Goal: Transaction & Acquisition: Book appointment/travel/reservation

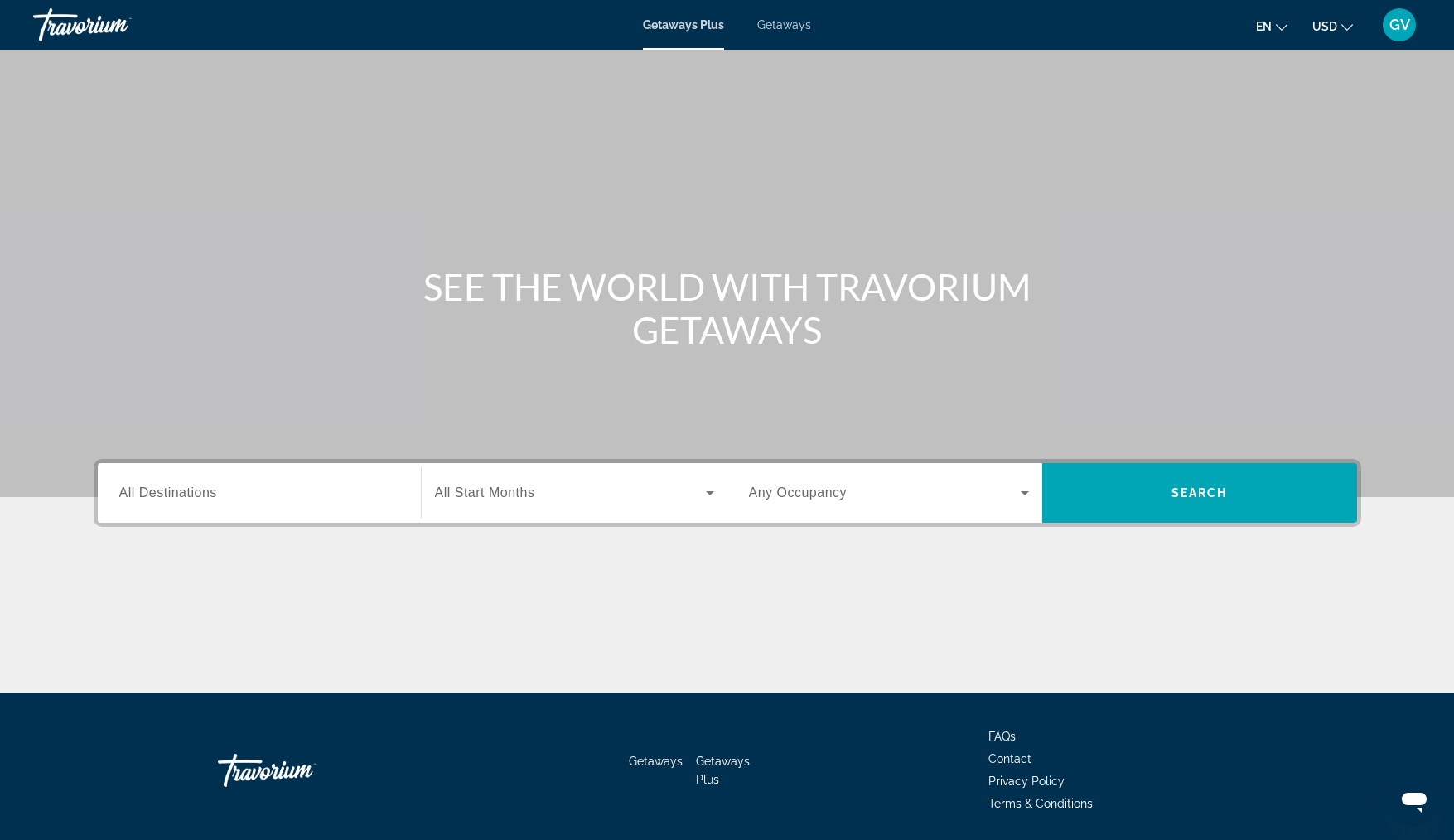
click at [171, 494] on span "All Destinations" at bounding box center [168, 492] width 98 height 14
click at [171, 494] on input "Destination All Destinations" at bounding box center [259, 493] width 280 height 20
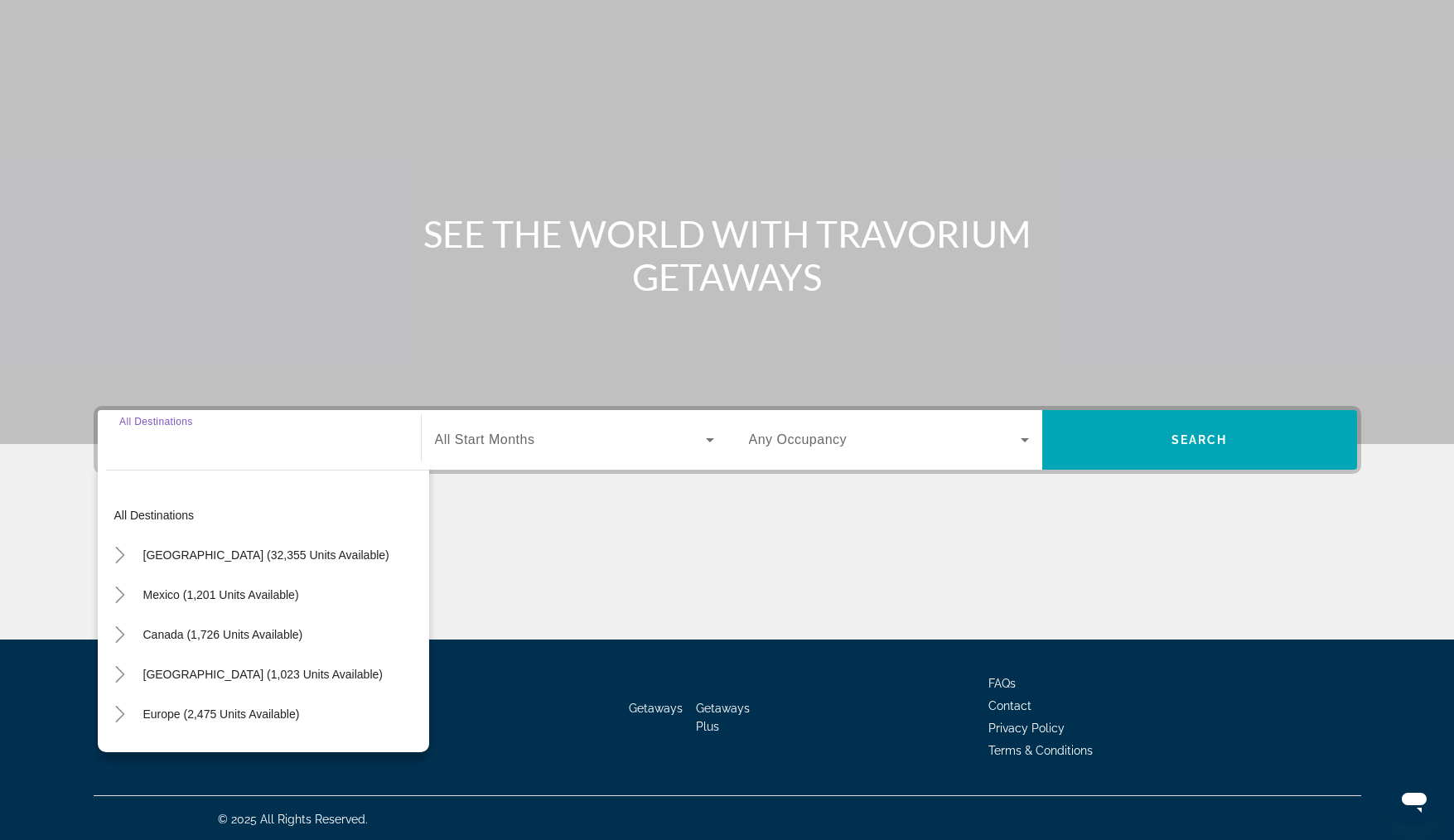
scroll to position [56, 0]
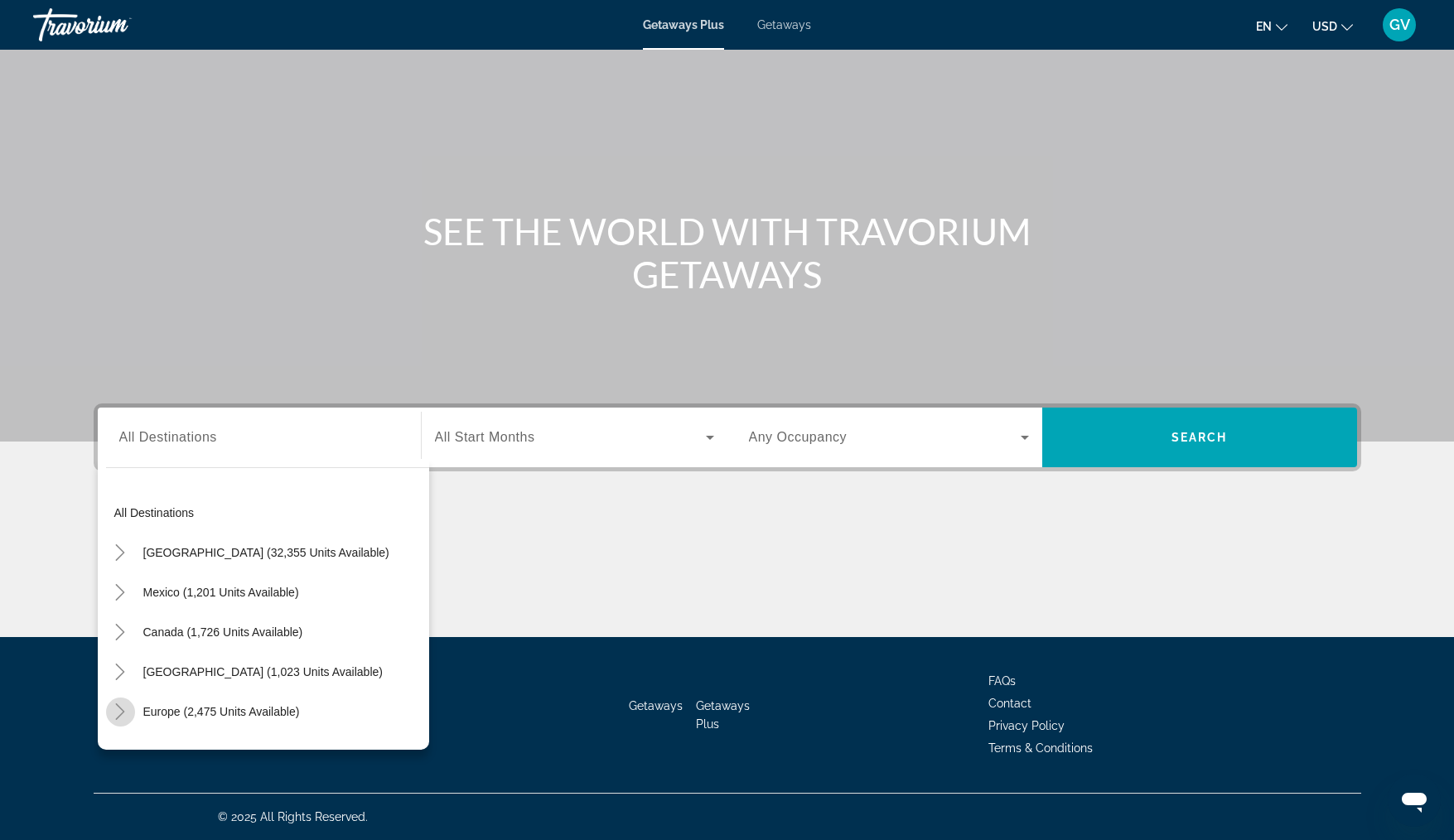
click at [126, 712] on icon "Toggle Europe (2,475 units available)" at bounding box center [119, 710] width 16 height 16
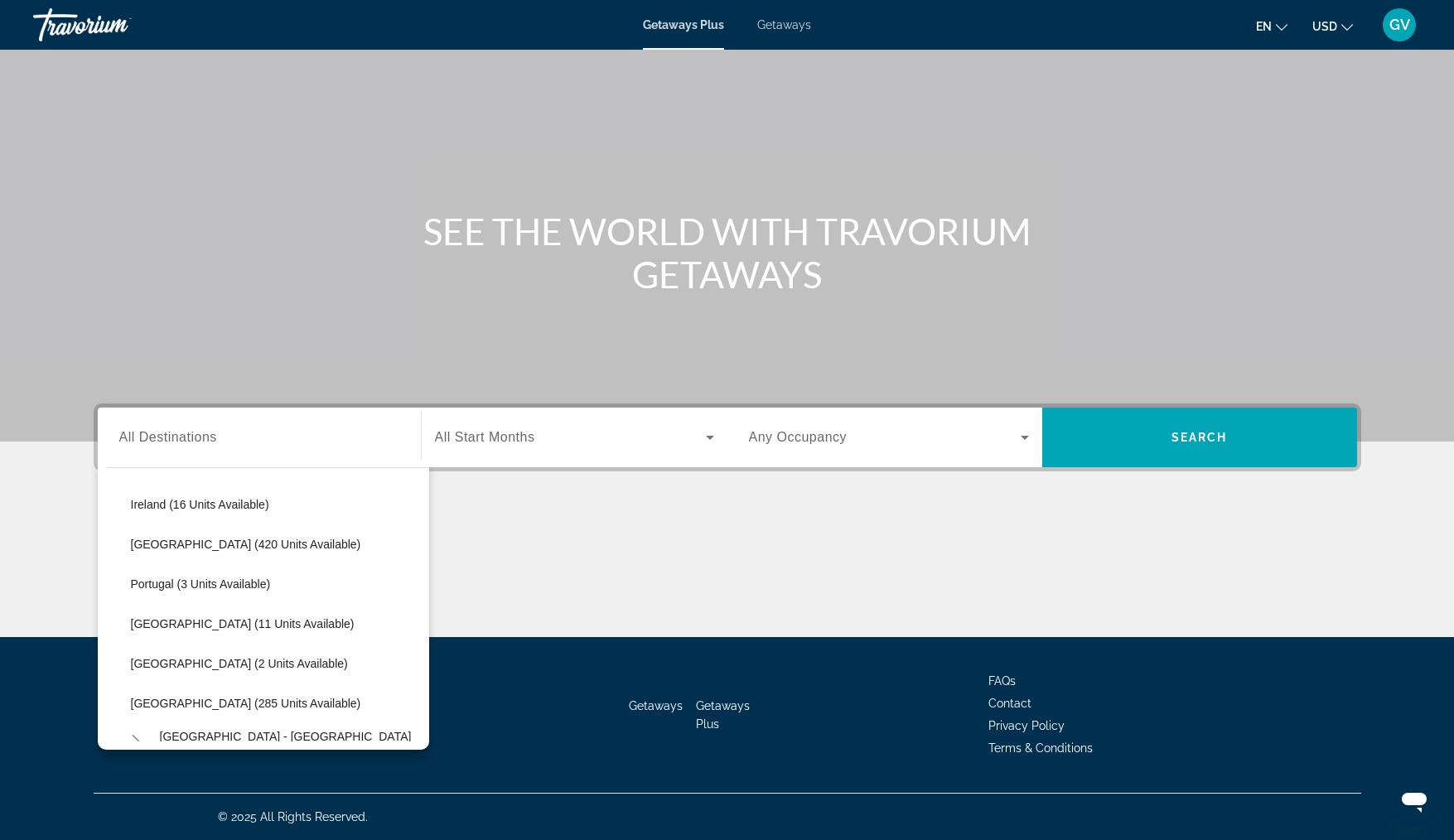
scroll to position [655, 0]
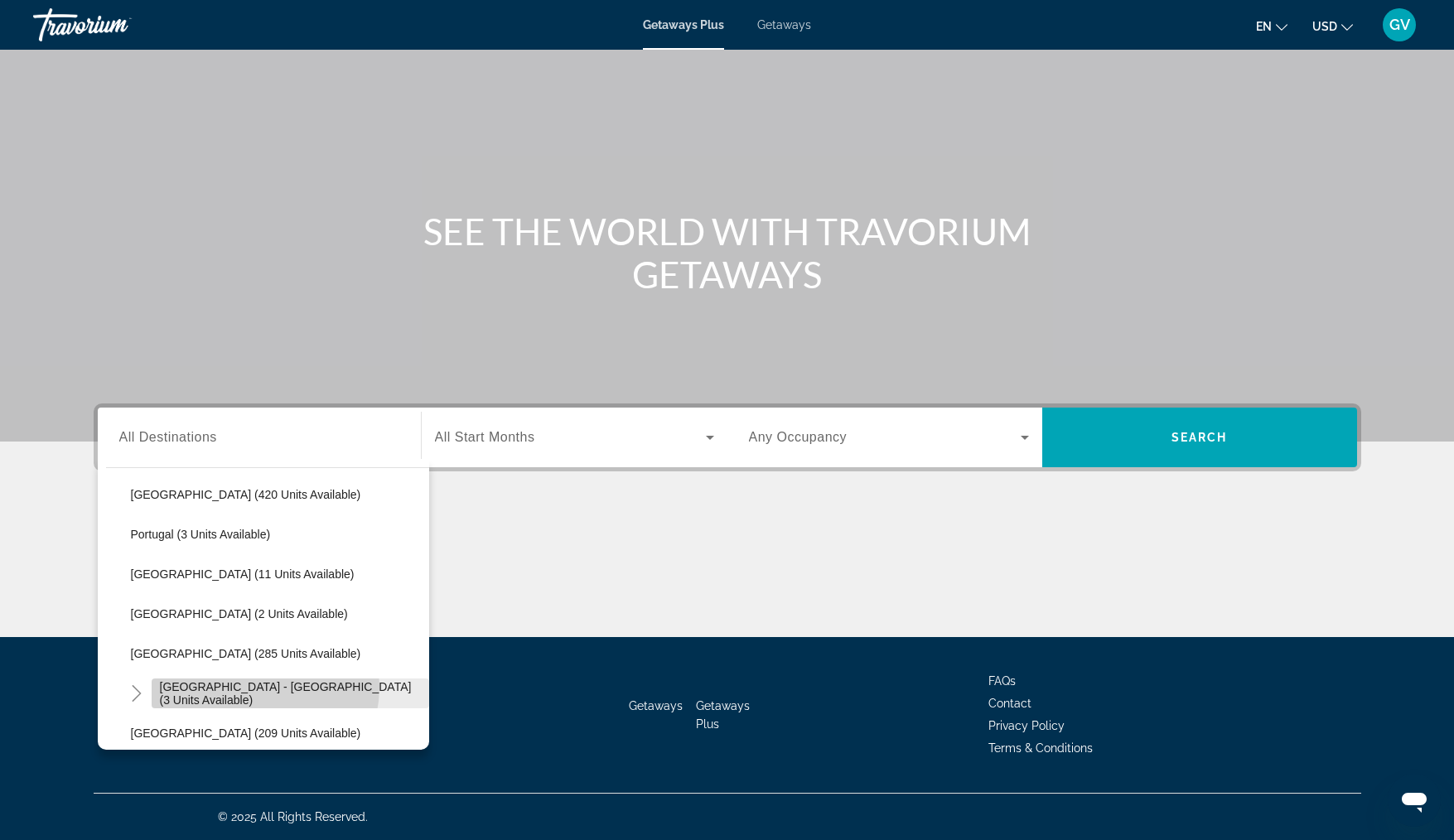
click at [238, 685] on span "[GEOGRAPHIC_DATA] - [GEOGRAPHIC_DATA] (3 units available)" at bounding box center [289, 693] width 261 height 27
type input "**********"
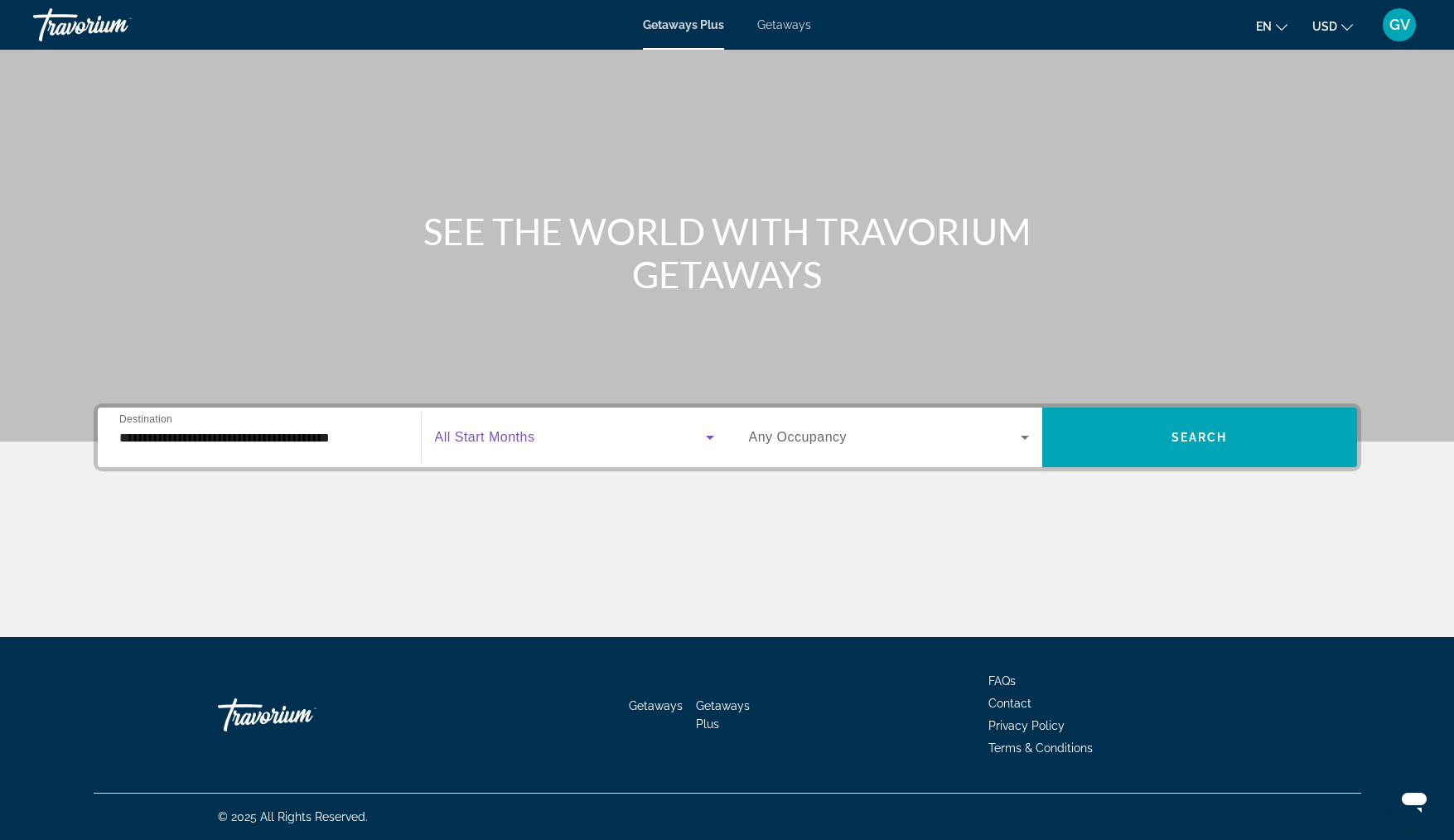
click at [541, 432] on span "Search widget" at bounding box center [570, 437] width 271 height 20
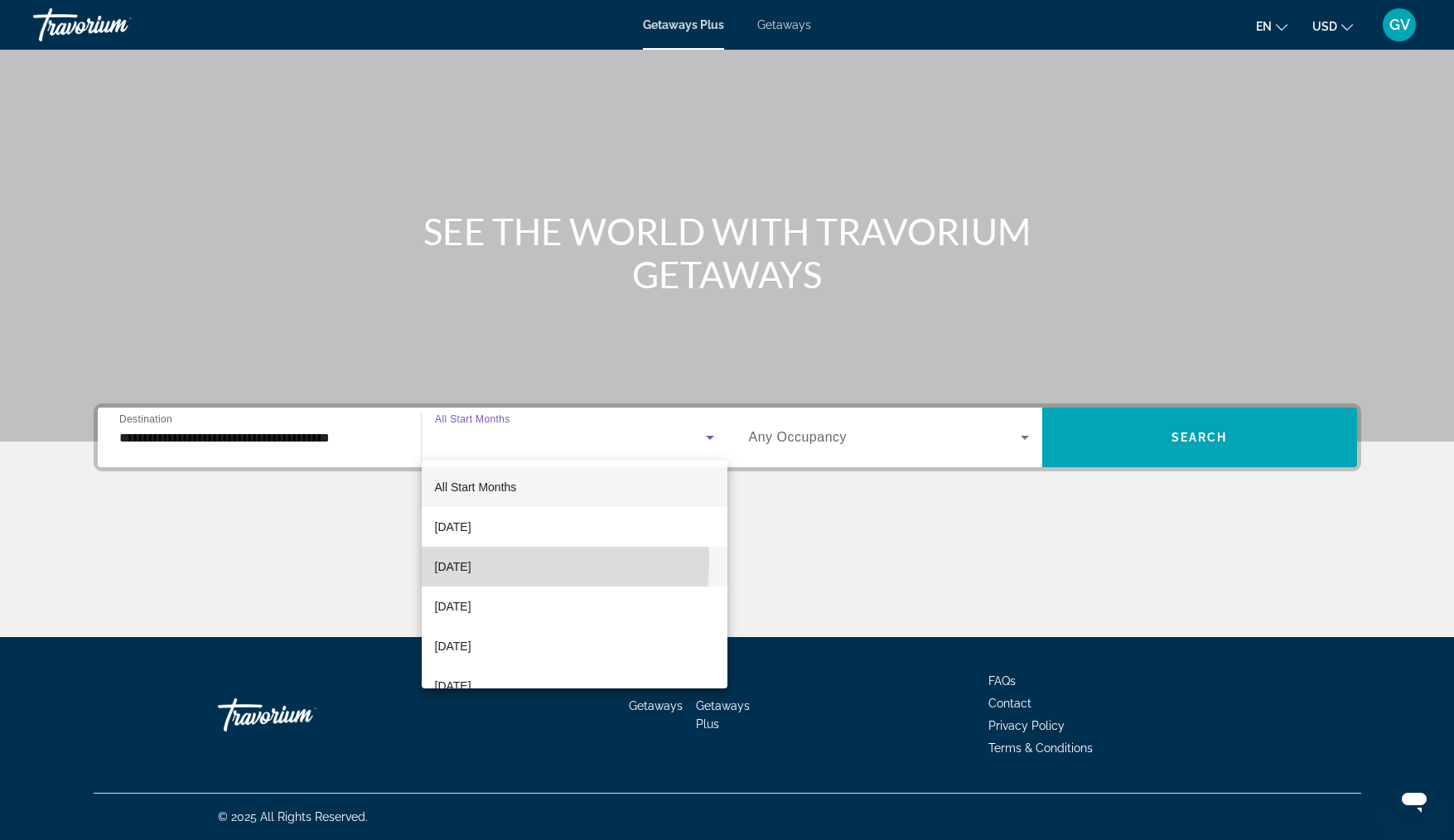
click at [471, 560] on span "[DATE]" at bounding box center [453, 566] width 37 height 20
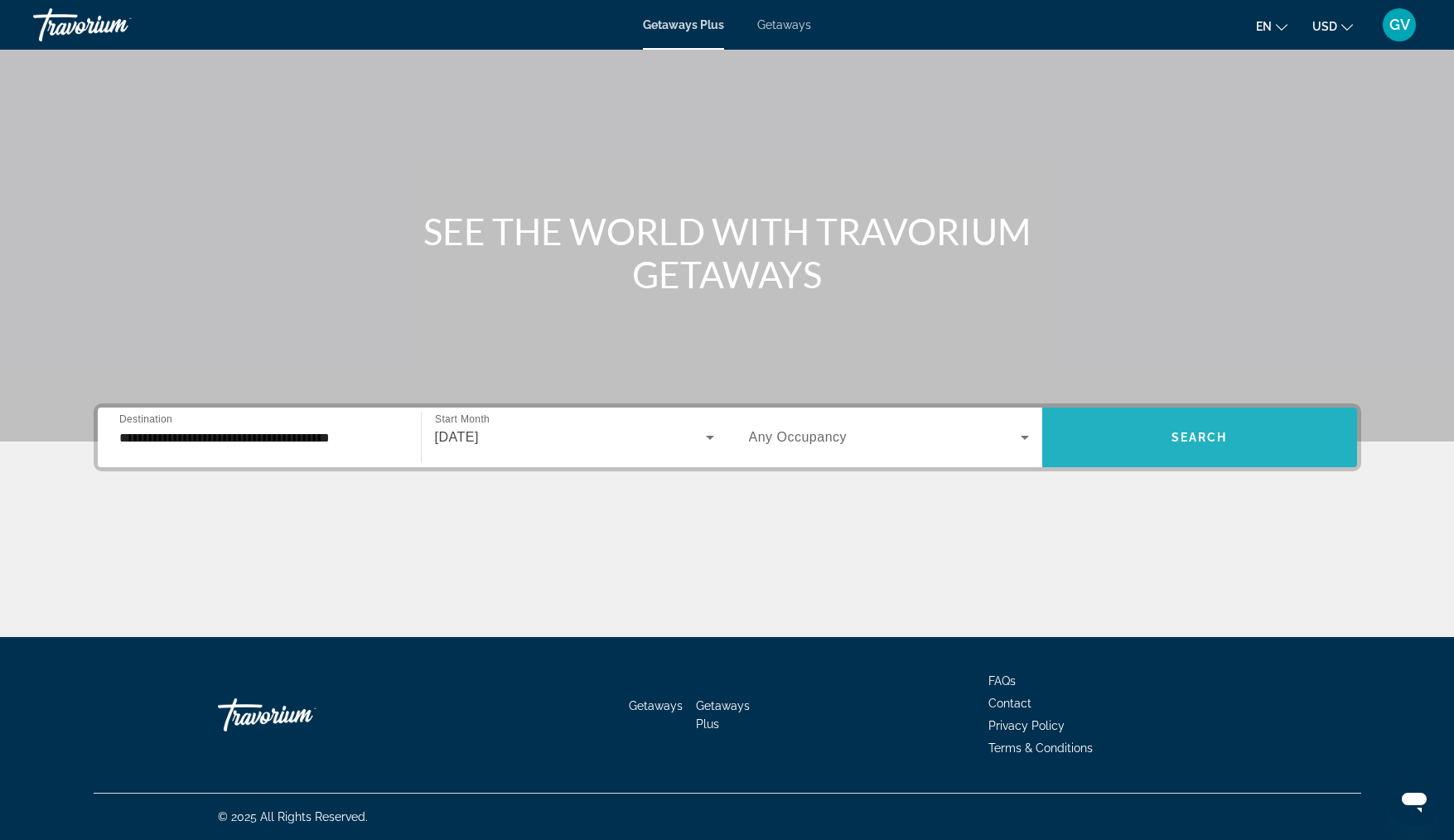
click at [1214, 440] on span "Search" at bounding box center [1199, 437] width 57 height 13
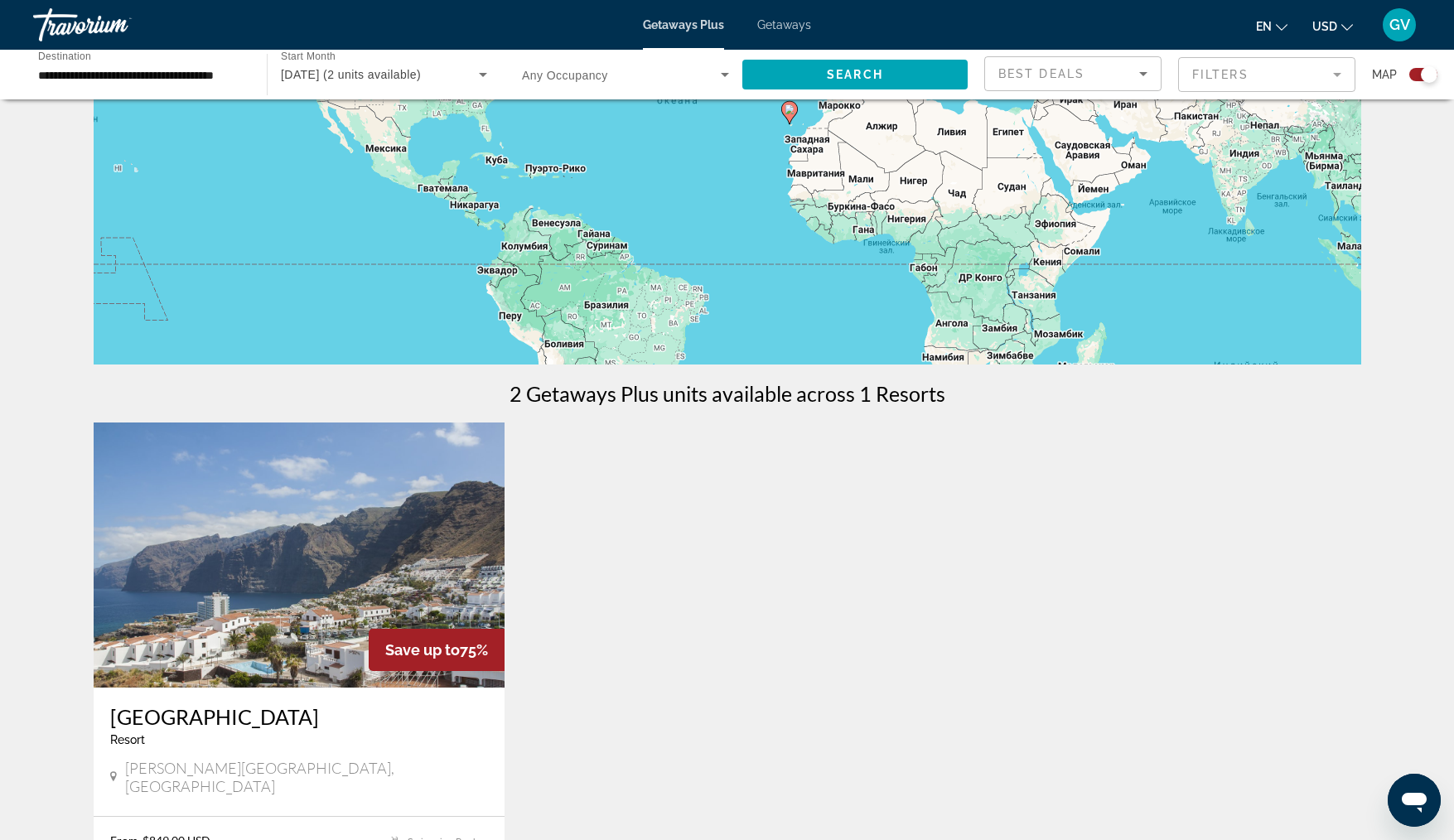
scroll to position [381, 0]
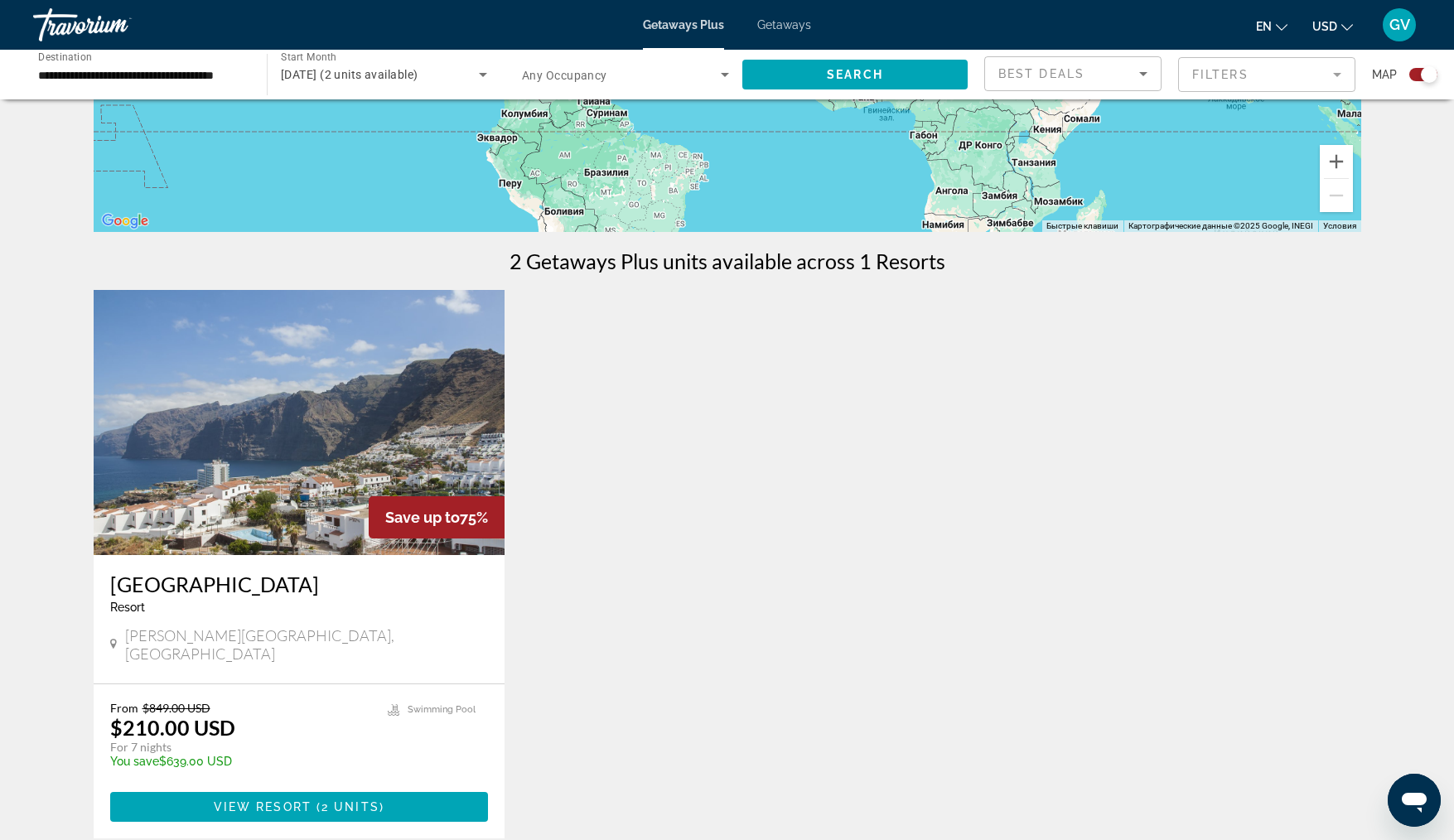
click at [330, 497] on img "Main content" at bounding box center [299, 423] width 412 height 265
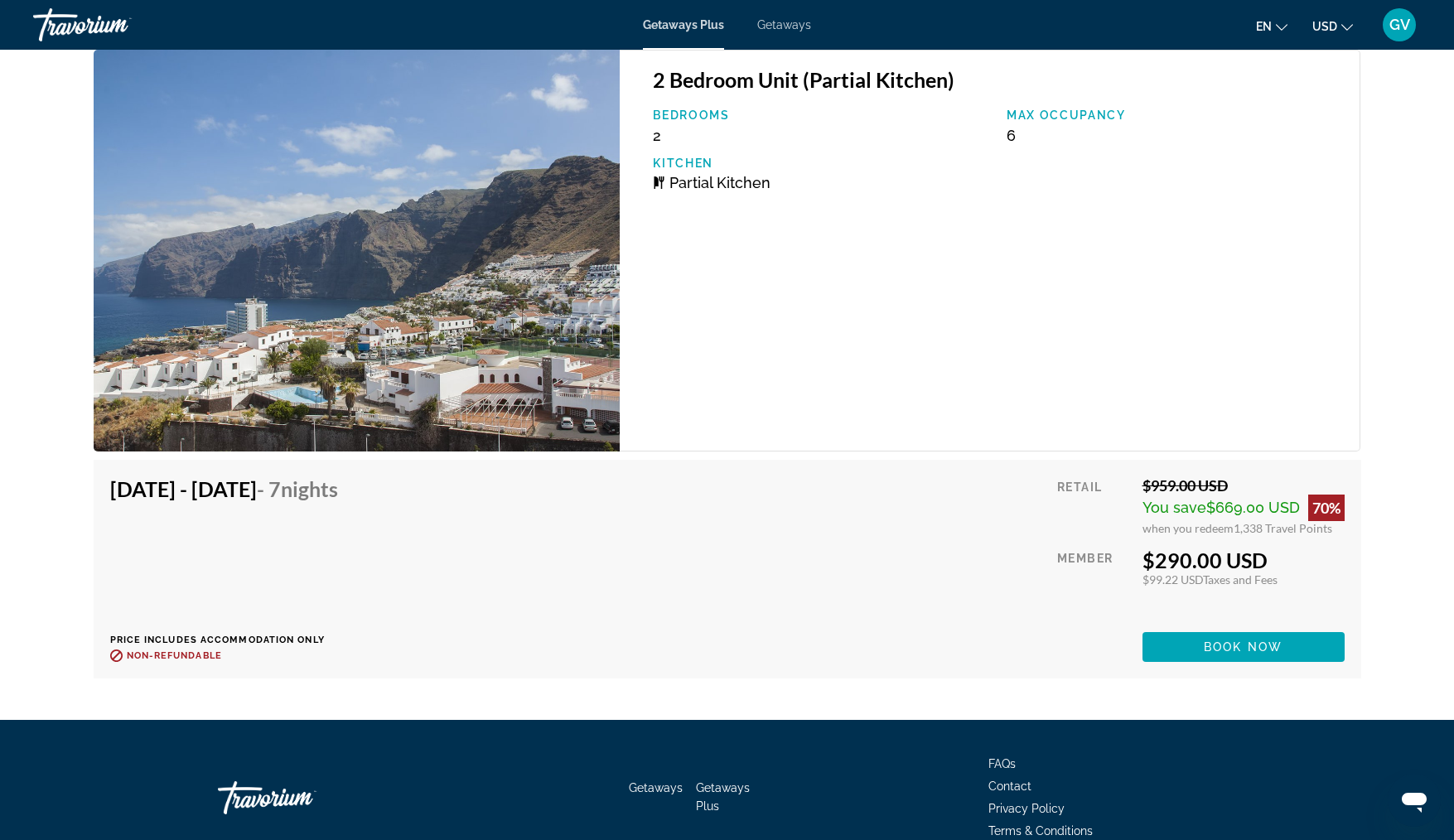
scroll to position [3594, 0]
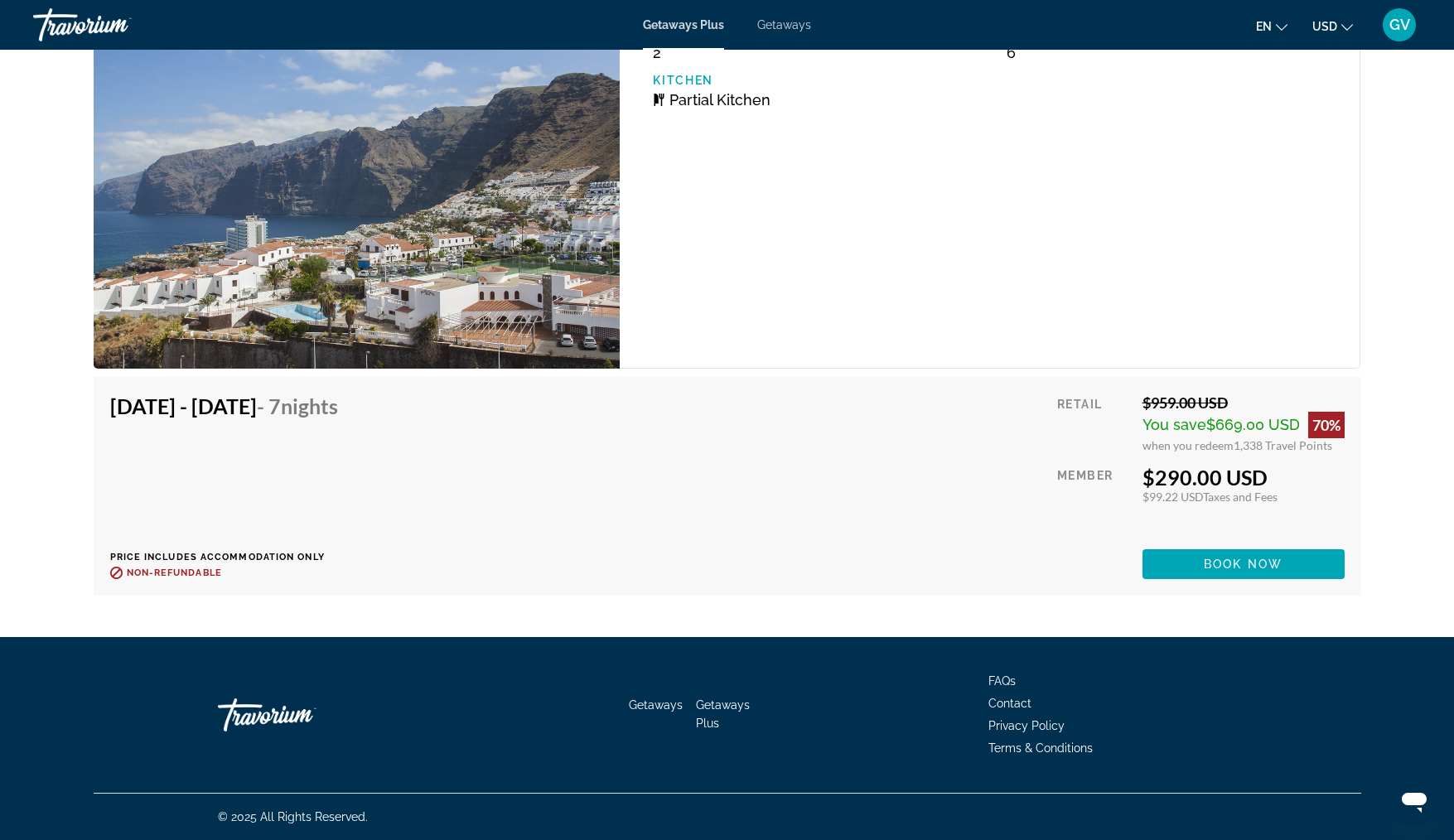
click at [790, 25] on span "Getaways" at bounding box center [784, 25] width 54 height 13
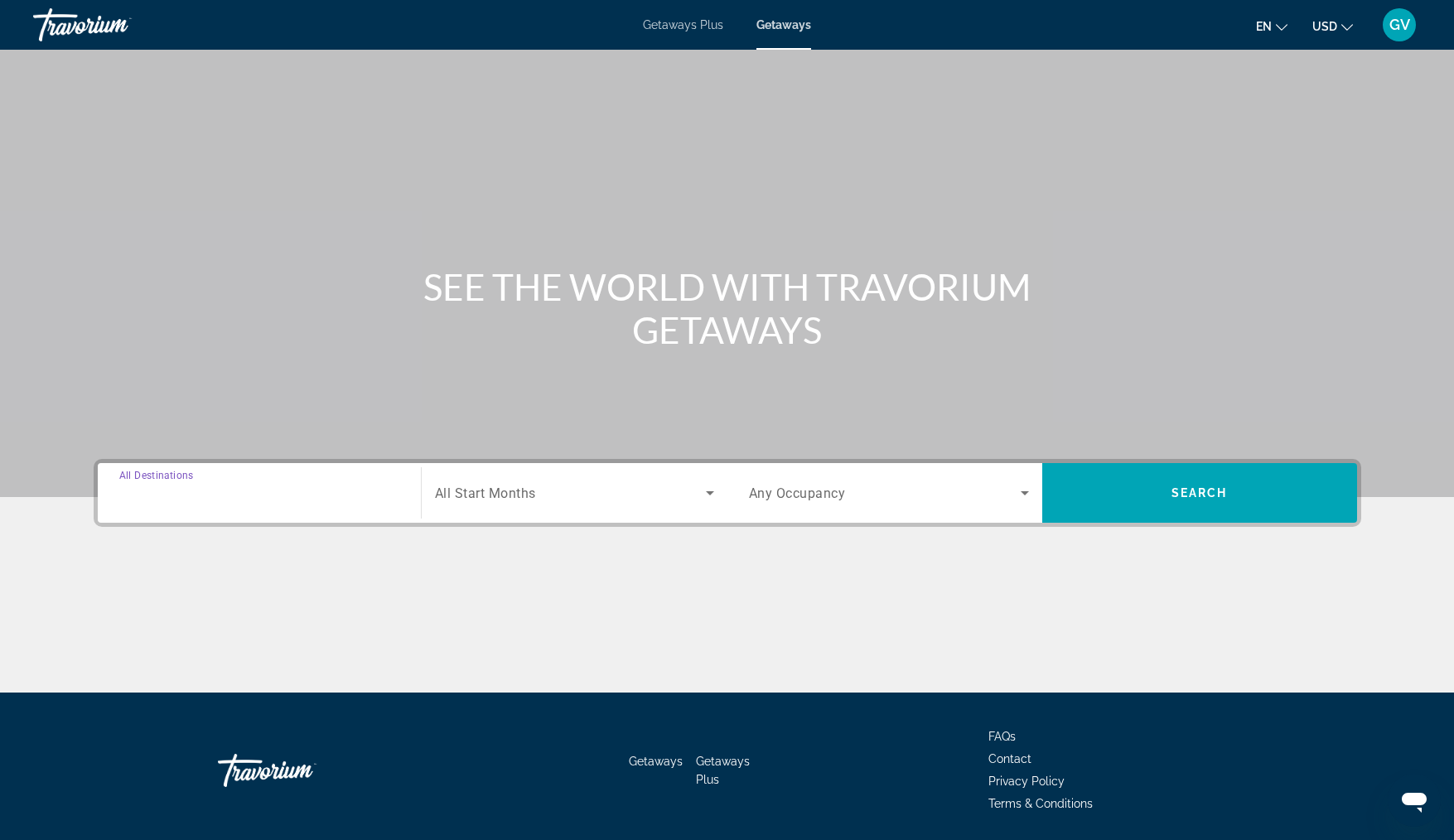
click at [218, 495] on input "Destination All Destinations" at bounding box center [259, 493] width 280 height 20
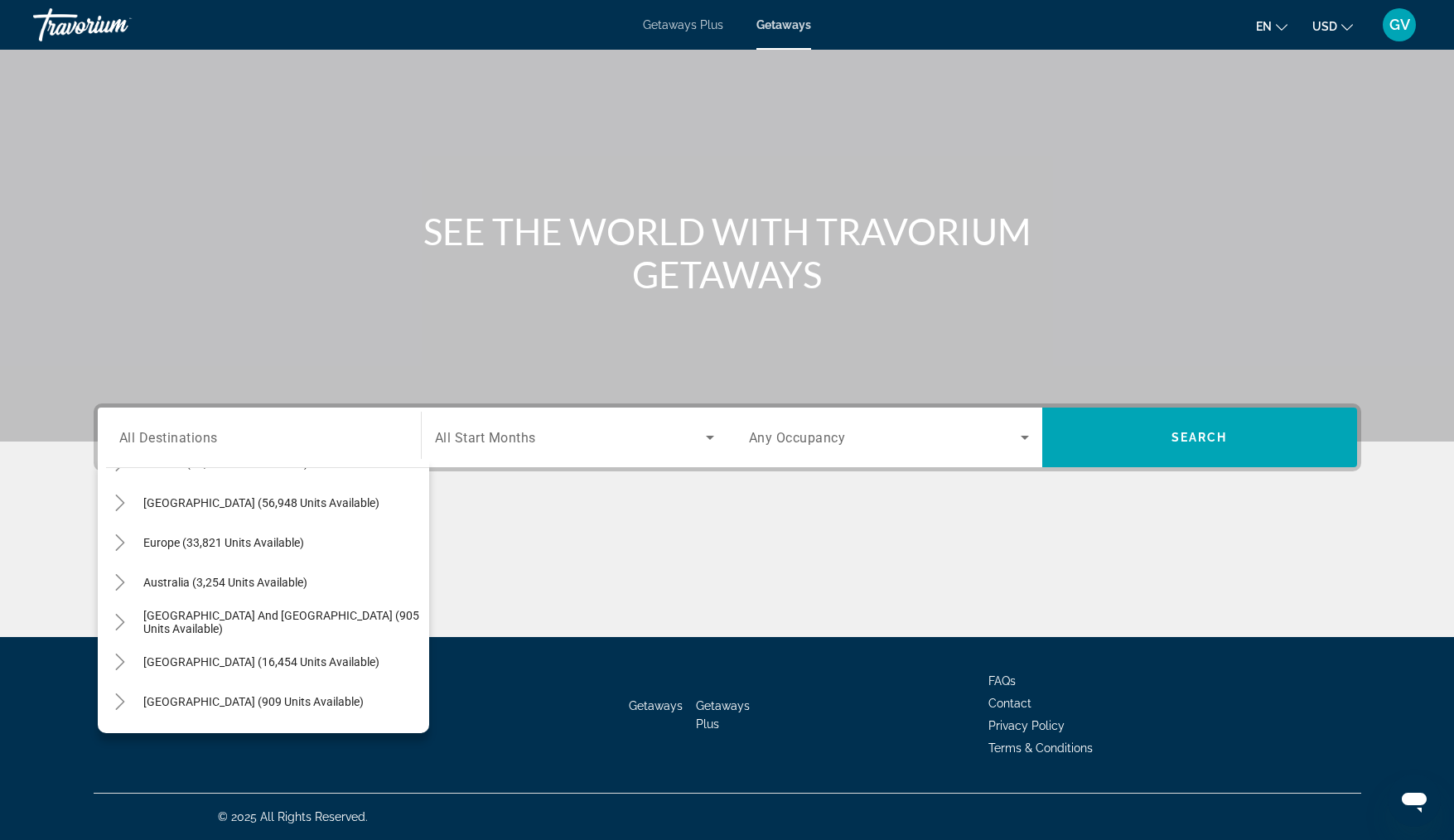
scroll to position [103, 0]
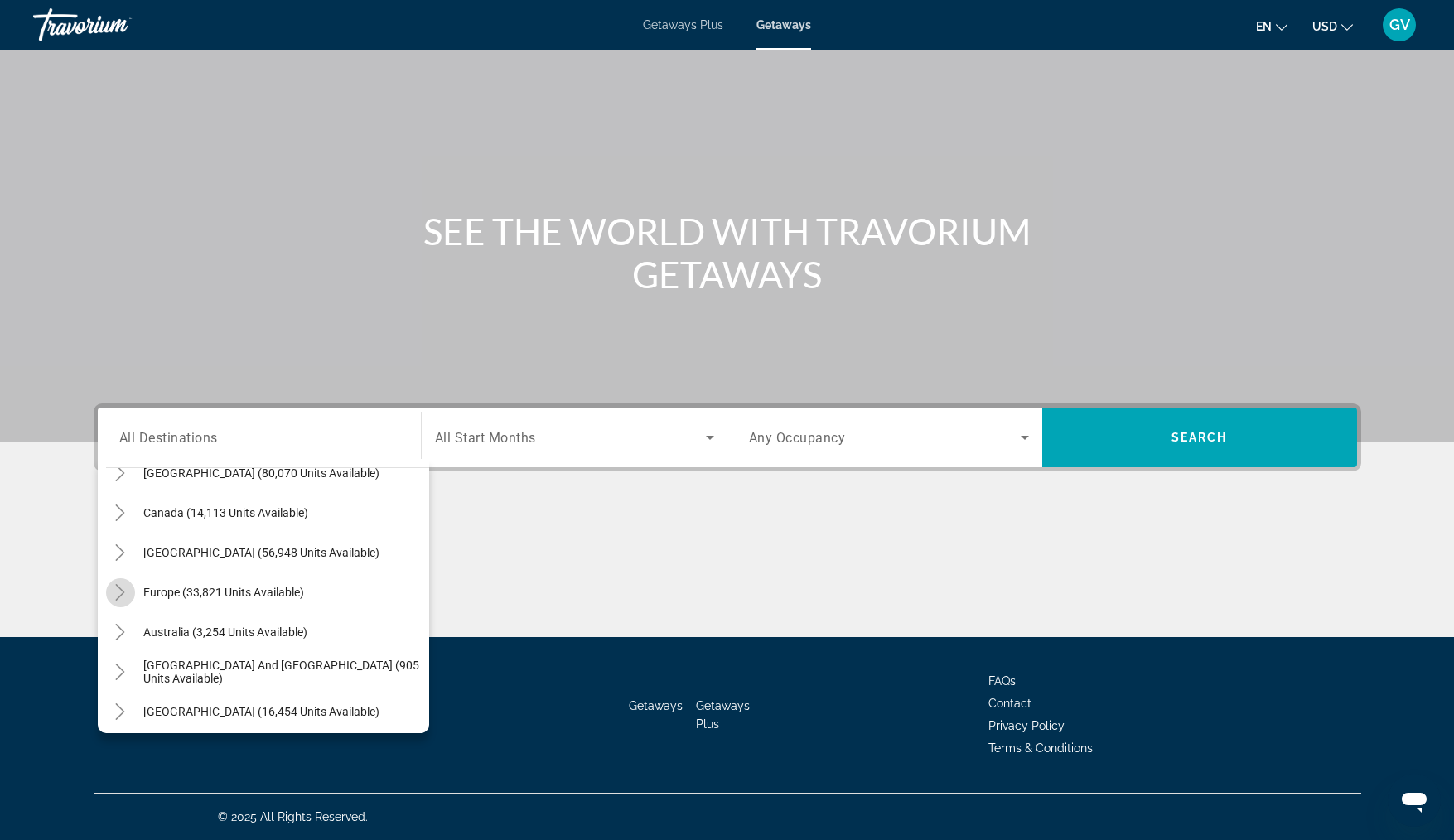
click at [127, 587] on icon "Toggle Europe (33,821 units available)" at bounding box center [119, 591] width 16 height 16
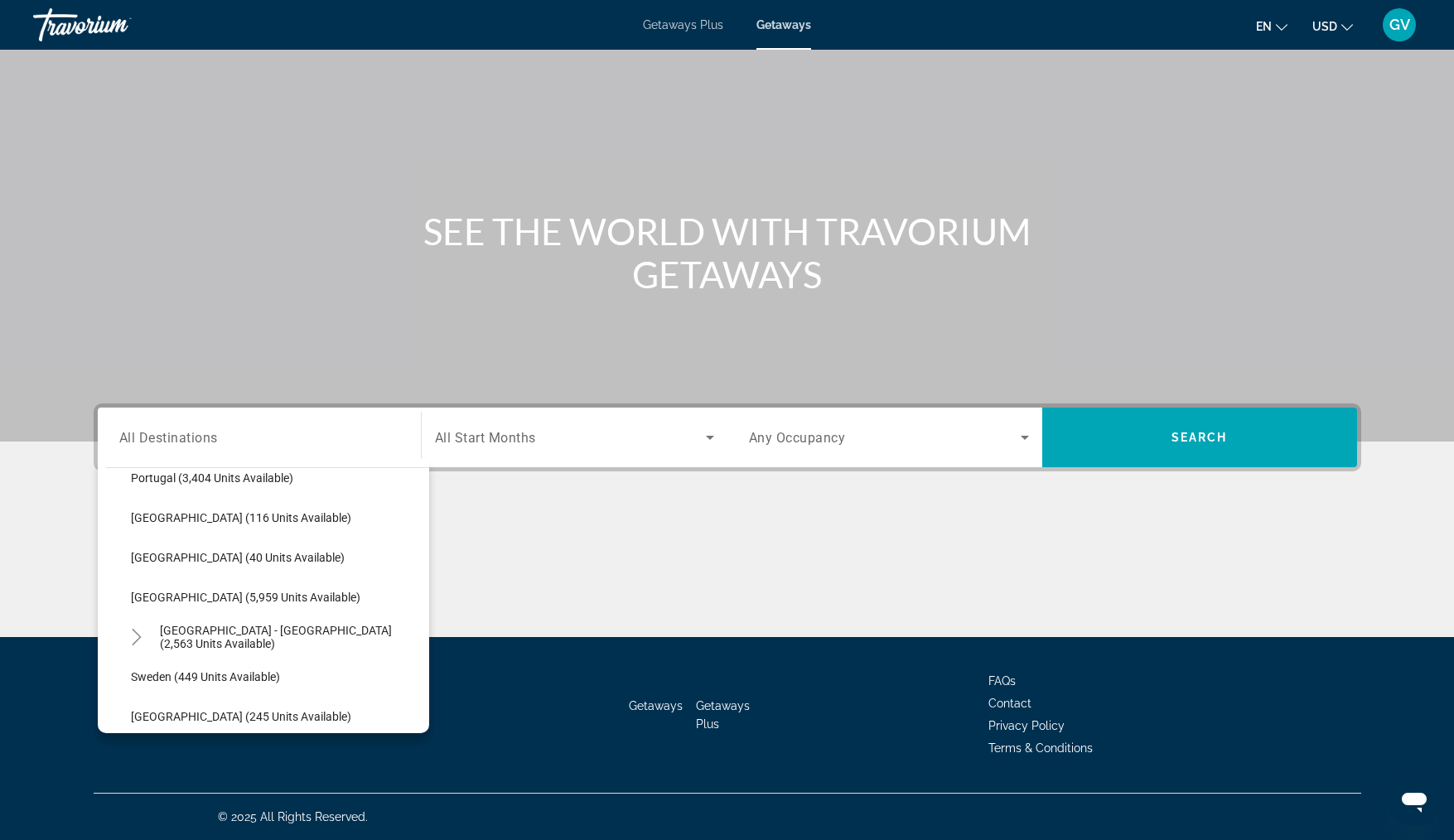
scroll to position [836, 0]
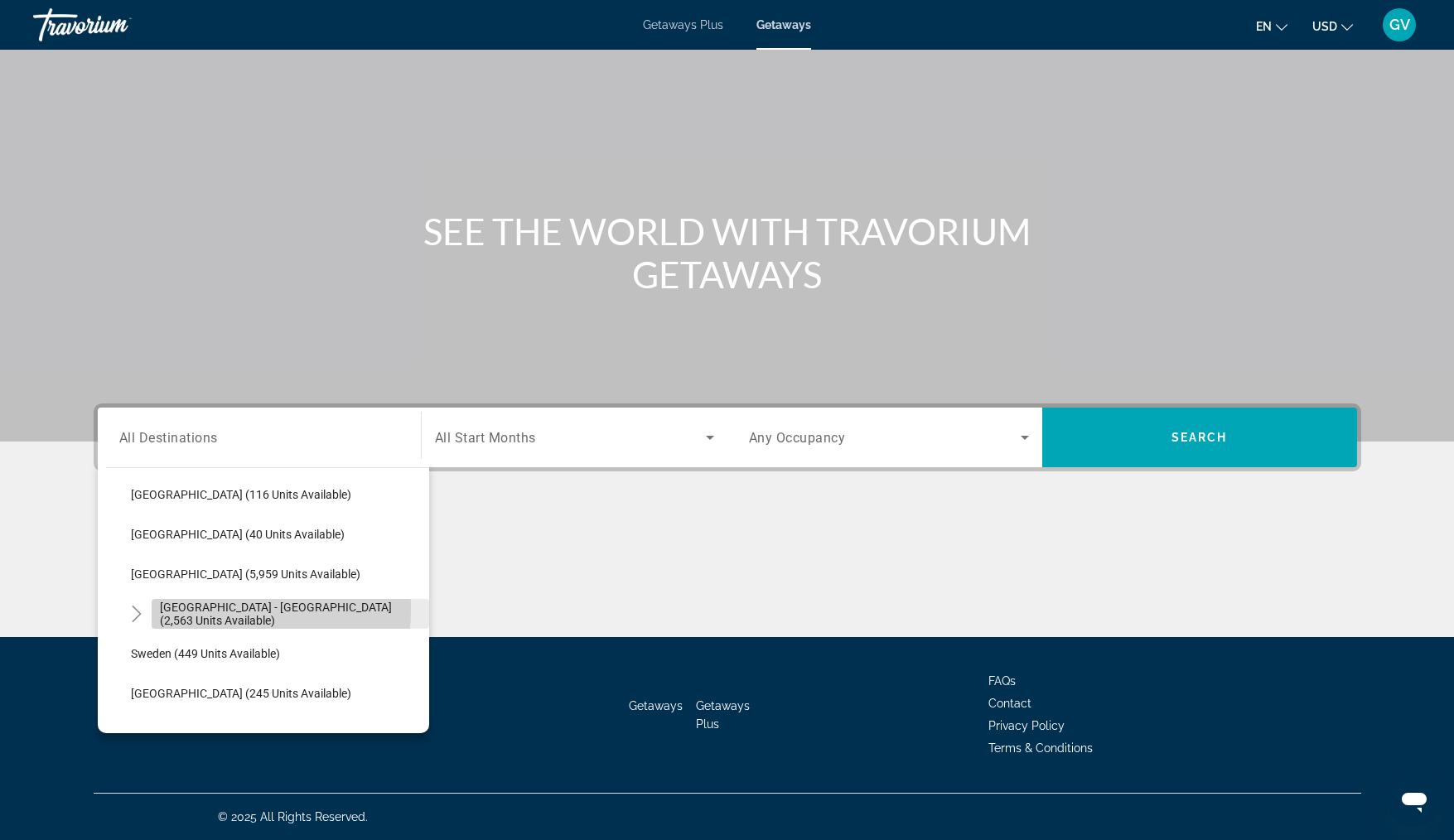
click at [170, 607] on span "[GEOGRAPHIC_DATA] - [GEOGRAPHIC_DATA] (2,563 units available)" at bounding box center [289, 614] width 261 height 27
type input "**********"
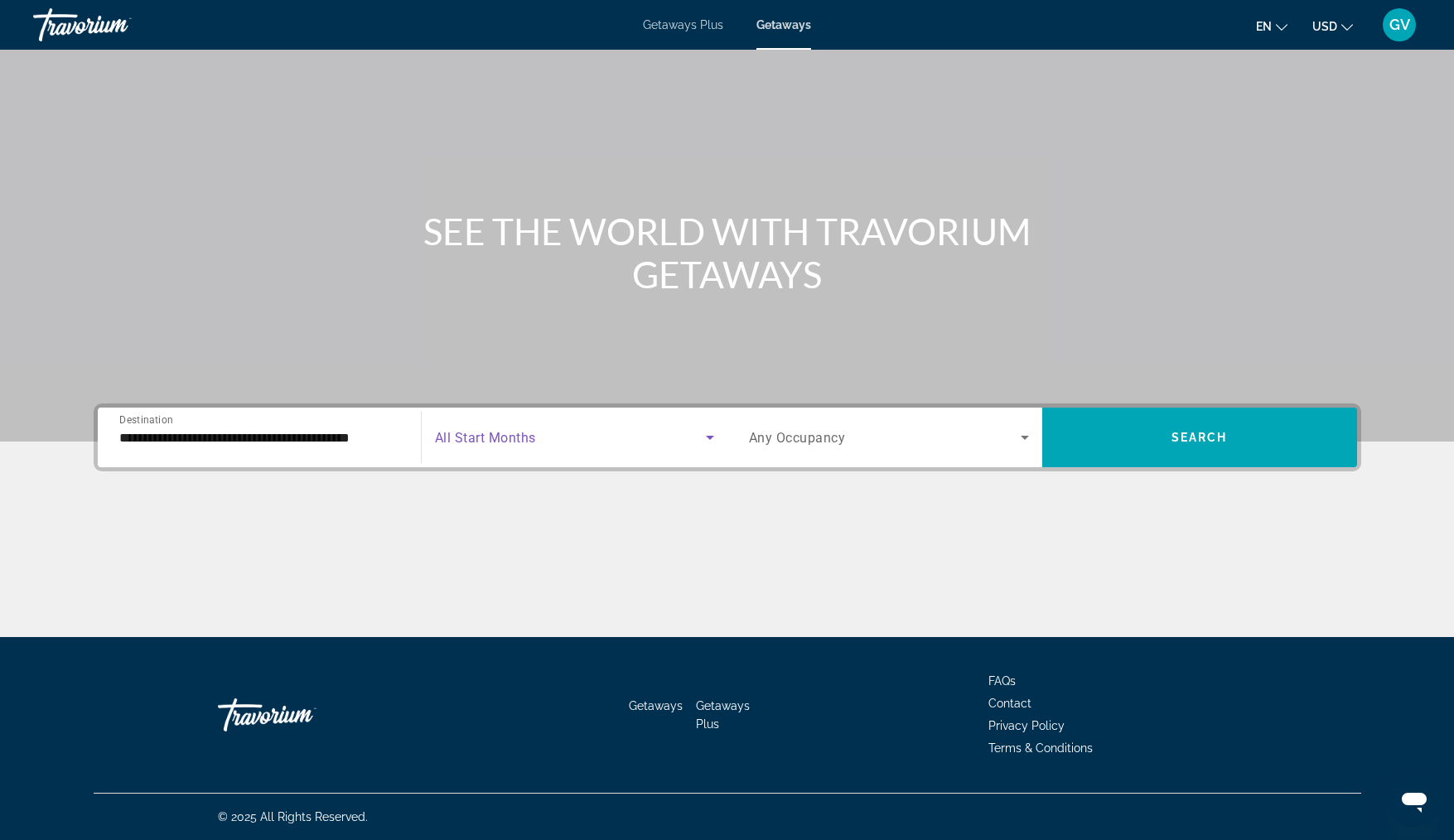
click at [715, 432] on icon "Search widget" at bounding box center [710, 437] width 20 height 20
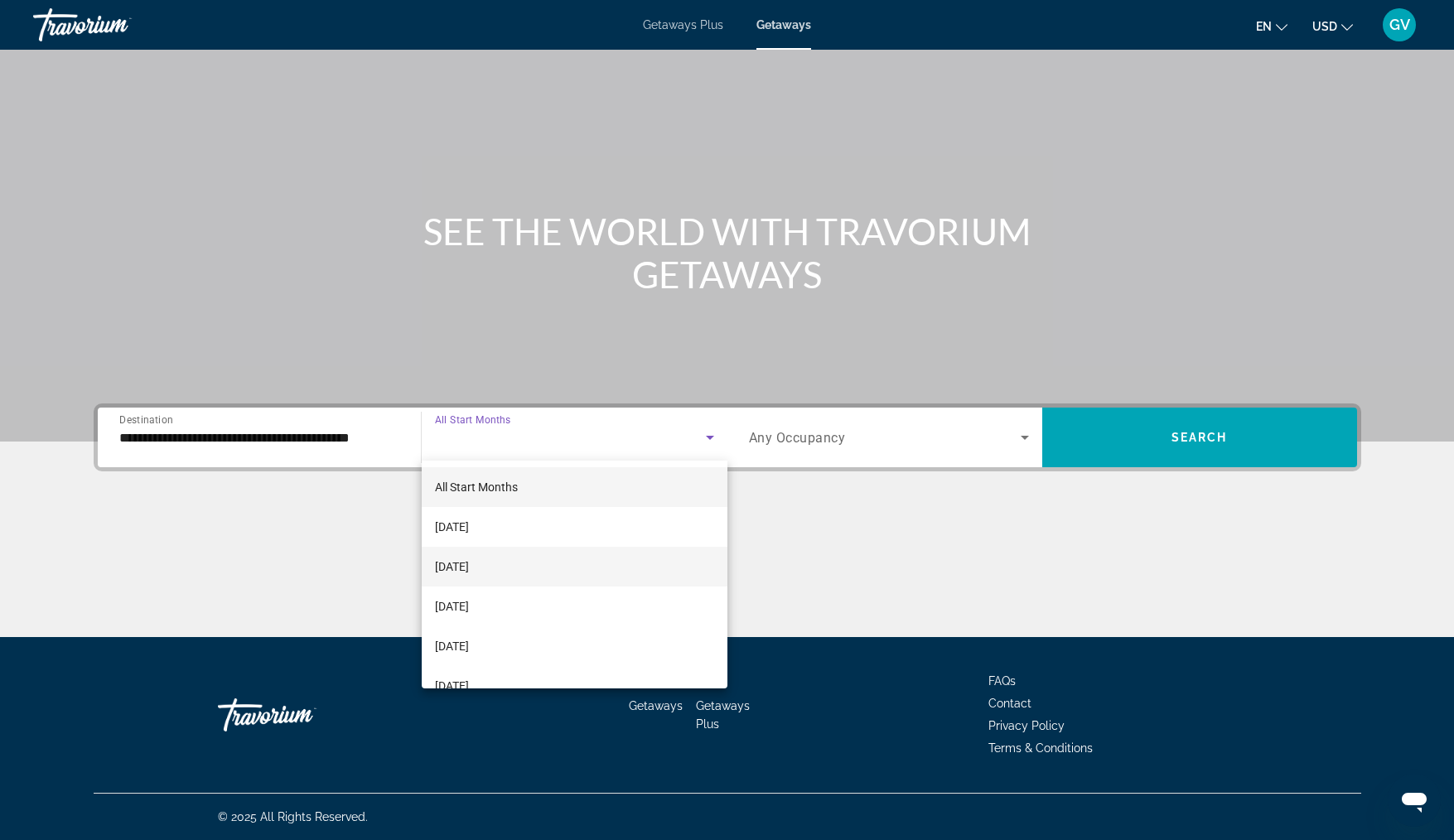
click at [506, 560] on mat-option "[DATE]" at bounding box center [575, 566] width 306 height 39
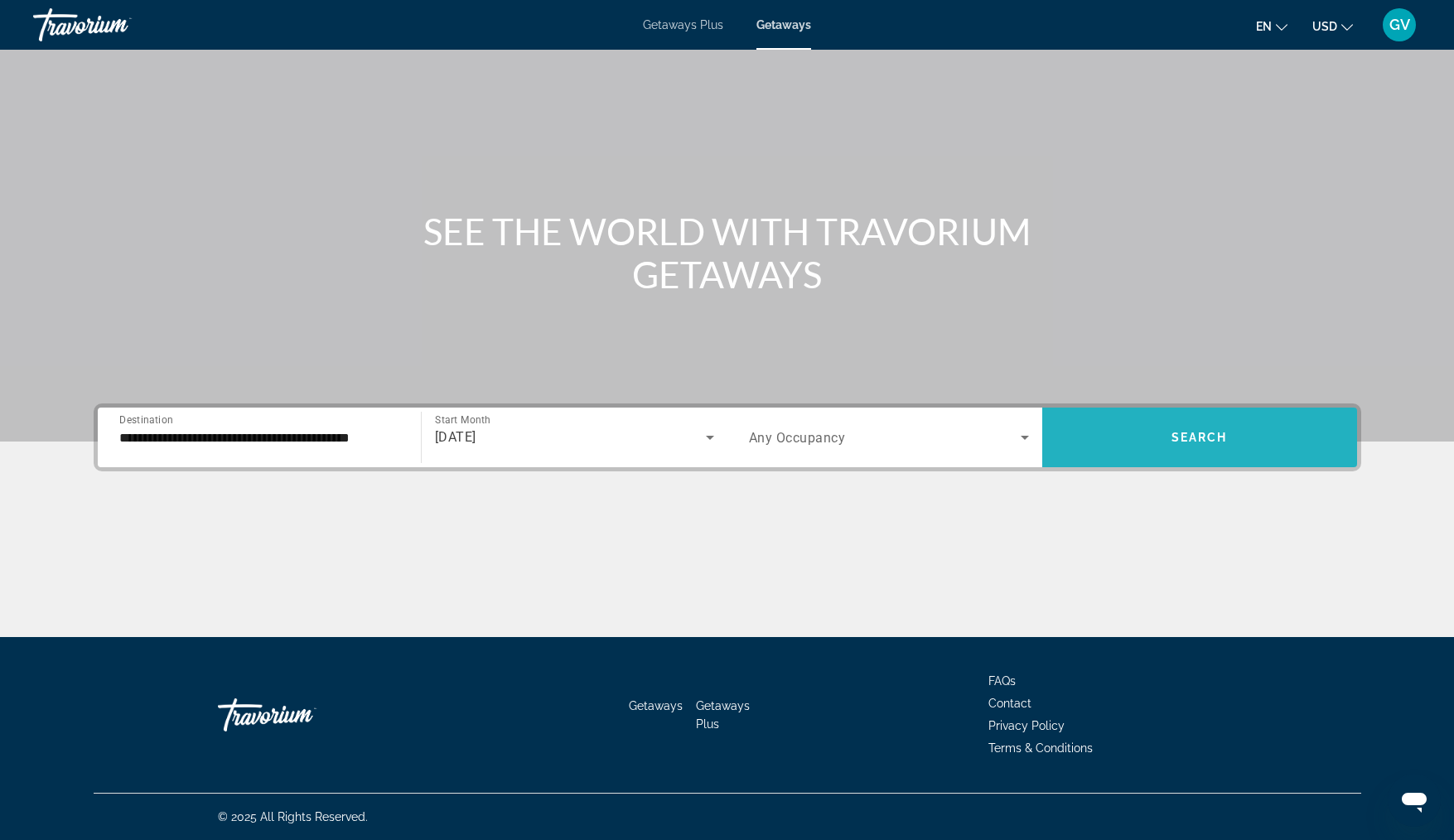
click at [1194, 429] on span "Search widget" at bounding box center [1199, 436] width 314 height 39
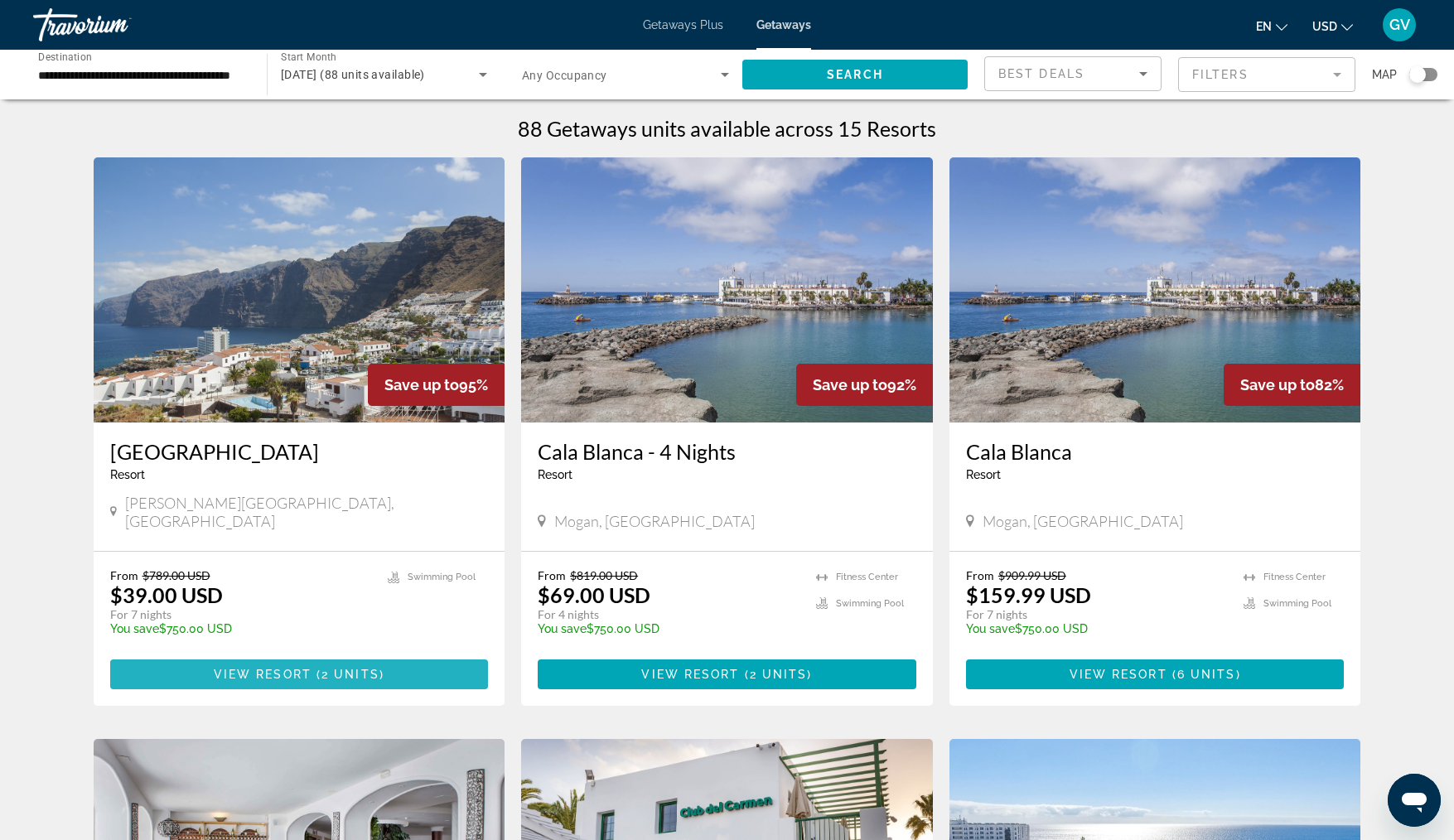
click at [348, 667] on span "2 units" at bounding box center [350, 674] width 58 height 13
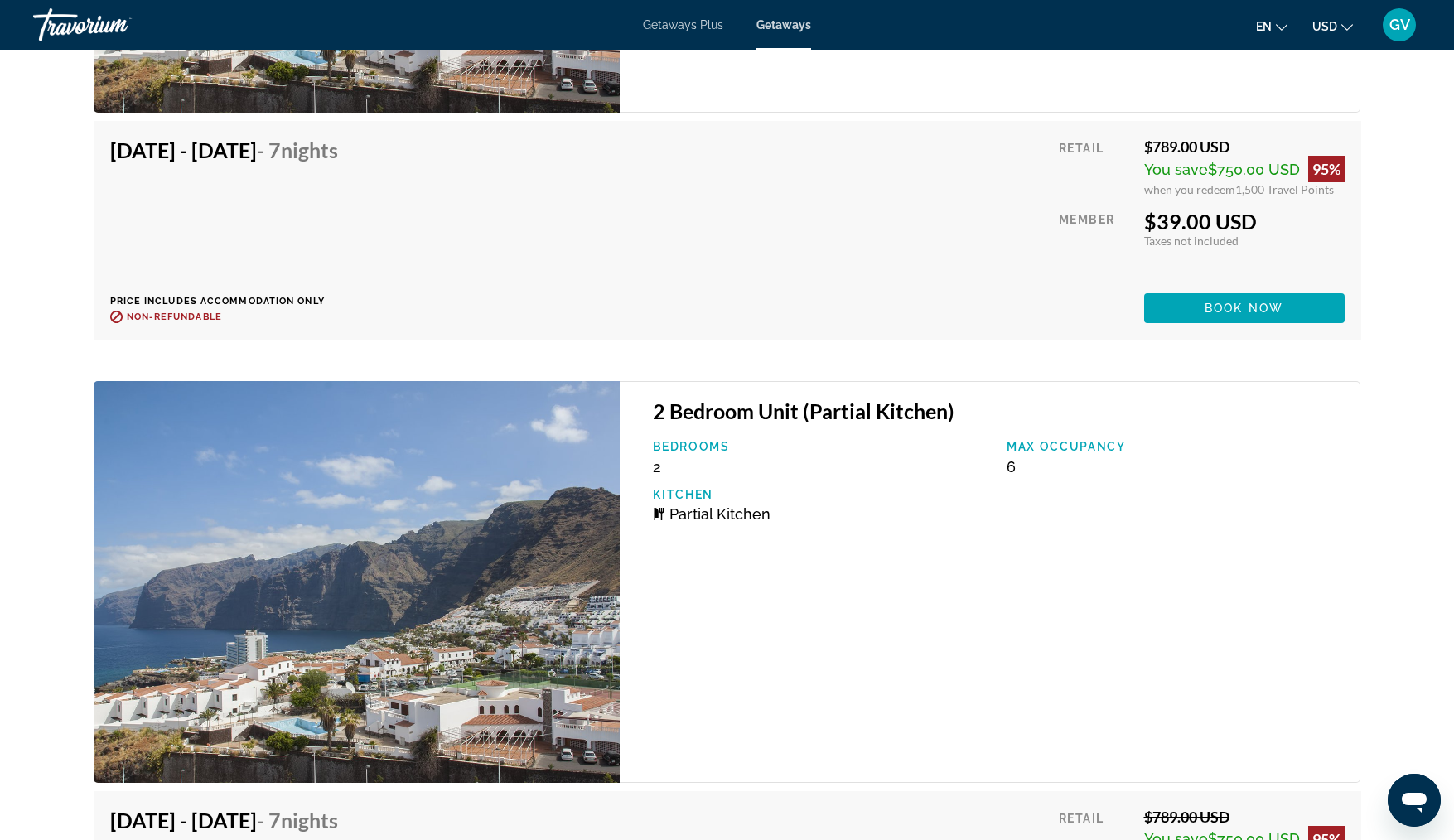
scroll to position [3279, 0]
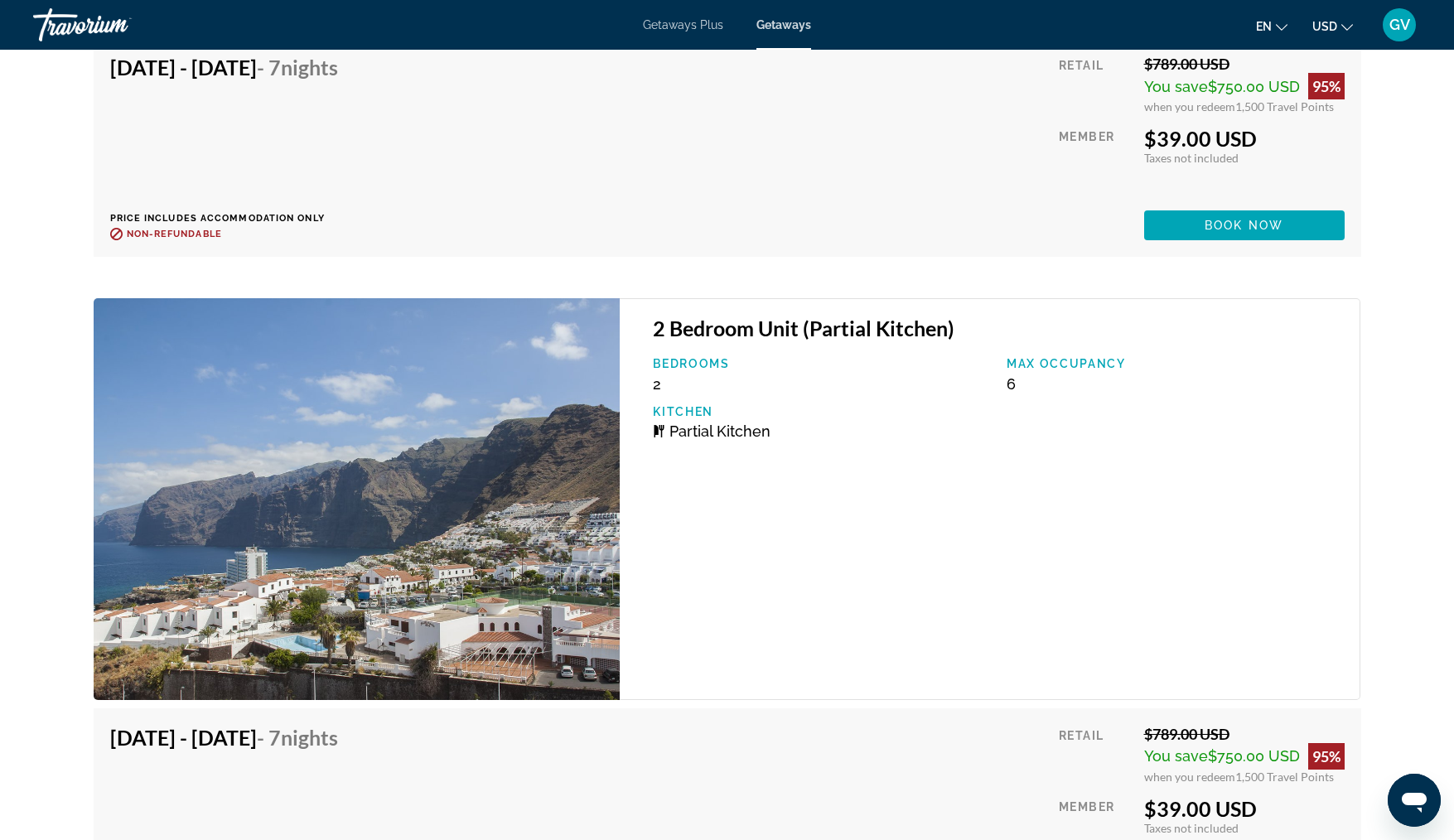
click at [361, 515] on img "Main content" at bounding box center [357, 498] width 527 height 401
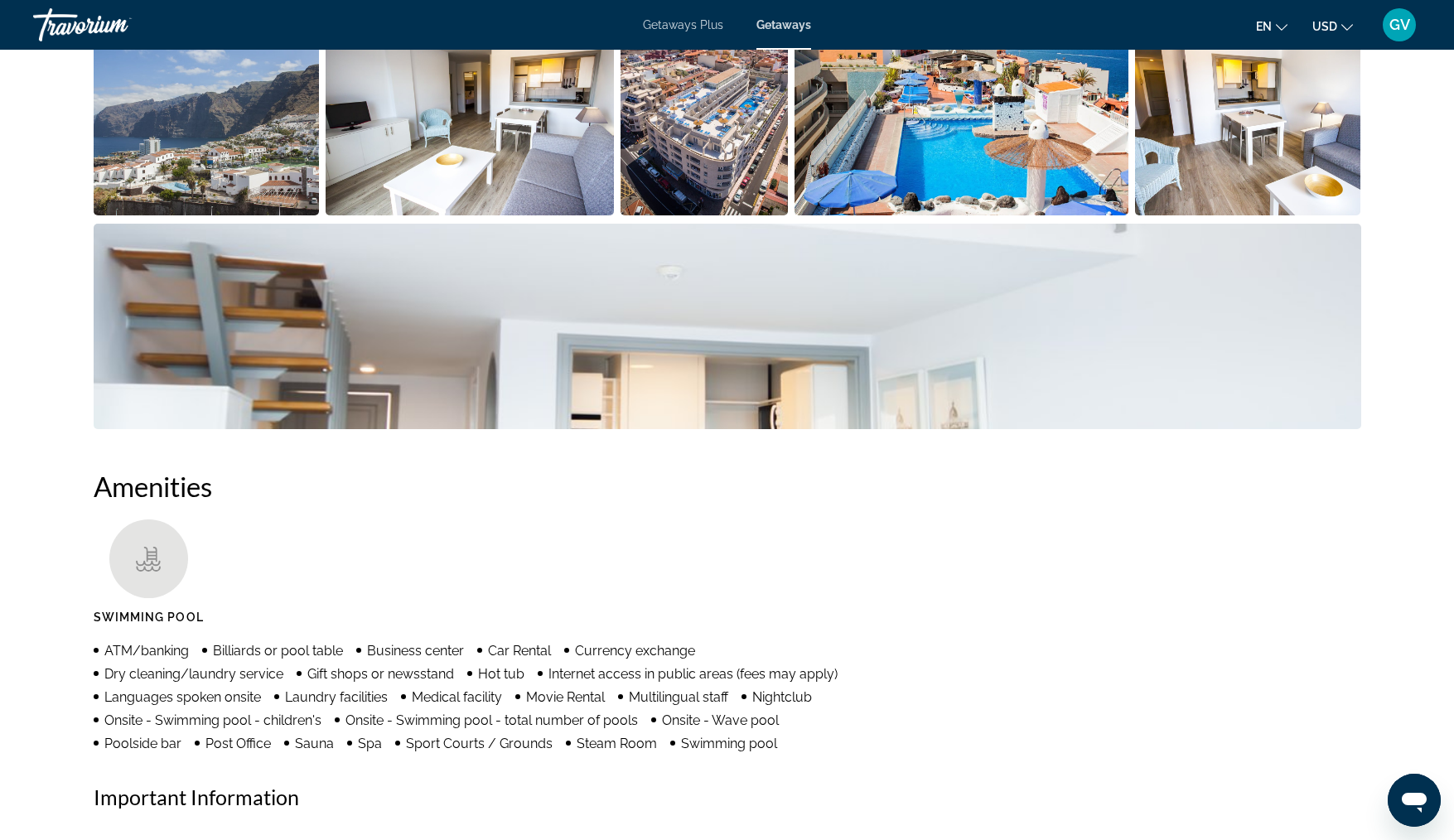
scroll to position [828, 0]
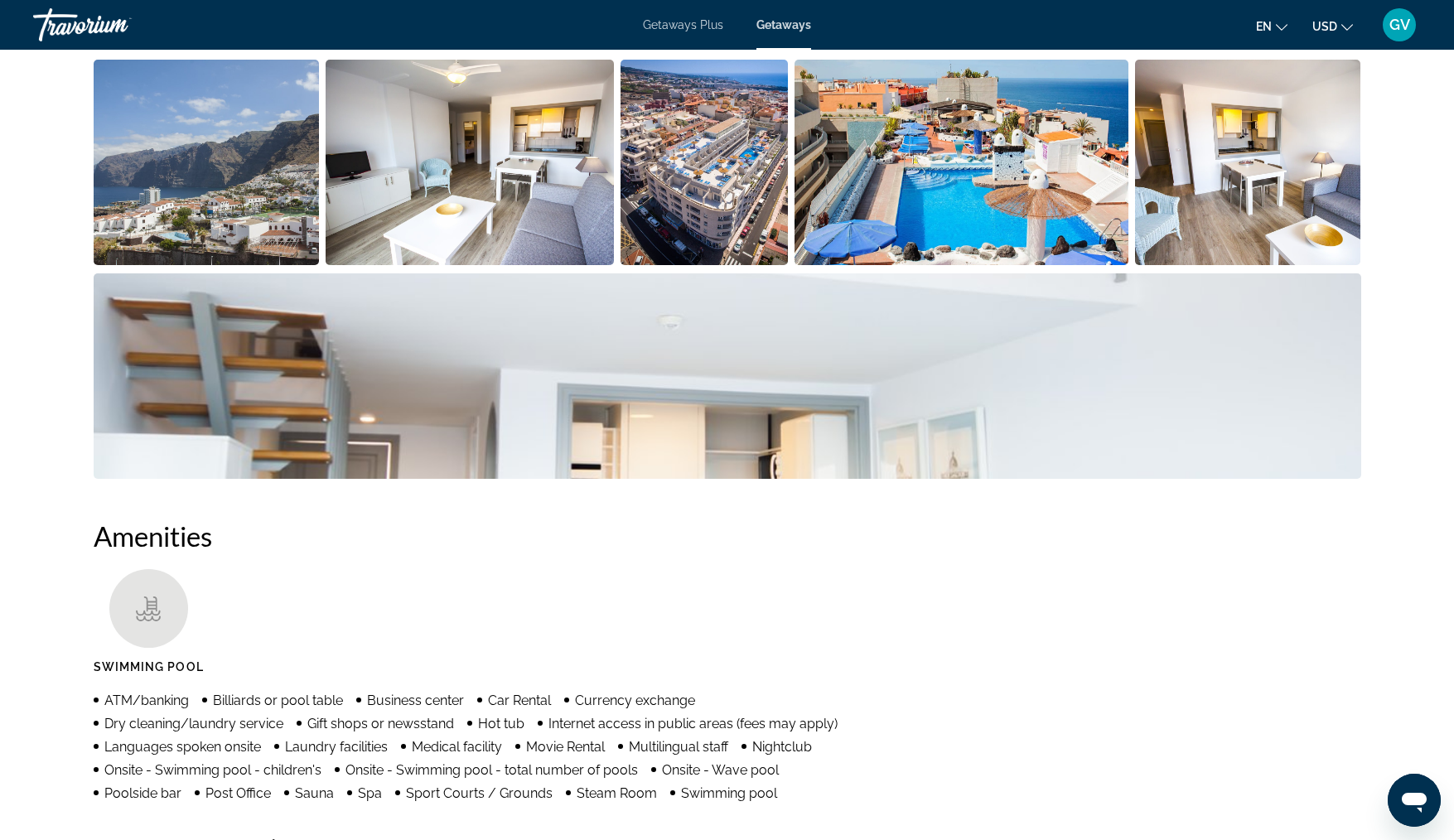
click at [212, 190] on img "Open full-screen image slider" at bounding box center [206, 162] width 226 height 206
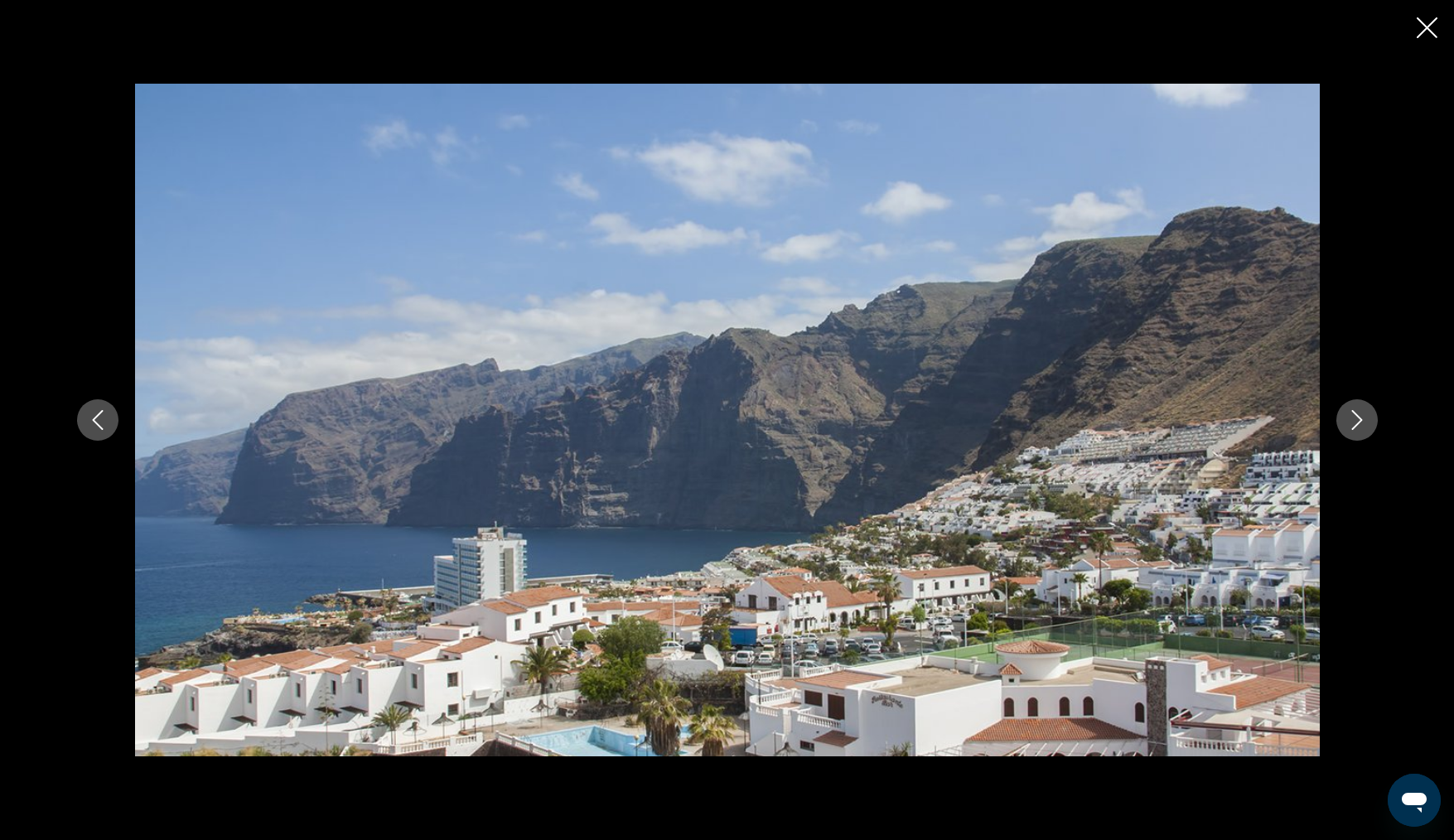
click at [1344, 417] on button "Next image" at bounding box center [1357, 419] width 41 height 41
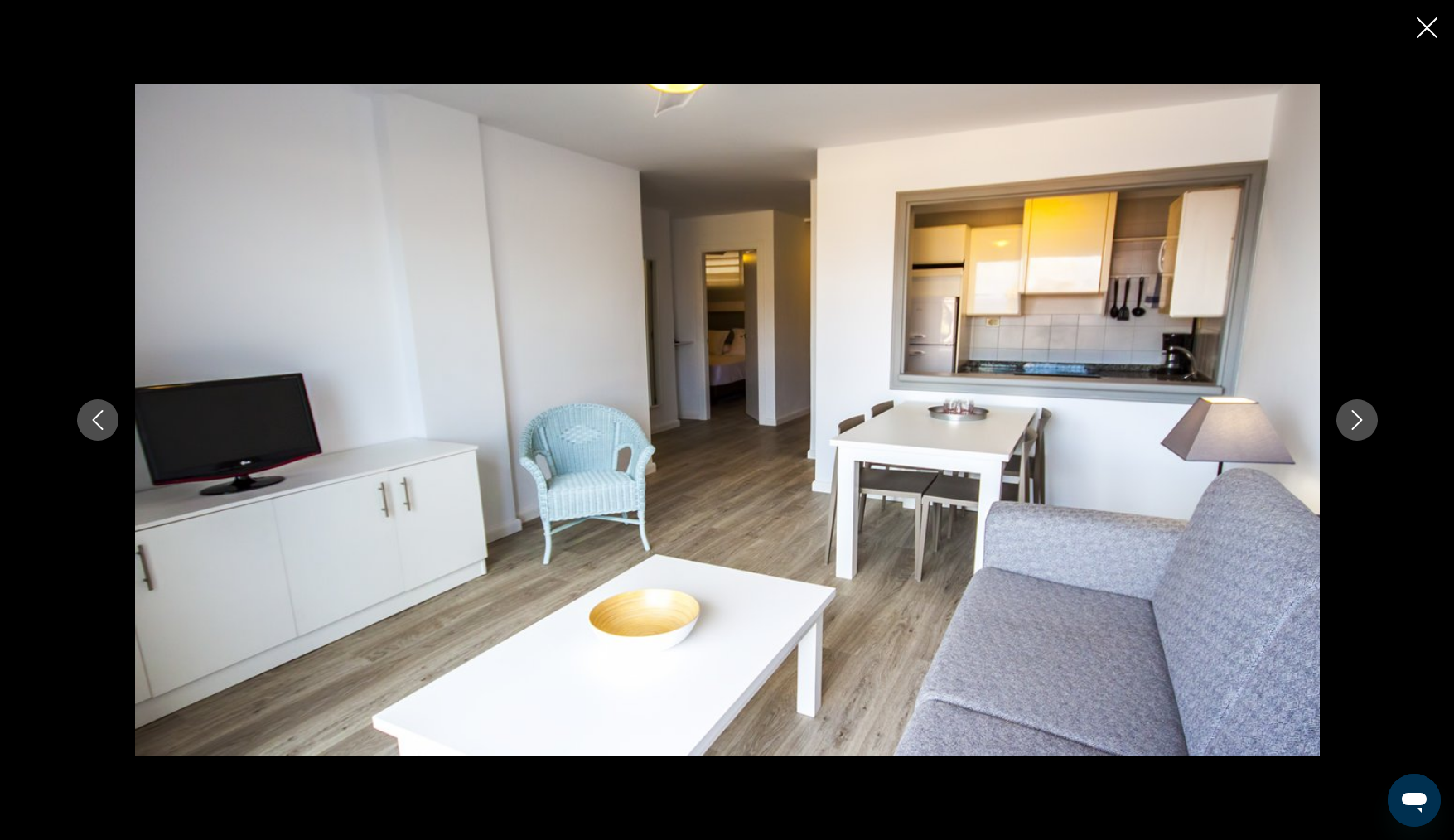
click at [1344, 417] on button "Next image" at bounding box center [1357, 419] width 41 height 41
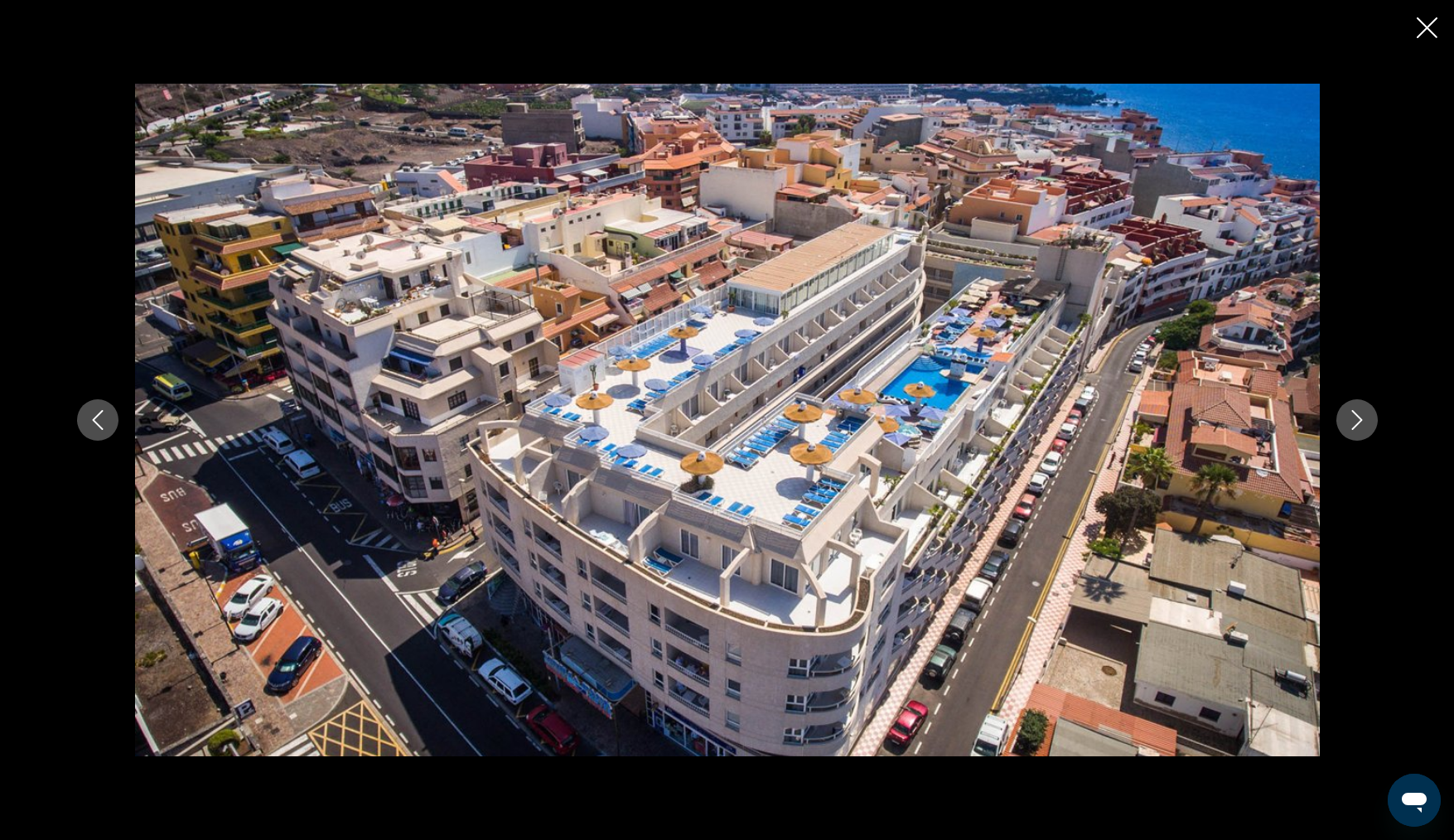
click at [1344, 417] on button "Next image" at bounding box center [1357, 419] width 41 height 41
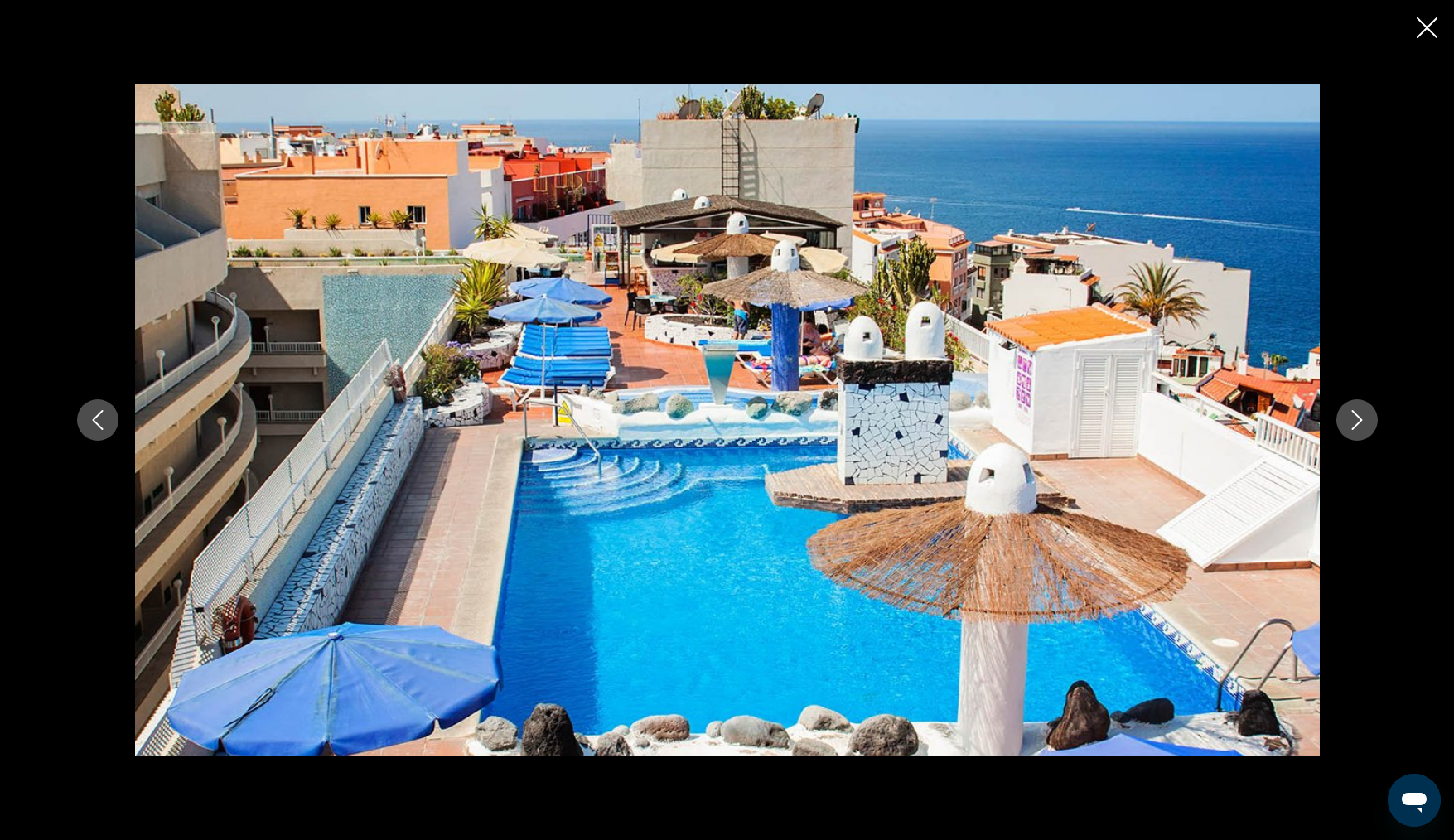
click at [1344, 417] on button "Next image" at bounding box center [1357, 419] width 41 height 41
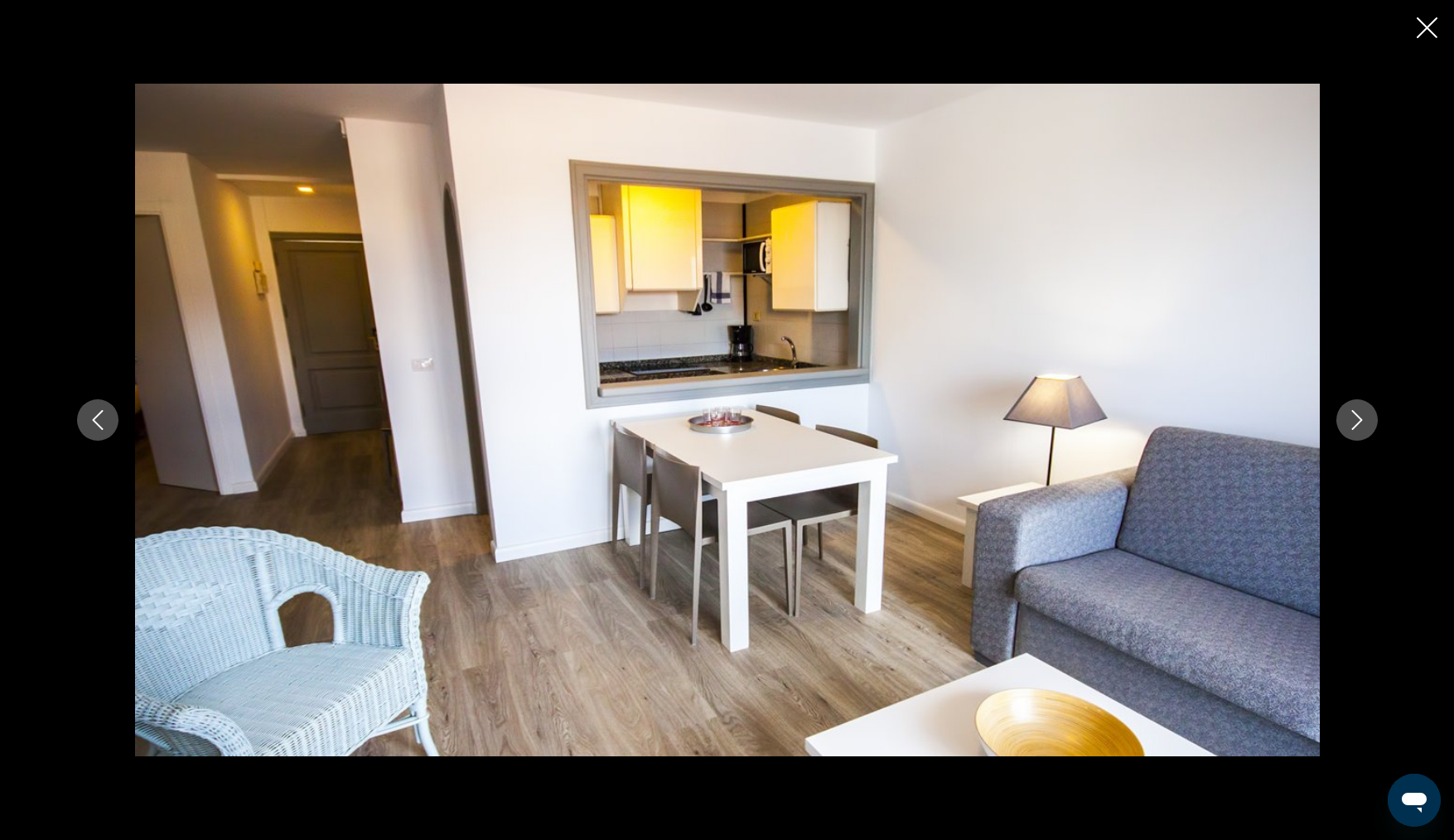
click at [1344, 417] on button "Next image" at bounding box center [1357, 419] width 41 height 41
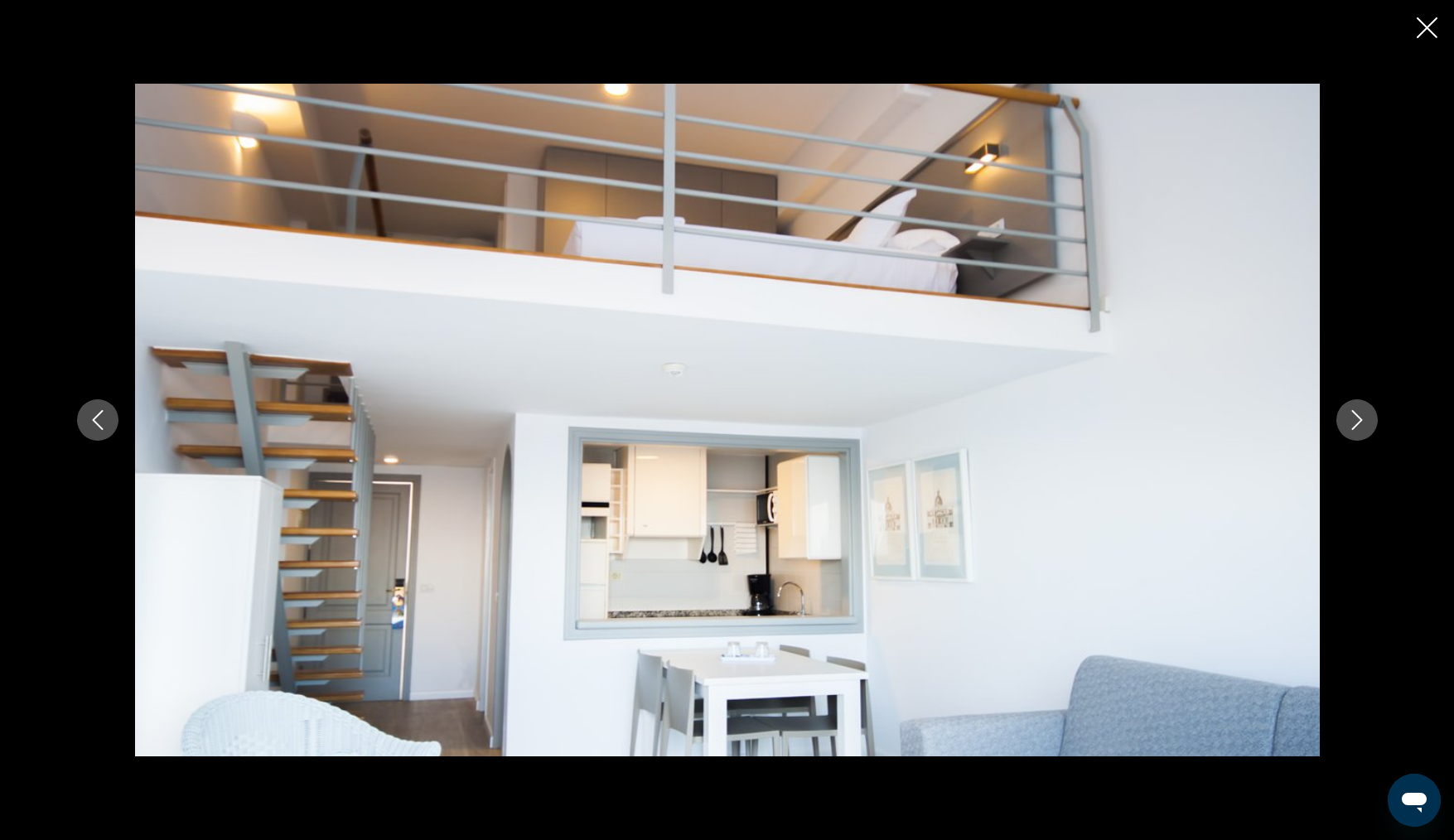
click at [1344, 417] on button "Next image" at bounding box center [1357, 419] width 41 height 41
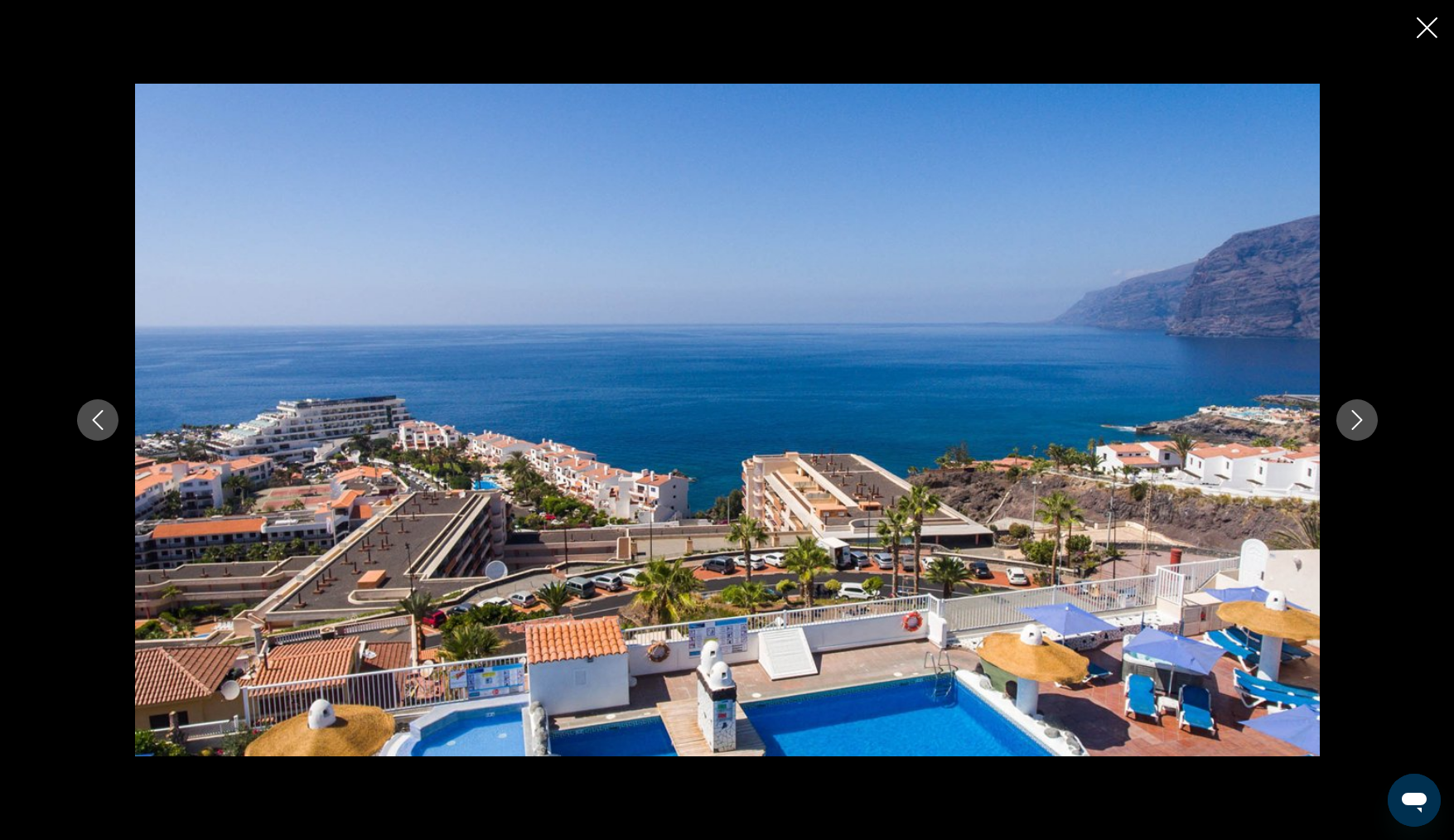
click at [1344, 417] on button "Next image" at bounding box center [1357, 419] width 41 height 41
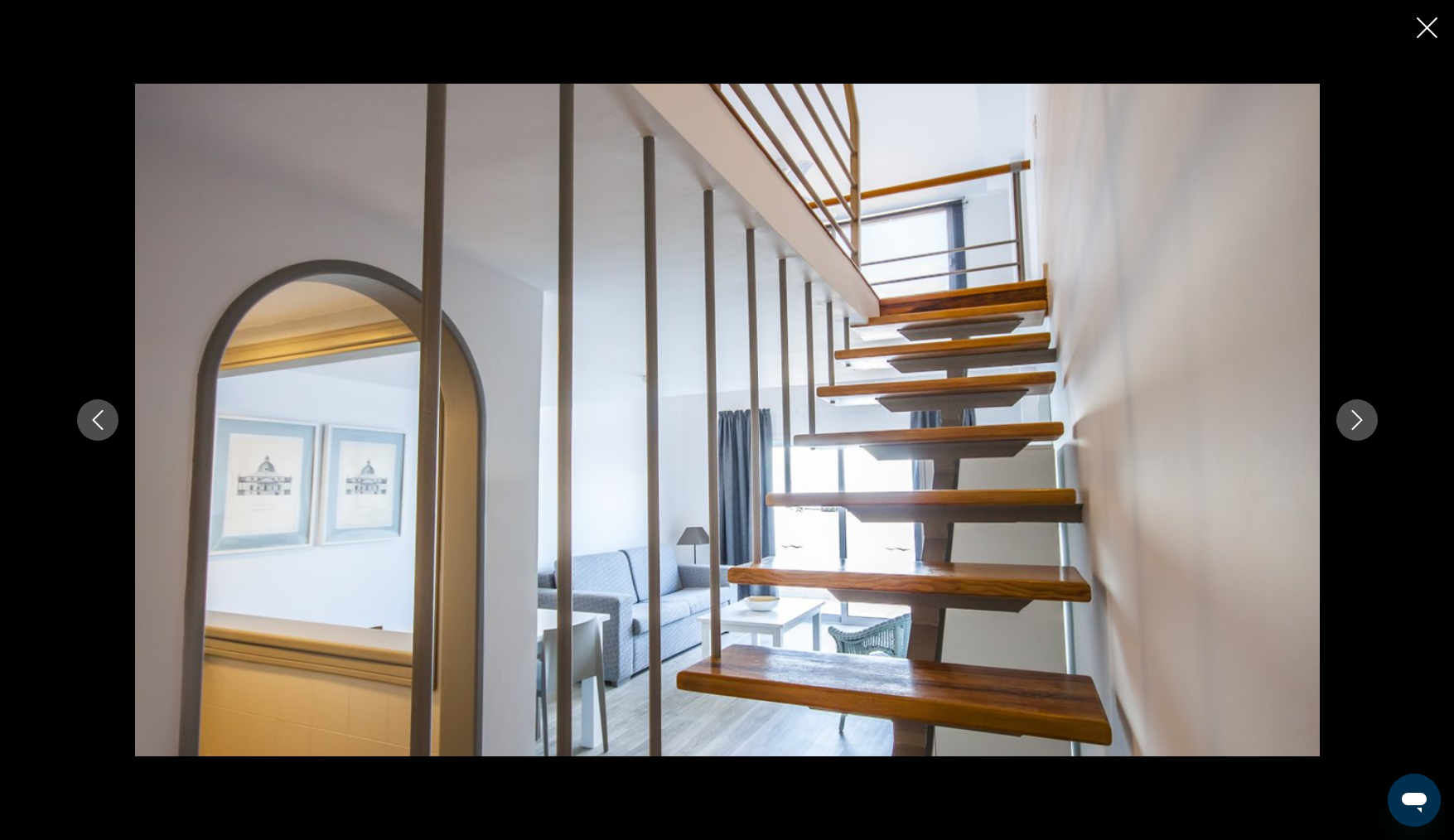
click at [1344, 417] on button "Next image" at bounding box center [1357, 419] width 41 height 41
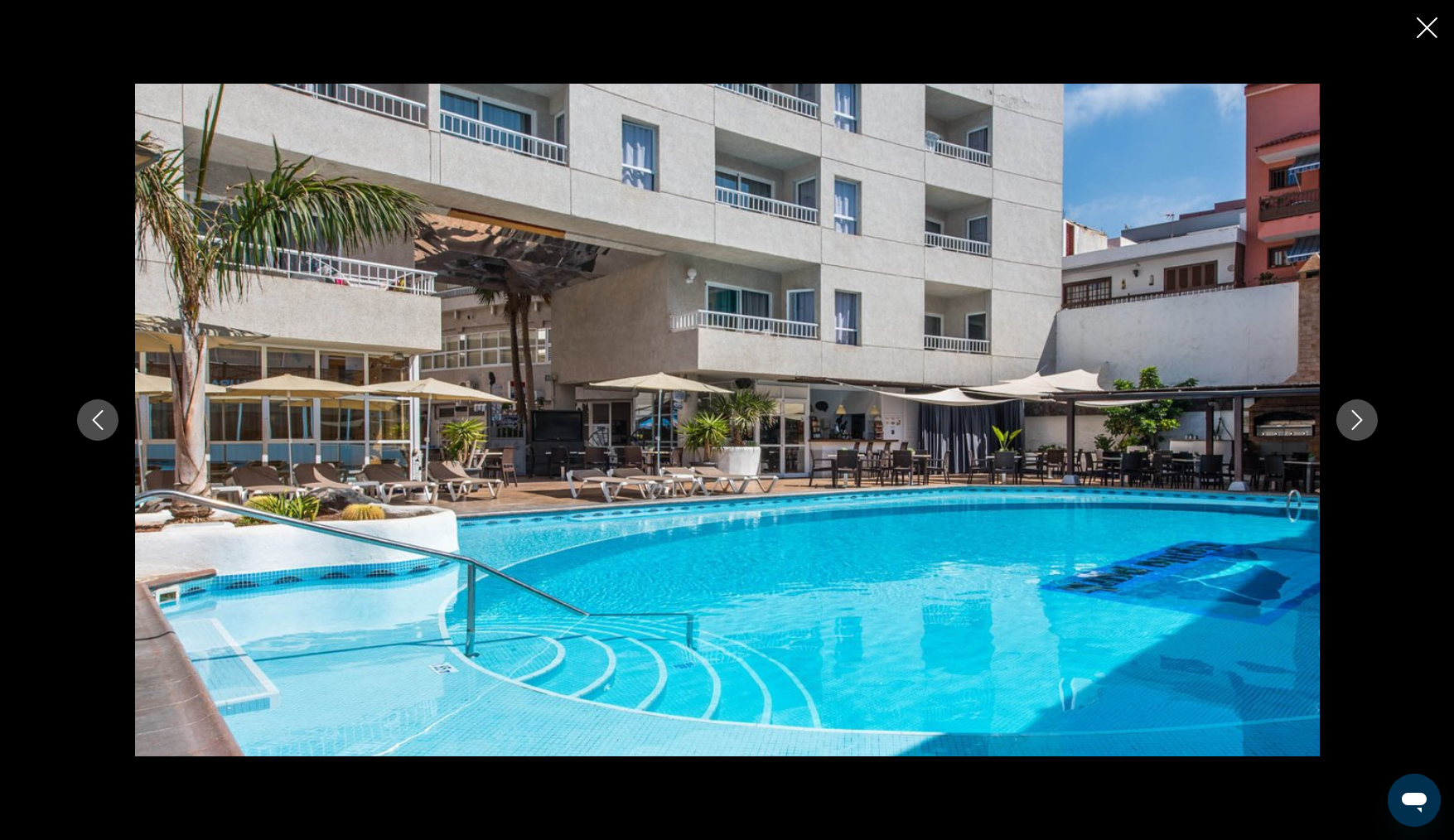
scroll to position [0, 0]
click at [1350, 418] on icon "Next image" at bounding box center [1357, 419] width 20 height 20
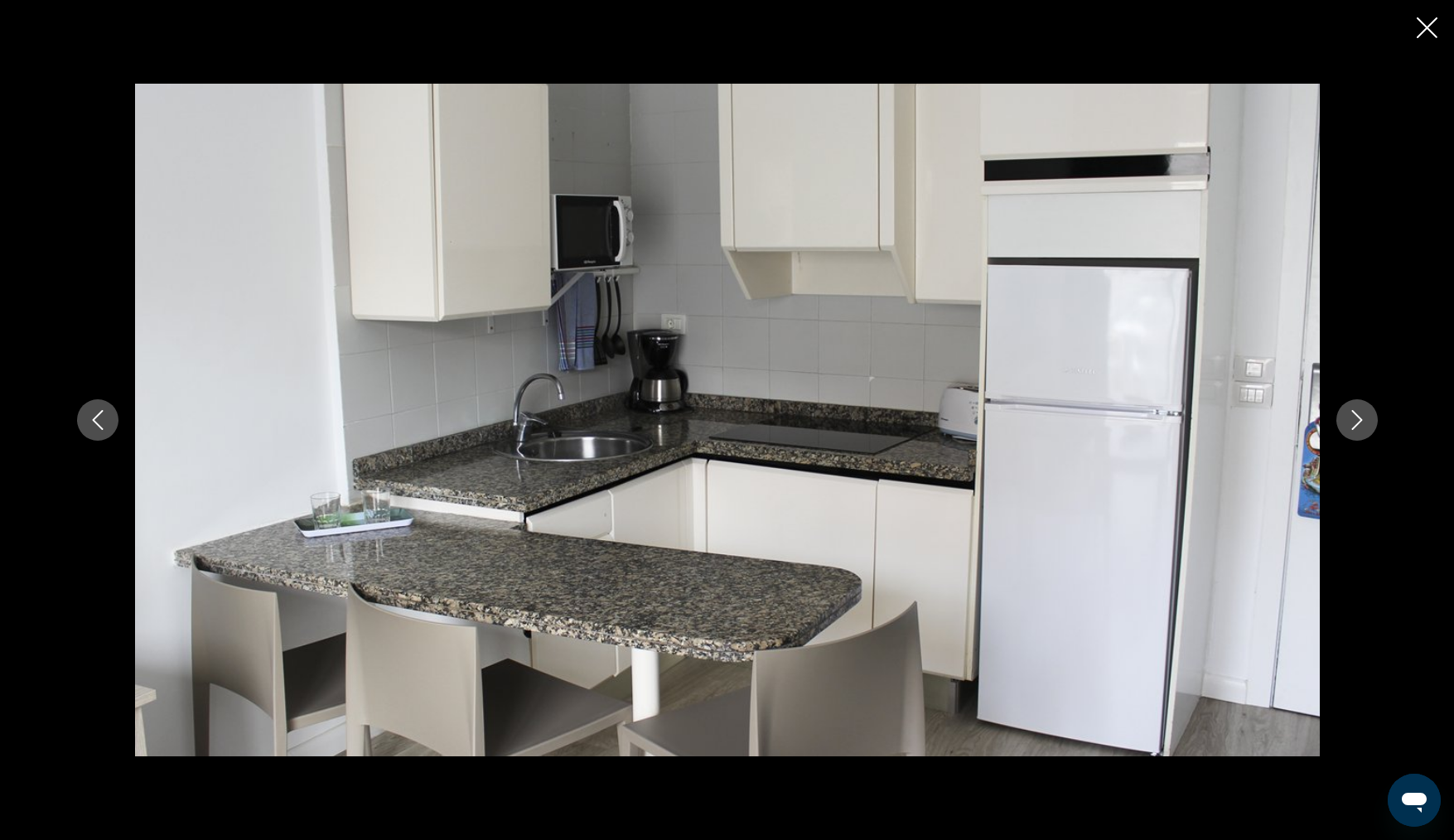
click at [1350, 418] on icon "Next image" at bounding box center [1357, 419] width 20 height 20
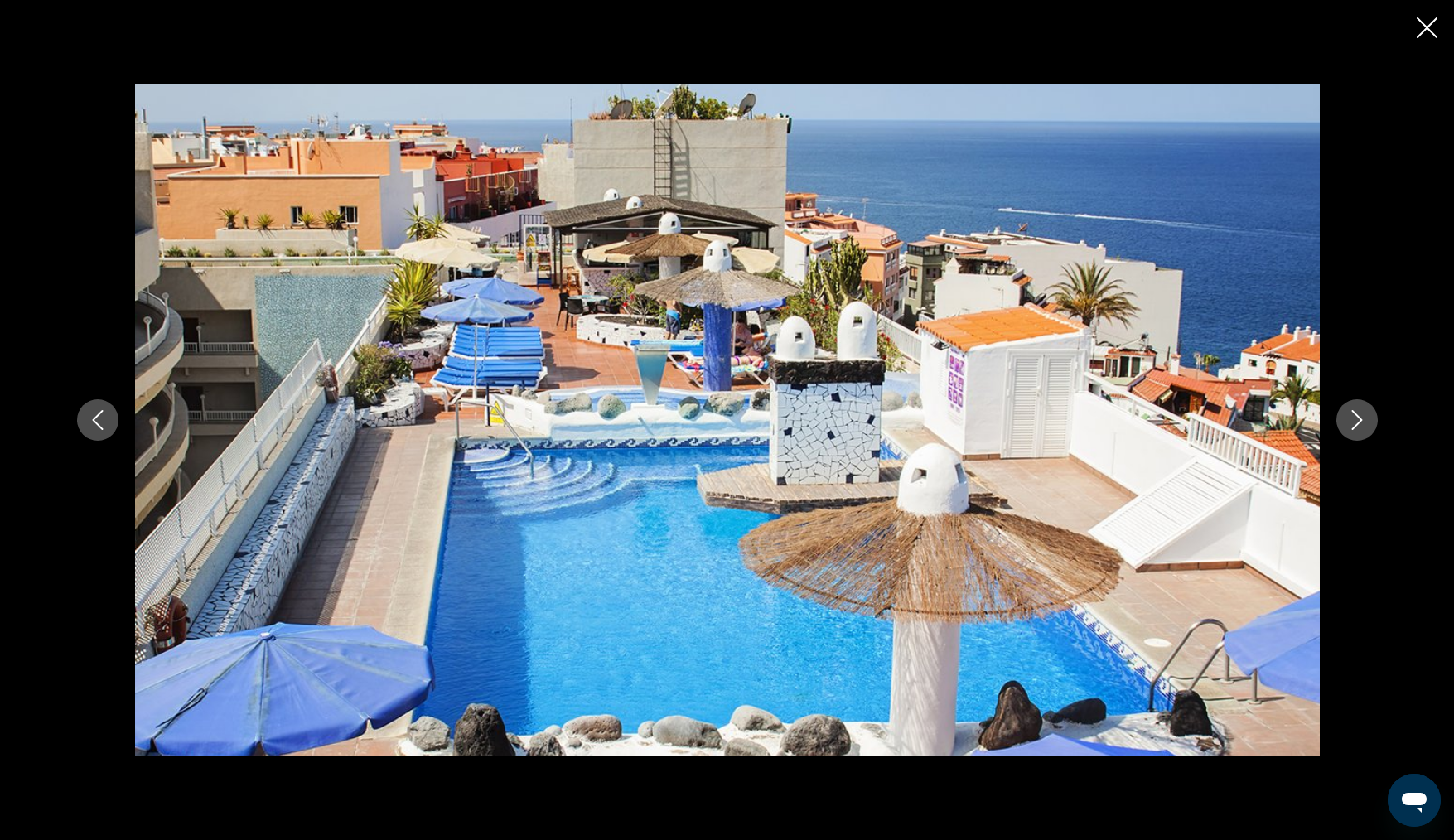
click at [1425, 27] on icon "Close slideshow" at bounding box center [1427, 28] width 21 height 21
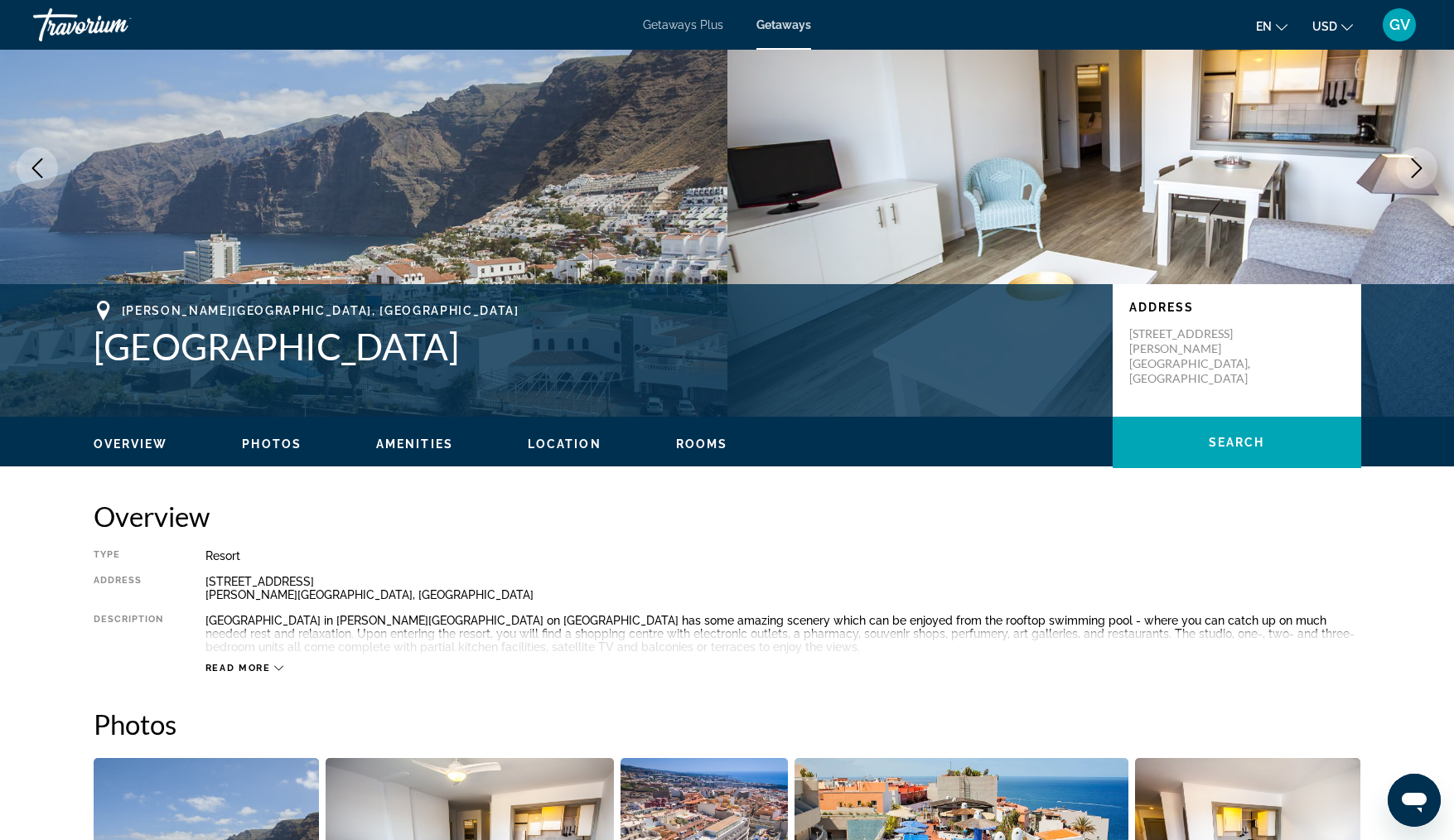
scroll to position [131, 0]
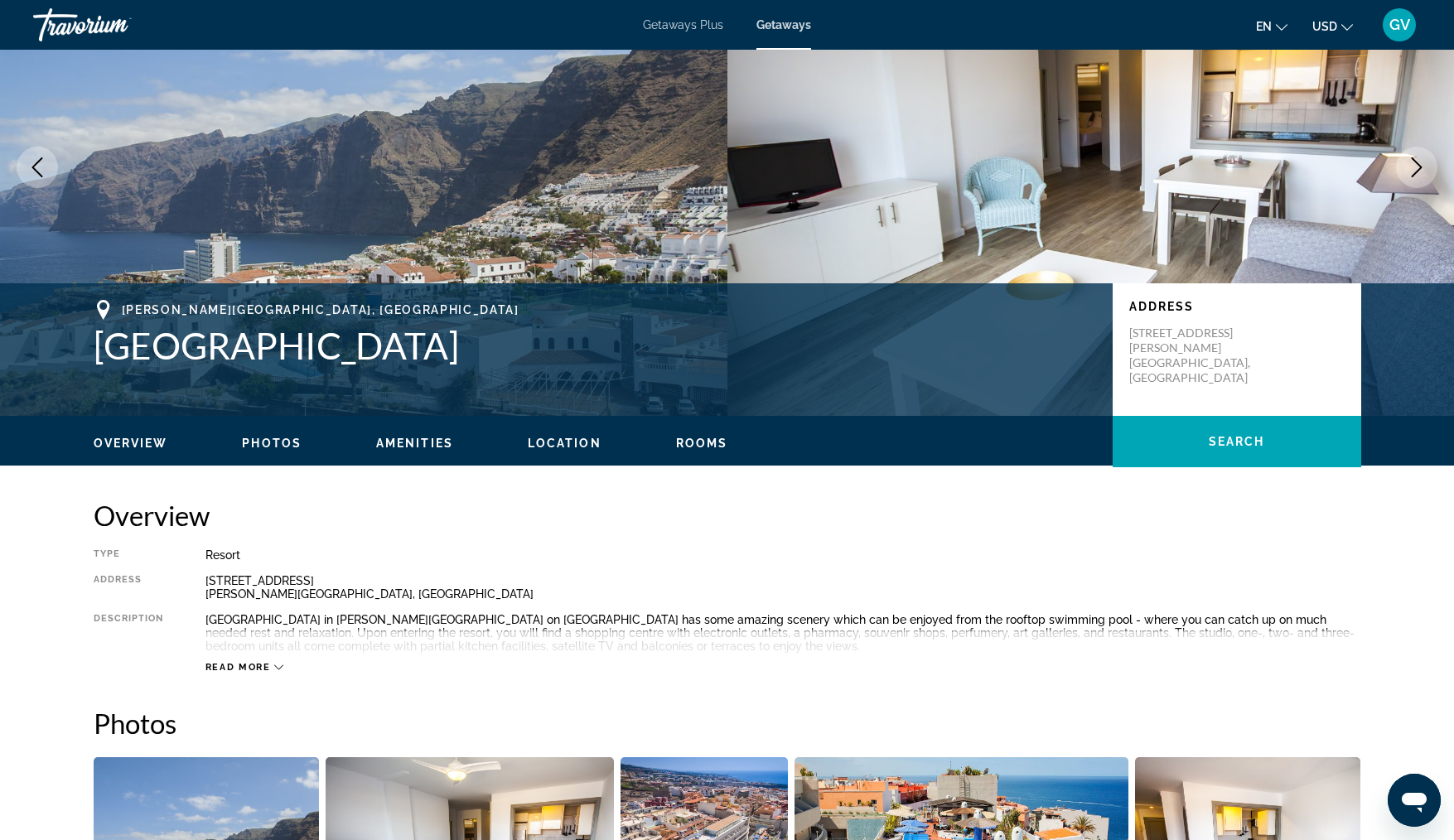
click at [278, 667] on icon "Main content" at bounding box center [278, 666] width 9 height 9
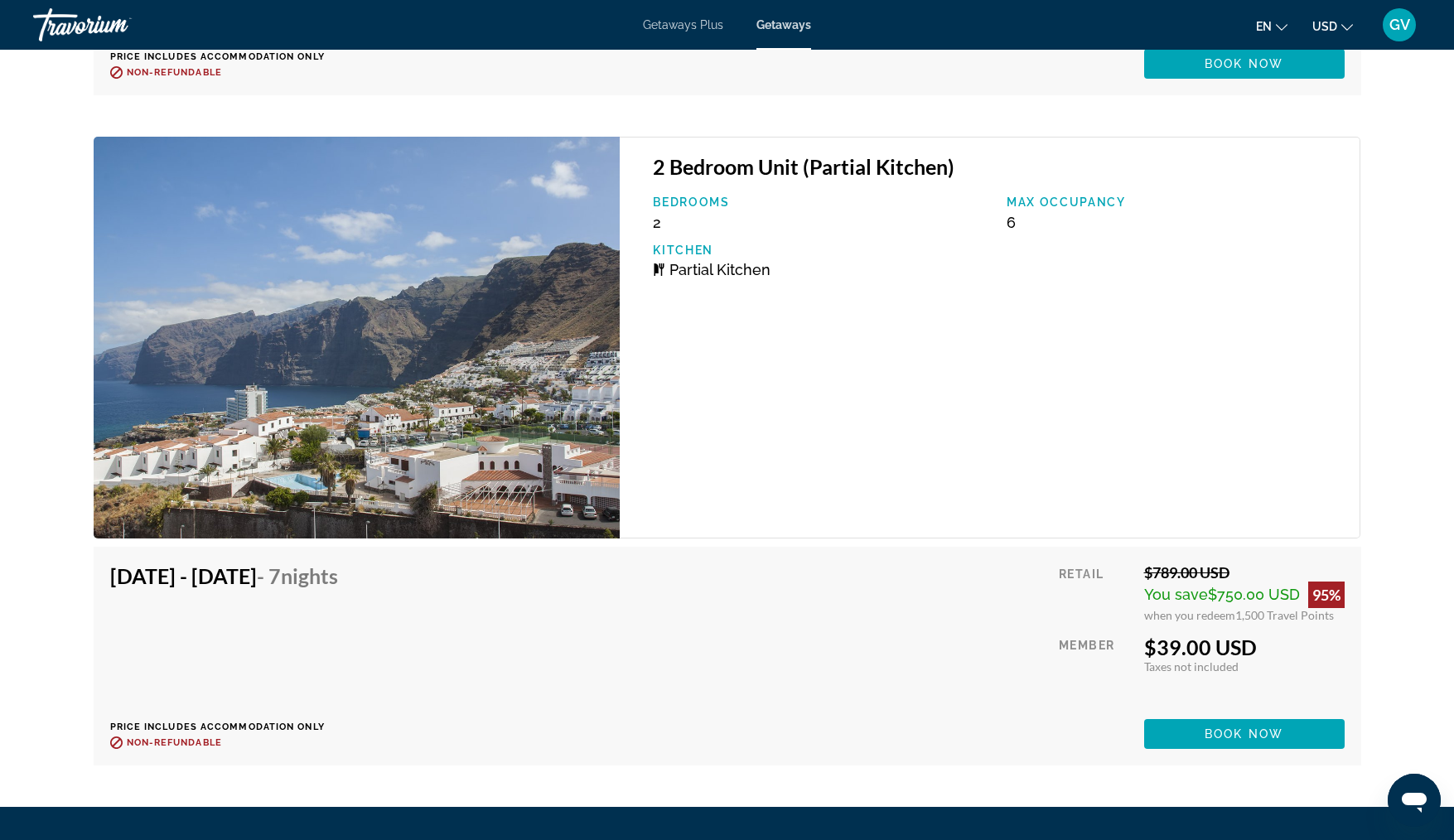
scroll to position [3523, 0]
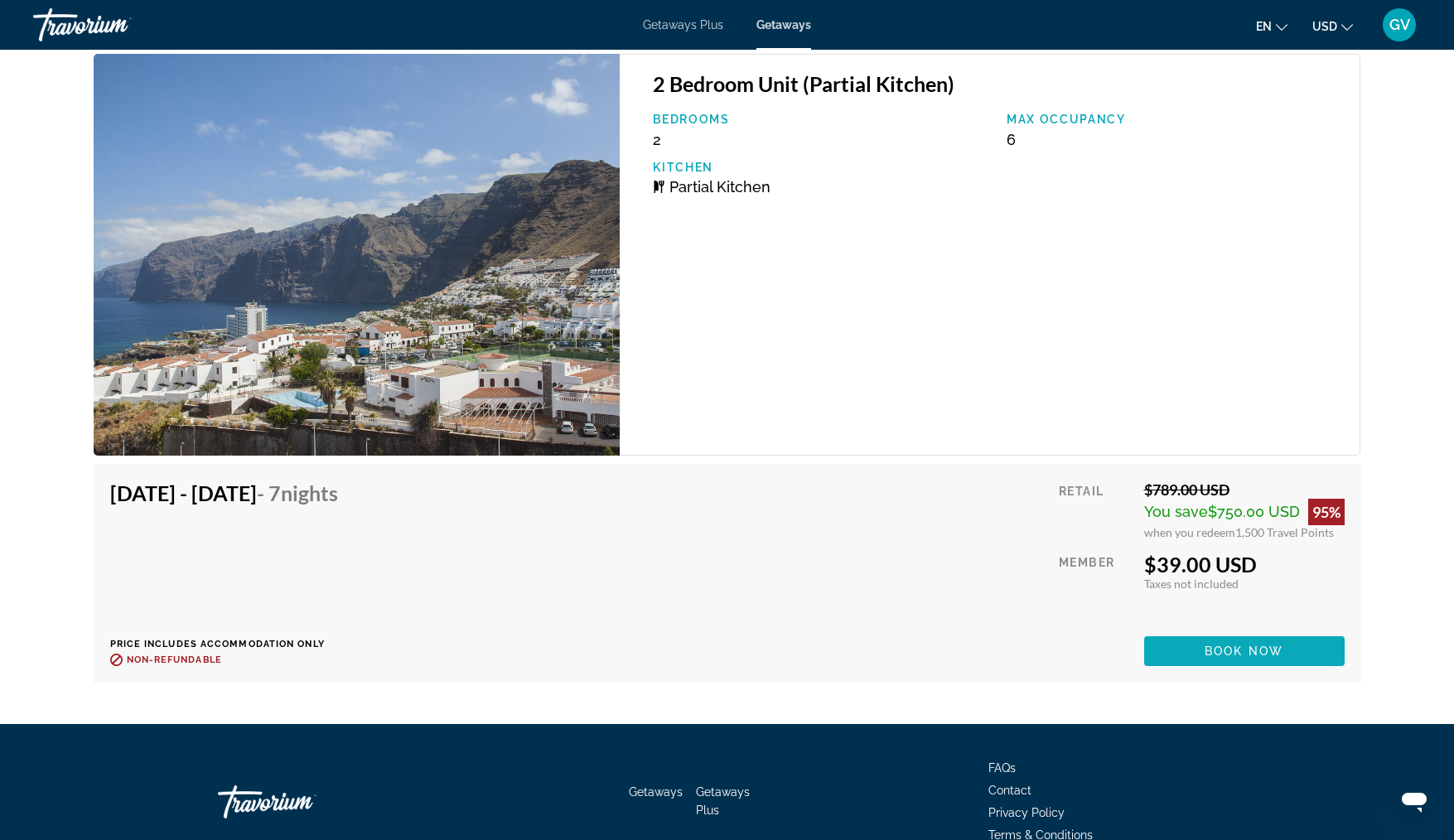
click at [1235, 653] on span "Book now" at bounding box center [1244, 651] width 79 height 13
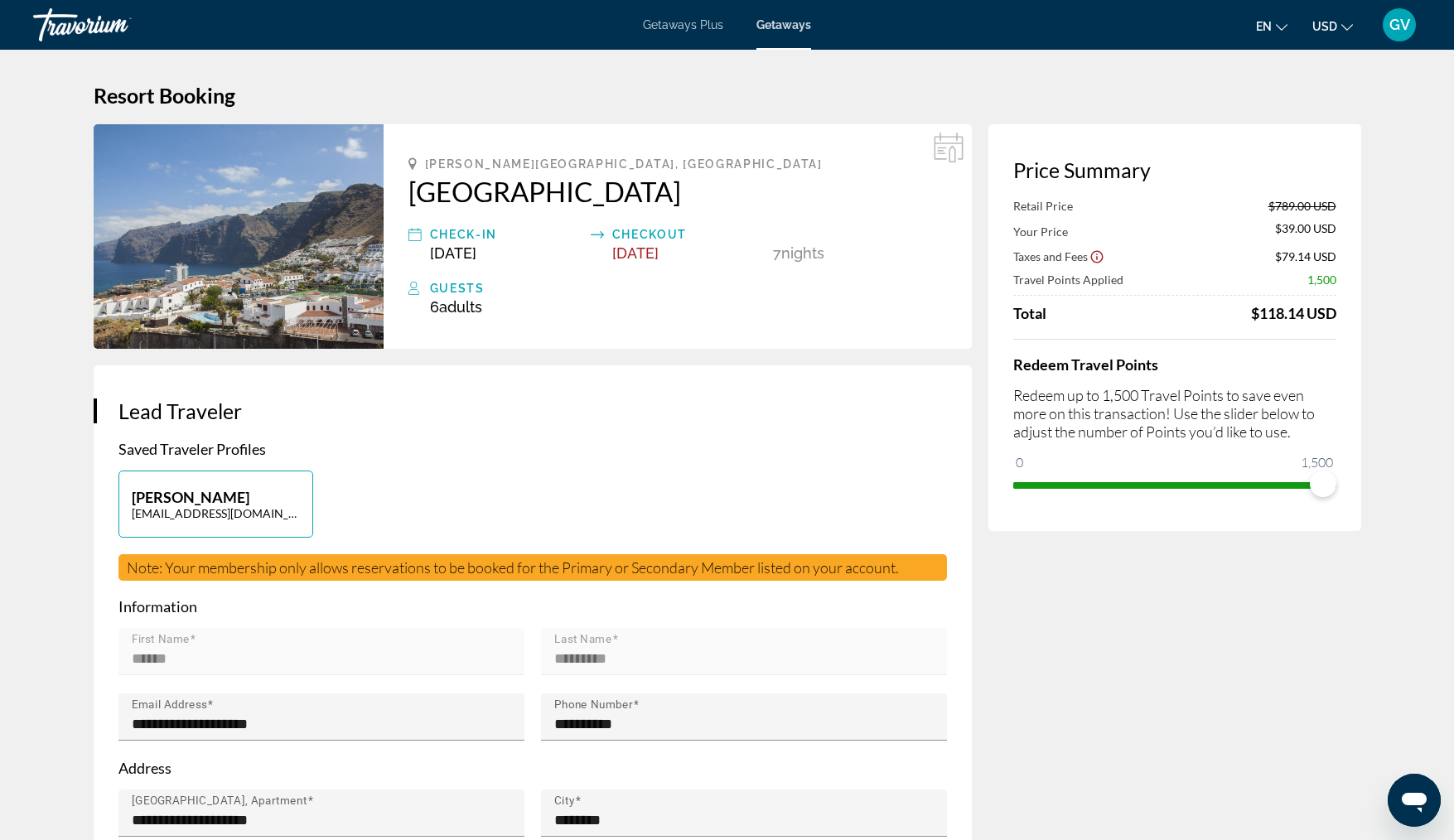
click at [686, 328] on div "[PERSON_NAME][GEOGRAPHIC_DATA], [GEOGRAPHIC_DATA] [GEOGRAPHIC_DATA] Check-In [D…" at bounding box center [678, 235] width 589 height 224
click at [258, 250] on img "Main content" at bounding box center [238, 235] width 290 height 224
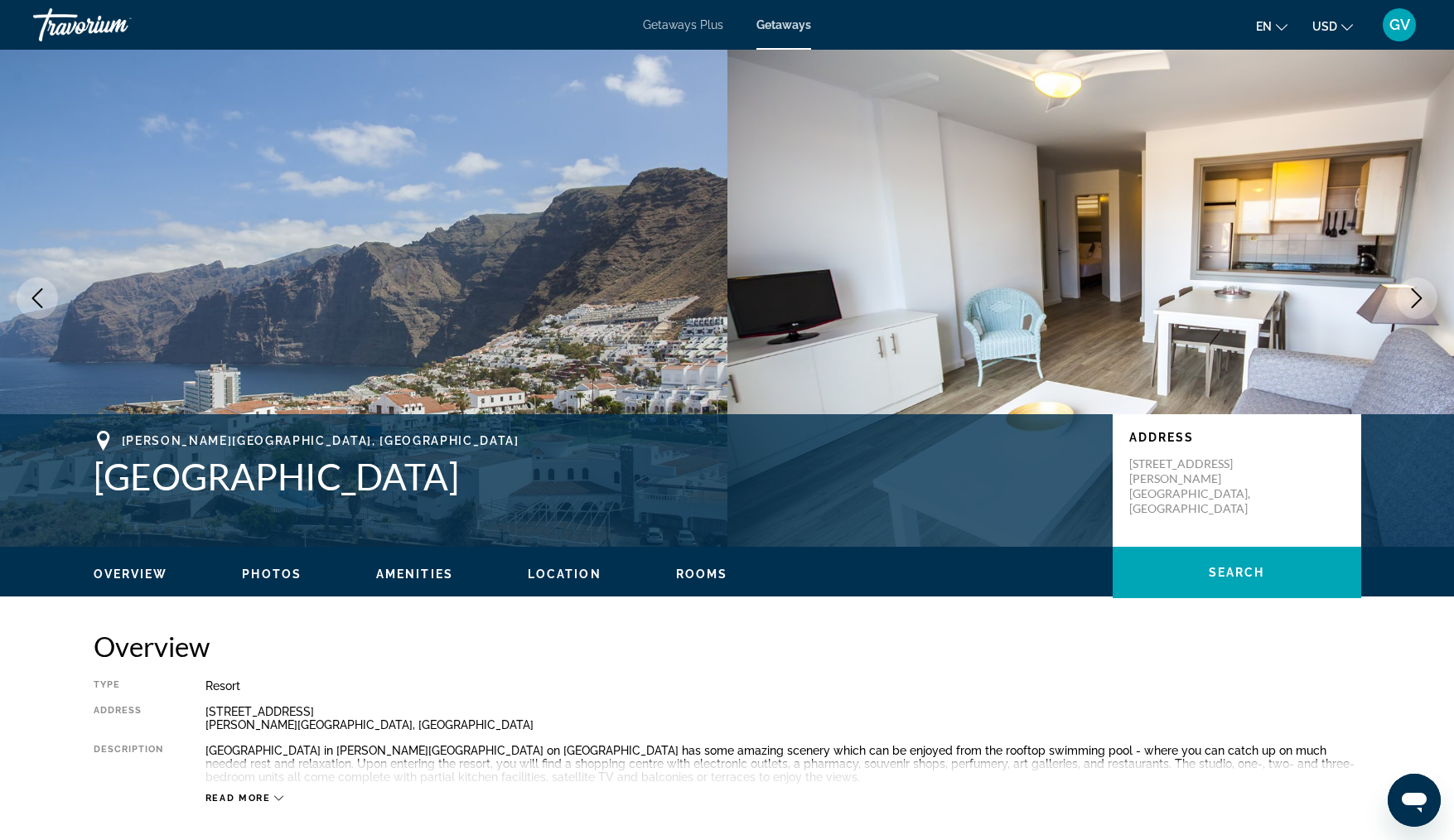
click at [790, 21] on span "Getaways" at bounding box center [784, 25] width 55 height 13
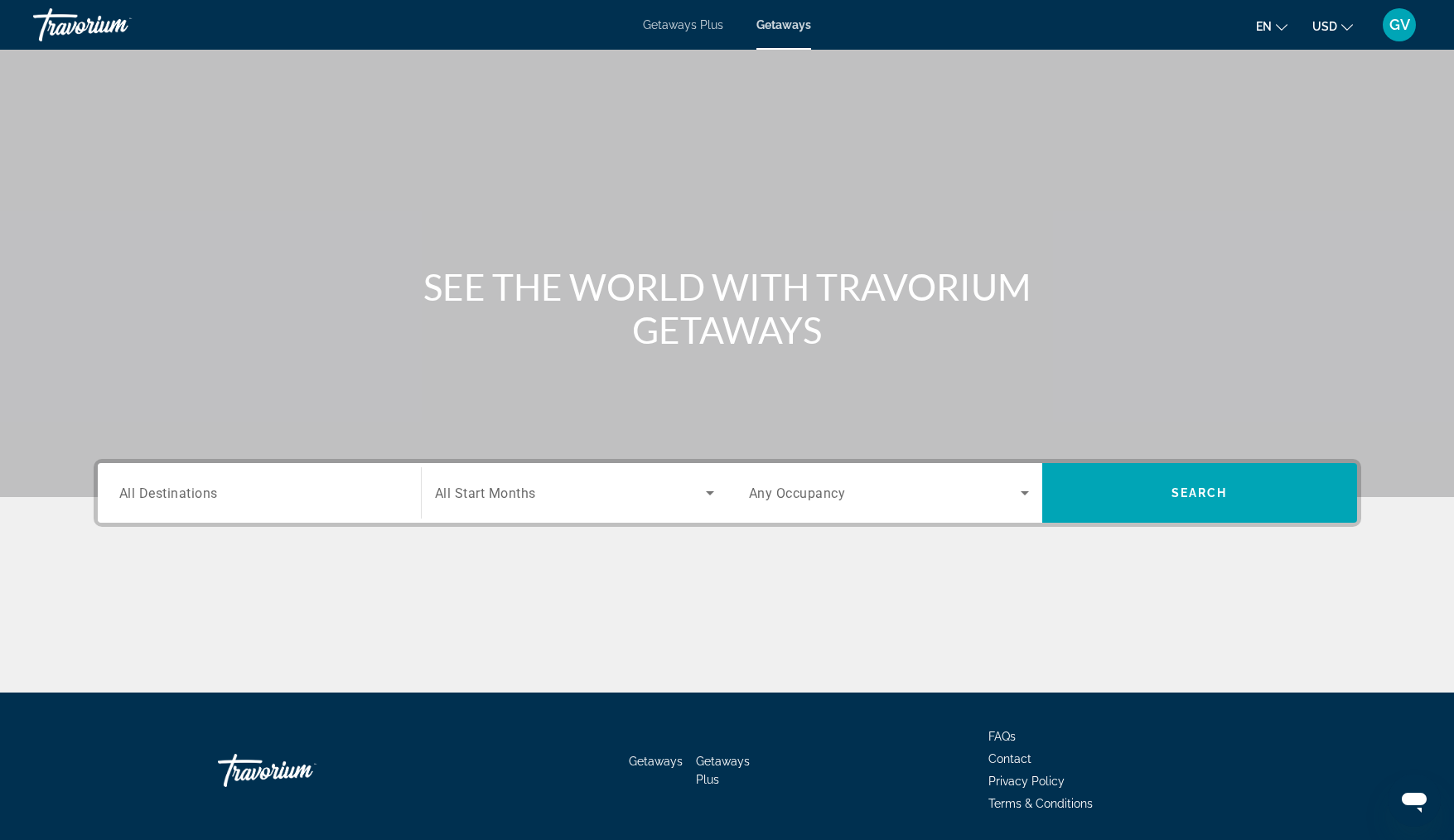
click at [265, 493] on input "Destination All Destinations" at bounding box center [259, 493] width 280 height 20
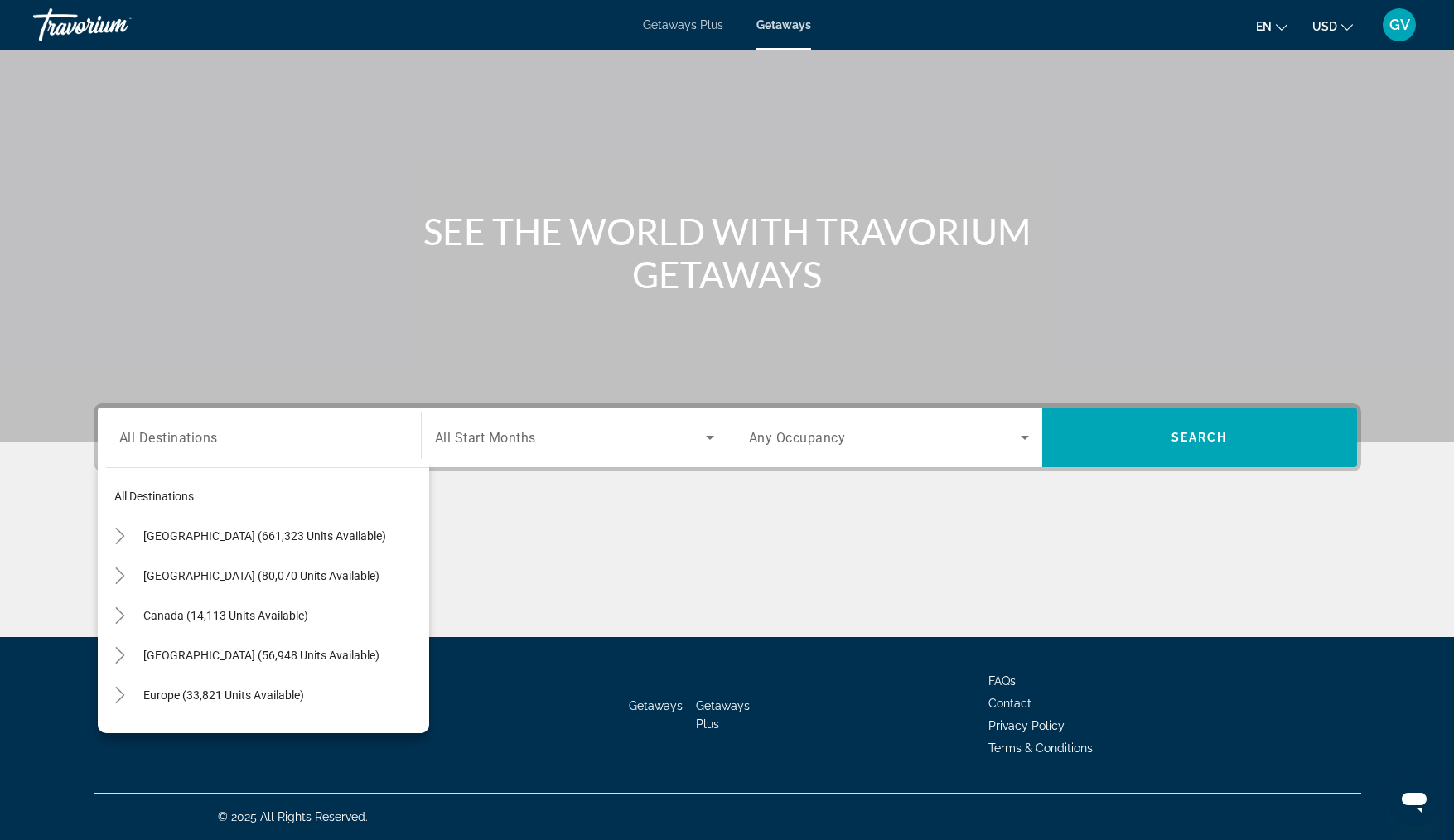
click at [544, 123] on div "Main content" at bounding box center [727, 192] width 1454 height 497
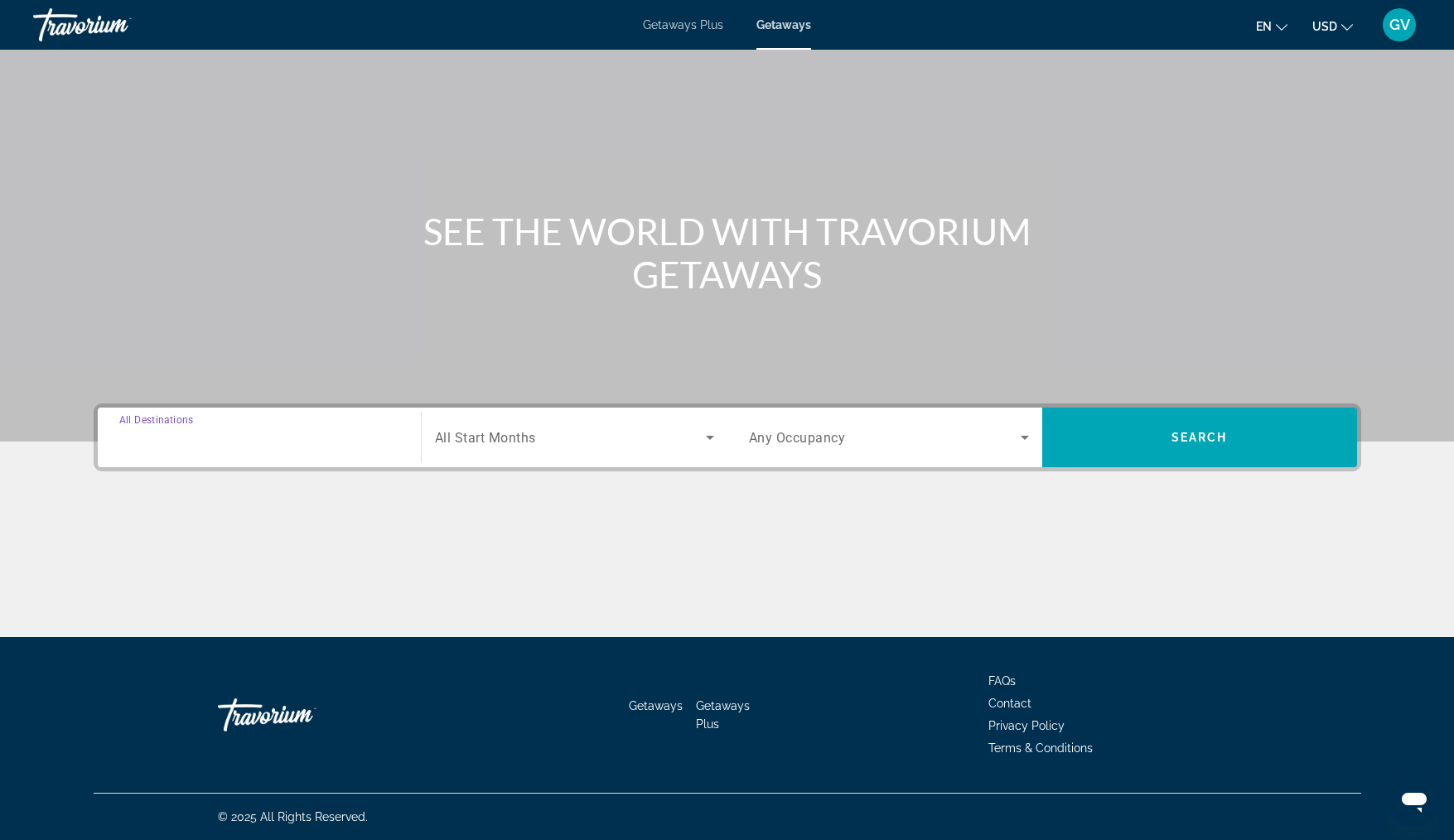
click at [238, 432] on input "Destination All Destinations" at bounding box center [259, 437] width 280 height 20
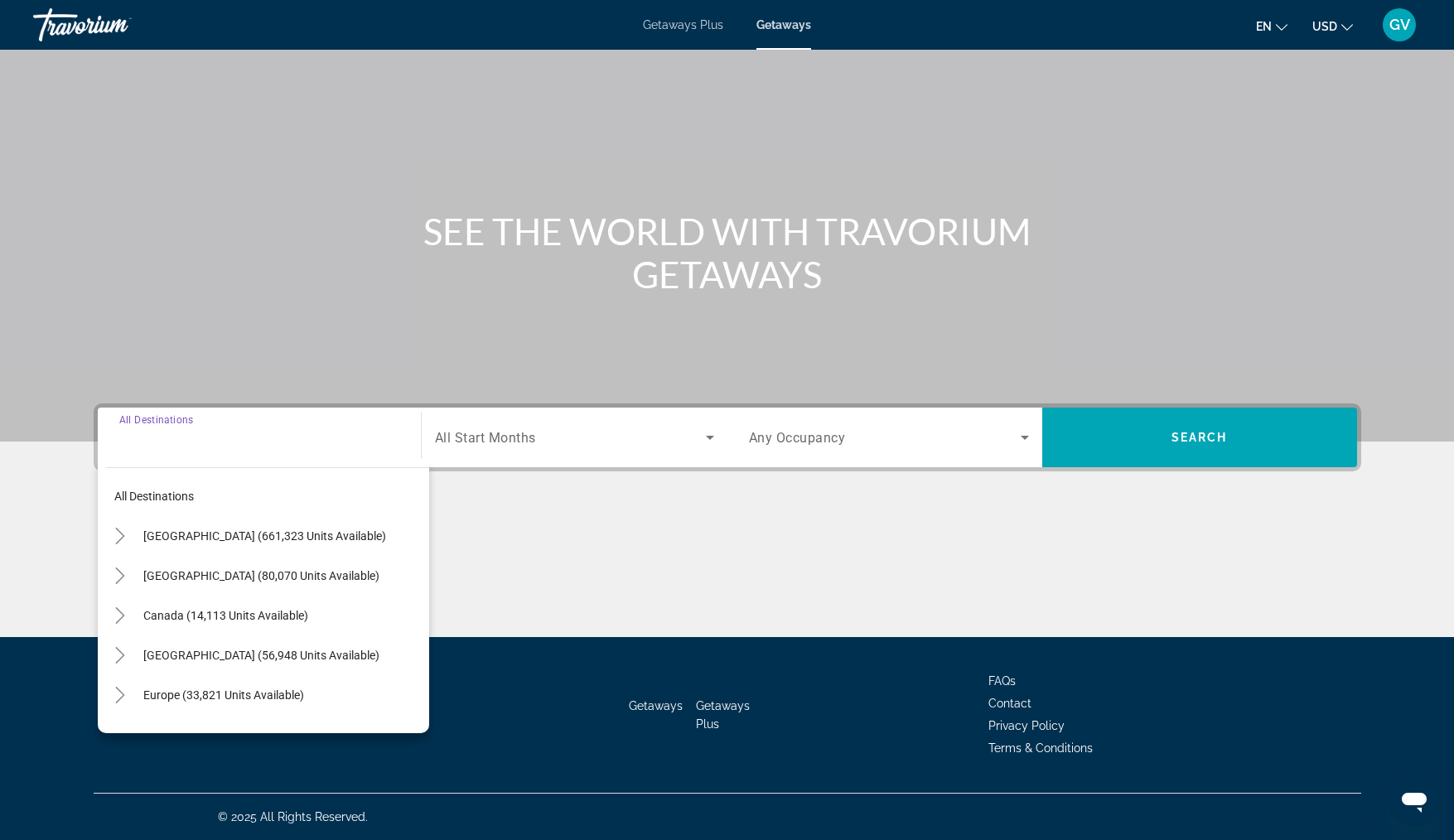
click at [225, 346] on div "Main content" at bounding box center [727, 192] width 1454 height 497
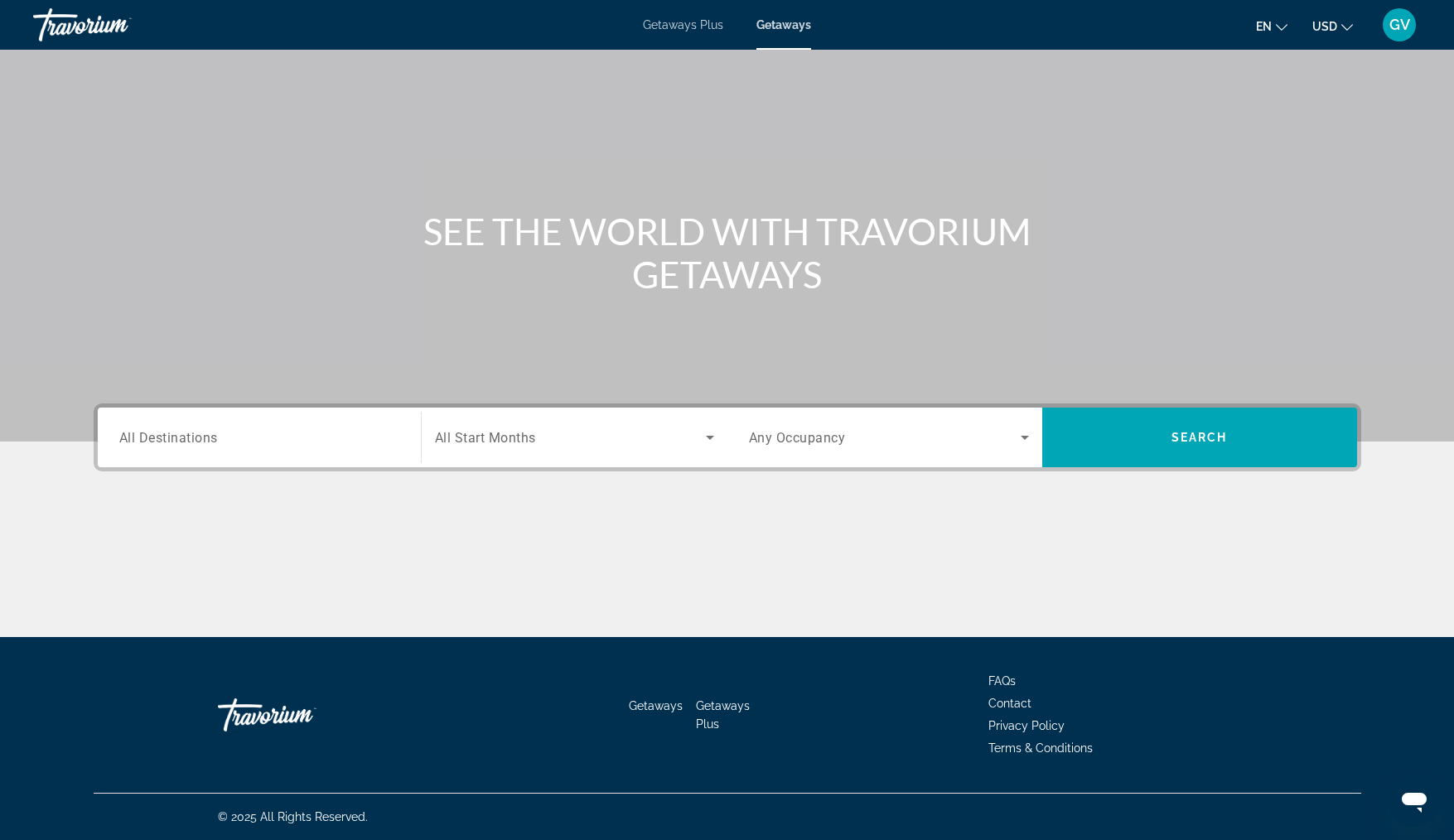
click at [790, 25] on span "Getaways" at bounding box center [784, 25] width 55 height 13
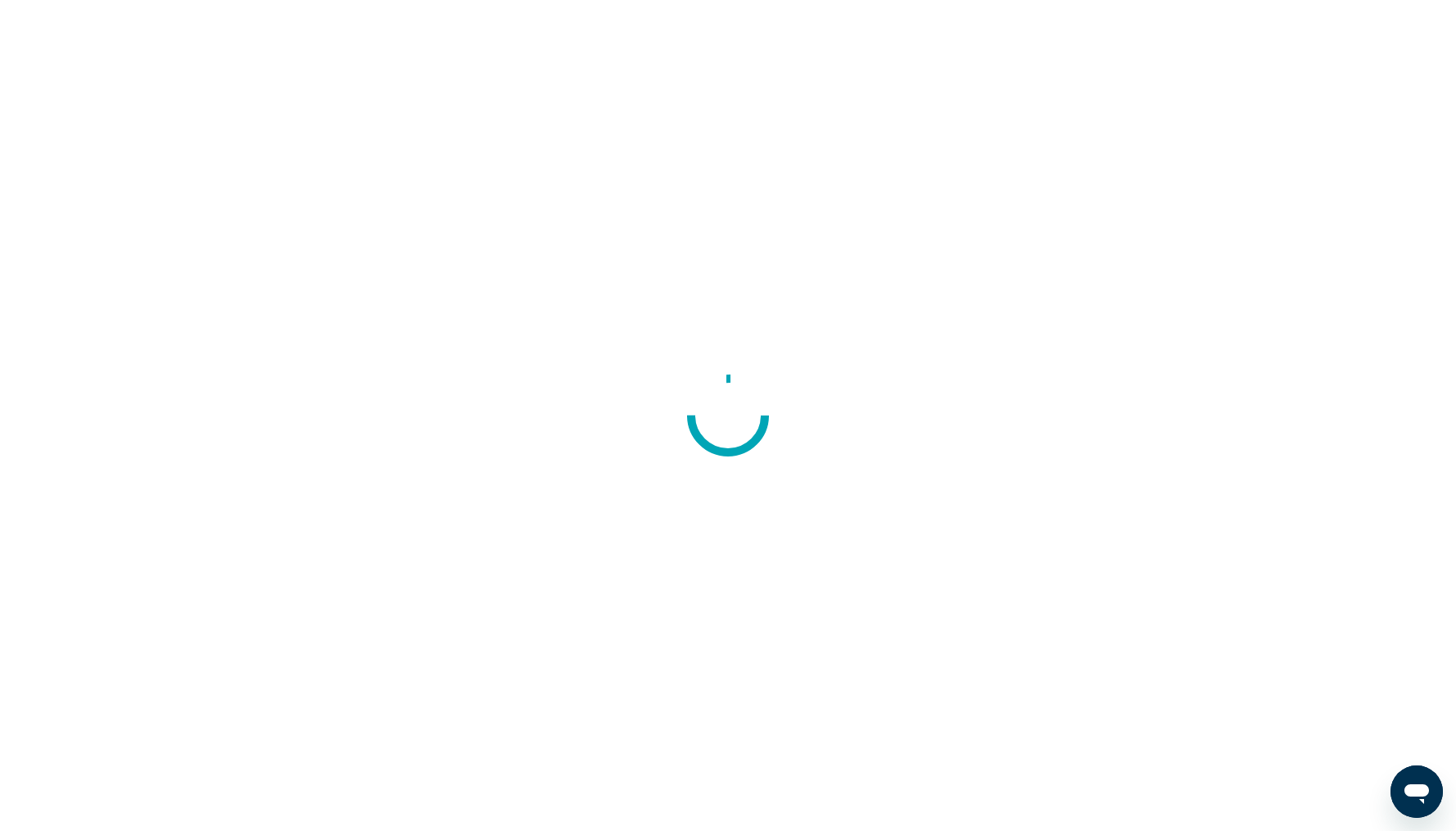
click at [115, 370] on div at bounding box center [728, 416] width 1456 height 831
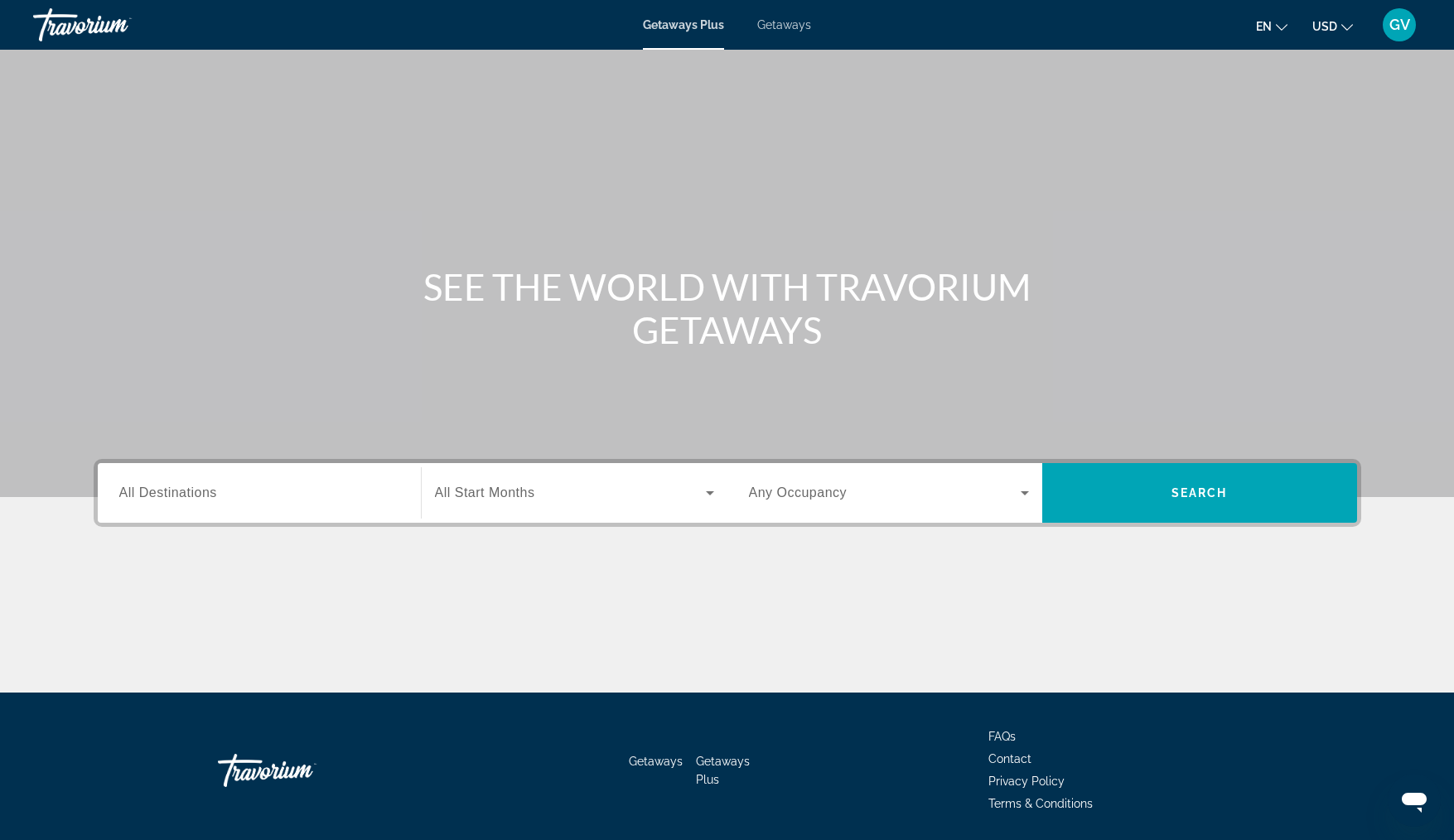
click at [785, 29] on span "Getaways" at bounding box center [784, 25] width 54 height 13
click at [190, 504] on div "Search widget" at bounding box center [259, 493] width 280 height 47
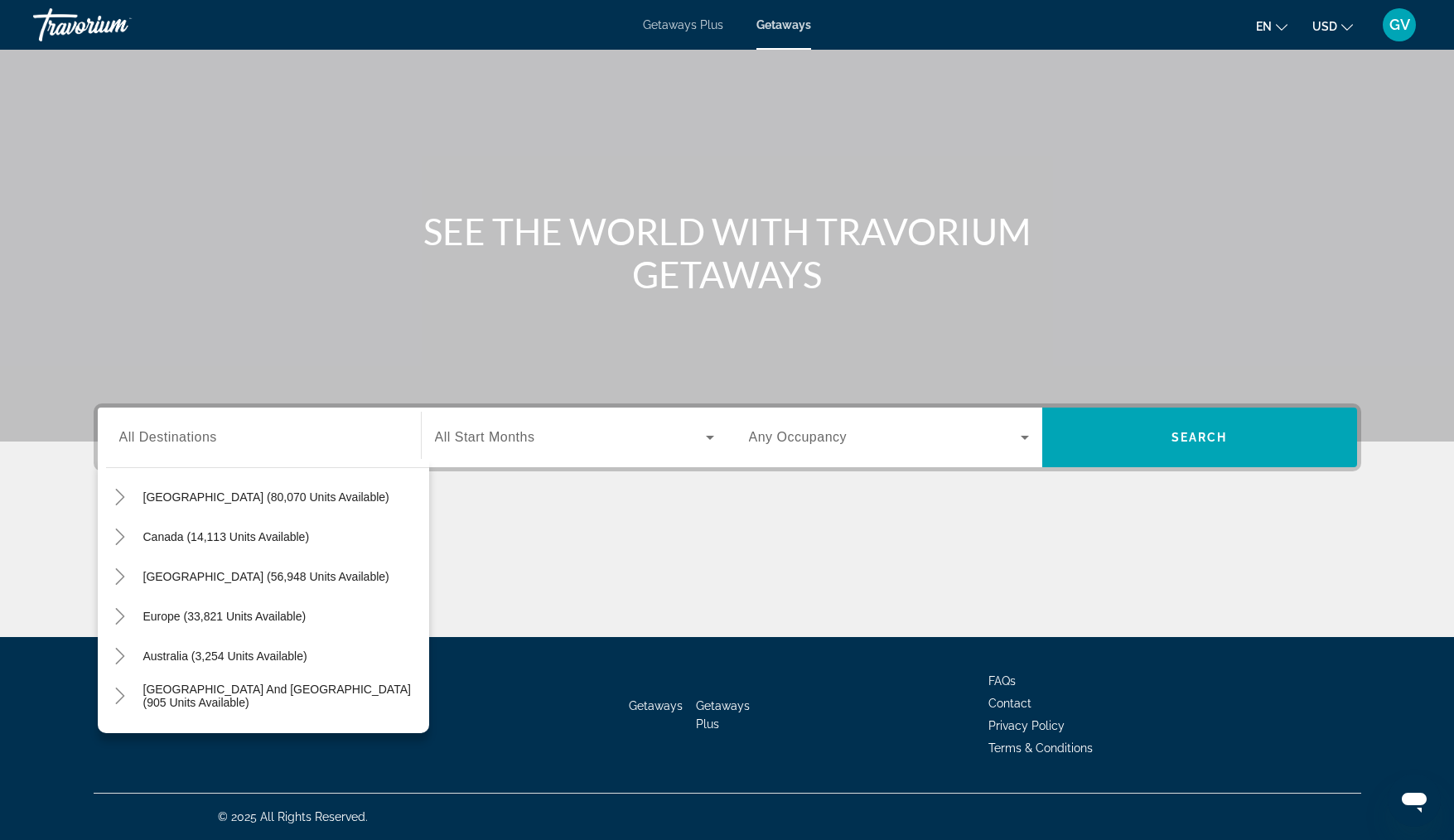
scroll to position [99, 0]
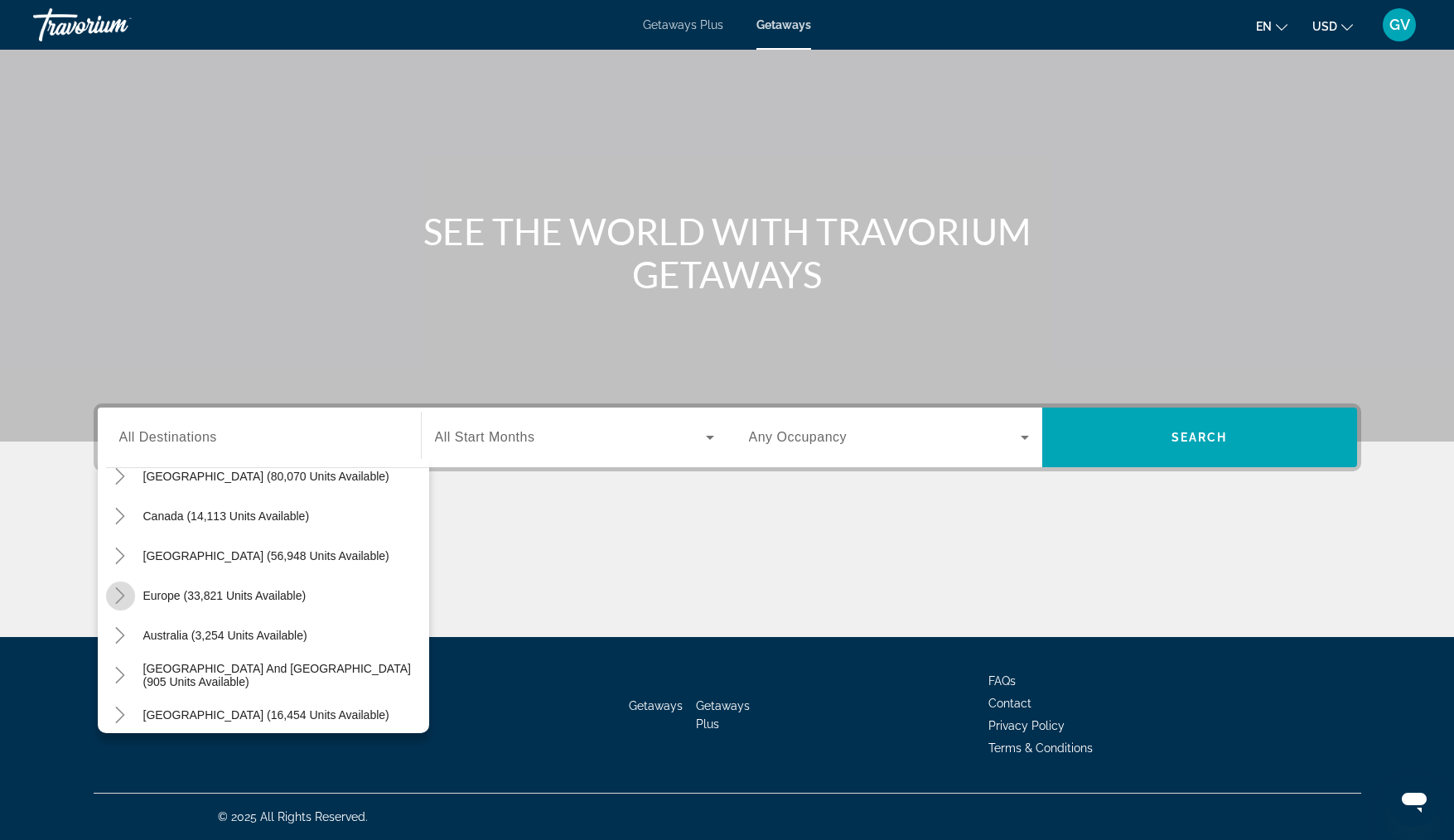
click at [129, 587] on mat-icon "Toggle Europe (33,821 units available)" at bounding box center [120, 596] width 29 height 29
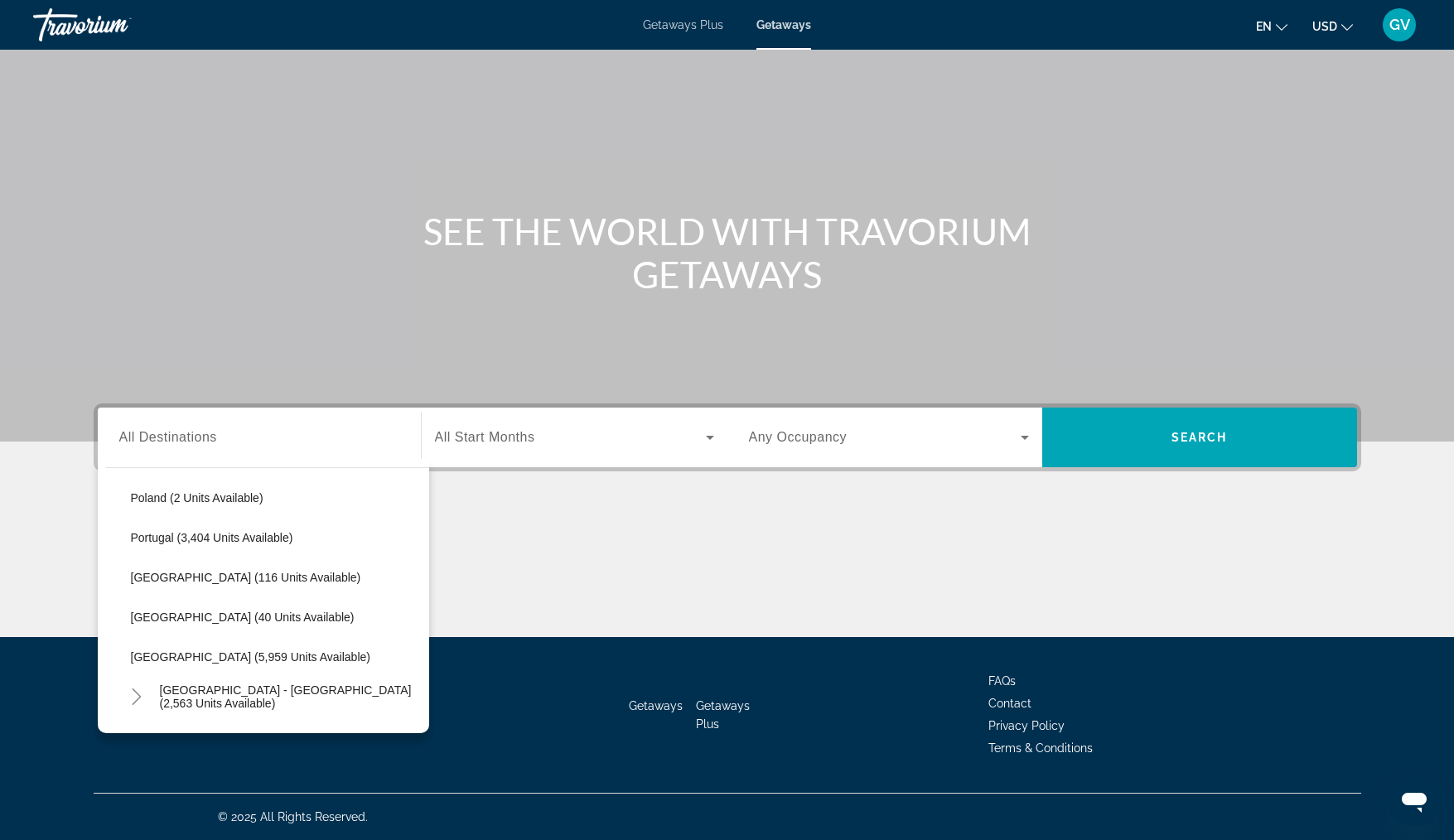
scroll to position [803, 0]
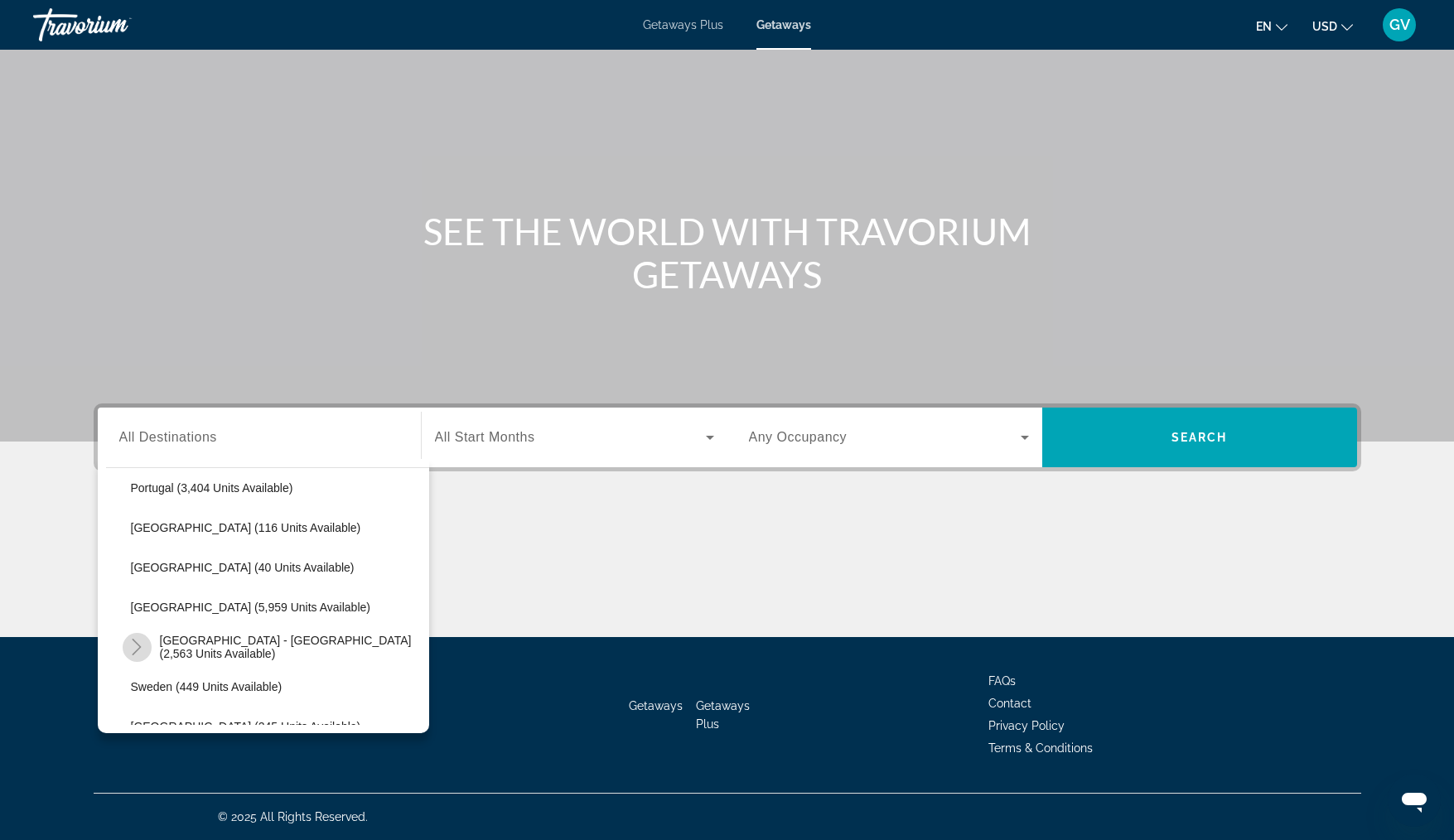
click at [136, 646] on icon "Toggle Spain - Canary Islands (2,563 units available)" at bounding box center [137, 646] width 16 height 16
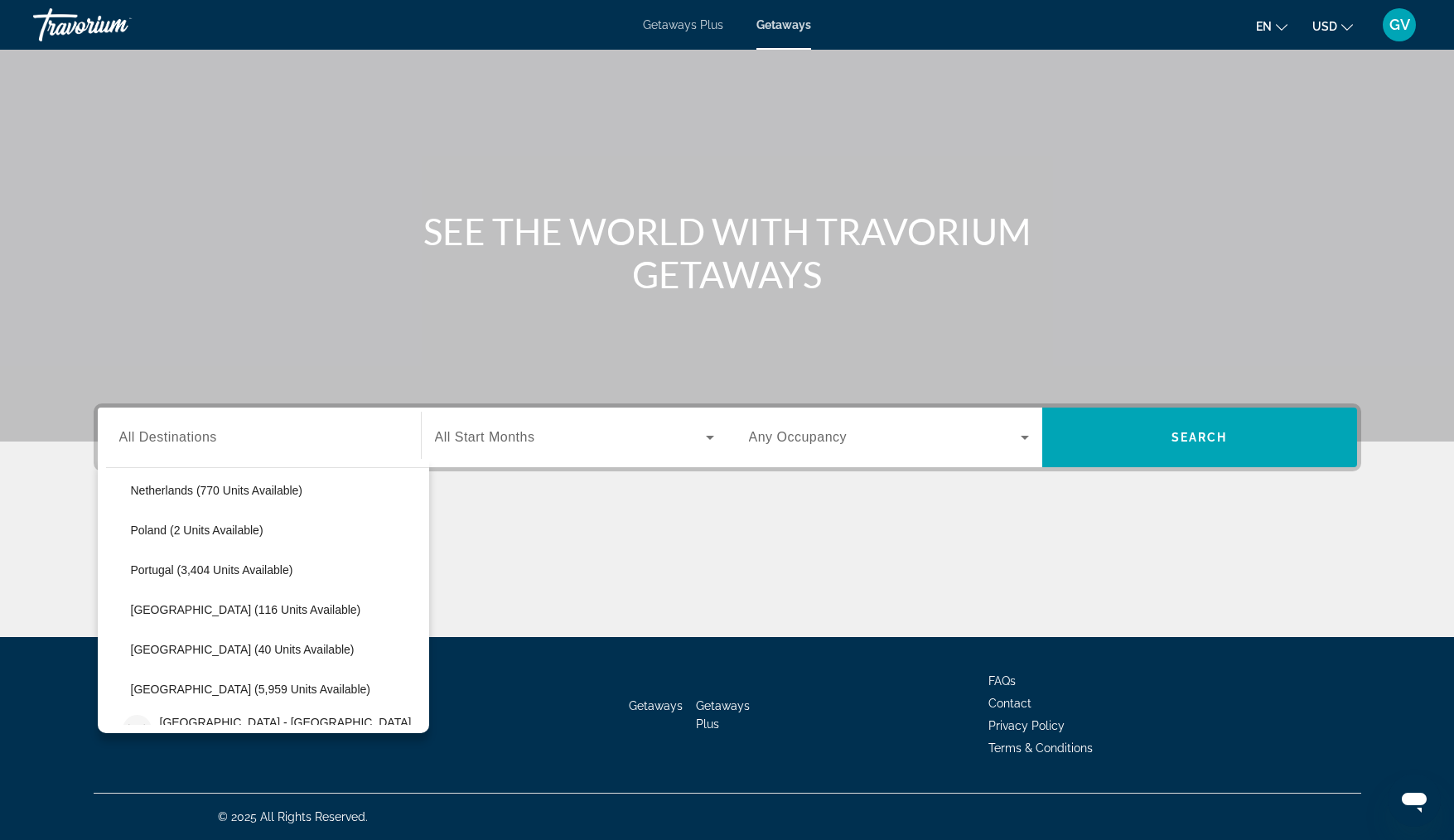
scroll to position [771, 0]
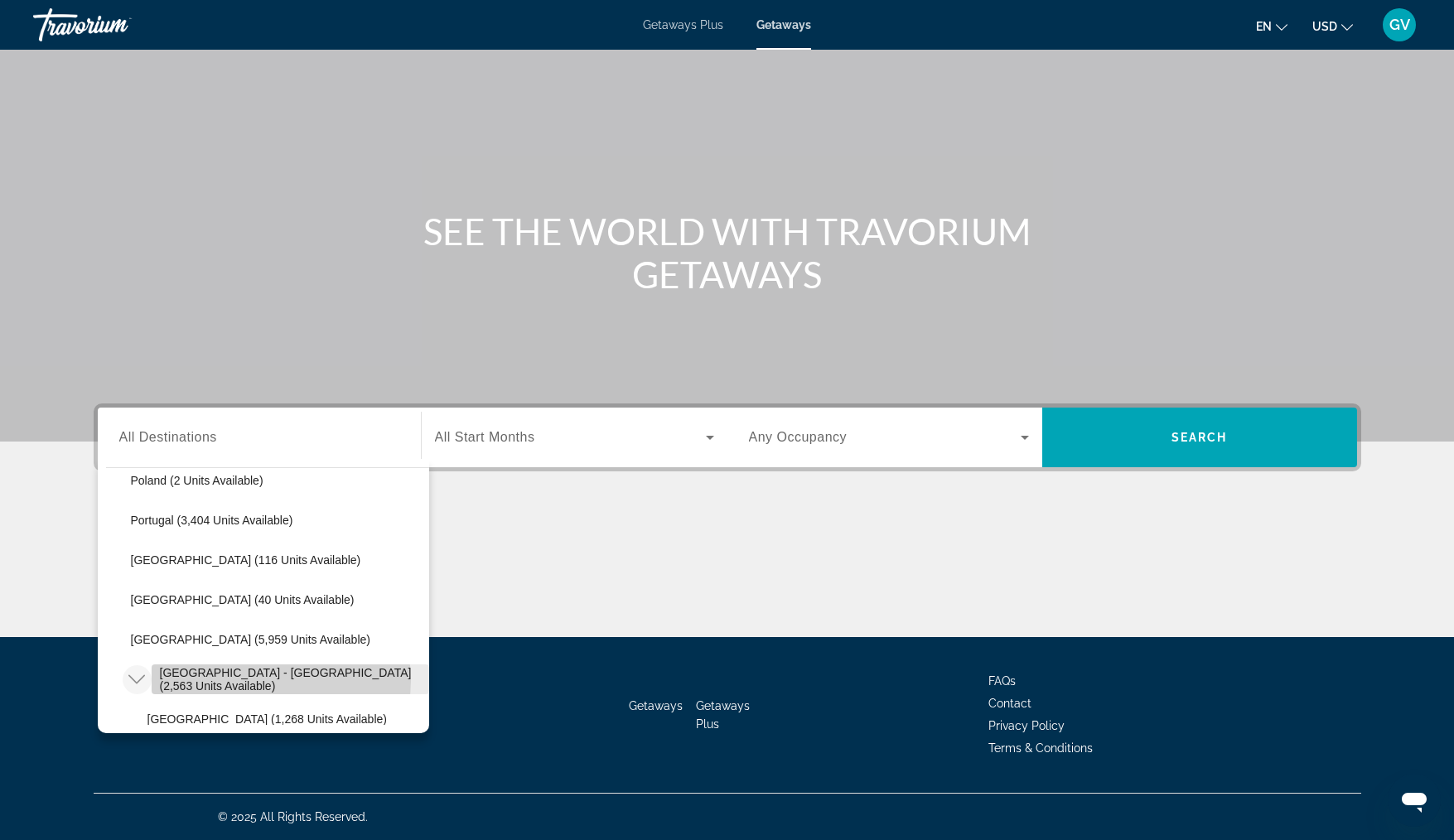
click at [267, 680] on span "[GEOGRAPHIC_DATA] - [GEOGRAPHIC_DATA] (2,563 units available)" at bounding box center [289, 679] width 261 height 27
type input "**********"
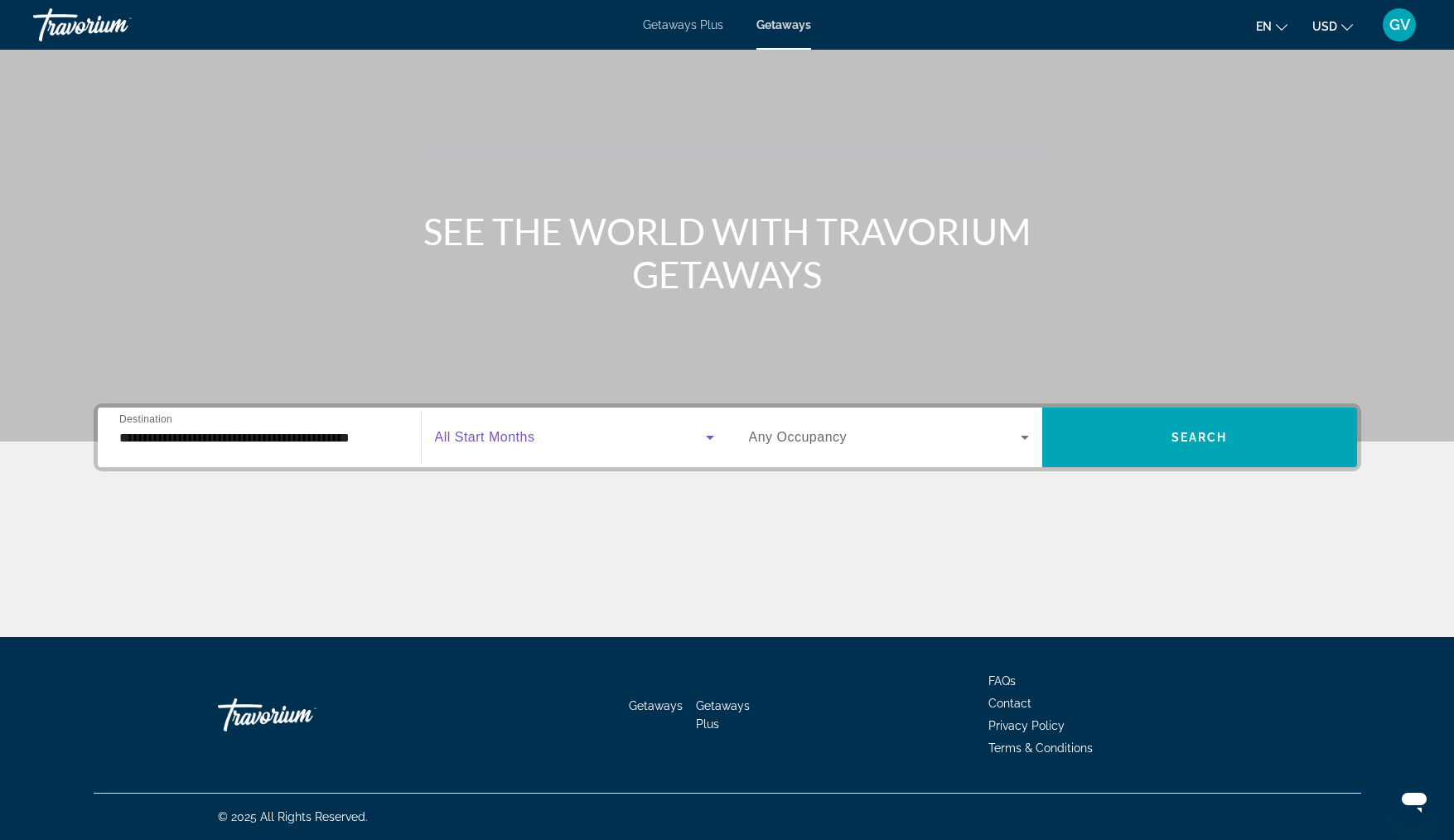
click at [564, 442] on span "Search widget" at bounding box center [570, 437] width 271 height 20
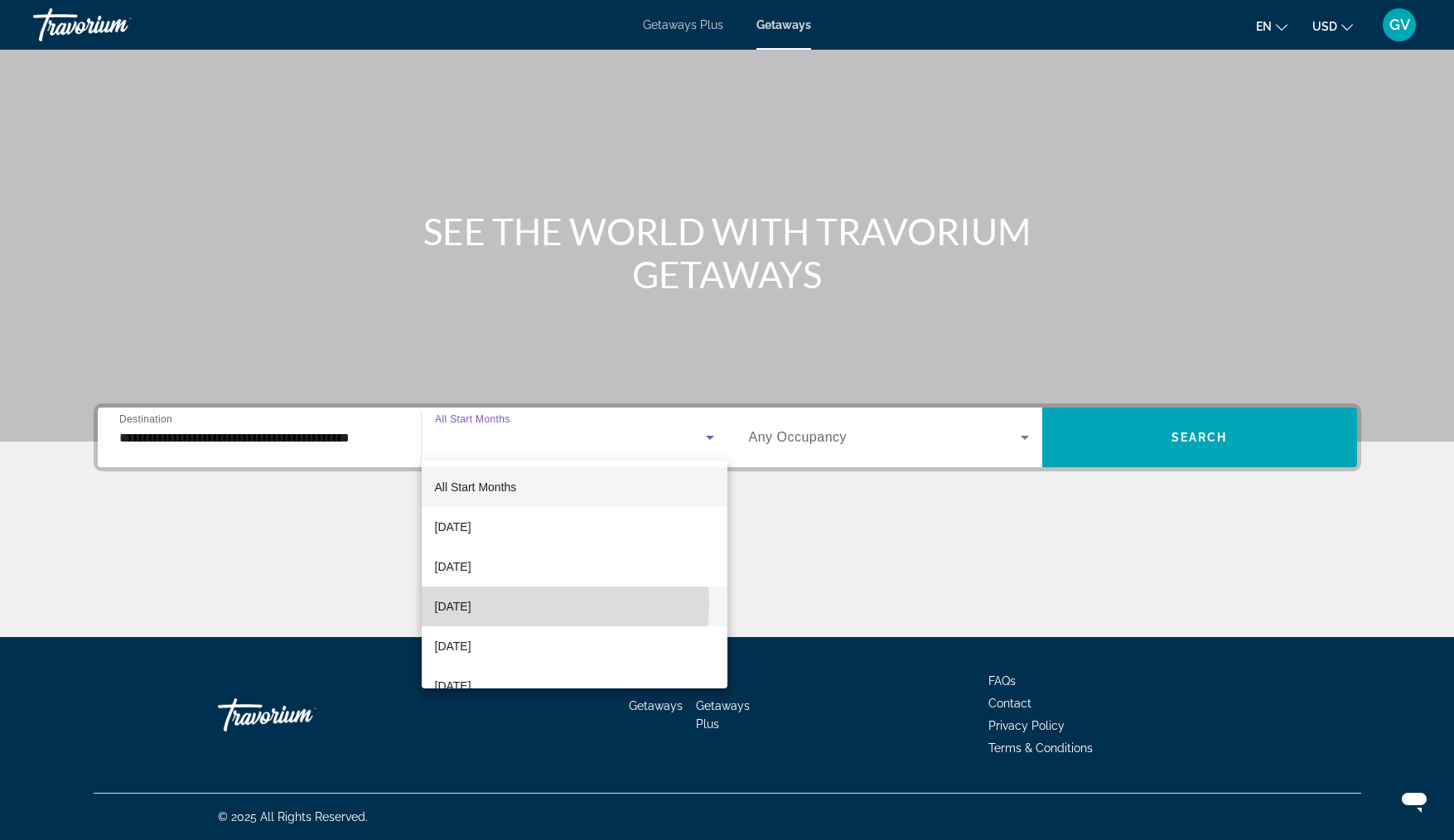
click at [471, 602] on span "[DATE]" at bounding box center [453, 605] width 37 height 20
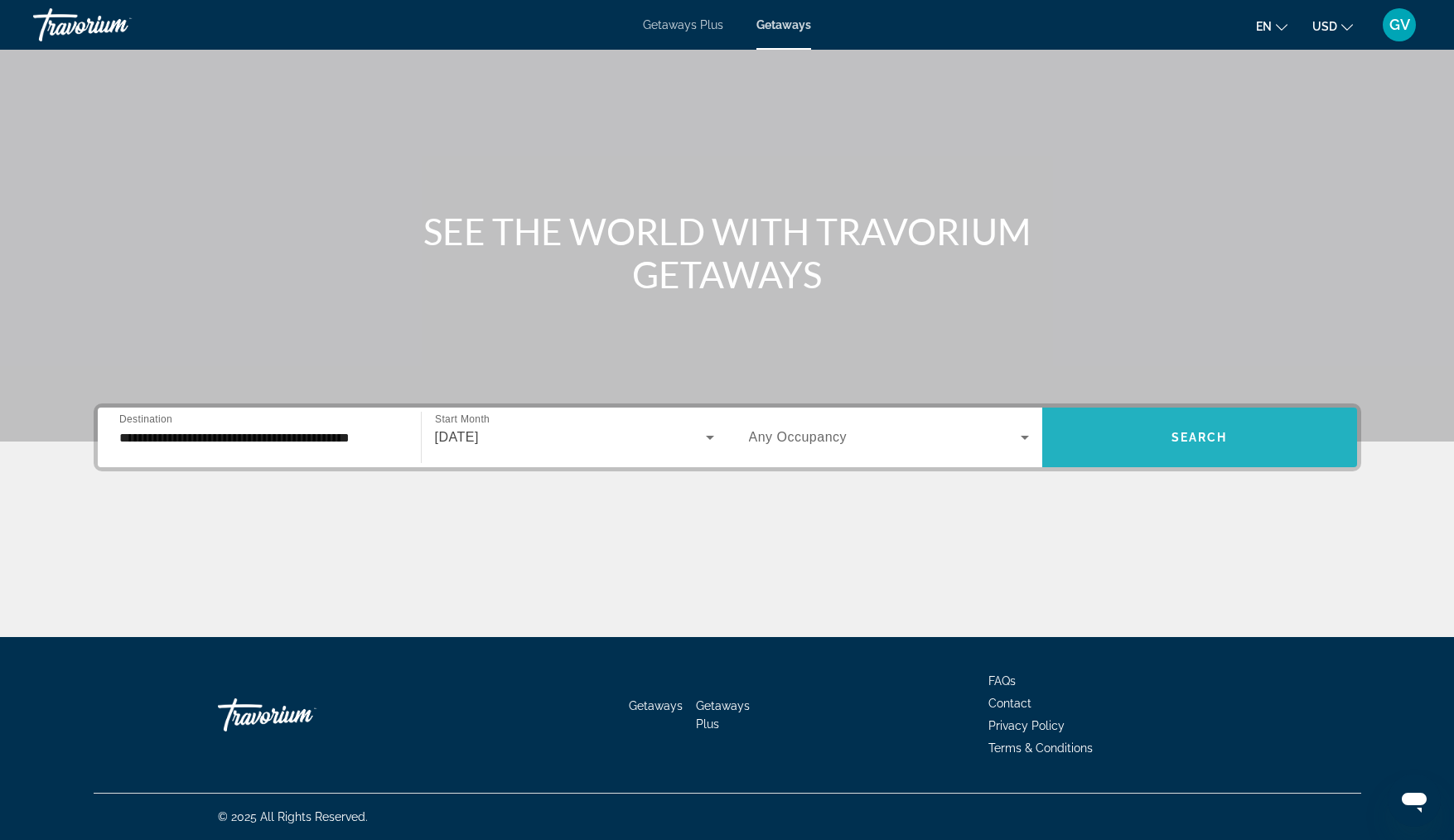
click at [1194, 435] on span "Search" at bounding box center [1199, 437] width 57 height 13
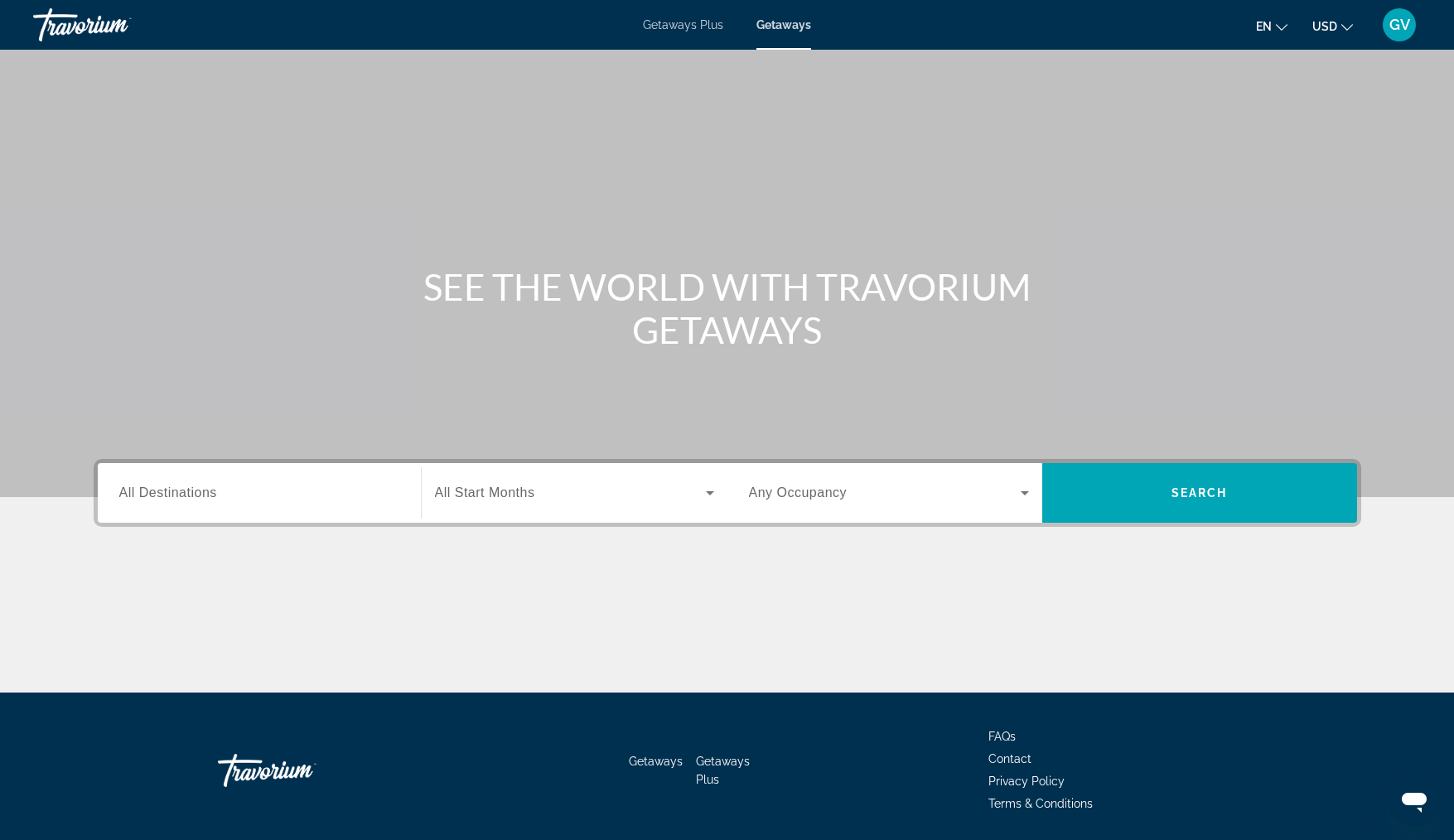
click at [287, 485] on input "Destination All Destinations" at bounding box center [259, 493] width 280 height 20
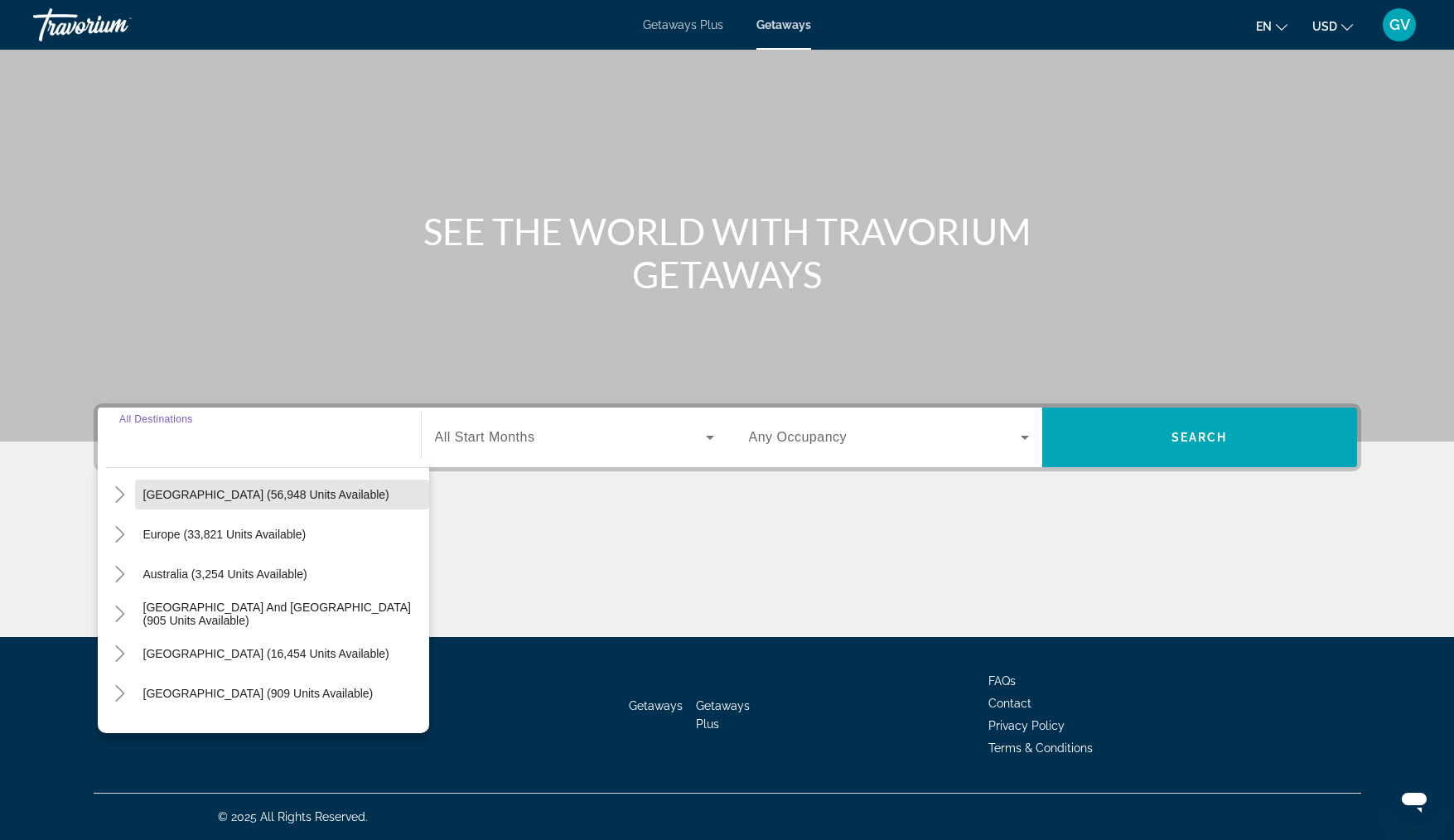
scroll to position [164, 0]
click at [126, 538] on icon "Toggle Europe (33,821 units available)" at bounding box center [119, 531] width 16 height 16
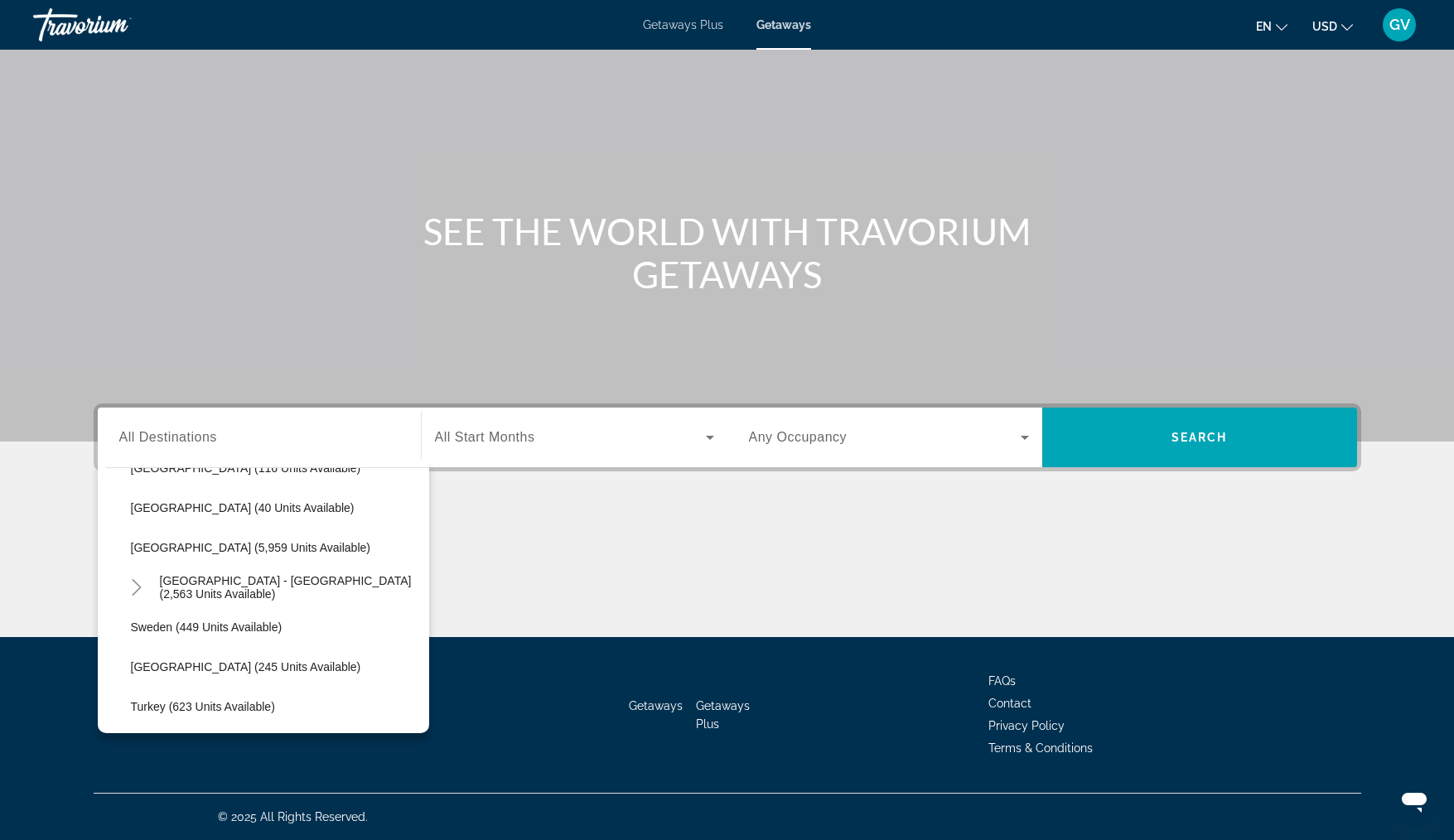
scroll to position [864, 0]
click at [266, 585] on span "[GEOGRAPHIC_DATA] - [GEOGRAPHIC_DATA] (2,563 units available)" at bounding box center [289, 586] width 261 height 27
type input "**********"
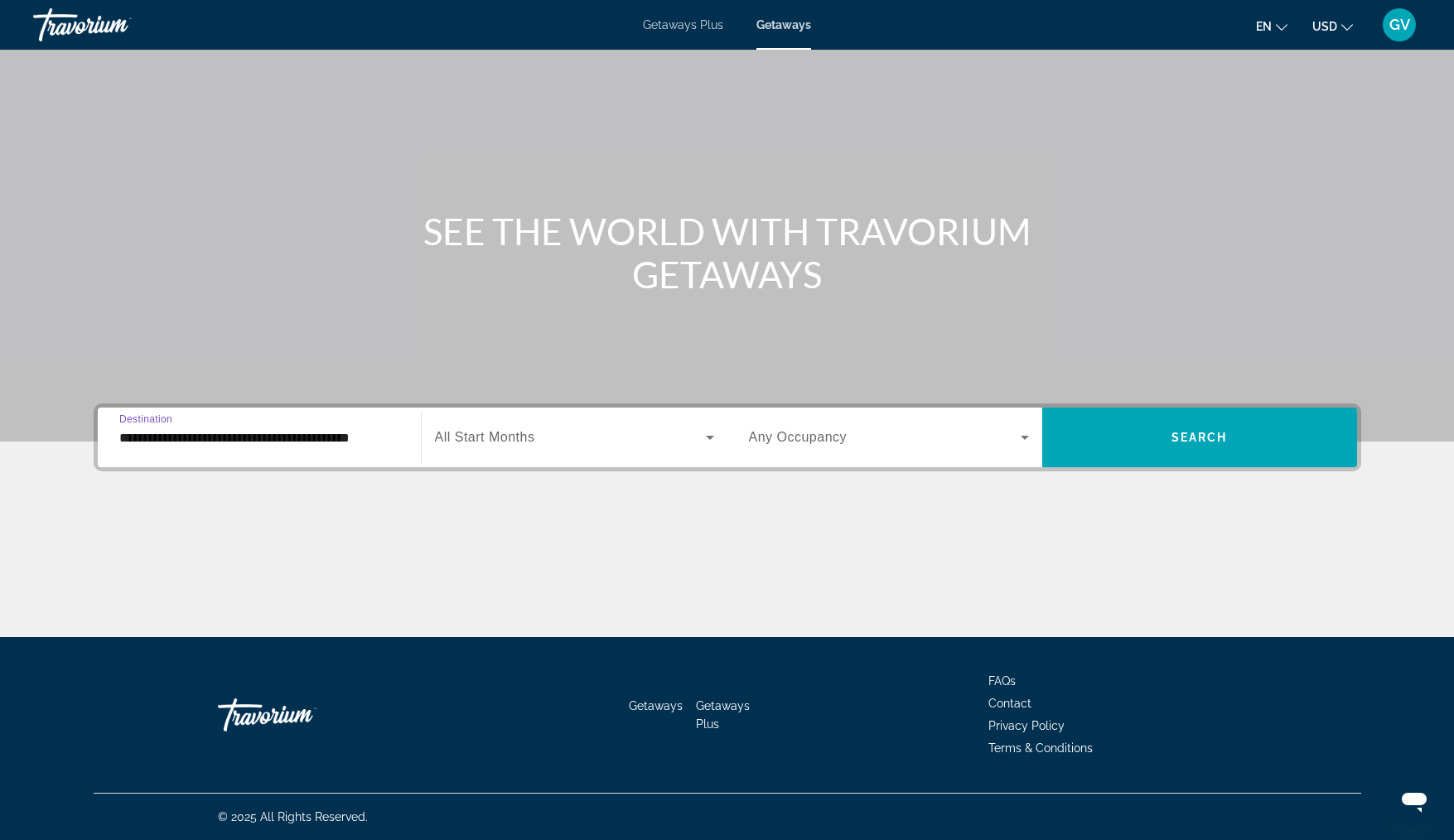
click at [578, 439] on span "Search widget" at bounding box center [570, 437] width 271 height 20
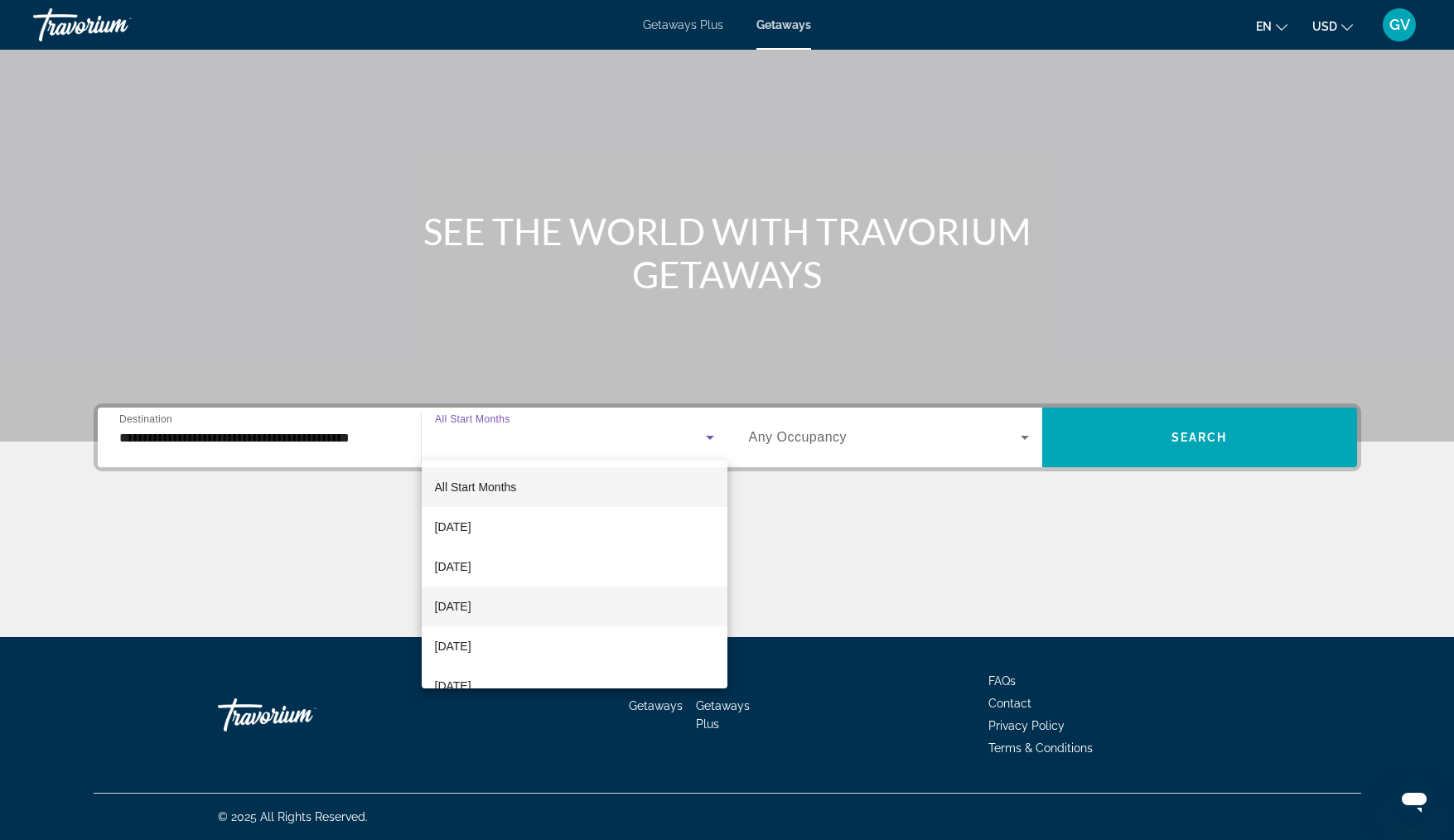
click at [471, 605] on span "[DATE]" at bounding box center [453, 605] width 37 height 20
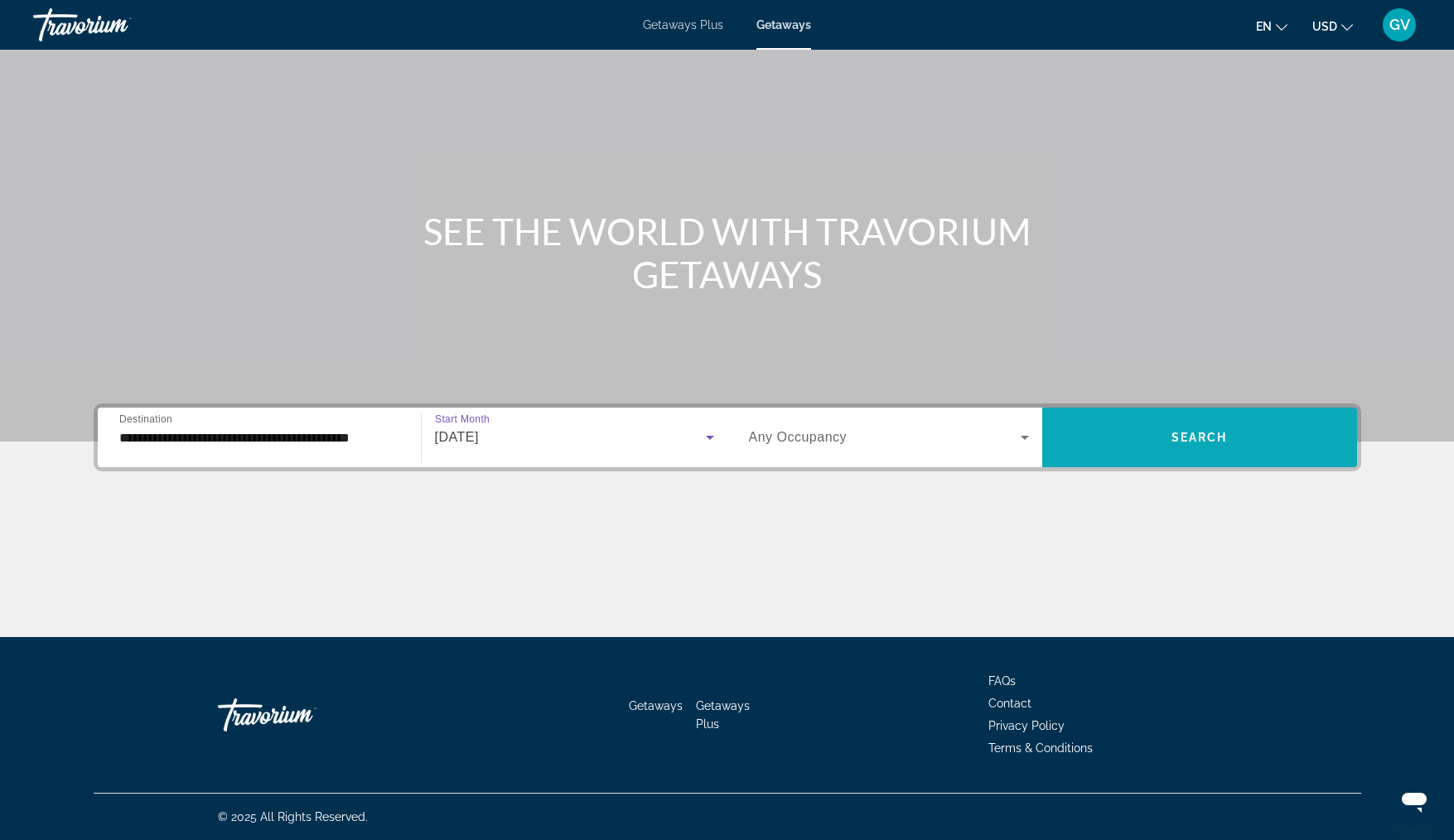
click at [1205, 440] on span "Search" at bounding box center [1199, 437] width 57 height 13
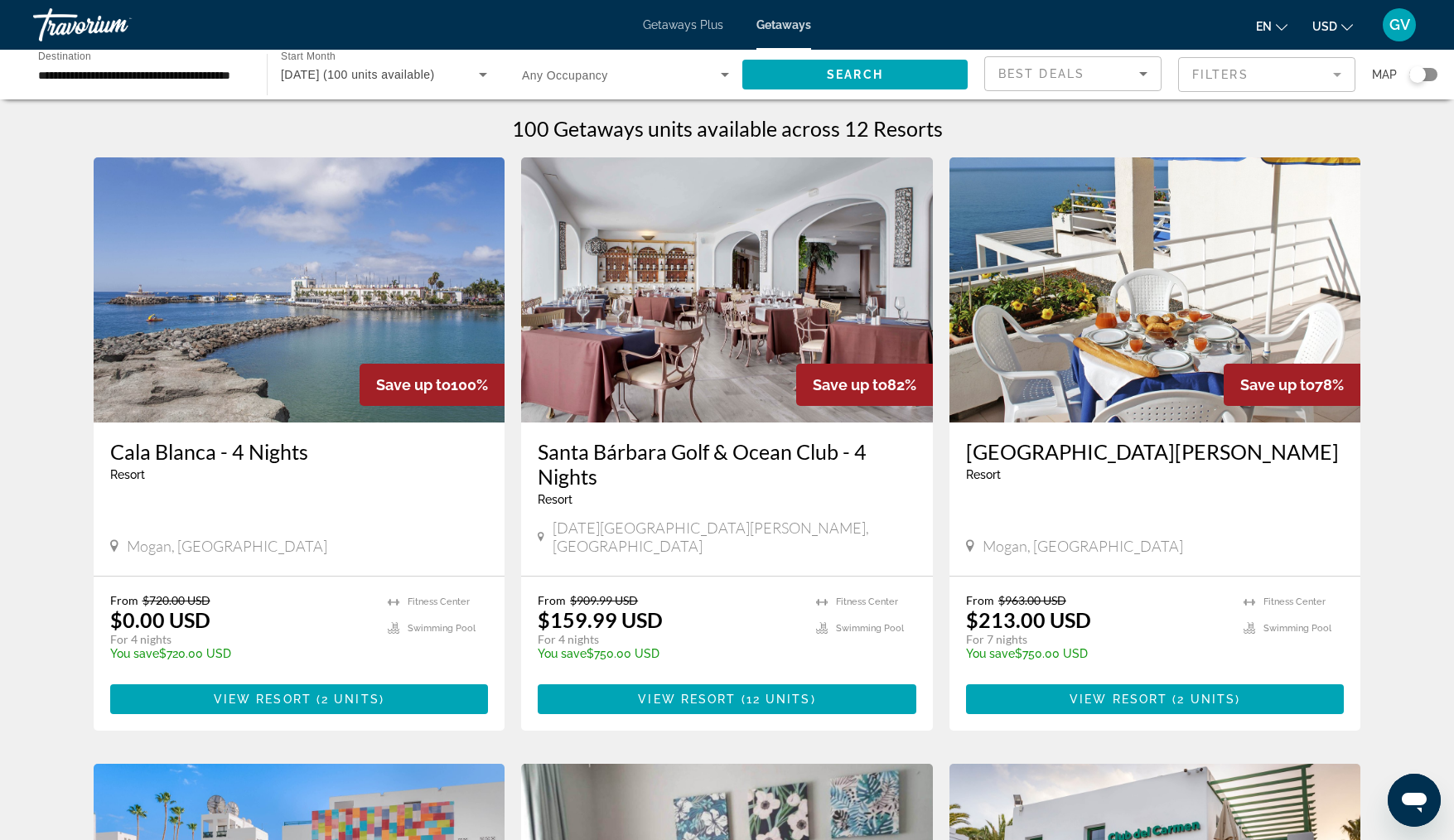
click at [327, 75] on span "November 2025 (100 units available)" at bounding box center [358, 75] width 154 height 13
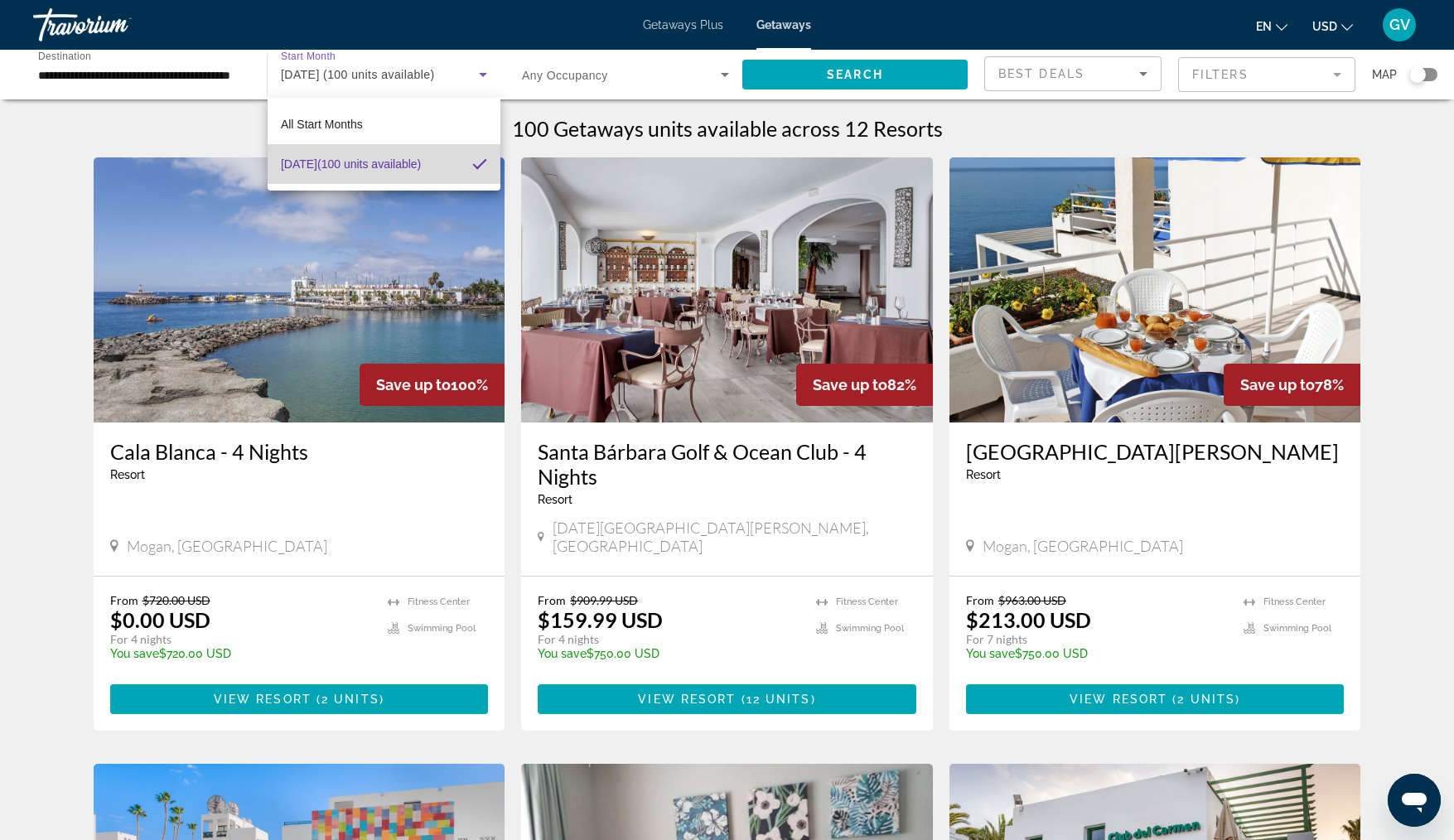
click at [488, 160] on mat-option "November 2025 (100 units available)" at bounding box center [384, 163] width 233 height 39
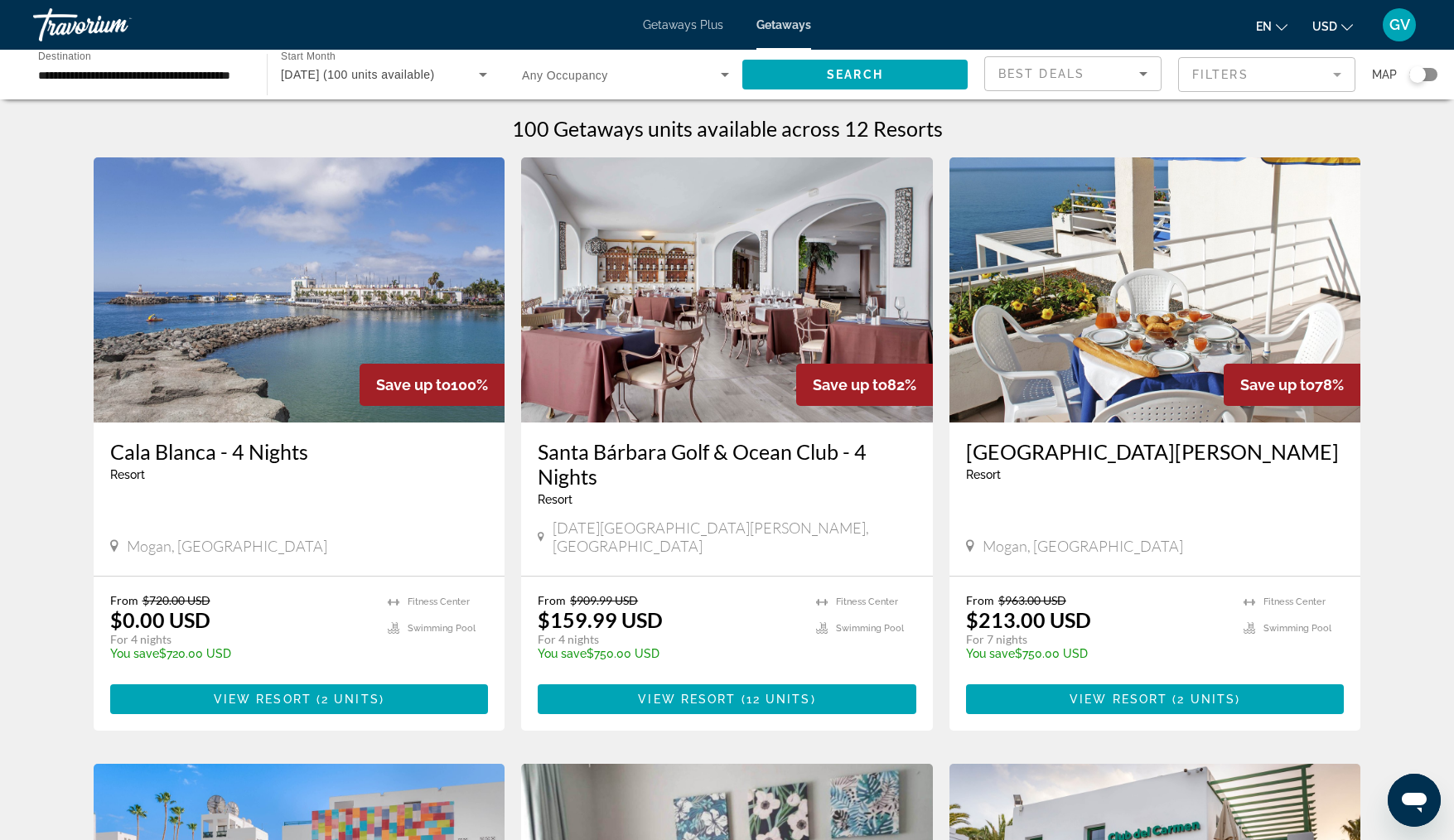
click at [339, 47] on mat-toolbar "Getaways Plus Getaways en English Español Français Italiano Português русский U…" at bounding box center [727, 25] width 1454 height 50
click at [486, 65] on icon "Search widget" at bounding box center [483, 74] width 20 height 20
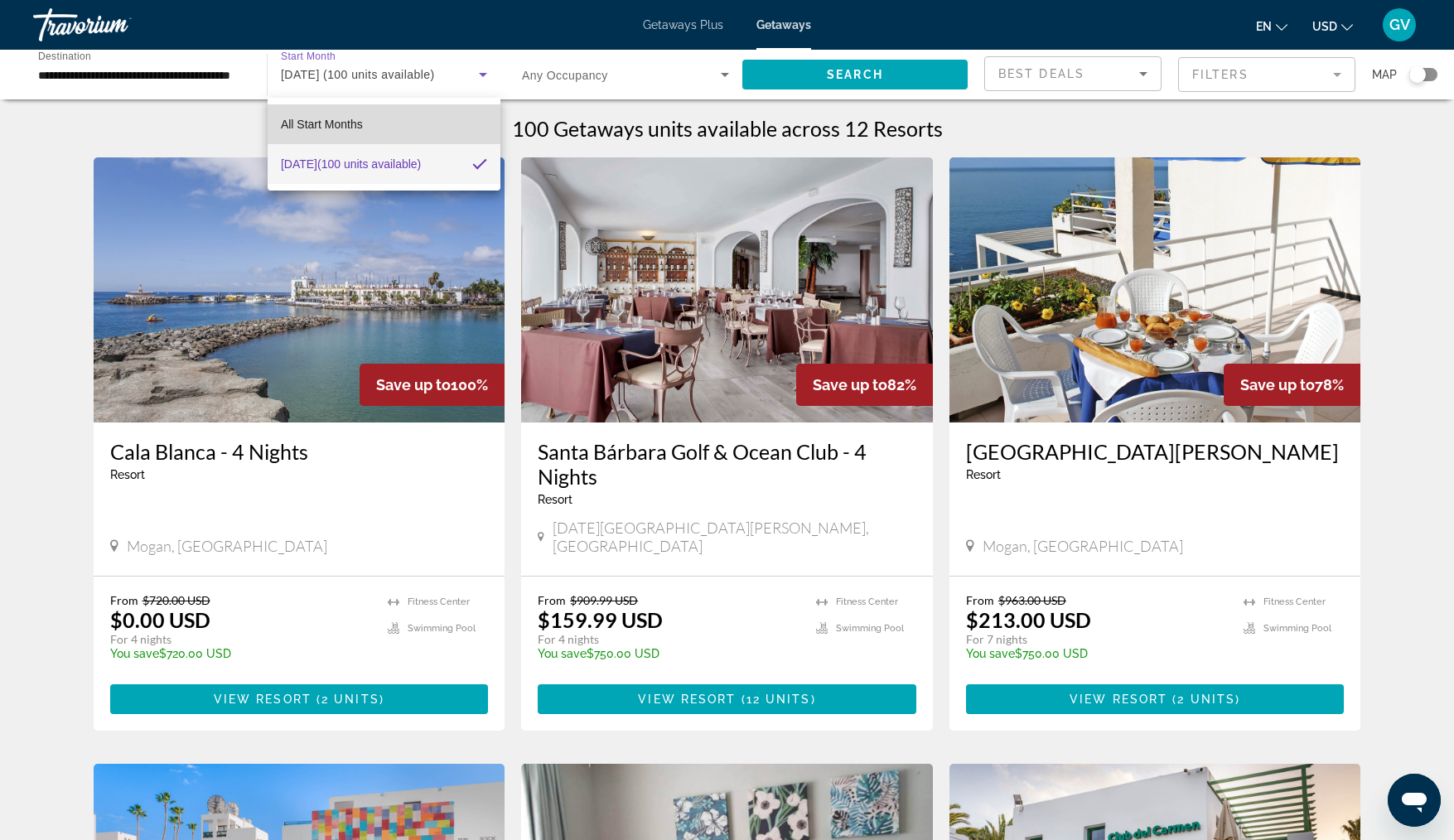
click at [331, 121] on span "All Start Months" at bounding box center [321, 124] width 82 height 13
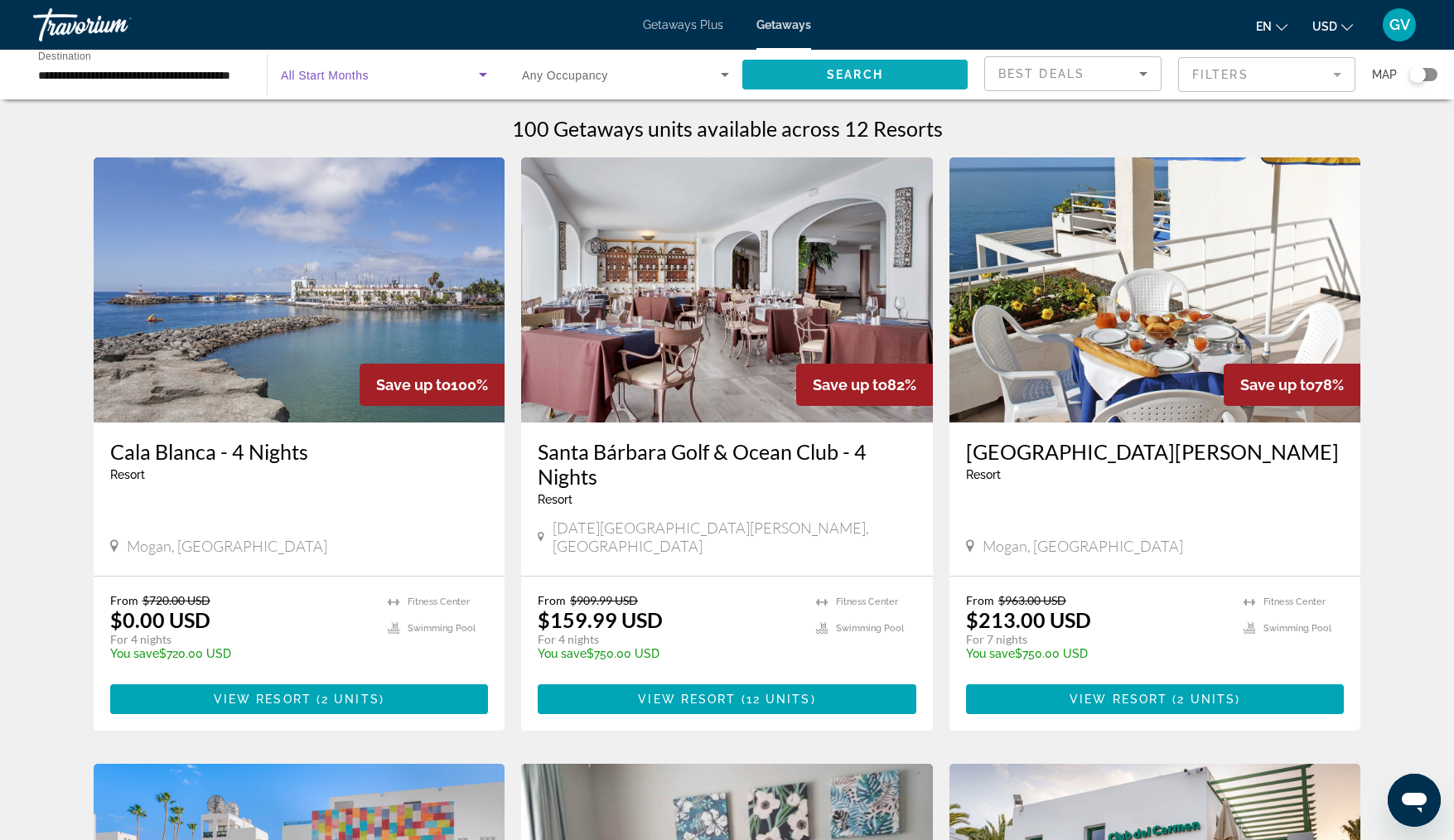
click at [874, 70] on span "Search" at bounding box center [855, 75] width 57 height 13
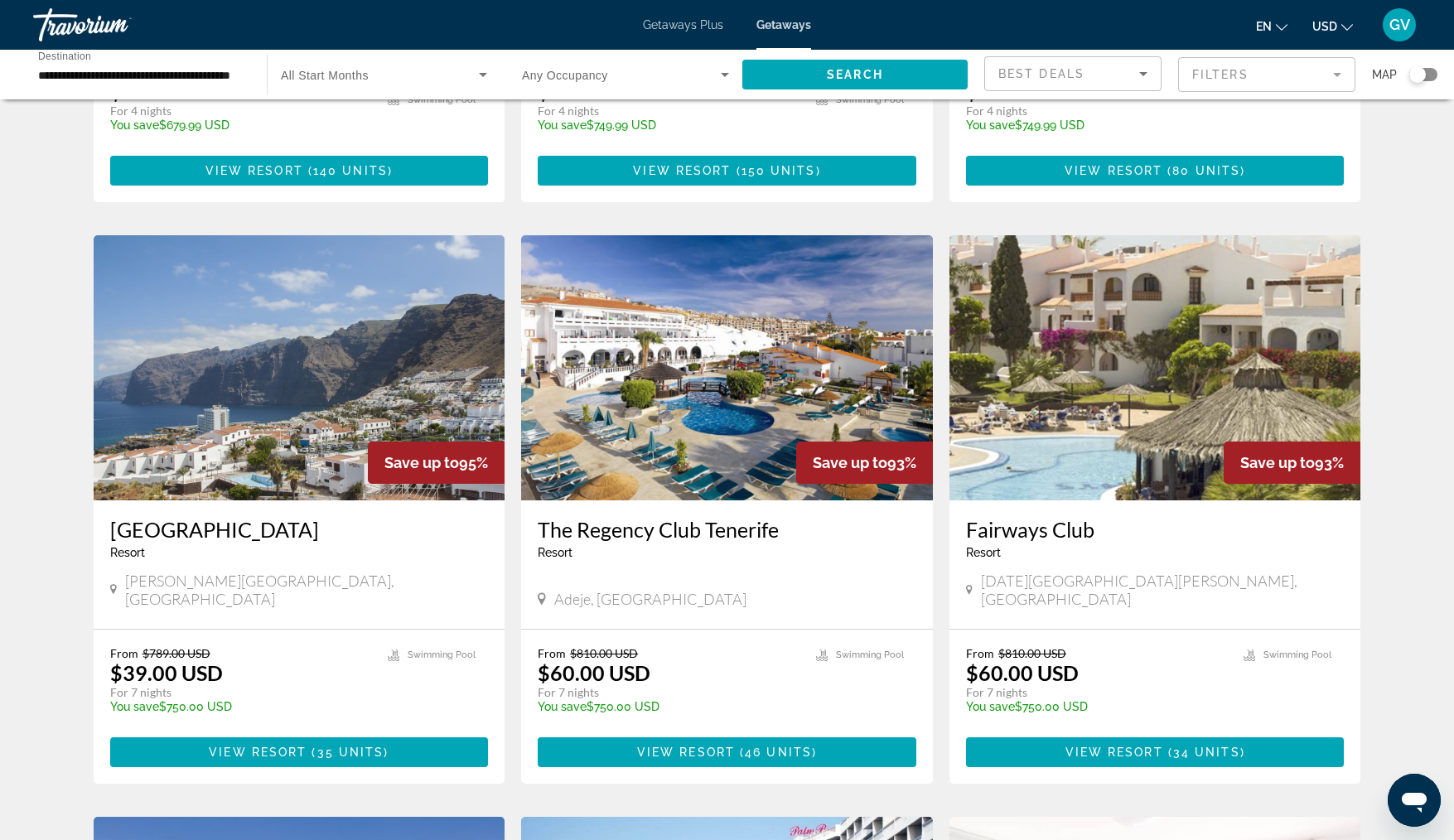
scroll to position [530, 0]
click at [775, 385] on img "Main content" at bounding box center [727, 367] width 412 height 265
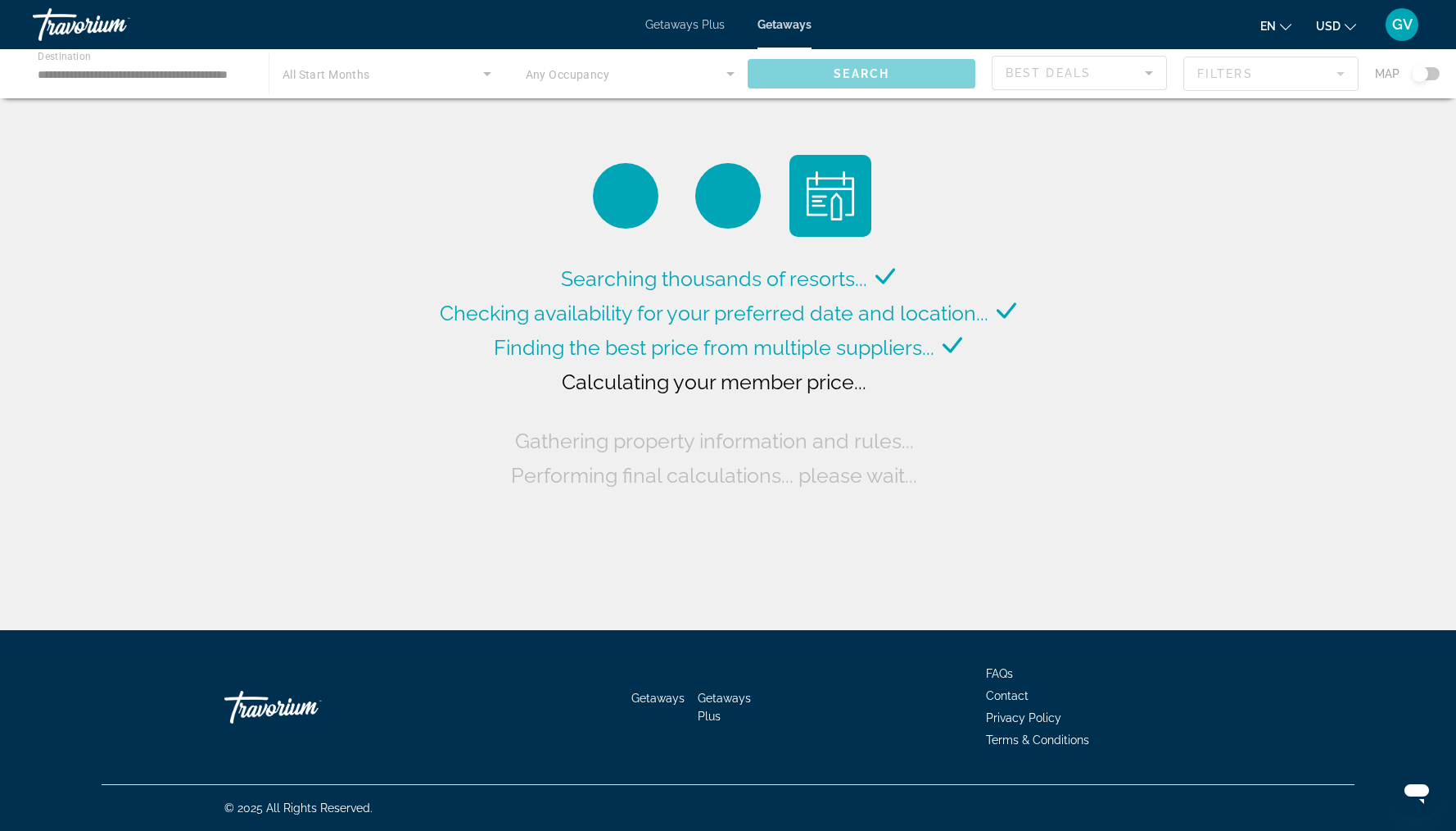
click at [328, 70] on div "Main content" at bounding box center [728, 74] width 1456 height 49
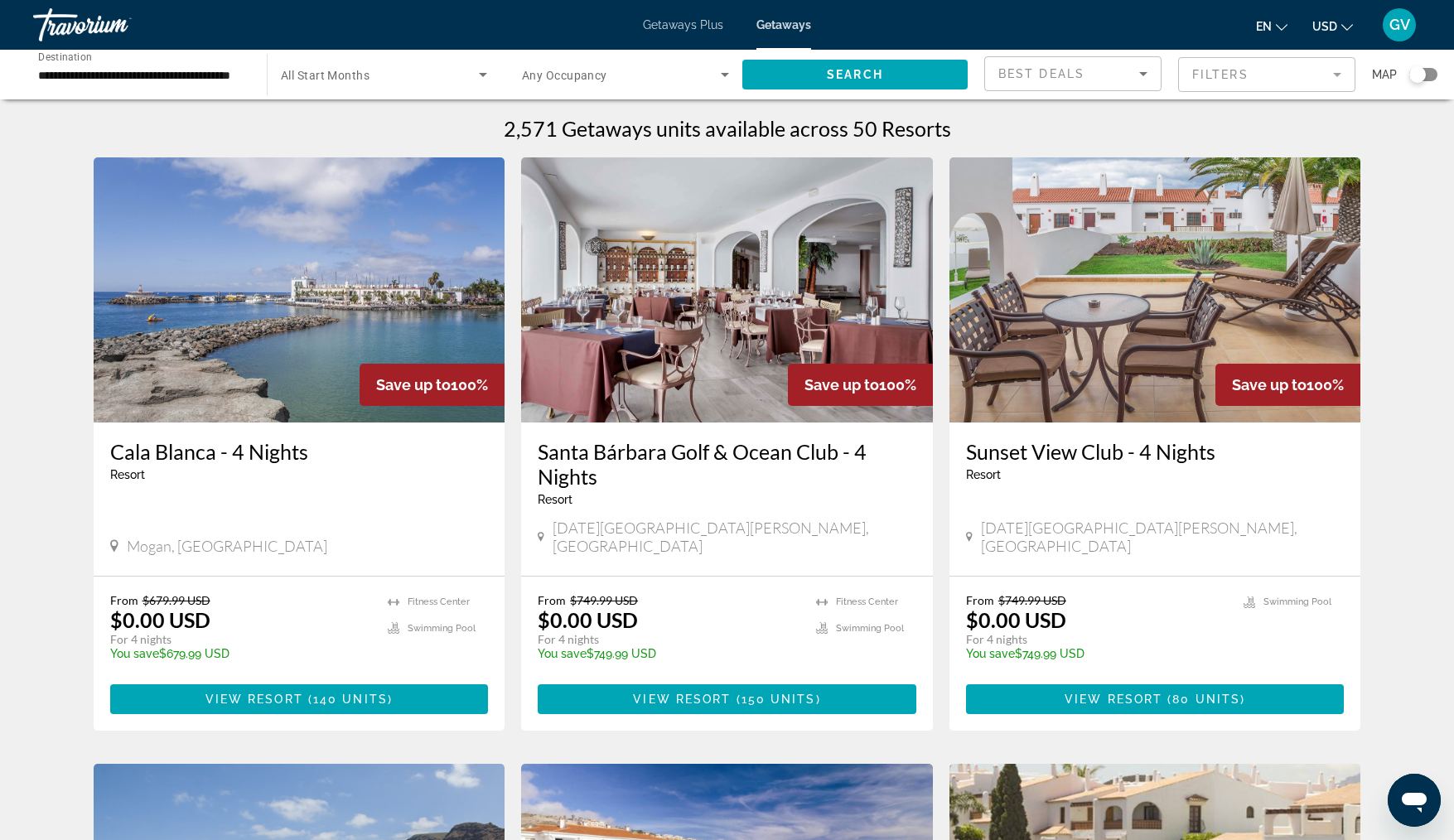
click at [785, 18] on span "Getaways" at bounding box center [784, 25] width 55 height 13
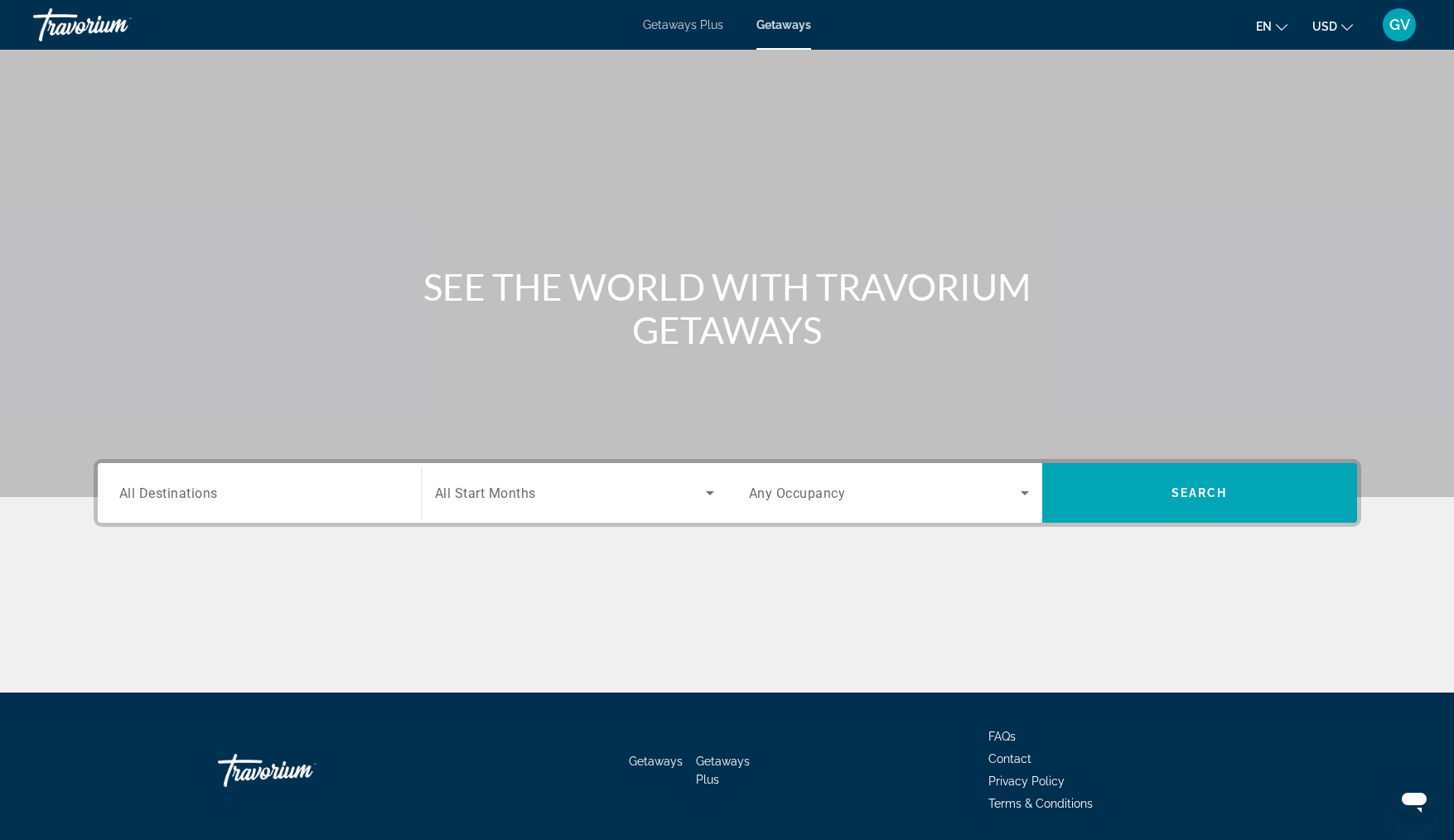
click at [199, 477] on div "Search widget" at bounding box center [259, 493] width 280 height 47
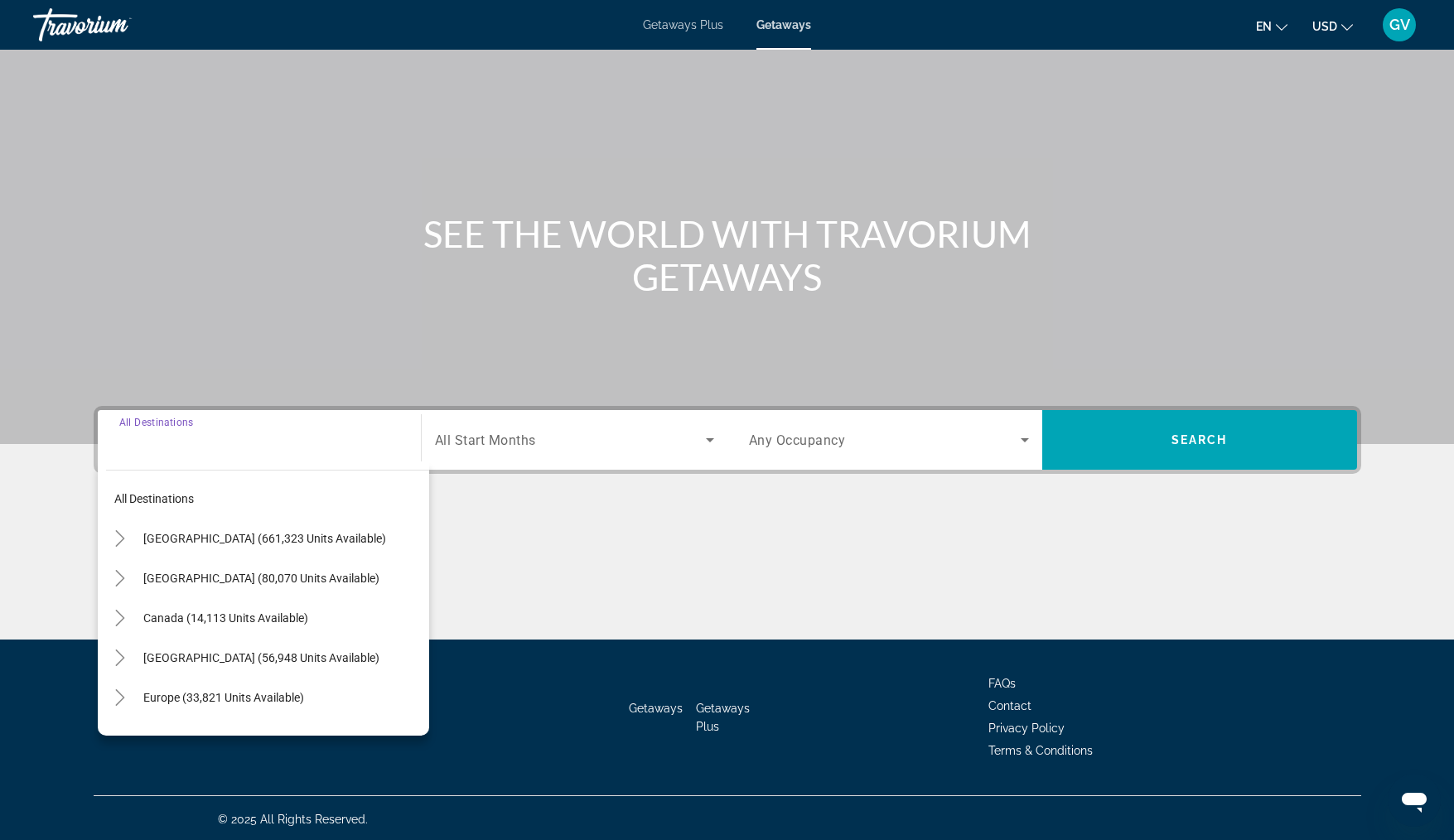
scroll to position [56, 0]
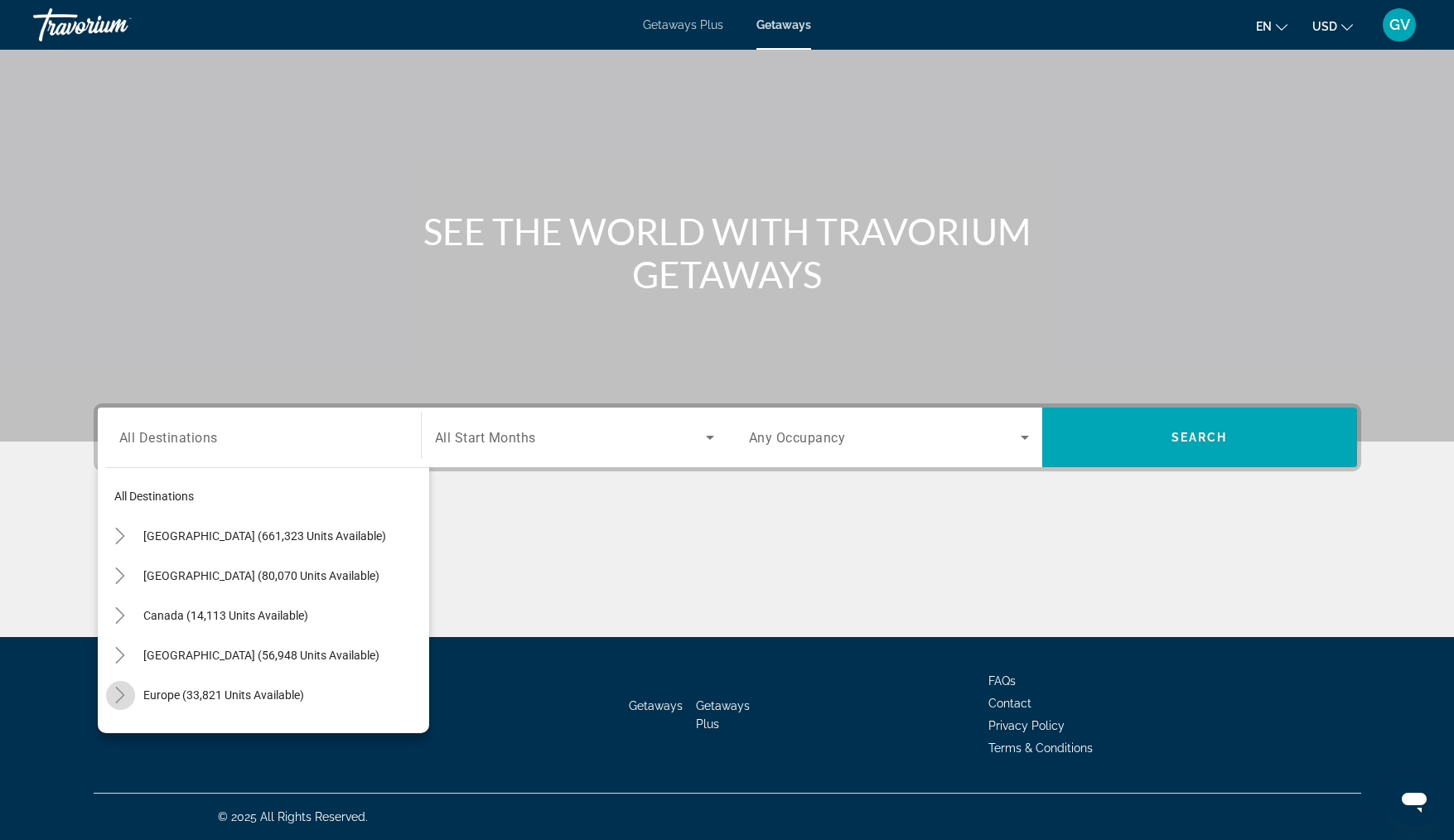
click at [125, 694] on icon "Toggle Europe (33,821 units available)" at bounding box center [119, 694] width 16 height 16
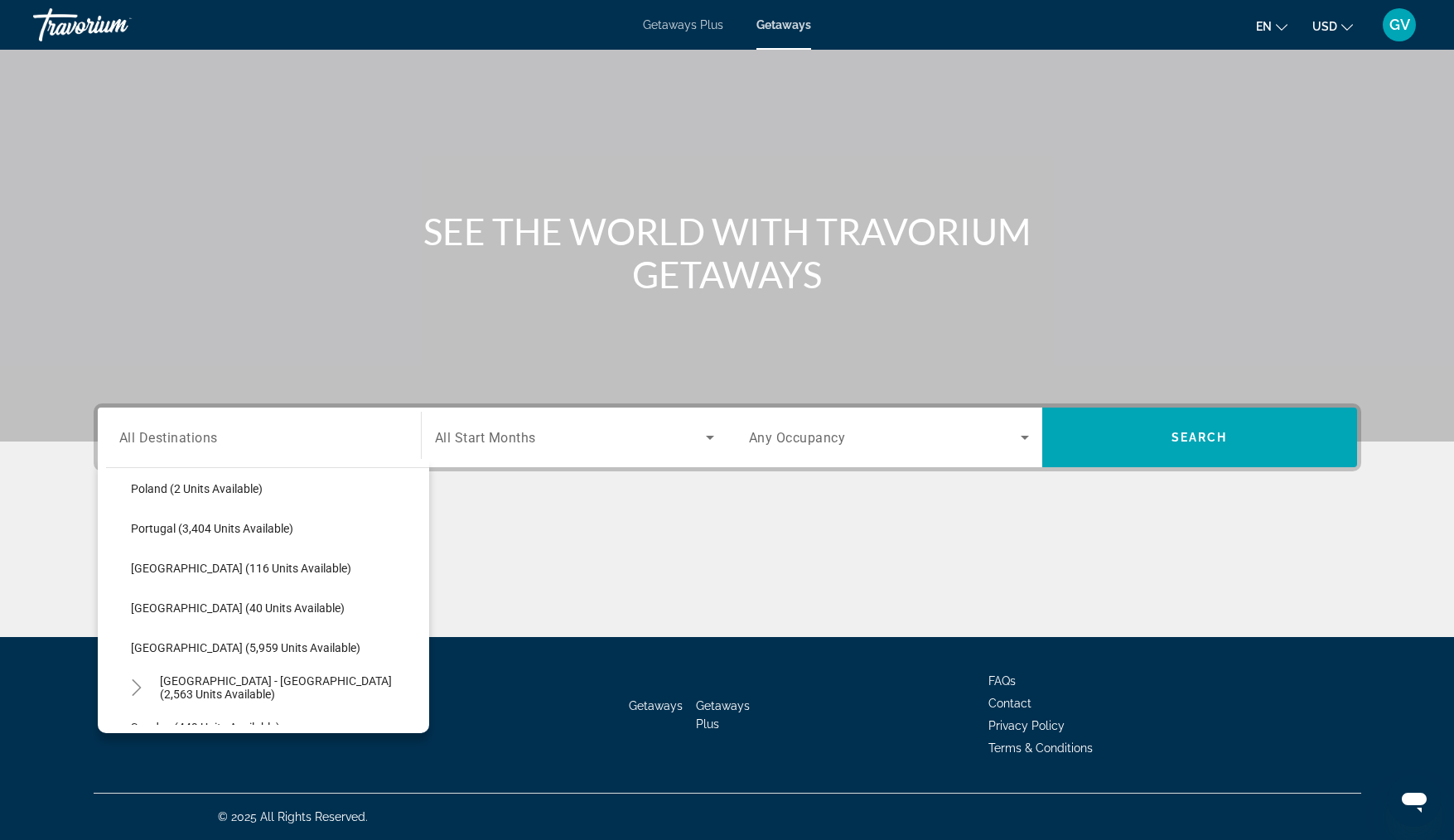
scroll to position [787, 0]
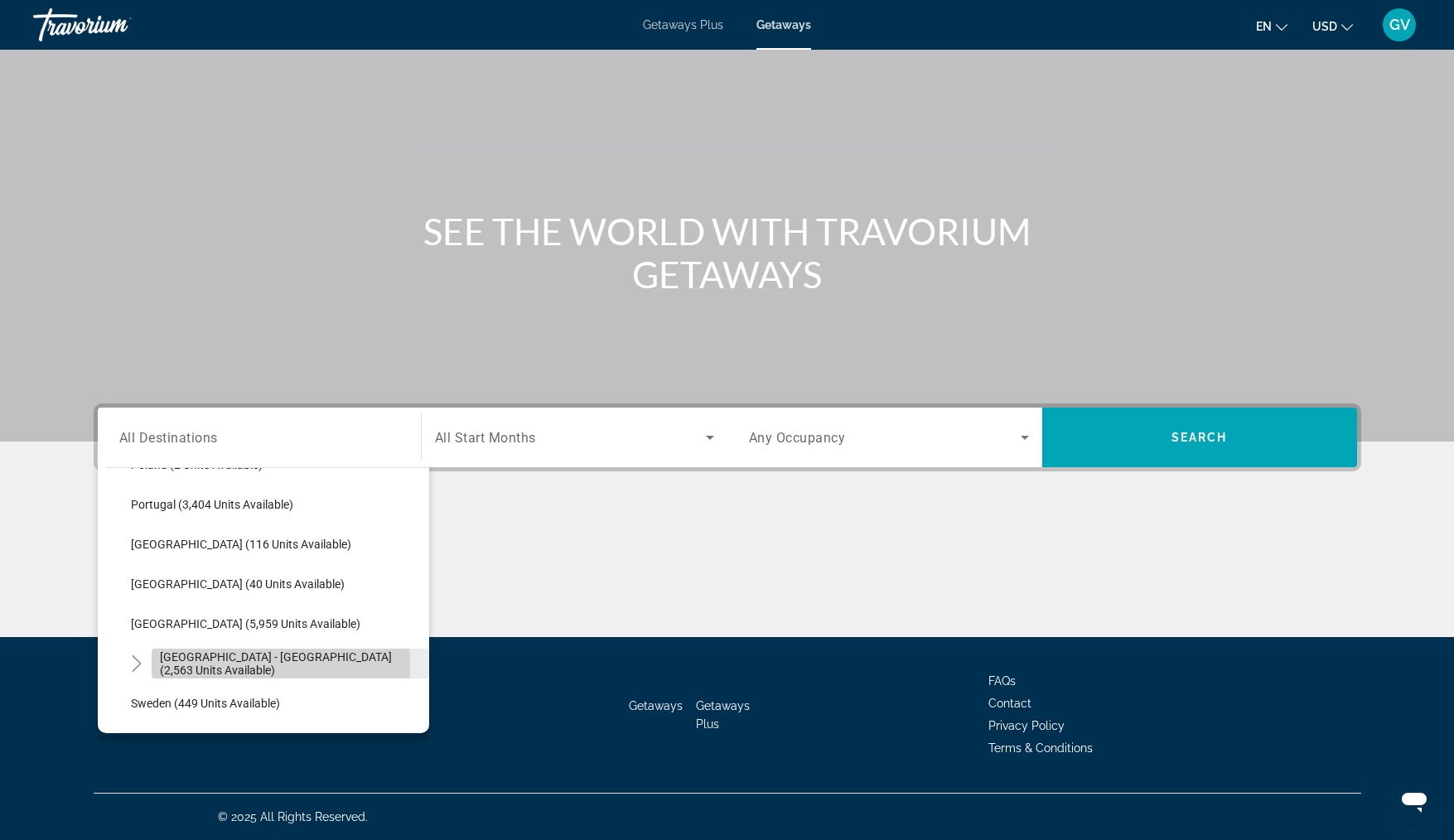
click at [186, 667] on span "[GEOGRAPHIC_DATA] - [GEOGRAPHIC_DATA] (2,563 units available)" at bounding box center [289, 663] width 261 height 27
type input "**********"
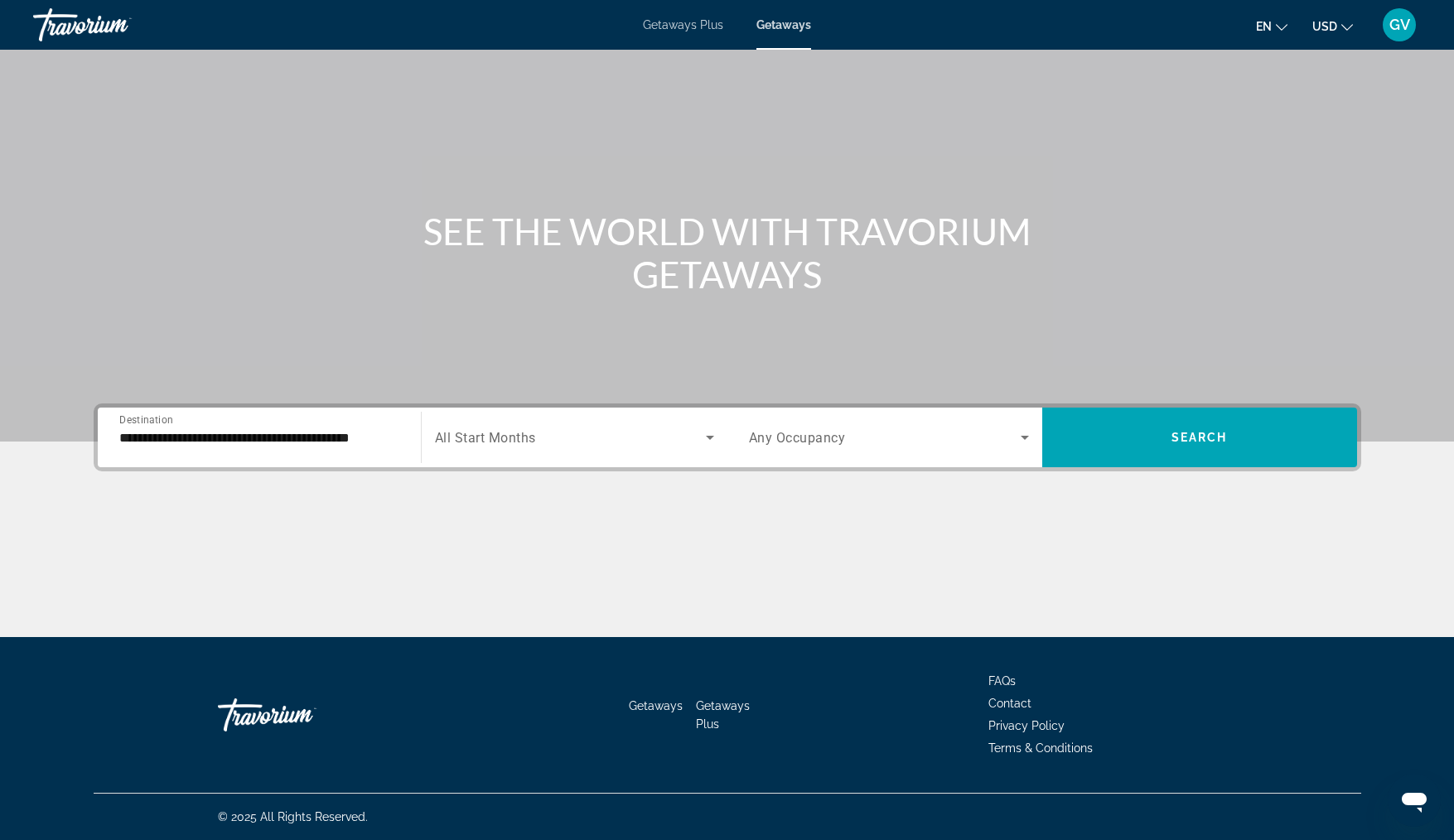
click at [520, 447] on div "Search widget" at bounding box center [574, 437] width 279 height 46
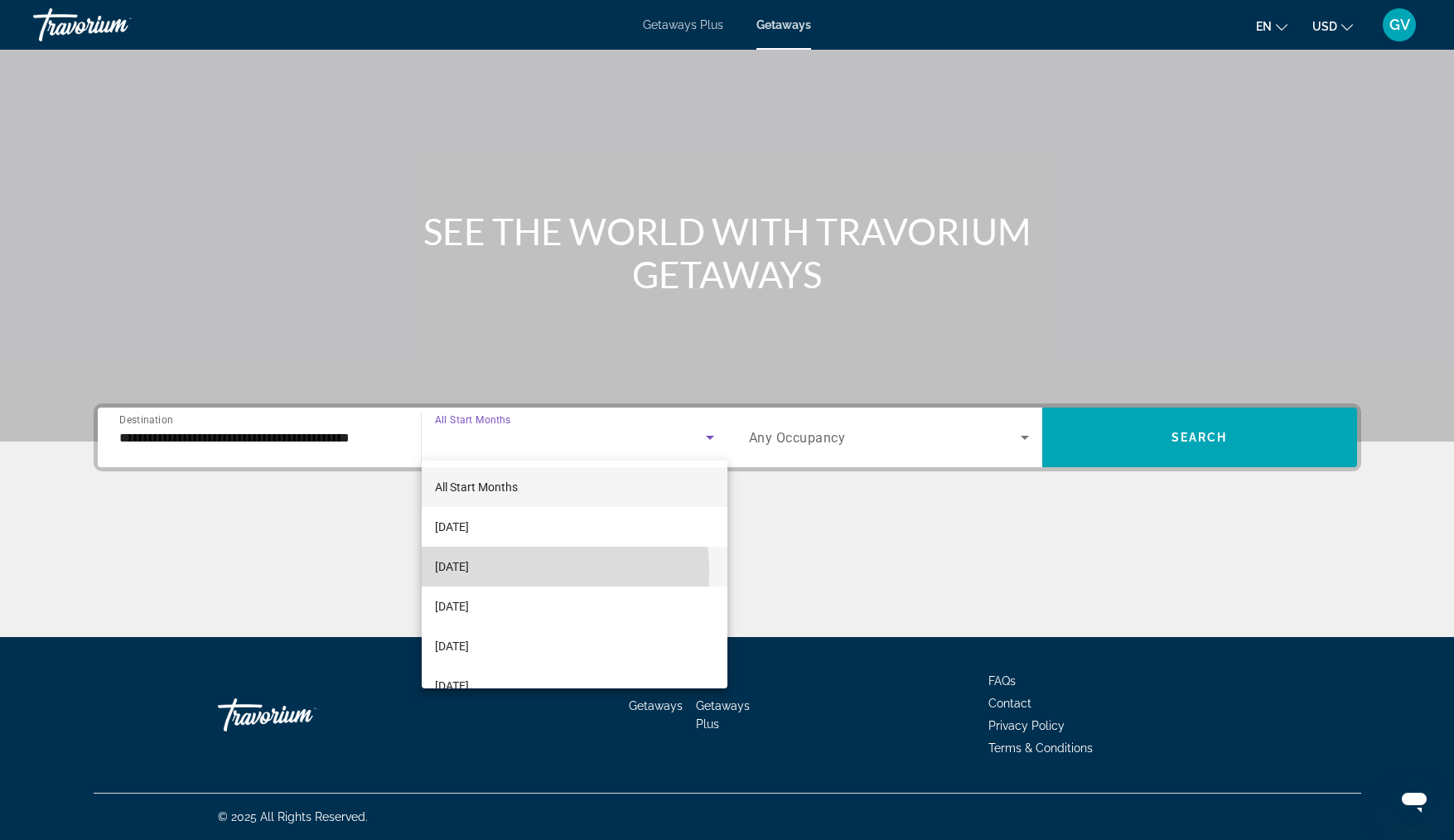
click at [469, 571] on span "[DATE]" at bounding box center [451, 566] width 34 height 20
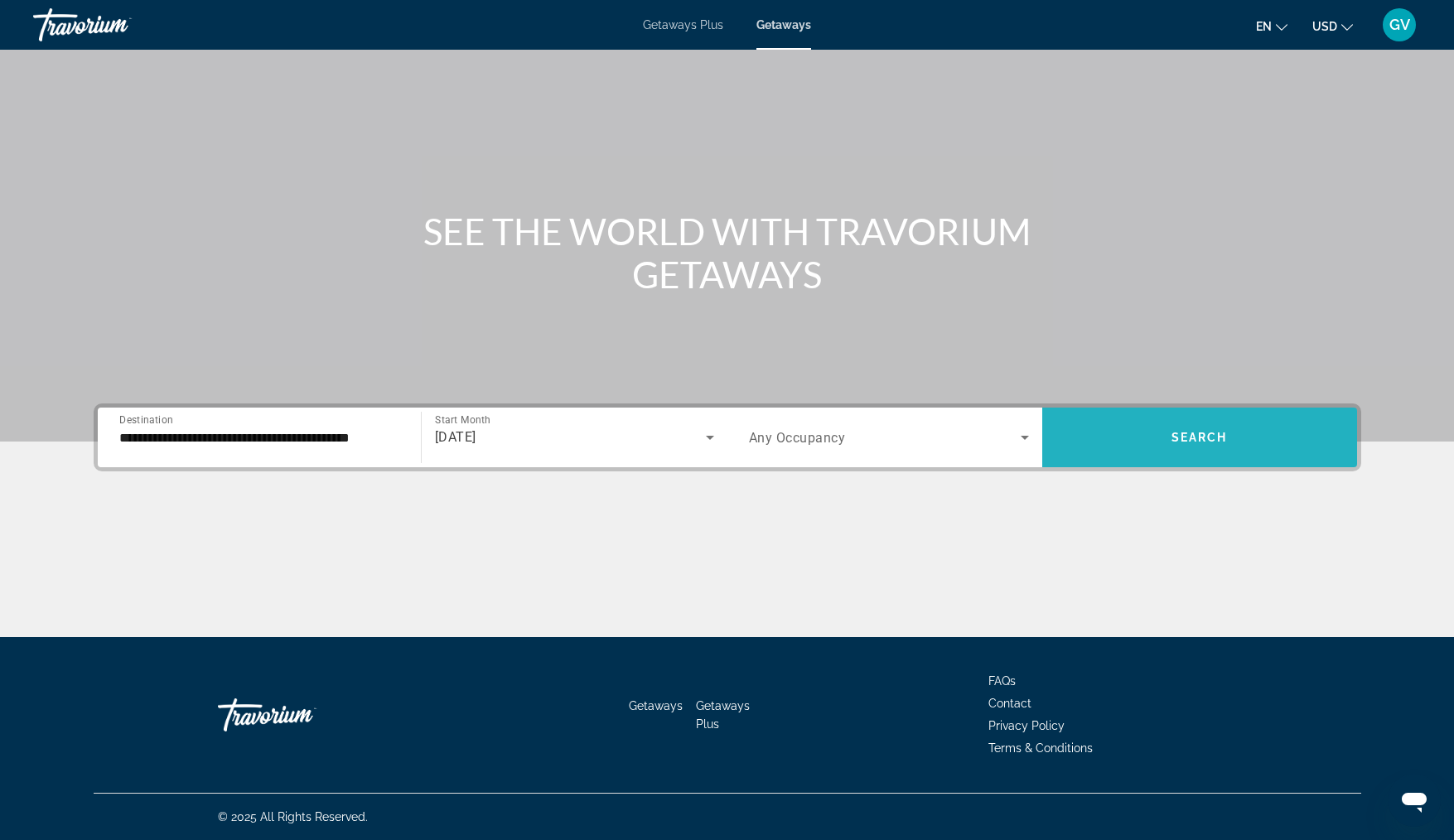
click at [1182, 442] on span "Search" at bounding box center [1199, 437] width 57 height 13
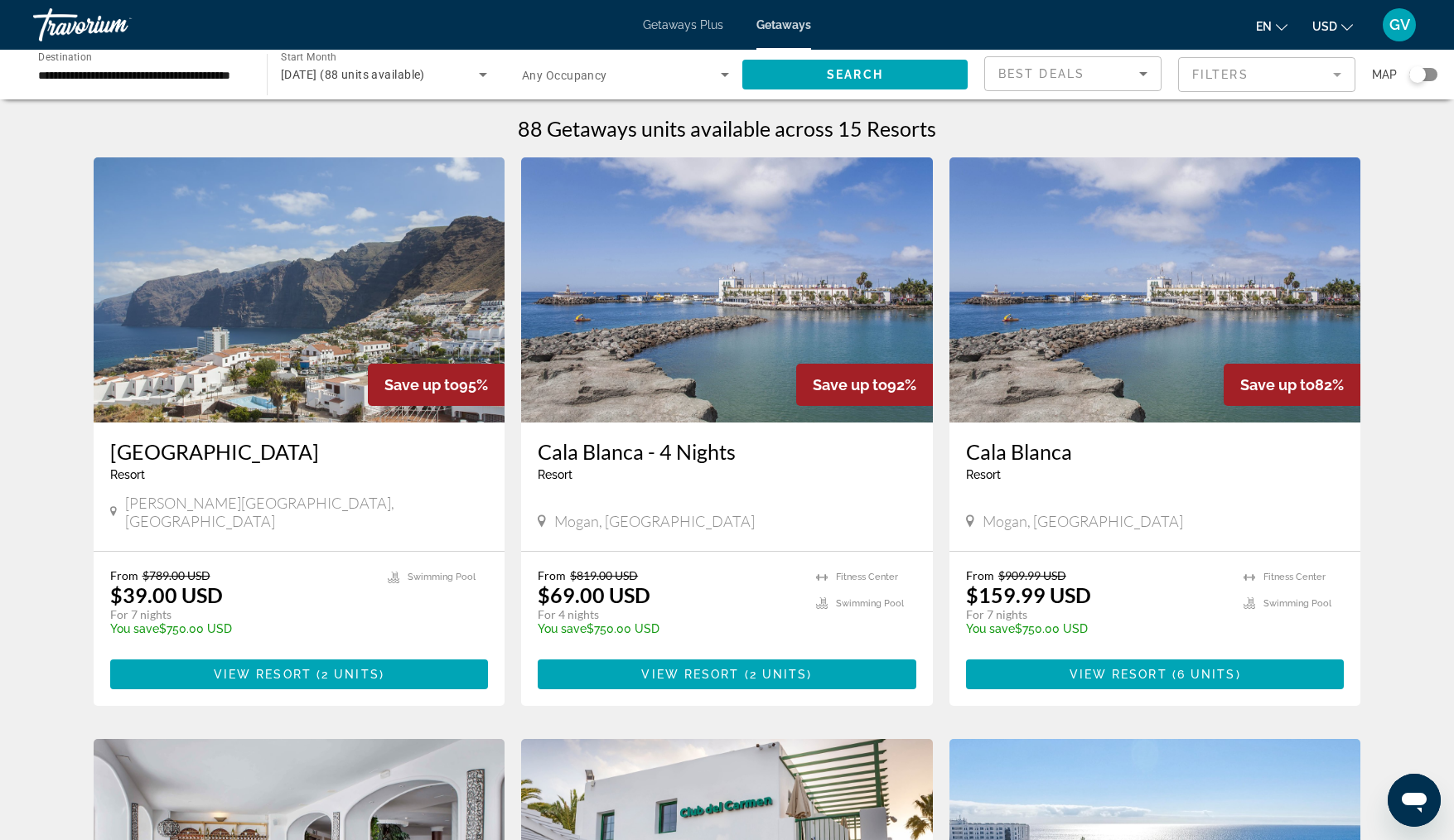
click at [339, 362] on img "Main content" at bounding box center [299, 290] width 412 height 265
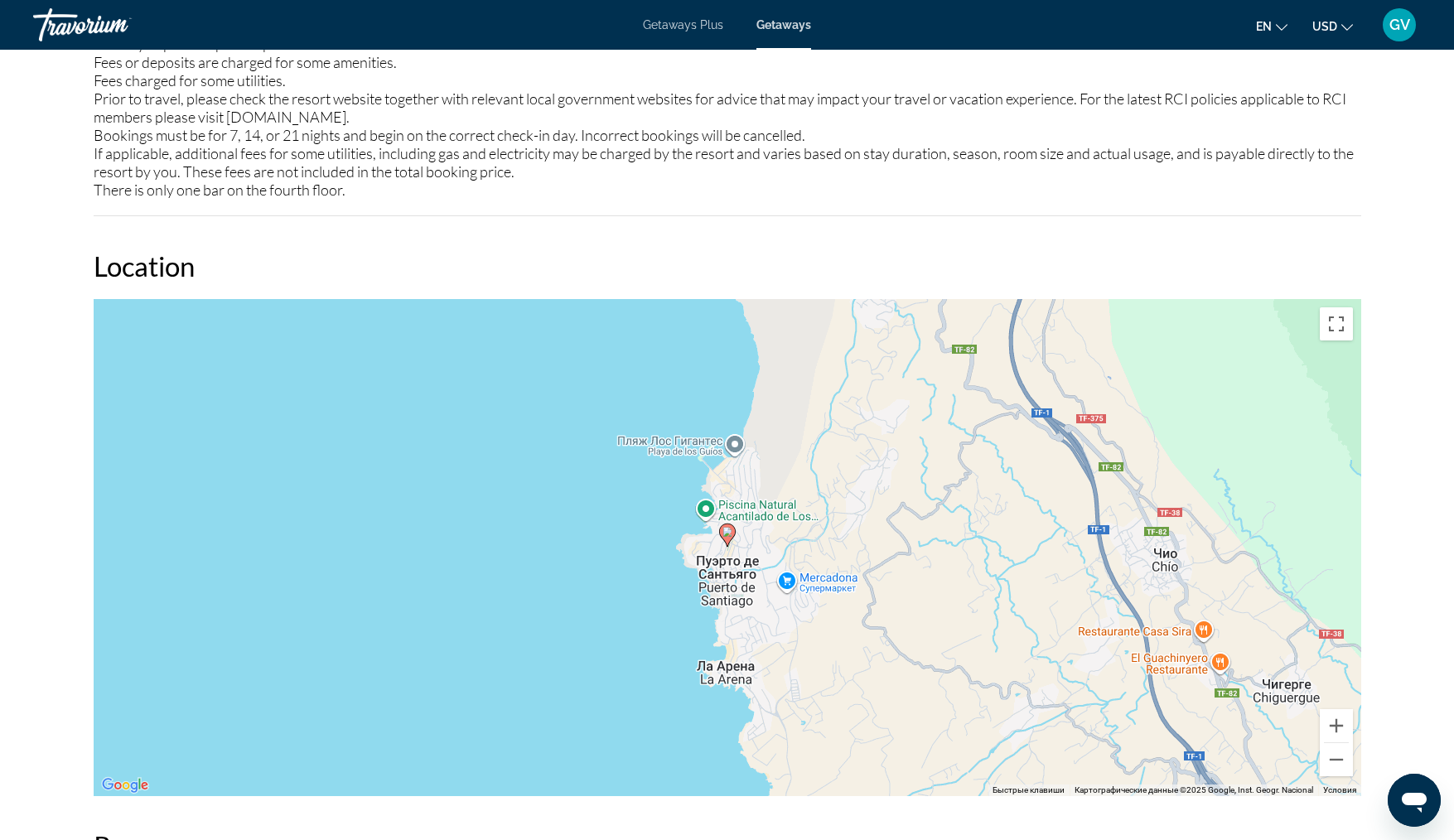
scroll to position [1881, 0]
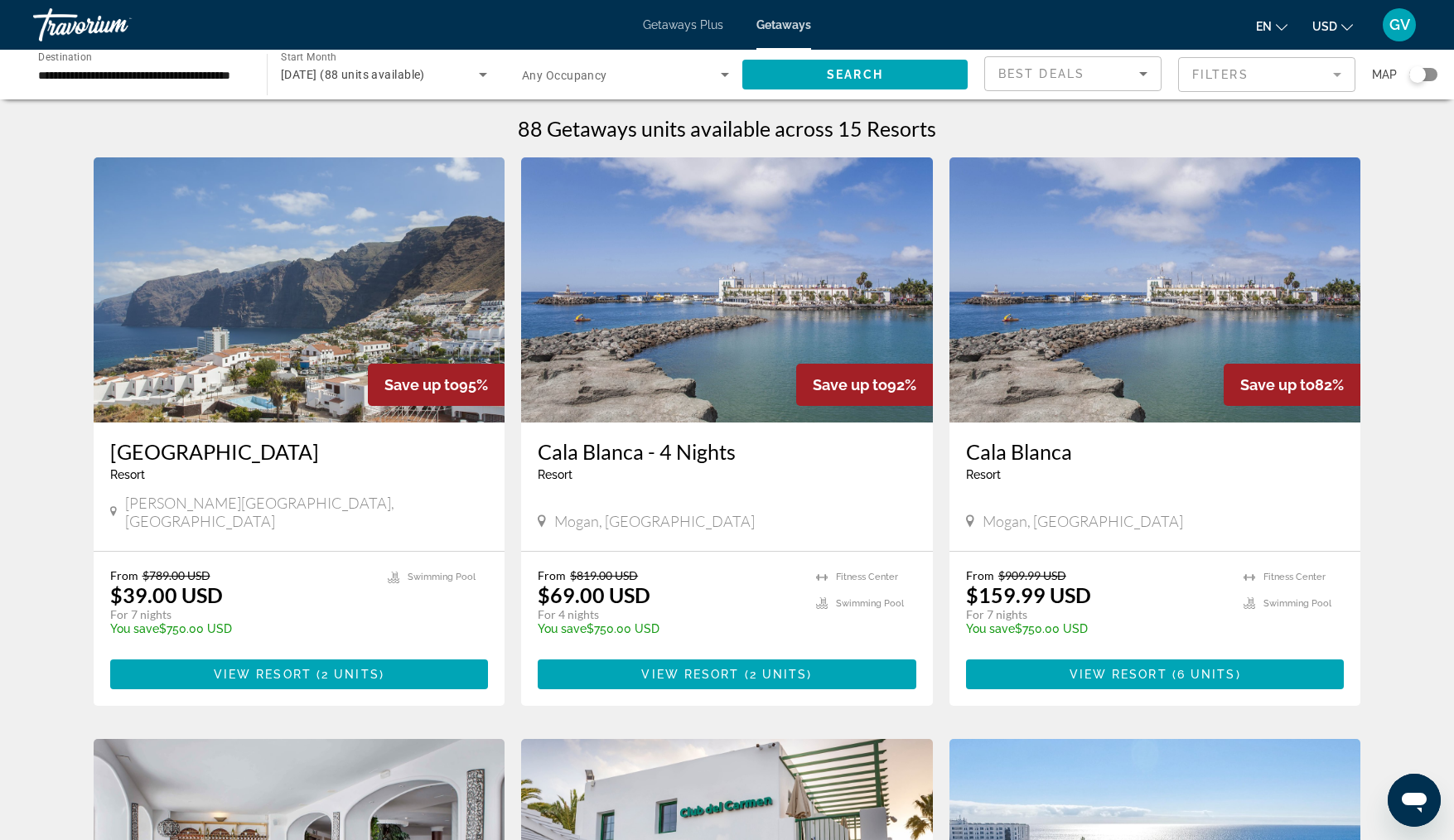
click at [1130, 476] on div "Resort - This is an adults only resort" at bounding box center [1156, 475] width 379 height 13
click at [1160, 334] on img "Main content" at bounding box center [1155, 290] width 412 height 265
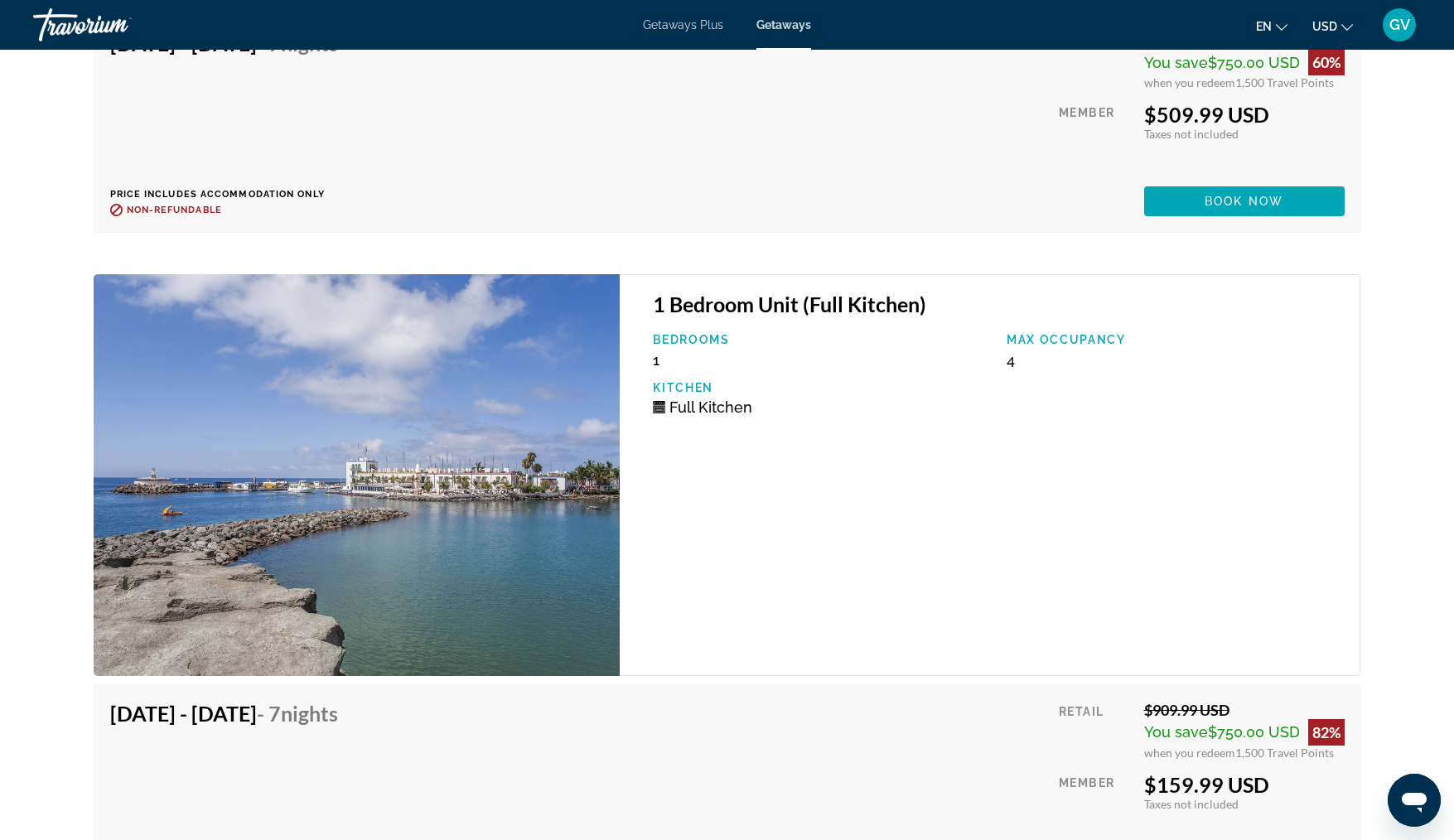
scroll to position [3809, 0]
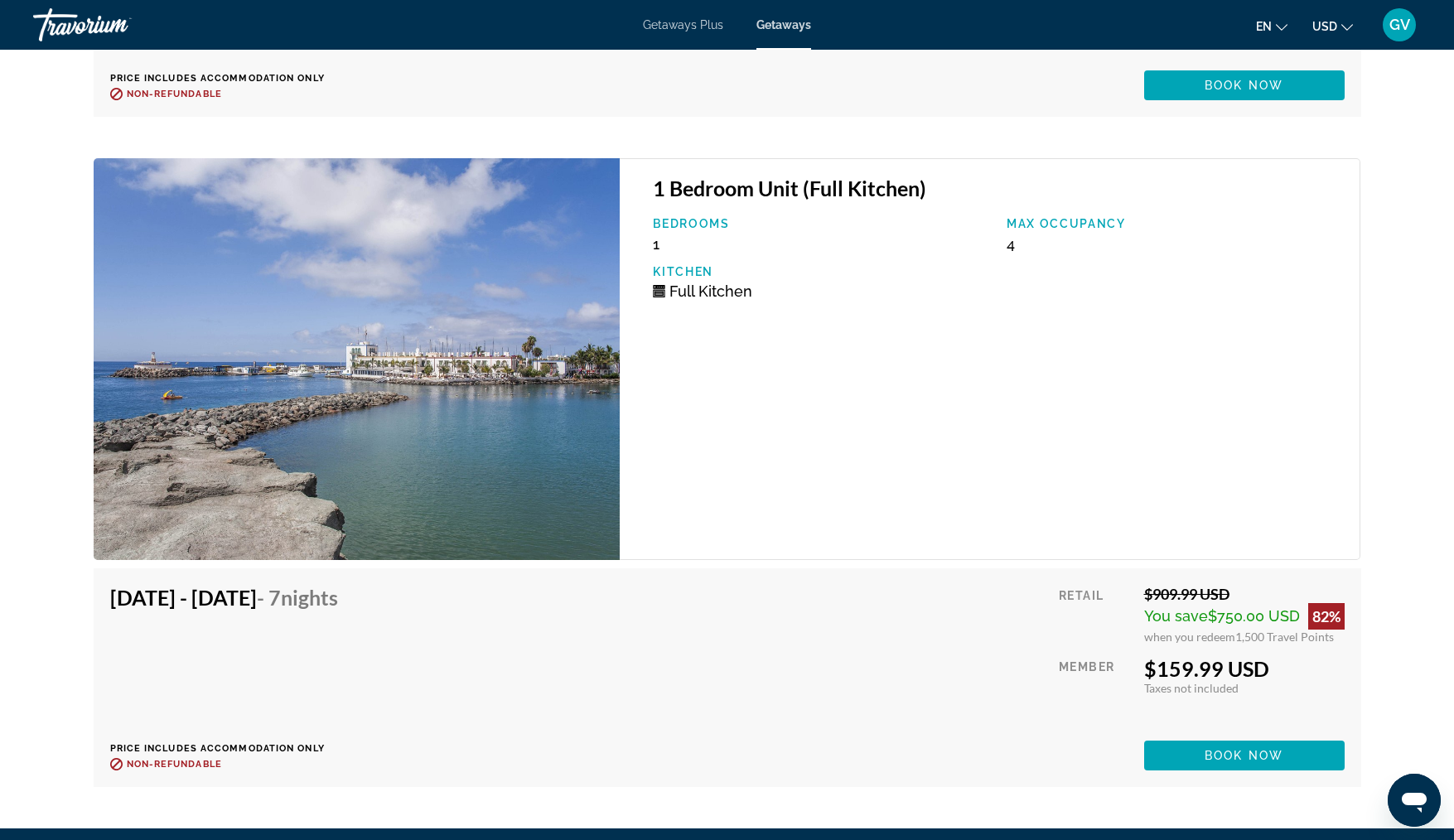
click at [464, 368] on img "Main content" at bounding box center [357, 358] width 527 height 401
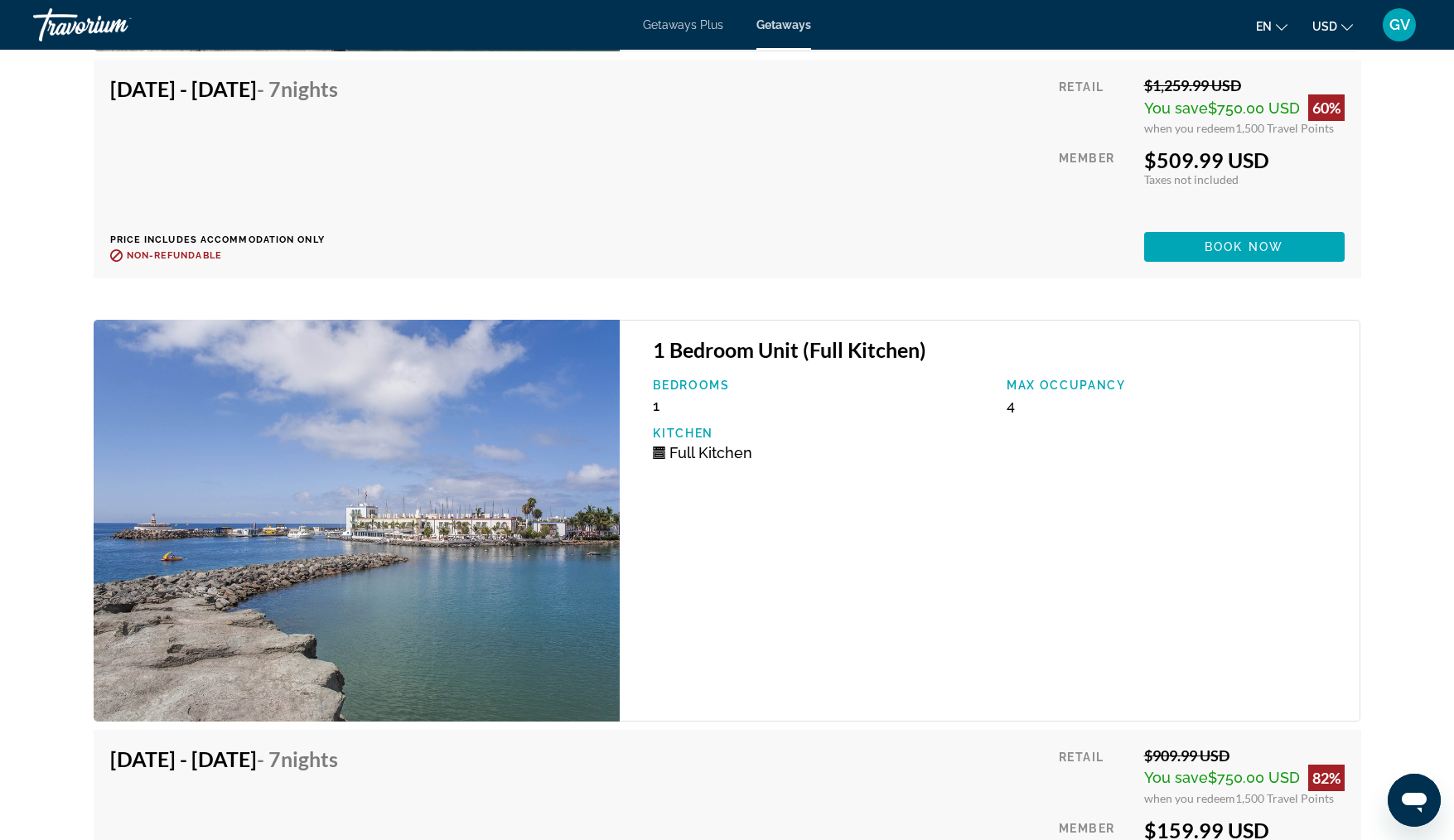
scroll to position [3611, 0]
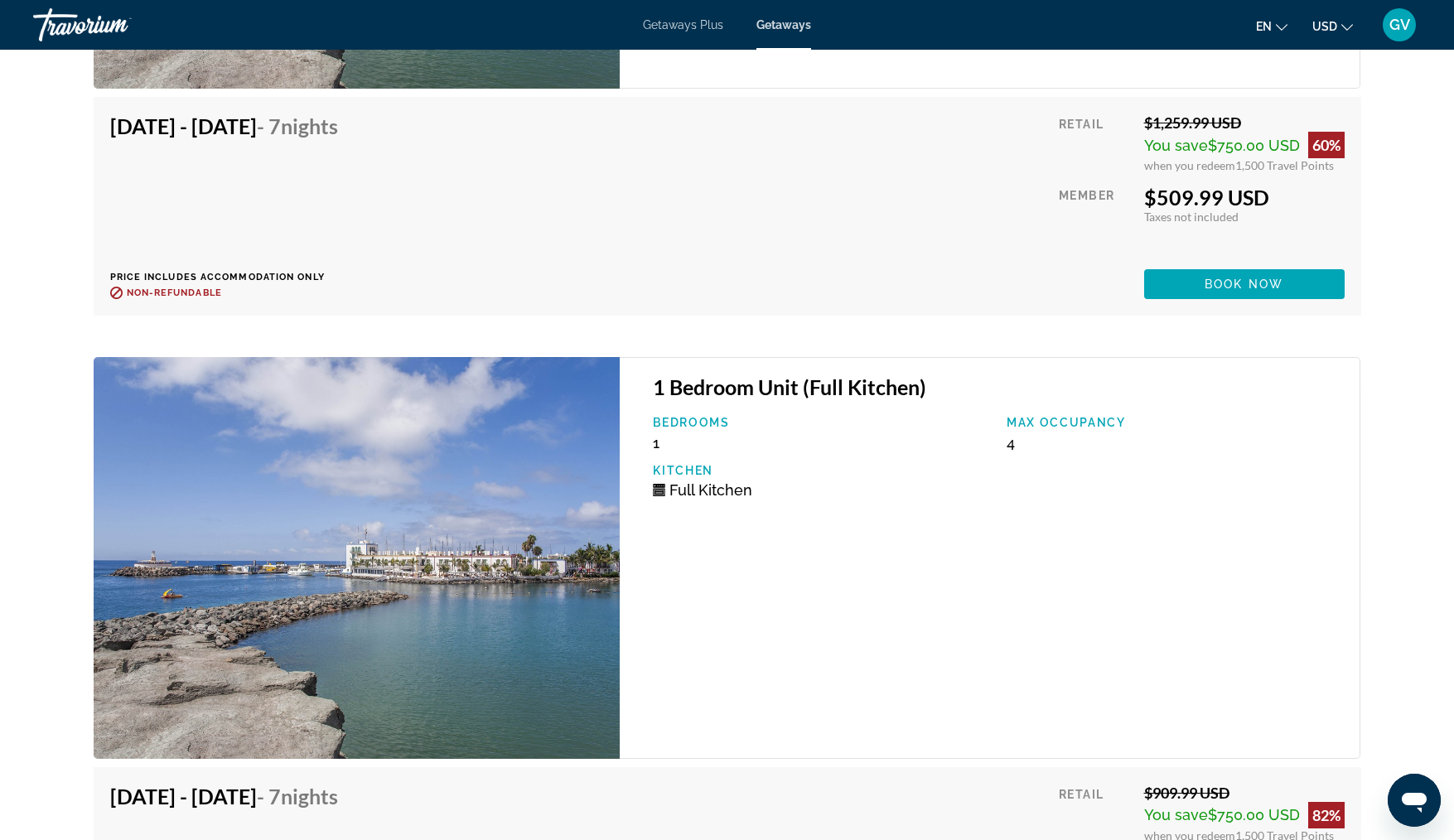
click at [440, 562] on img "Main content" at bounding box center [357, 556] width 527 height 401
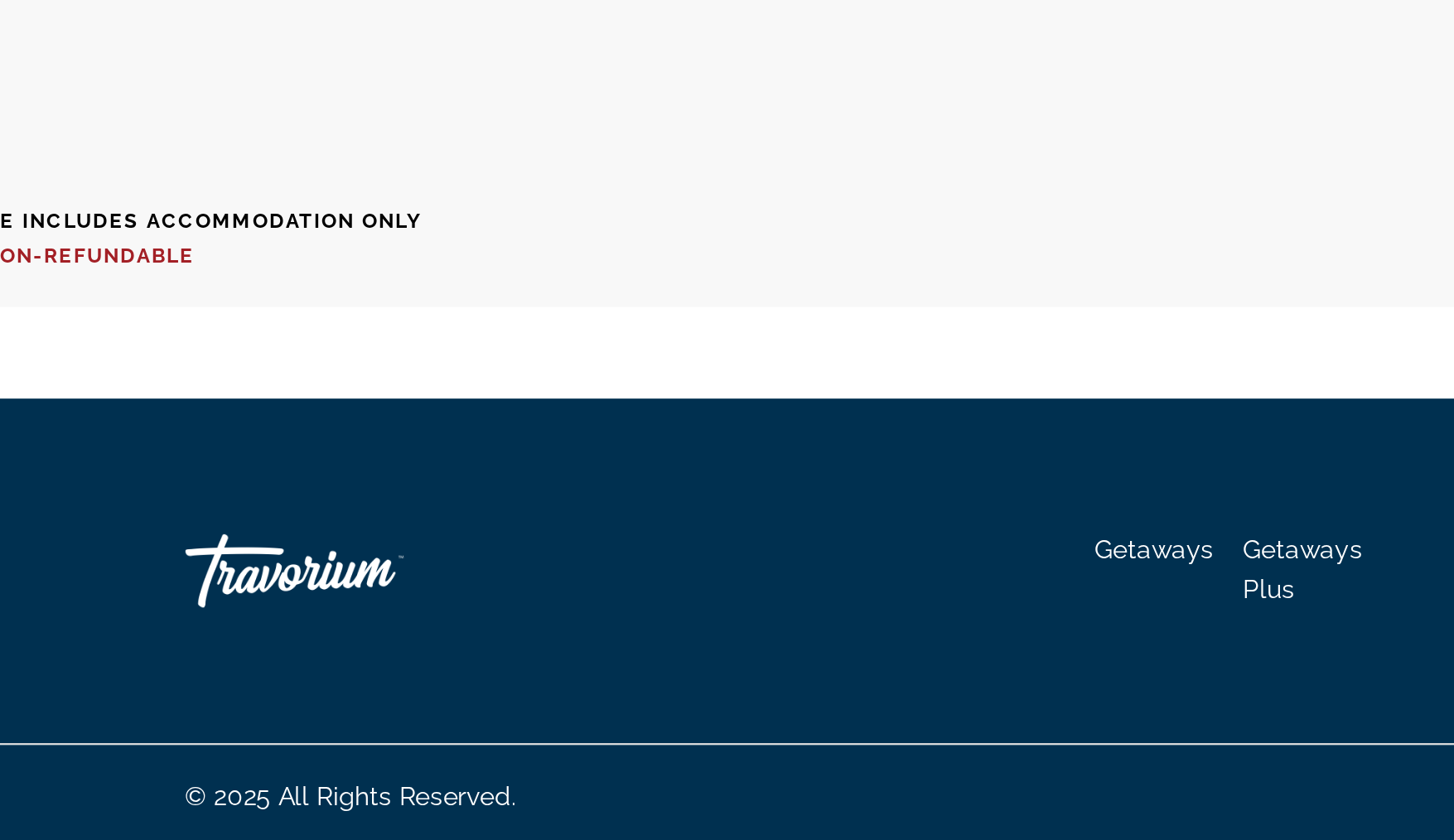
scroll to position [3996, 0]
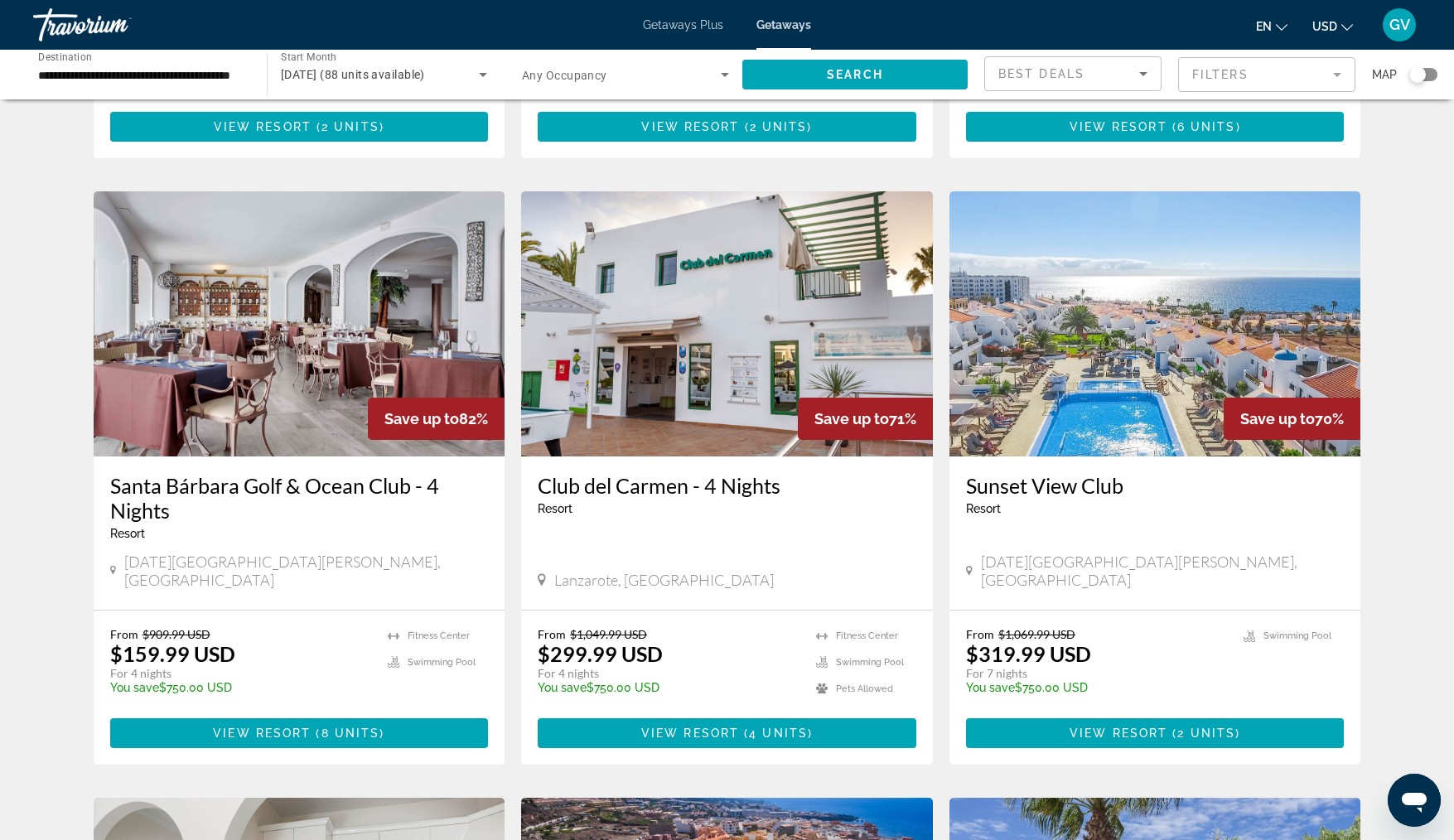
scroll to position [514, 0]
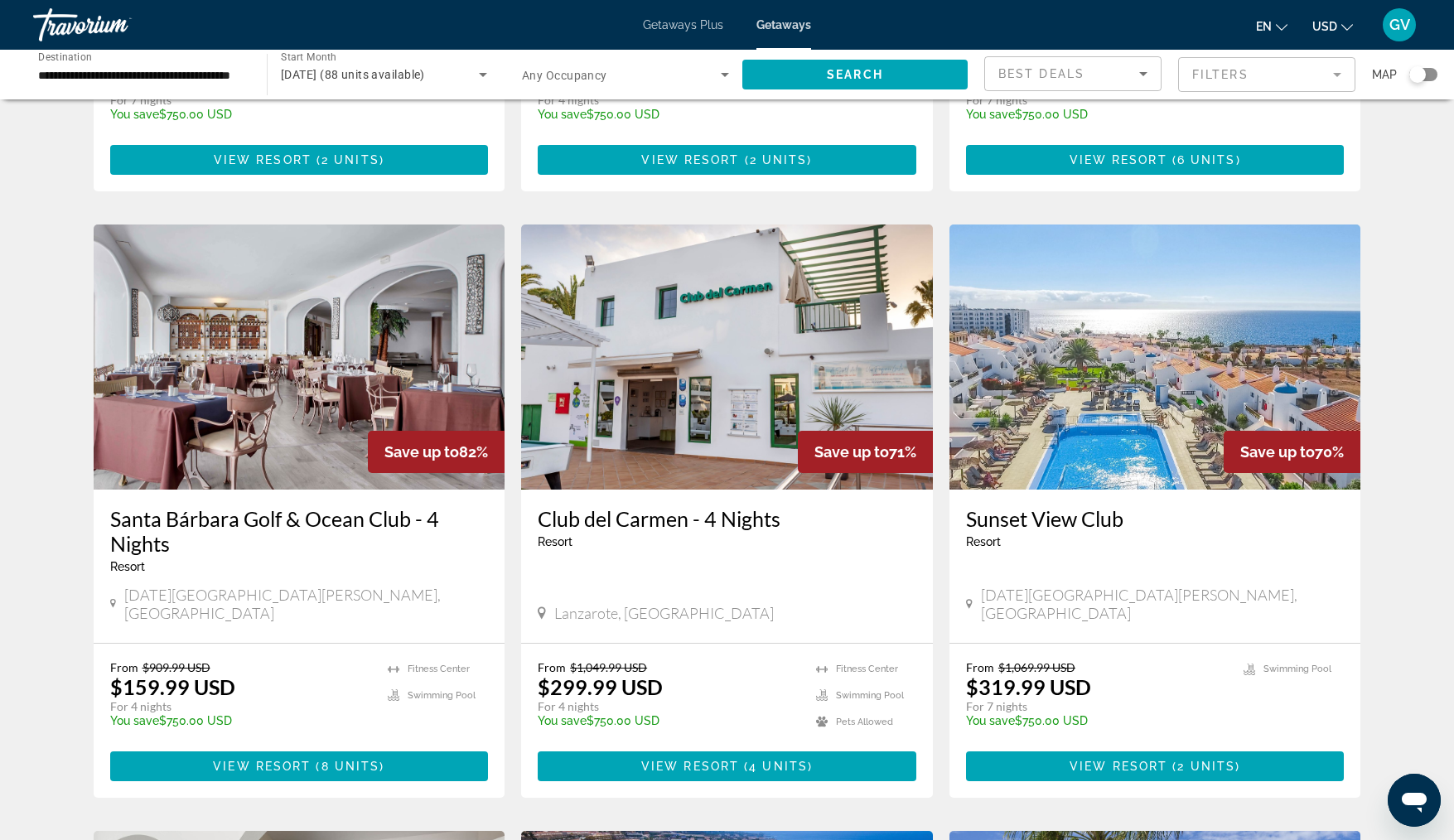
click at [205, 361] on img "Main content" at bounding box center [299, 357] width 412 height 265
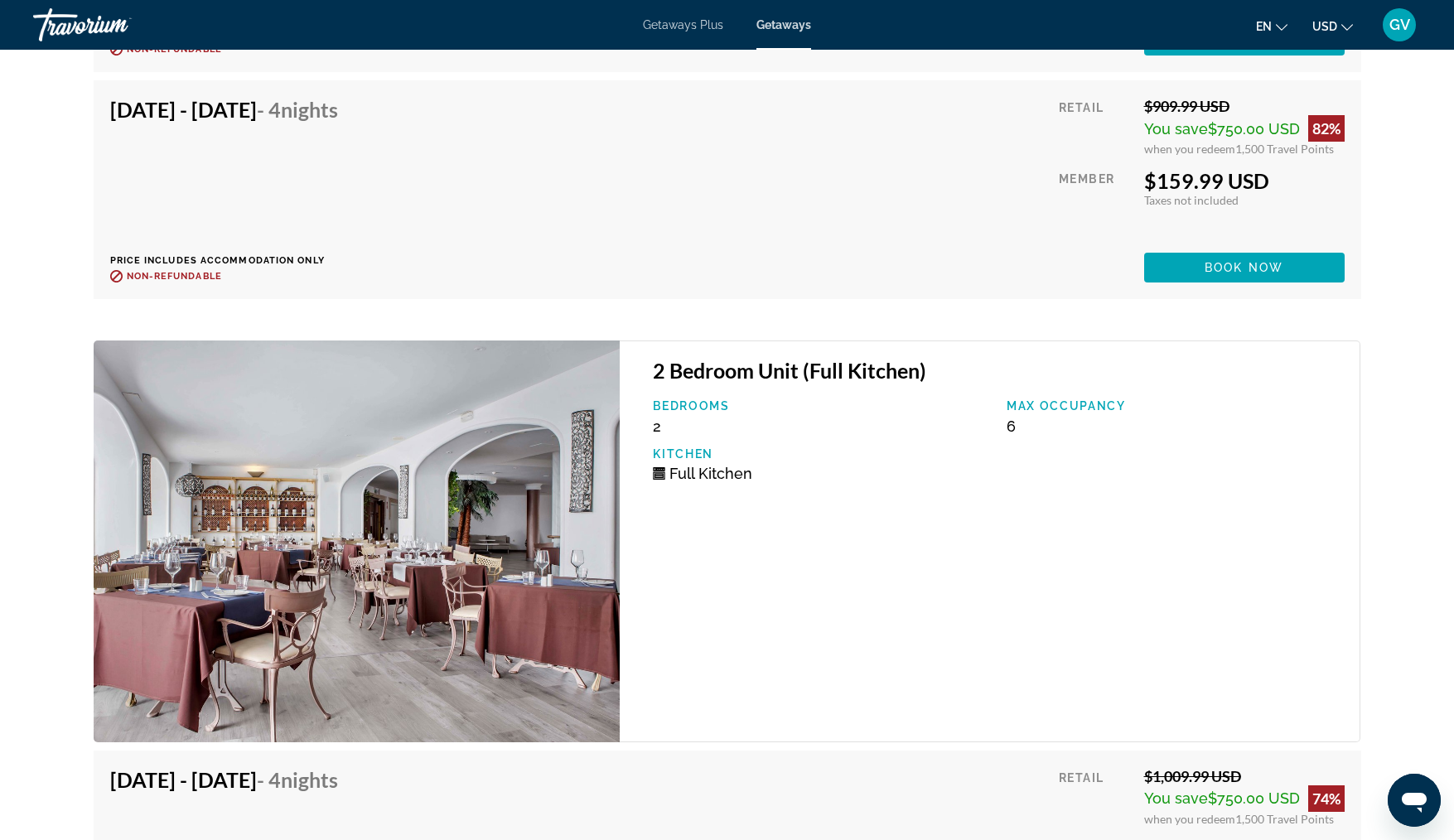
scroll to position [3651, 0]
click at [1223, 543] on div "2 Bedroom Unit (Full Kitchen) Bedrooms 2 Max Occupancy 6 Kitchen Full Kitchen" at bounding box center [990, 541] width 740 height 401
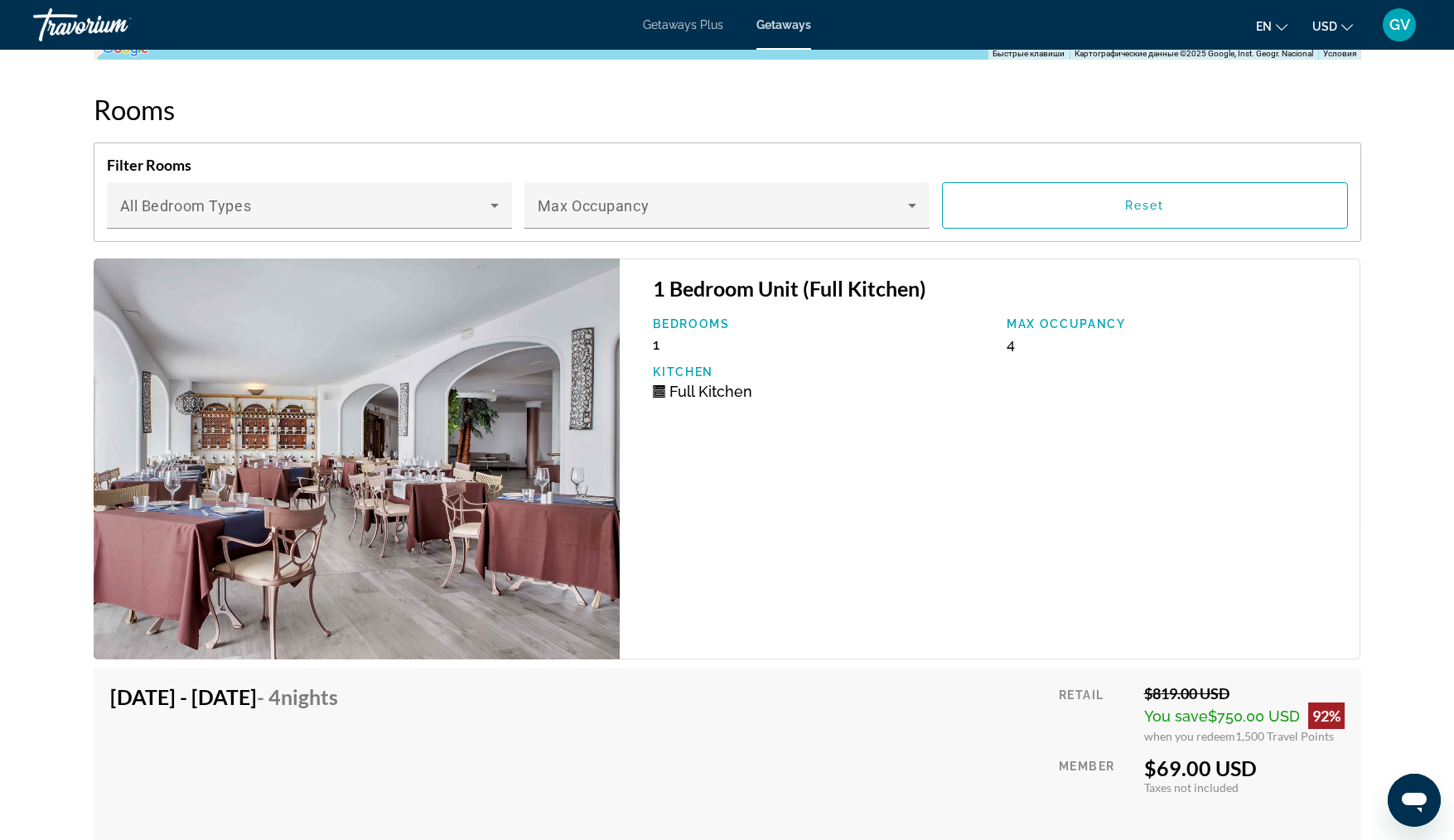
scroll to position [2836, 0]
click at [1272, 365] on div "Bedrooms 1 Max Occupancy 4 Kitchen Full Kitchen" at bounding box center [997, 366] width 707 height 95
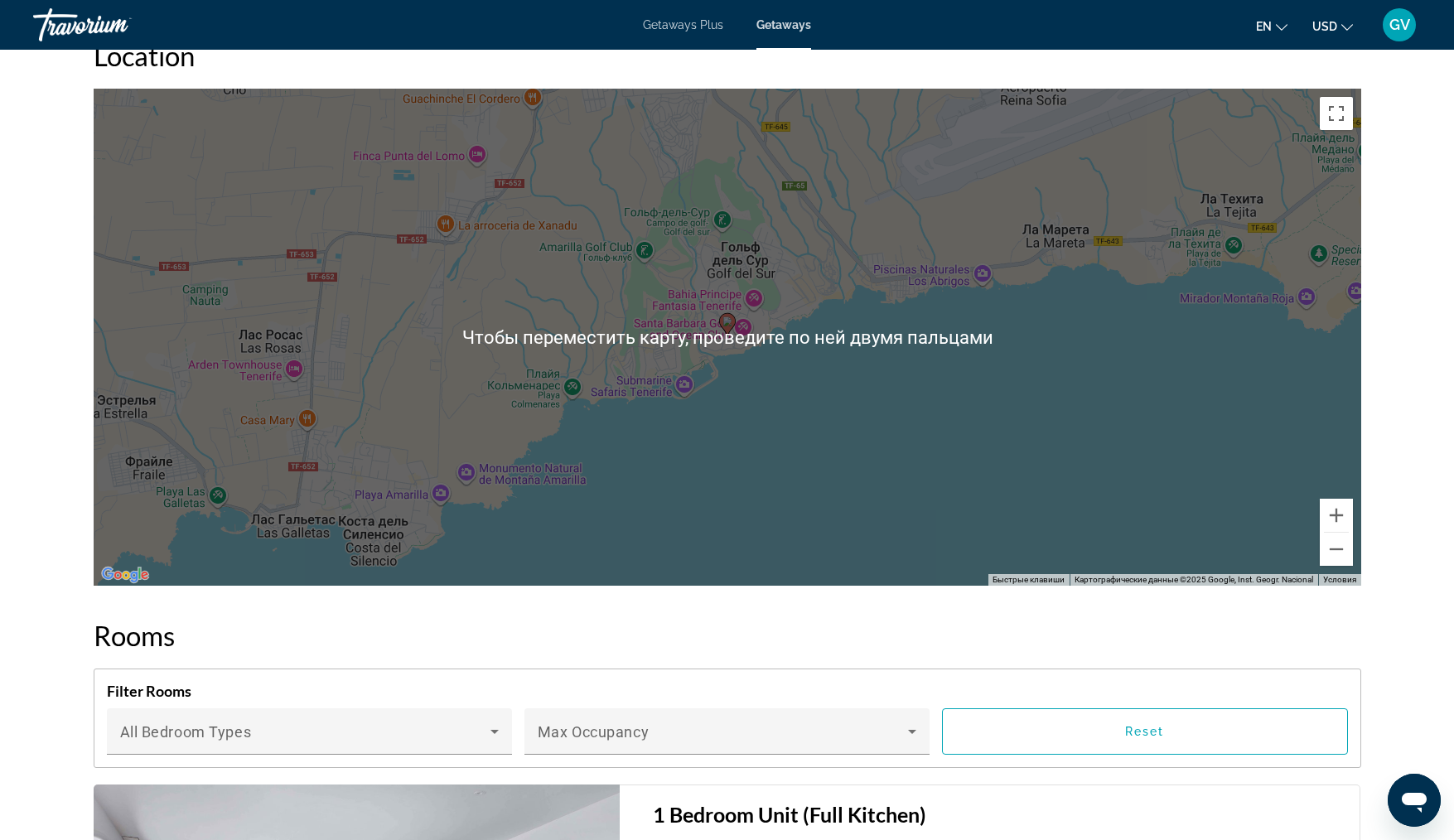
scroll to position [2265, 0]
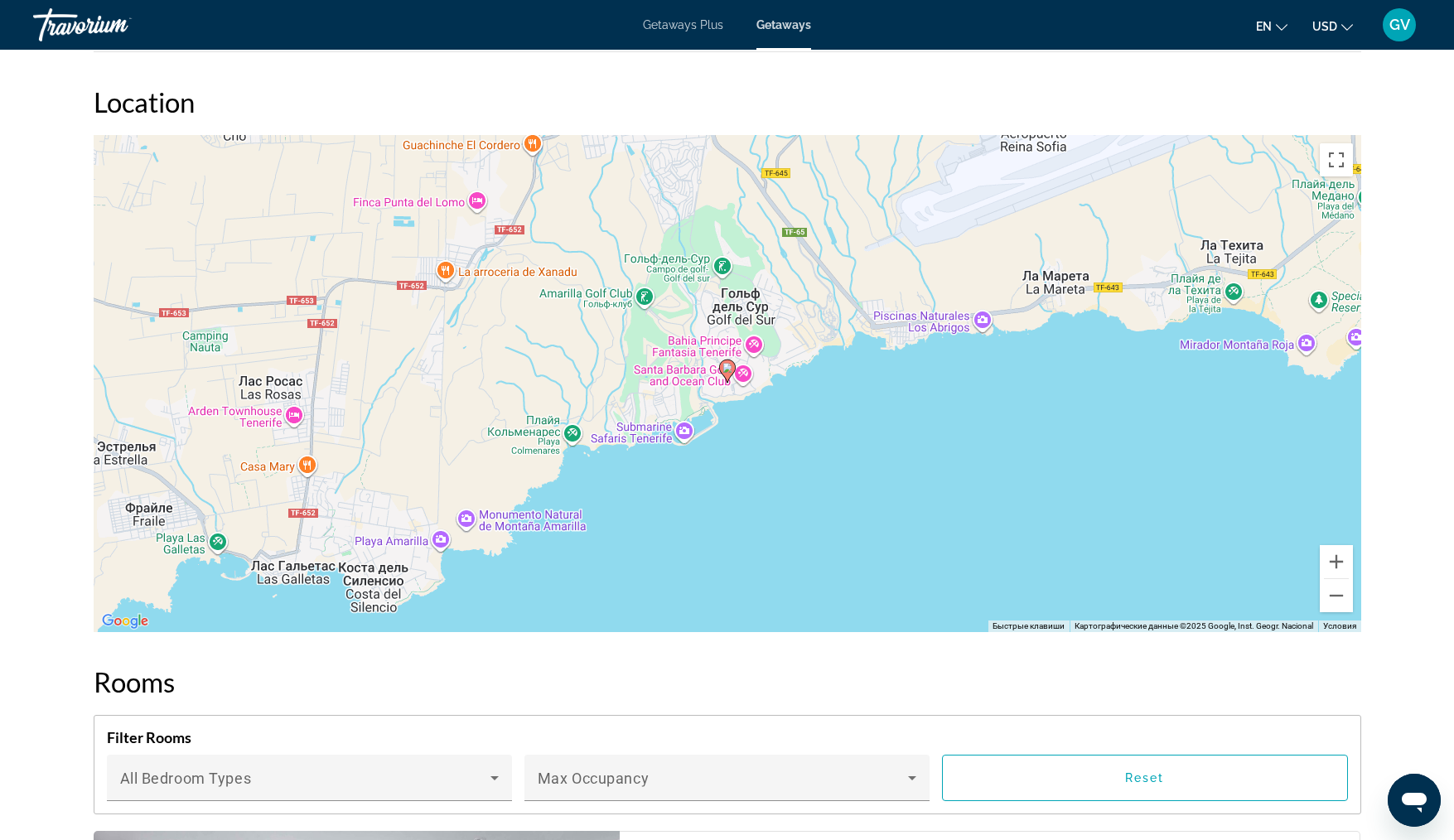
click at [1416, 277] on div "prev next San Miguel de Abona, Canary Islands Santa Bárbara Golf & Ocean Club -…" at bounding box center [727, 203] width 1454 height 4839
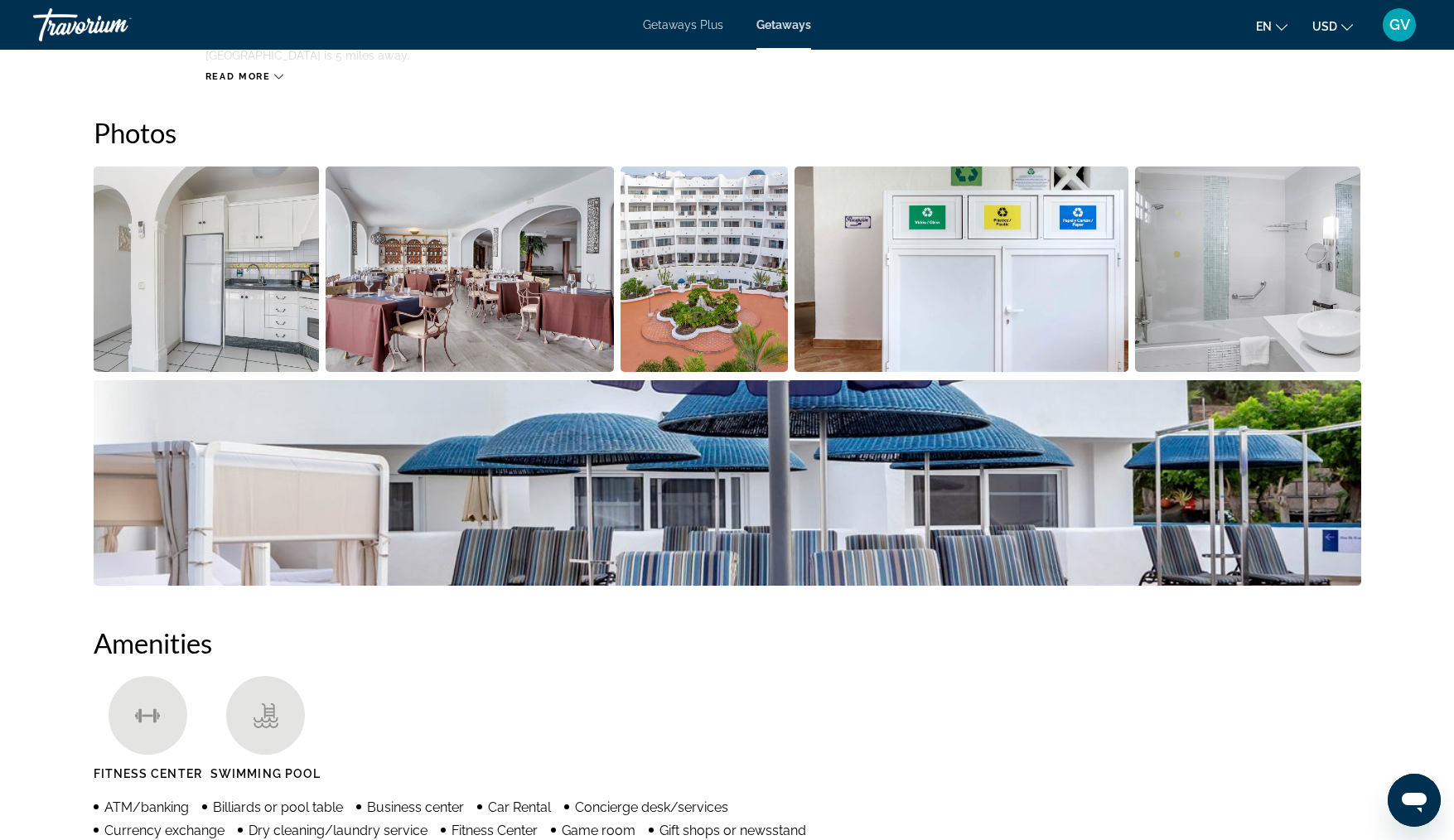
scroll to position [691, 0]
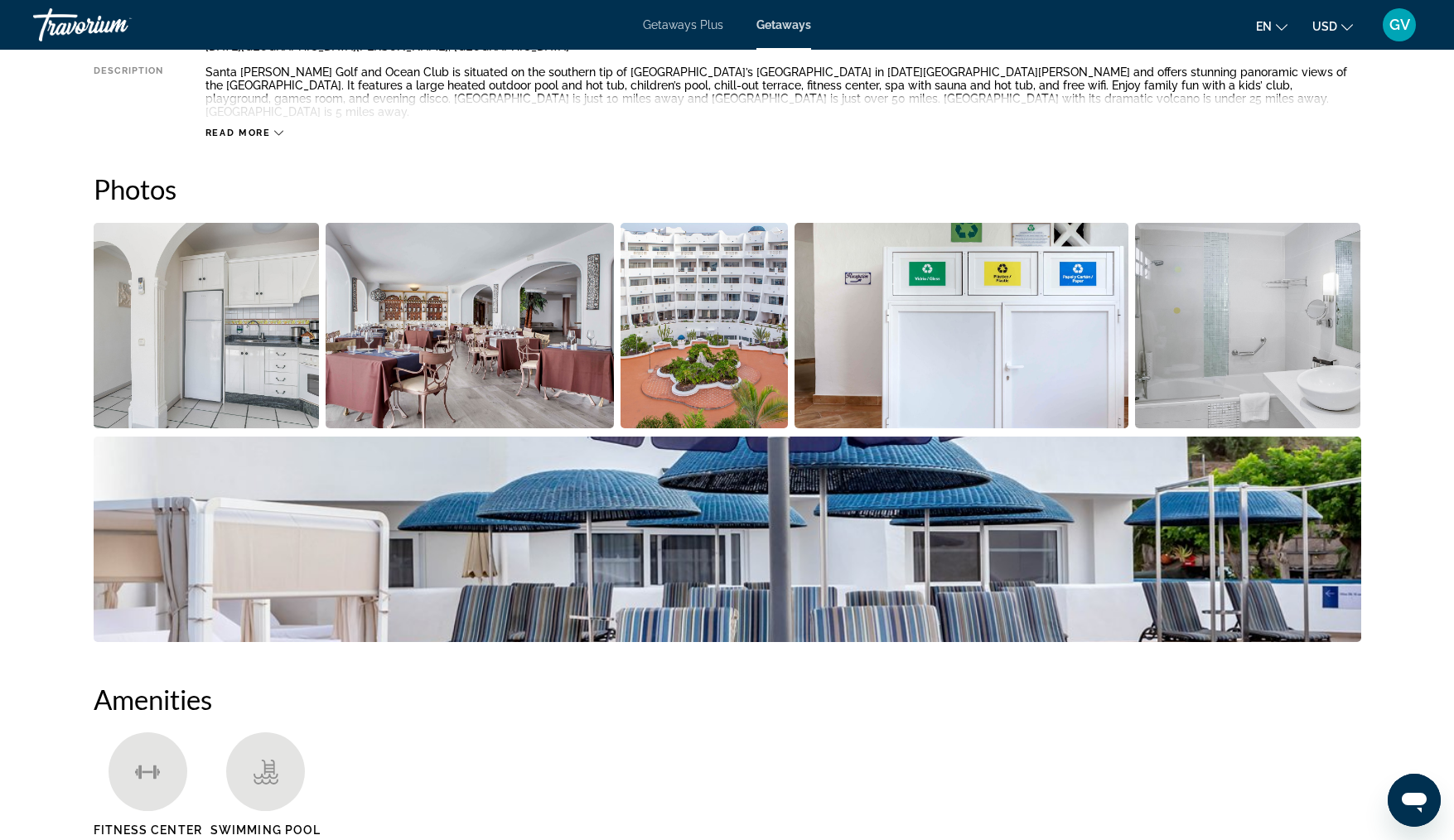
click at [231, 314] on img "Open full-screen image slider" at bounding box center [206, 326] width 226 height 206
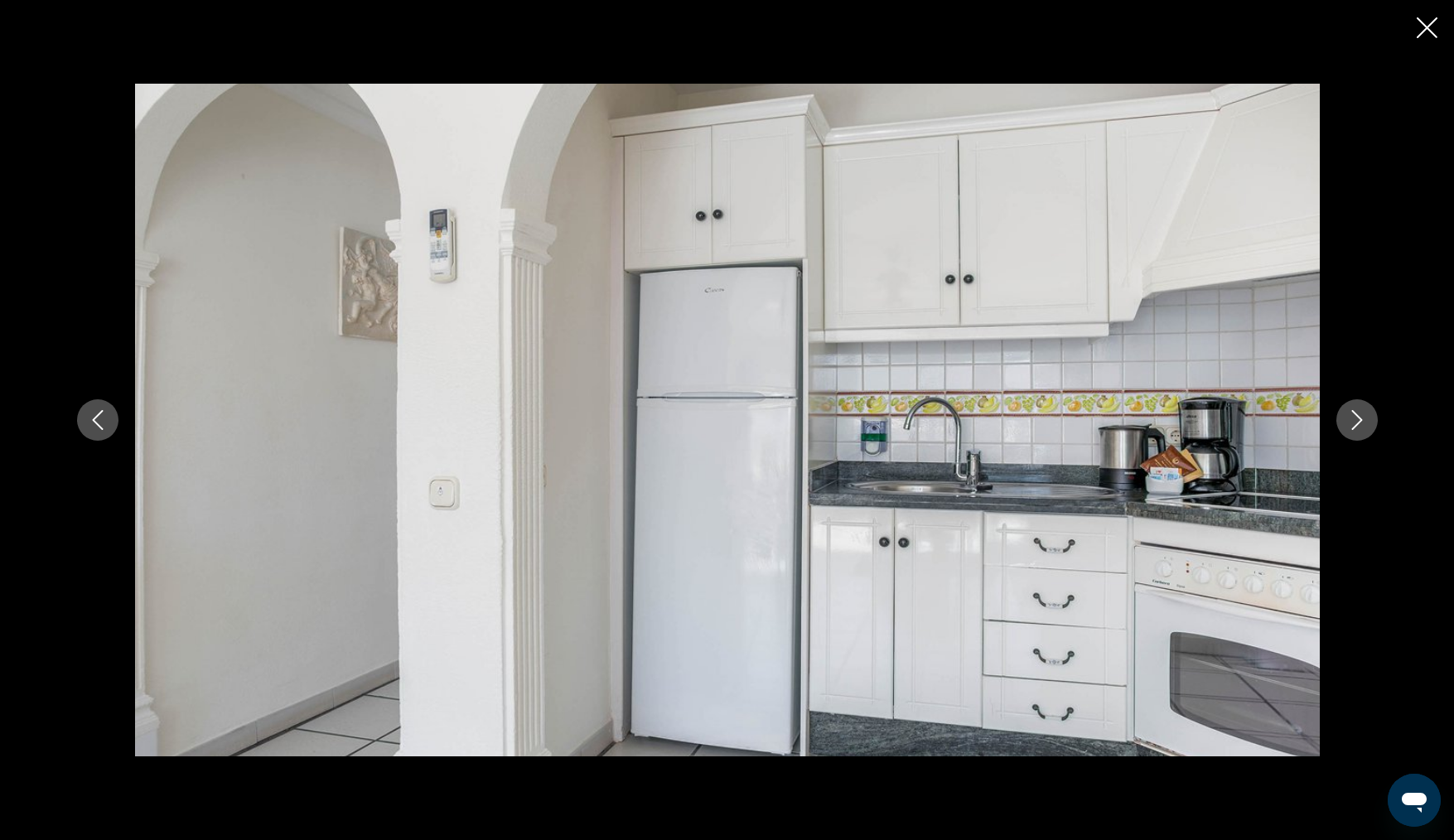
click at [1356, 423] on icon "Next image" at bounding box center [1357, 419] width 20 height 20
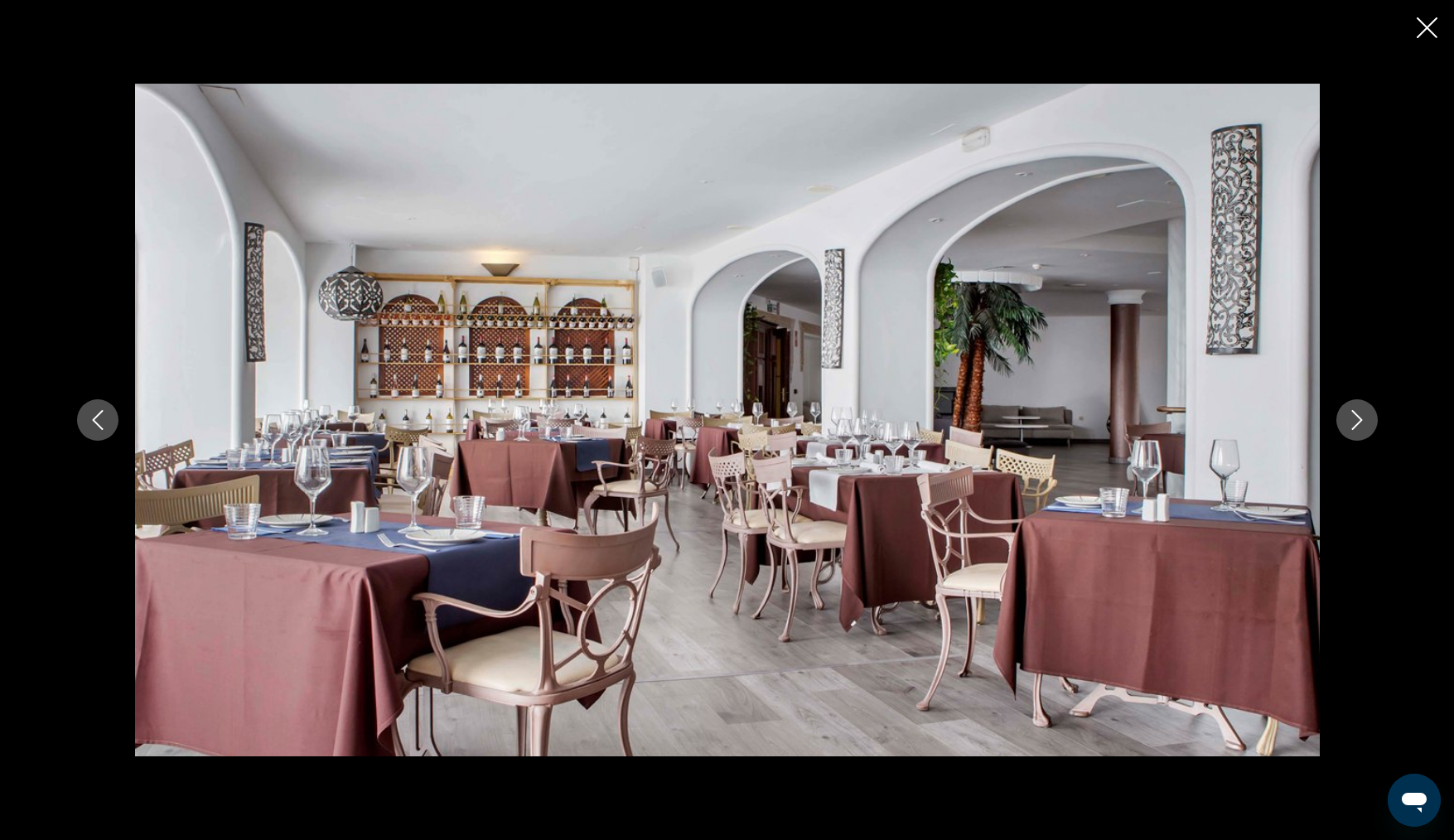
click at [1356, 422] on icon "Next image" at bounding box center [1357, 419] width 20 height 20
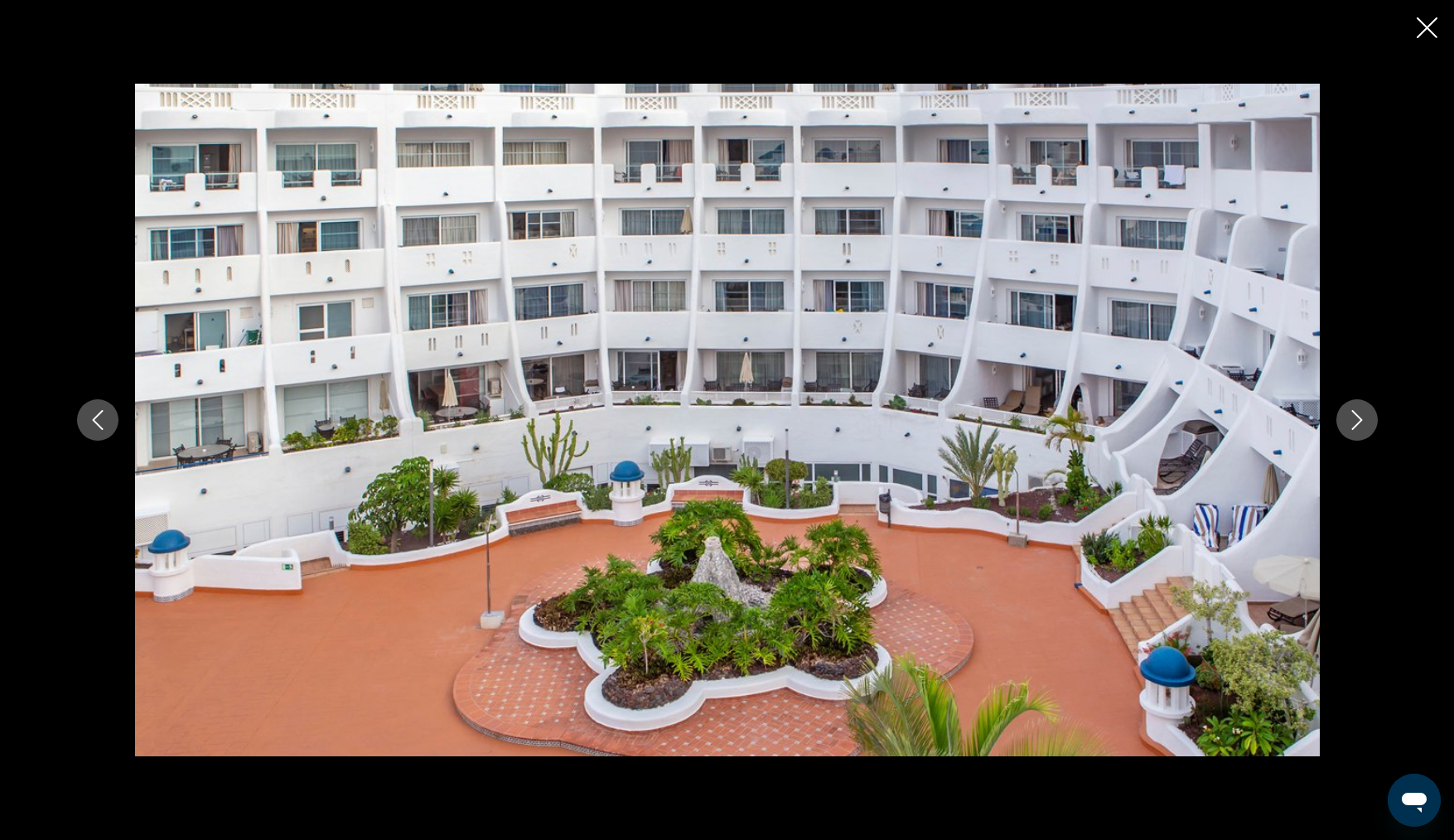
click at [1356, 420] on icon "Next image" at bounding box center [1357, 419] width 20 height 20
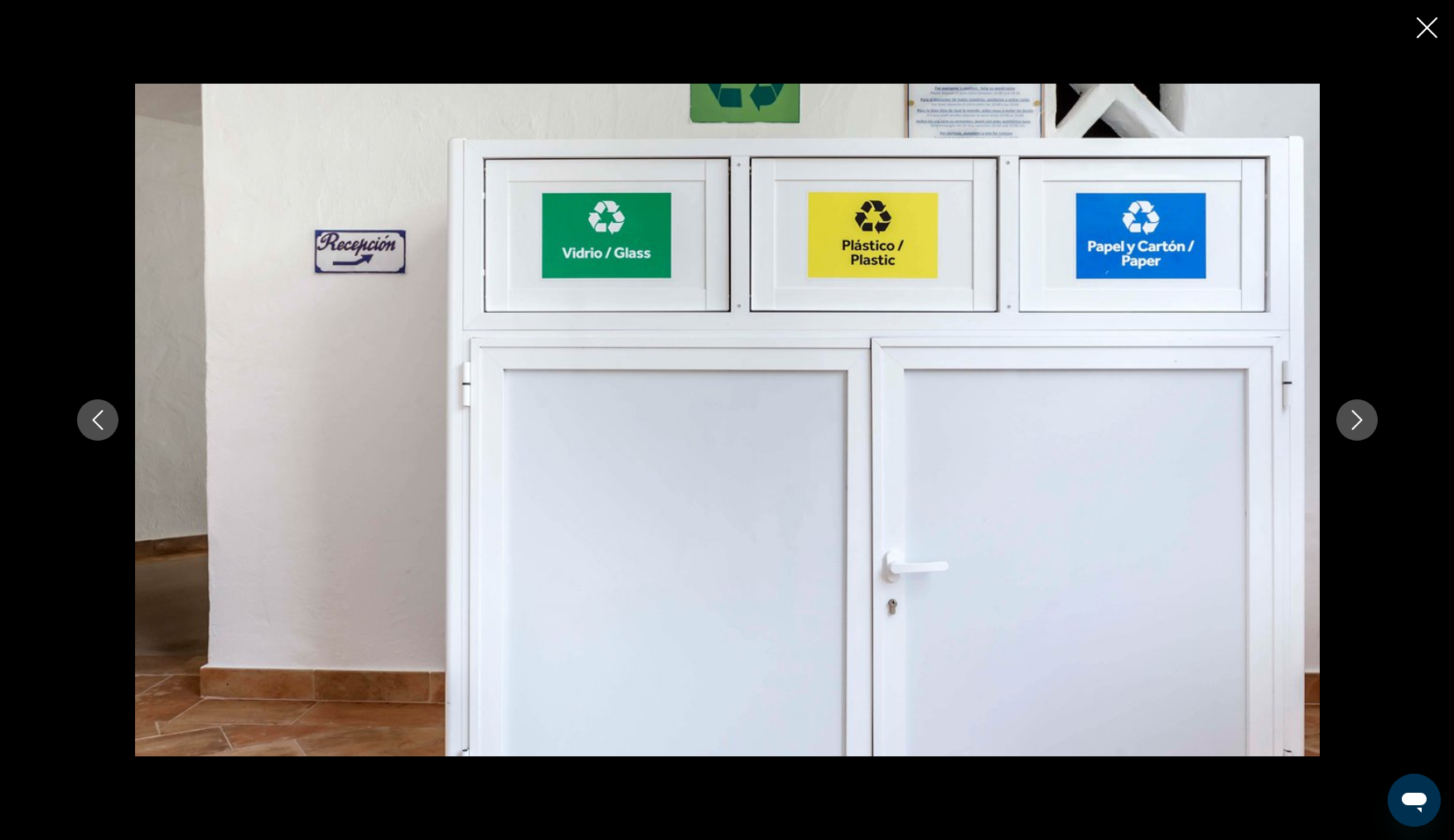
click at [1356, 420] on icon "Next image" at bounding box center [1357, 419] width 20 height 20
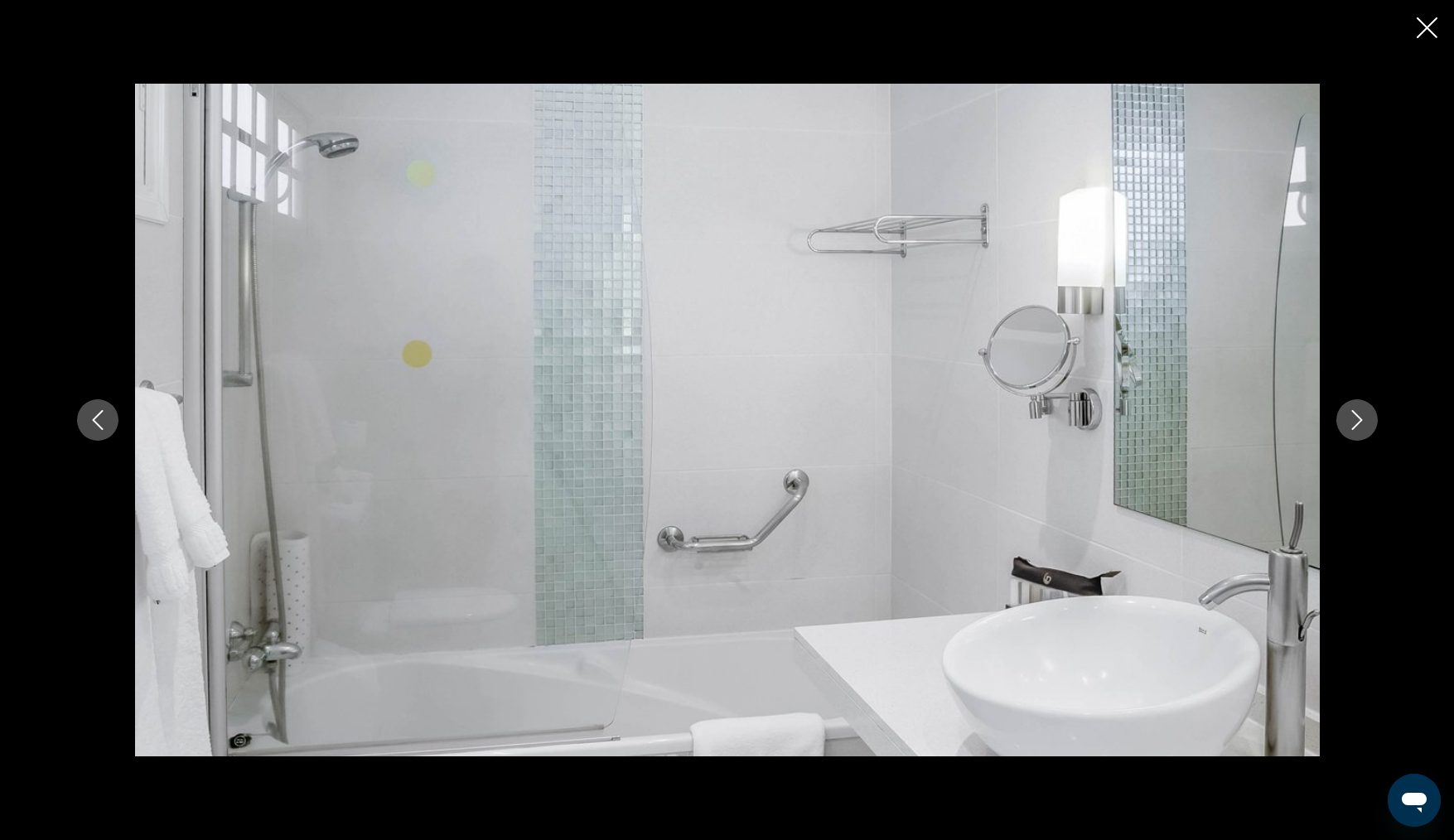
click at [1339, 404] on div "prev next" at bounding box center [727, 419] width 1334 height 672
click at [1356, 420] on icon "Next image" at bounding box center [1357, 419] width 20 height 20
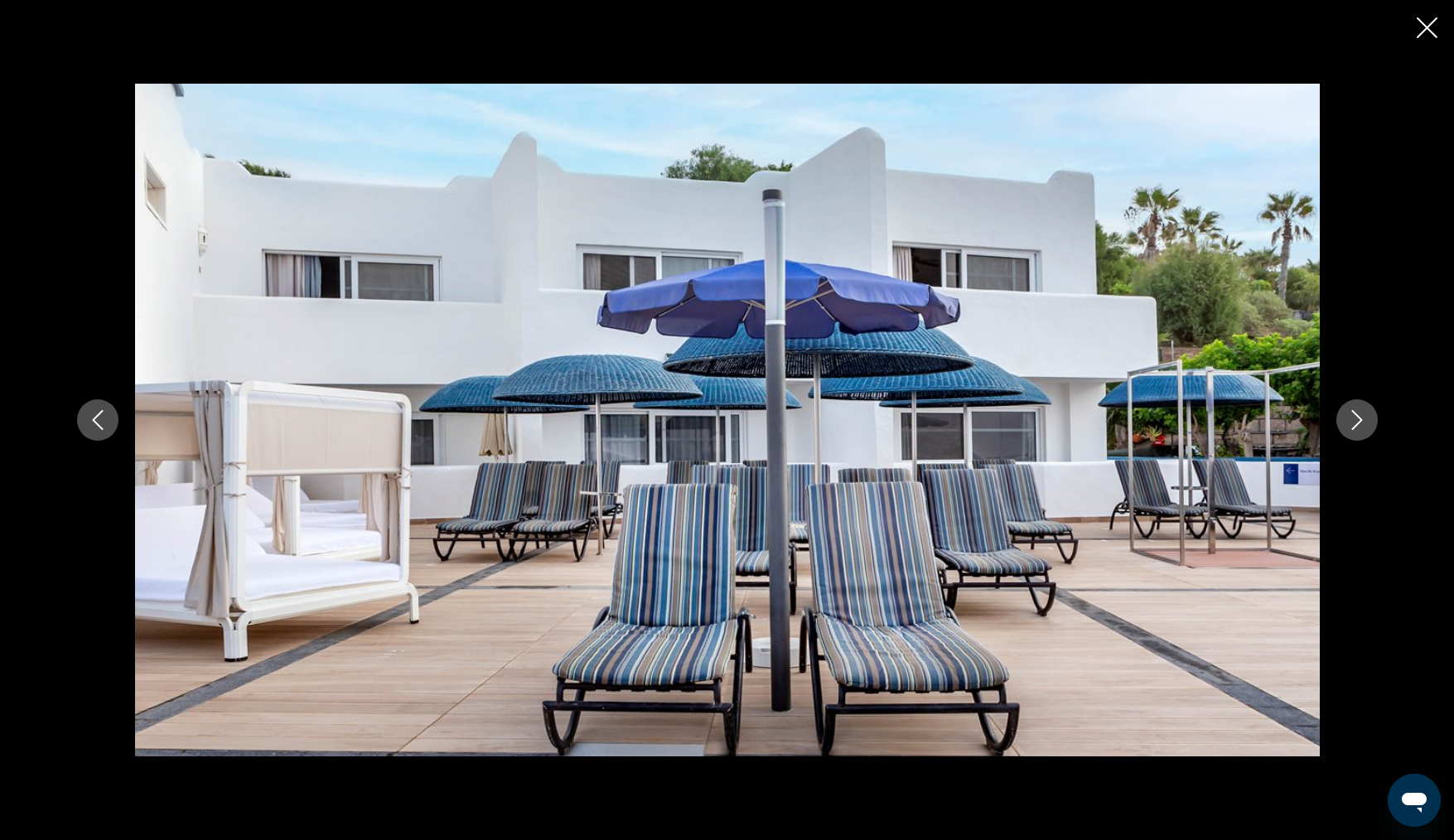
click at [1339, 428] on button "Next image" at bounding box center [1357, 419] width 41 height 41
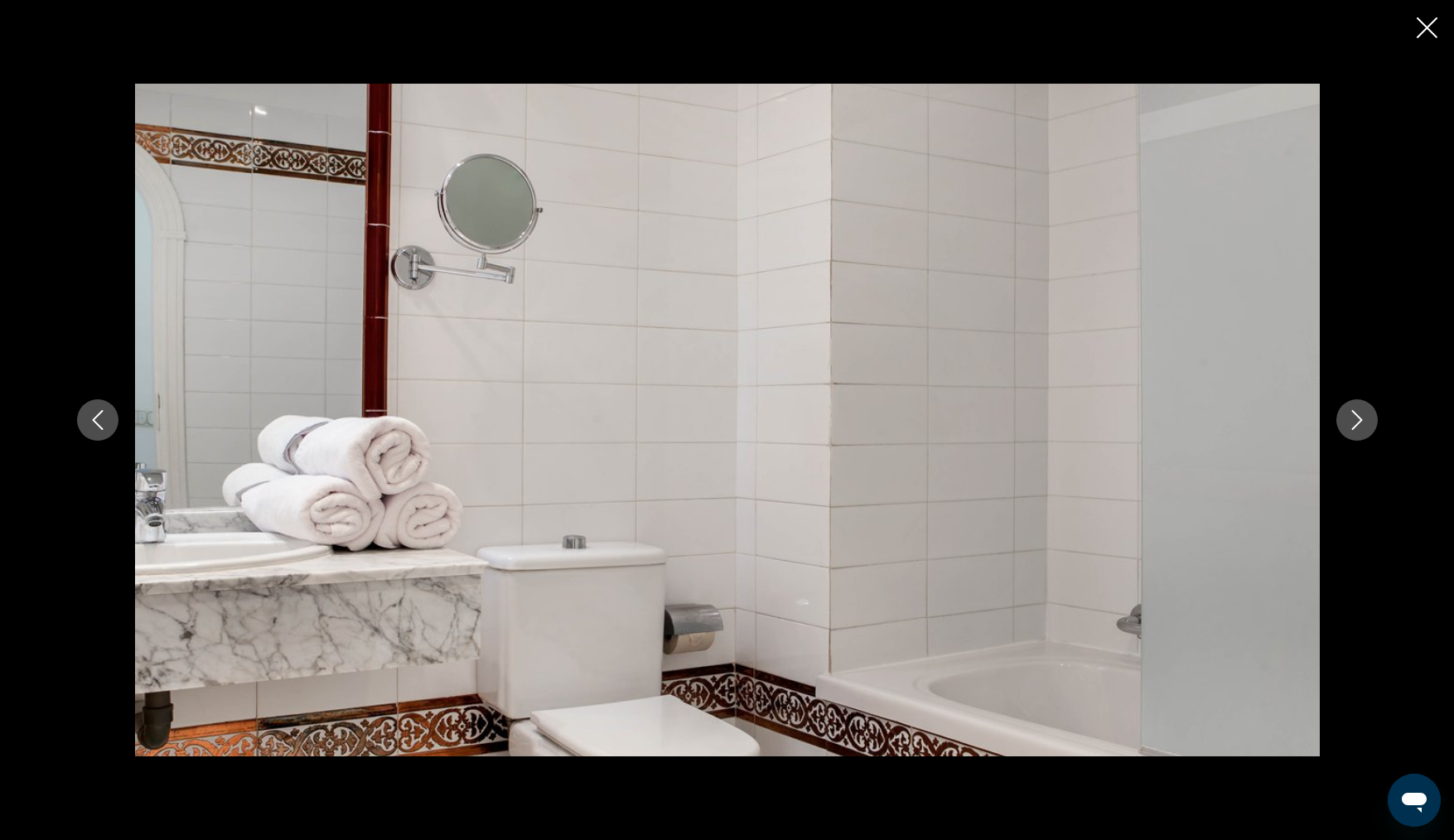
click at [1332, 417] on div "prev next" at bounding box center [727, 419] width 1334 height 672
click at [1356, 420] on icon "Next image" at bounding box center [1357, 419] width 20 height 20
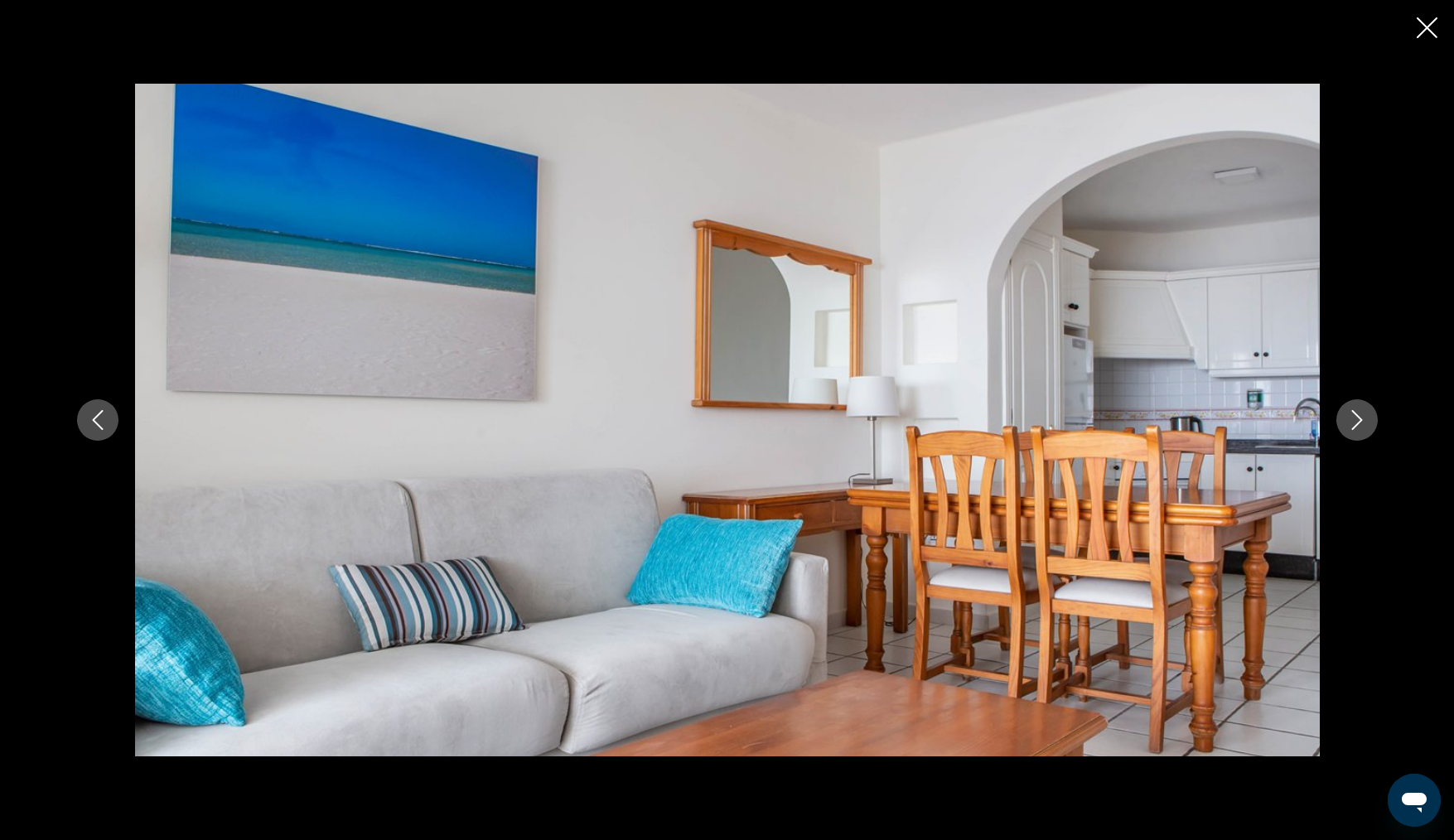
click at [1356, 420] on icon "Next image" at bounding box center [1357, 419] width 20 height 20
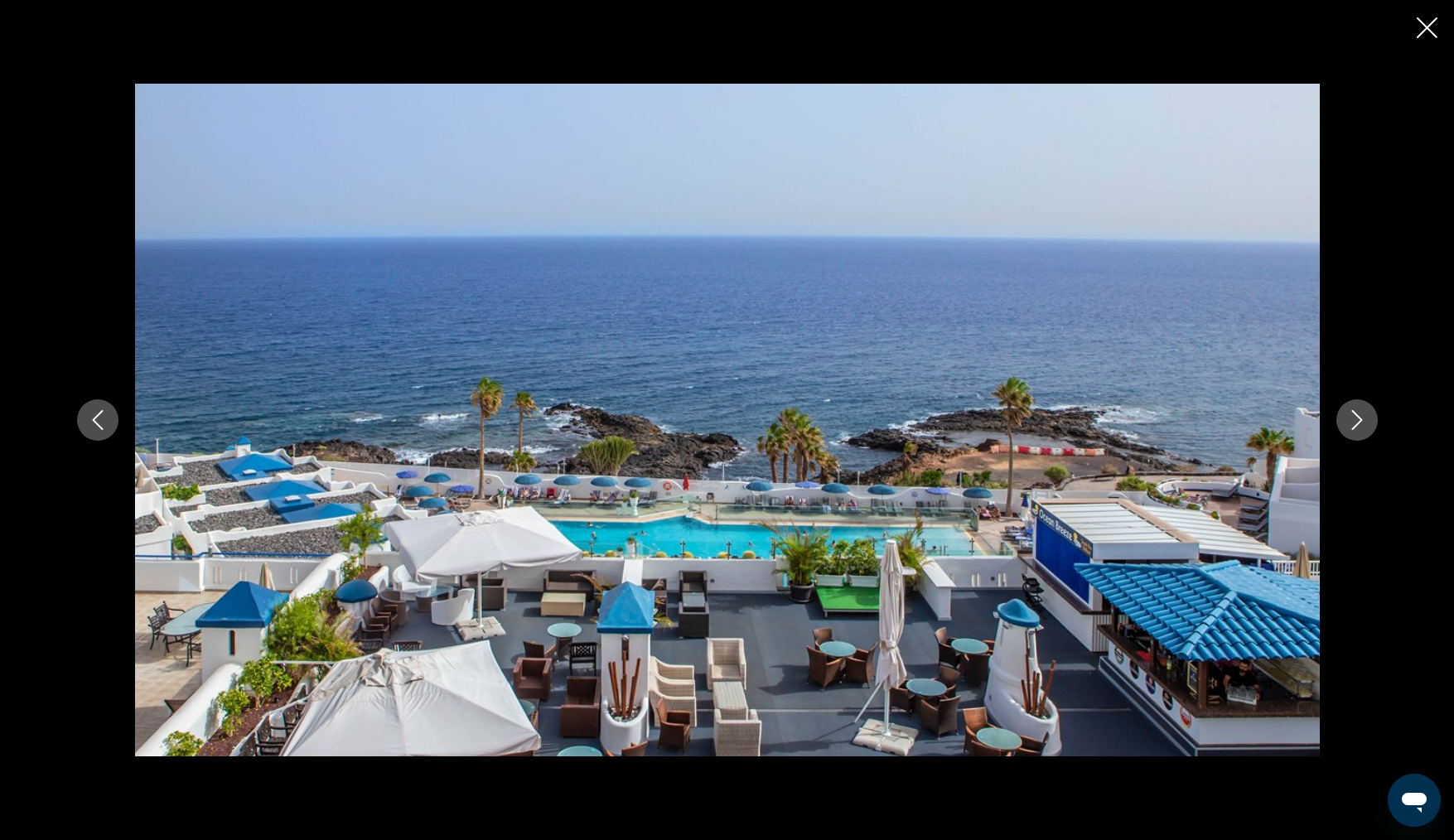
scroll to position [554, 0]
click at [1350, 424] on icon "Next image" at bounding box center [1357, 419] width 20 height 20
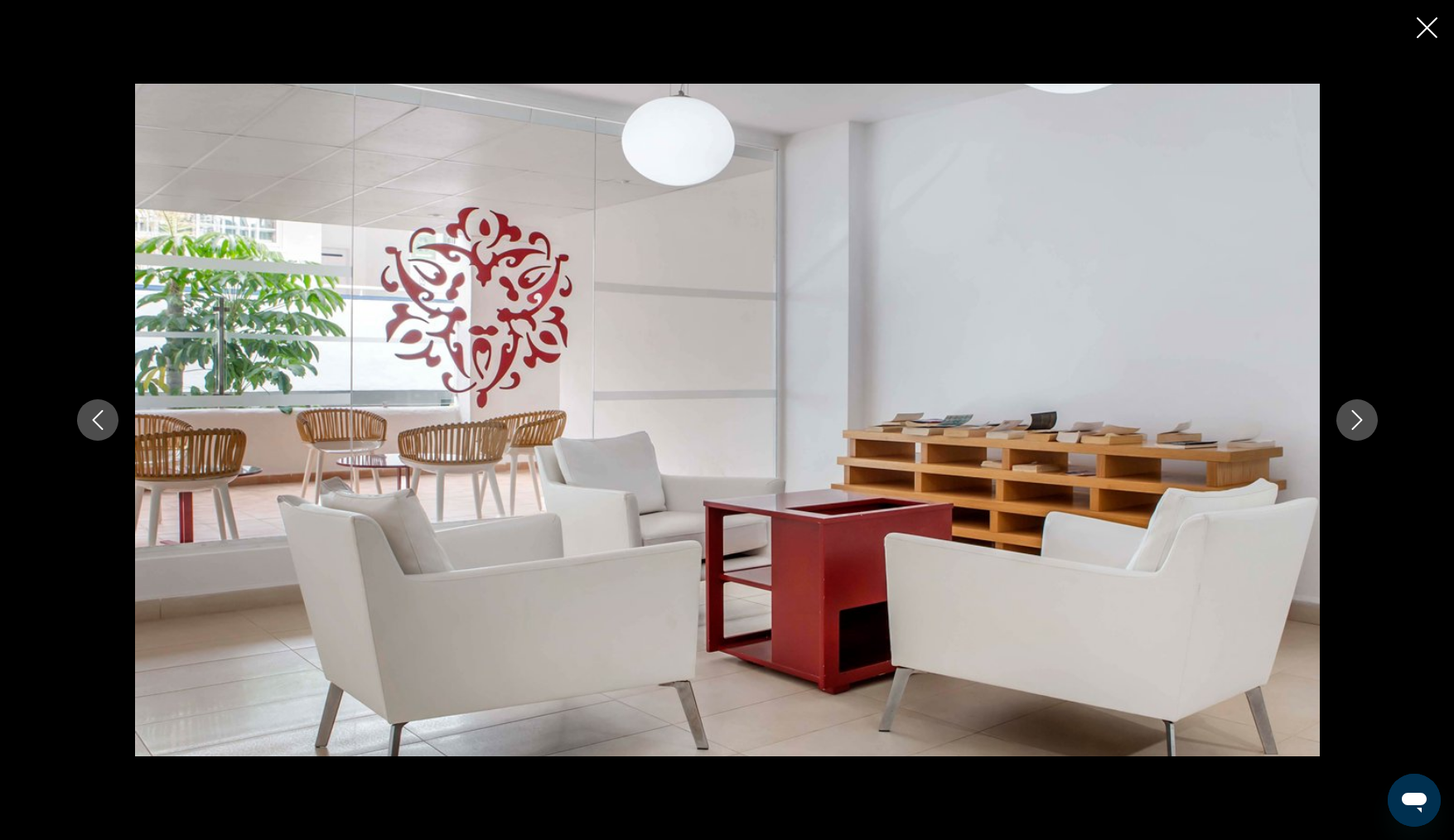
click at [1347, 417] on icon "Next image" at bounding box center [1357, 419] width 20 height 20
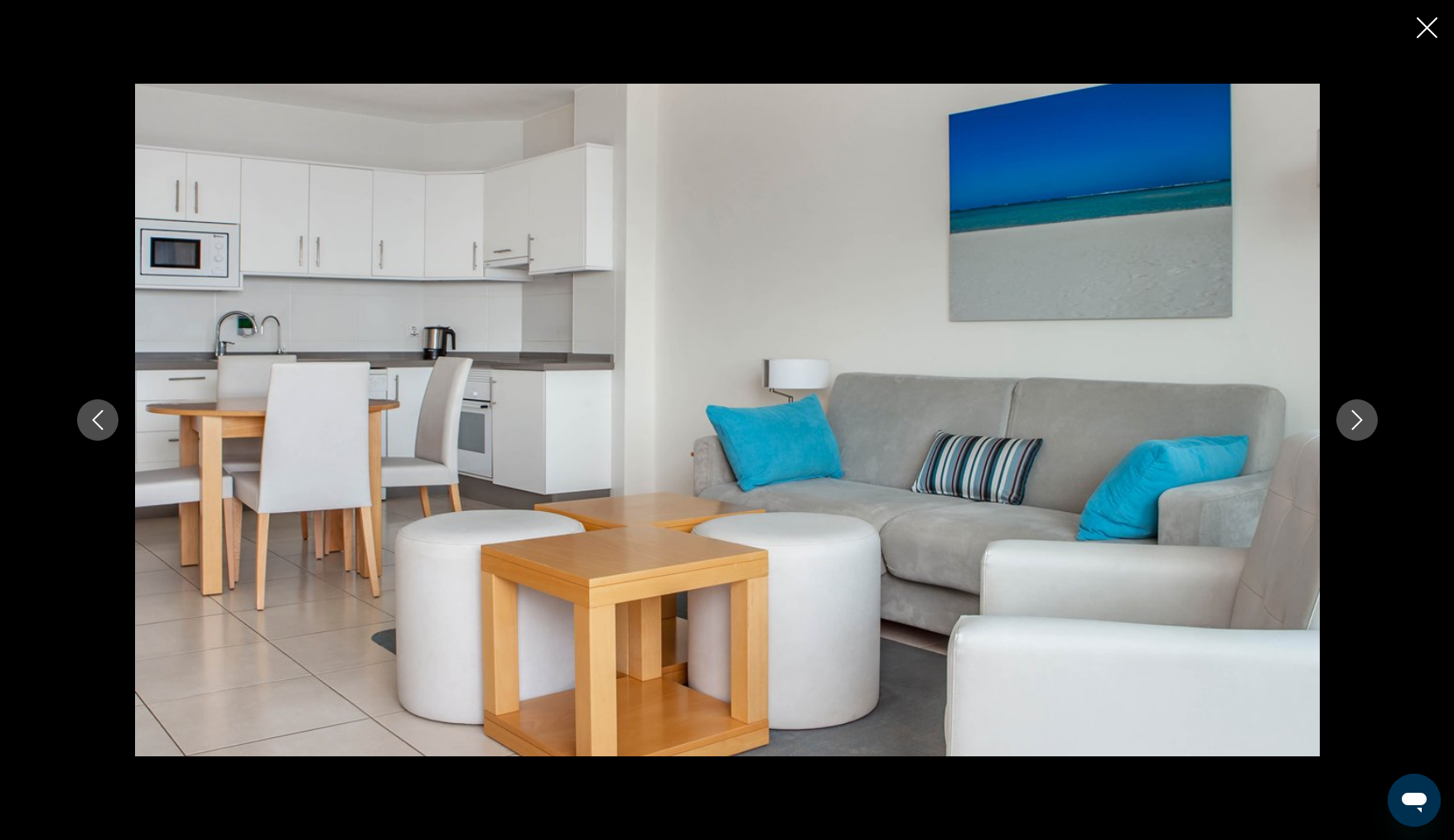
click at [1356, 439] on button "Next image" at bounding box center [1357, 419] width 41 height 41
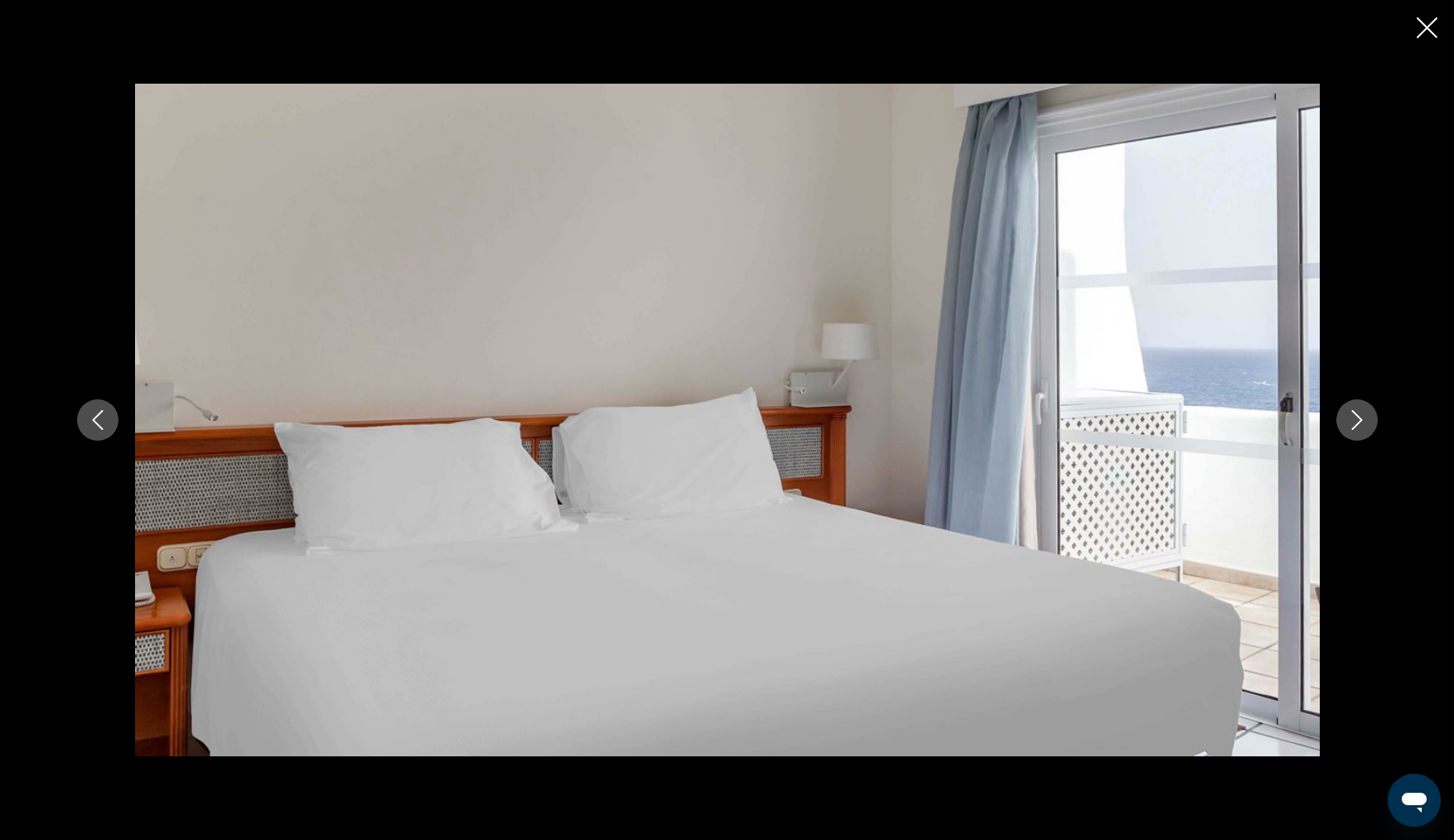
click at [1339, 420] on button "Next image" at bounding box center [1357, 419] width 41 height 41
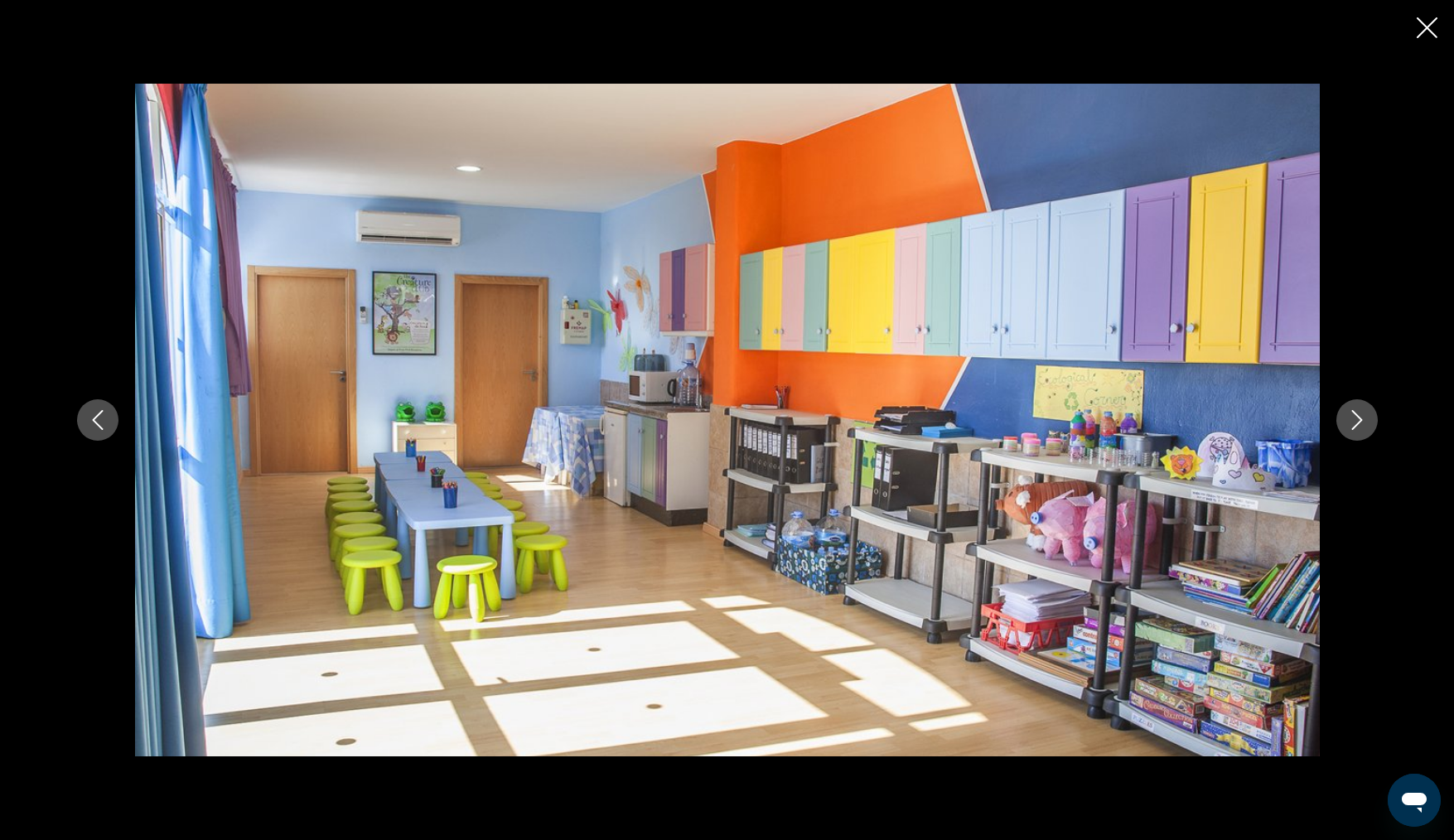
click at [1356, 420] on icon "Next image" at bounding box center [1357, 419] width 20 height 20
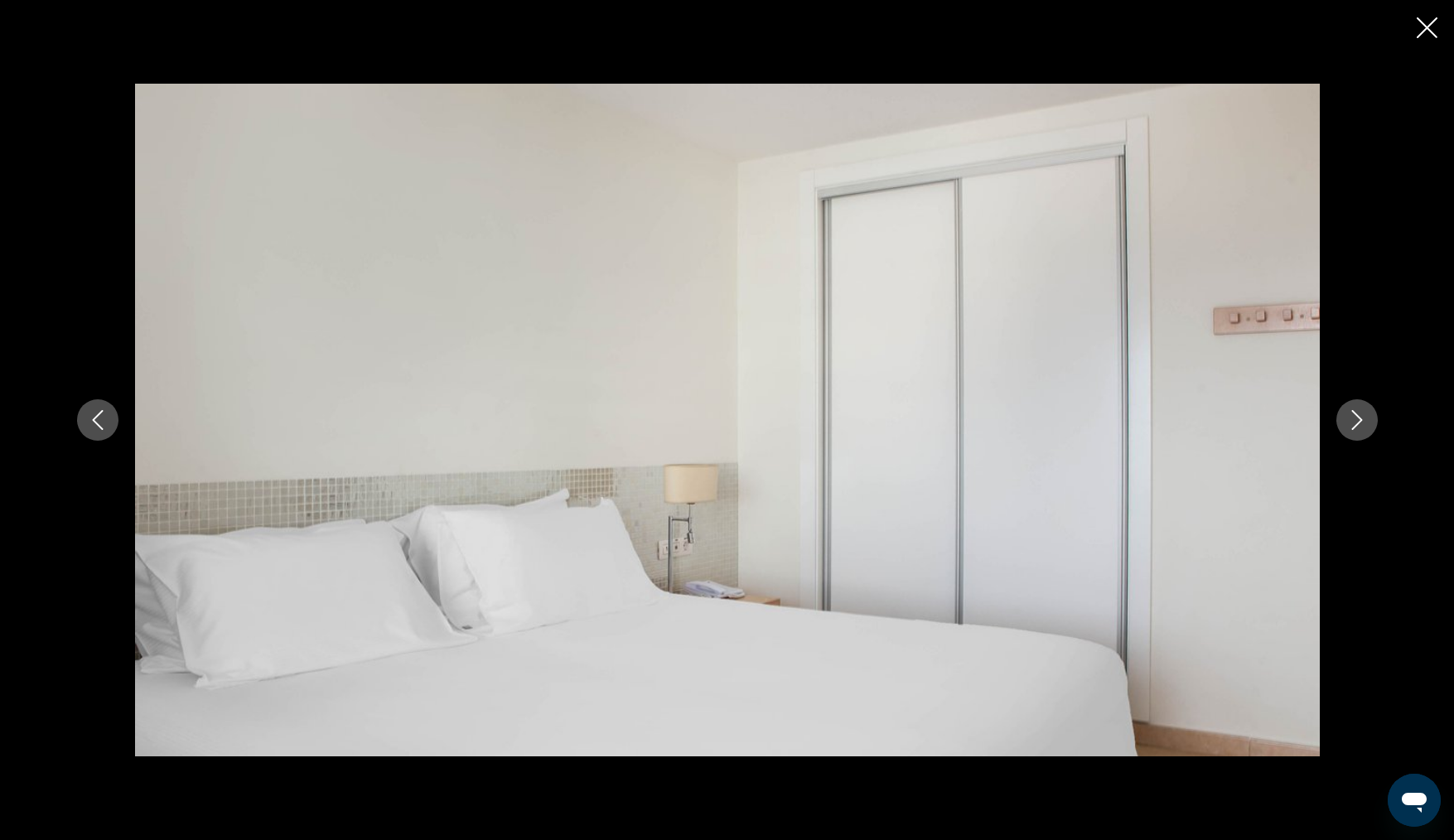
click at [1356, 420] on icon "Next image" at bounding box center [1357, 419] width 20 height 20
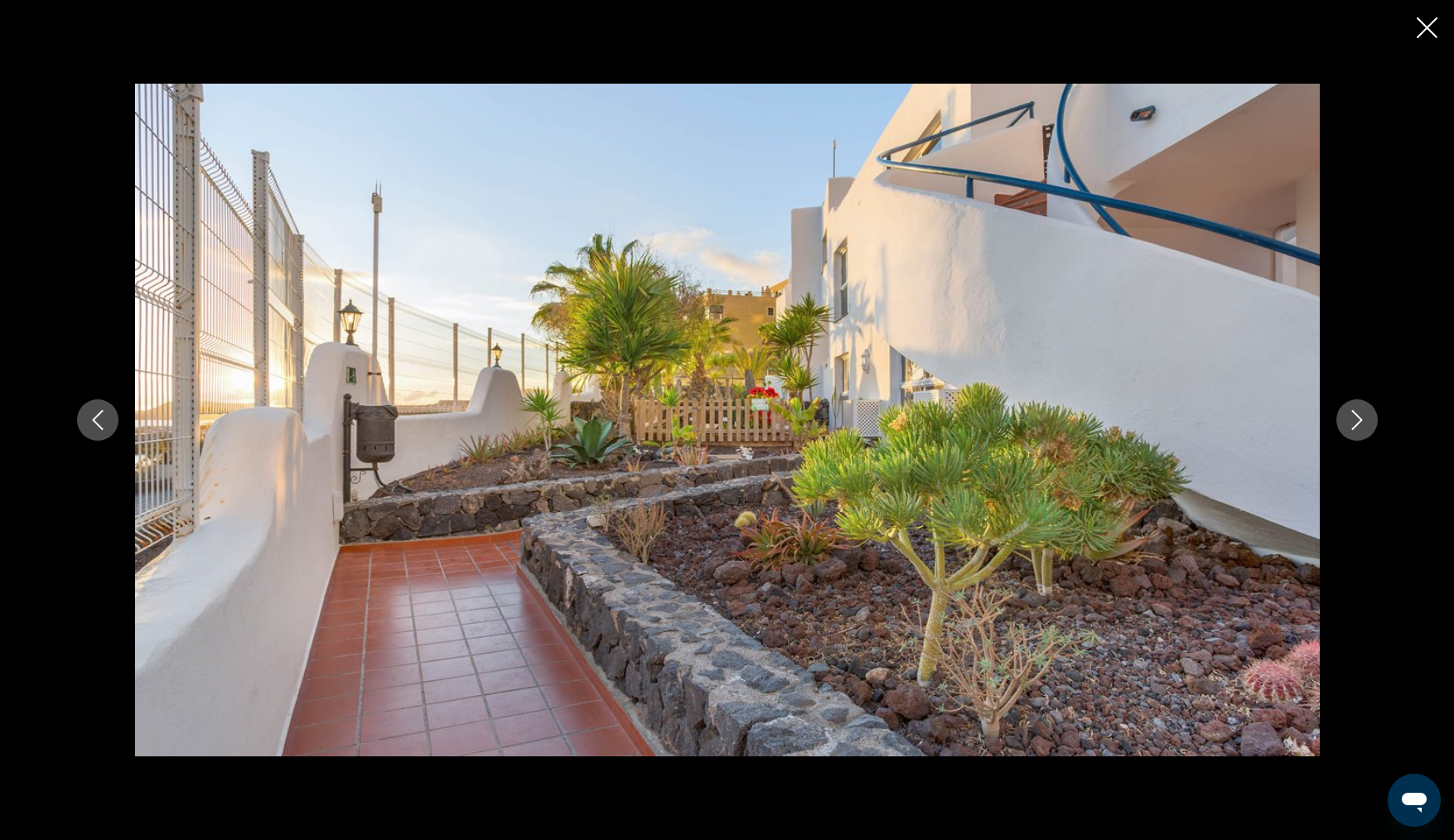
click at [1356, 420] on icon "Next image" at bounding box center [1357, 419] width 20 height 20
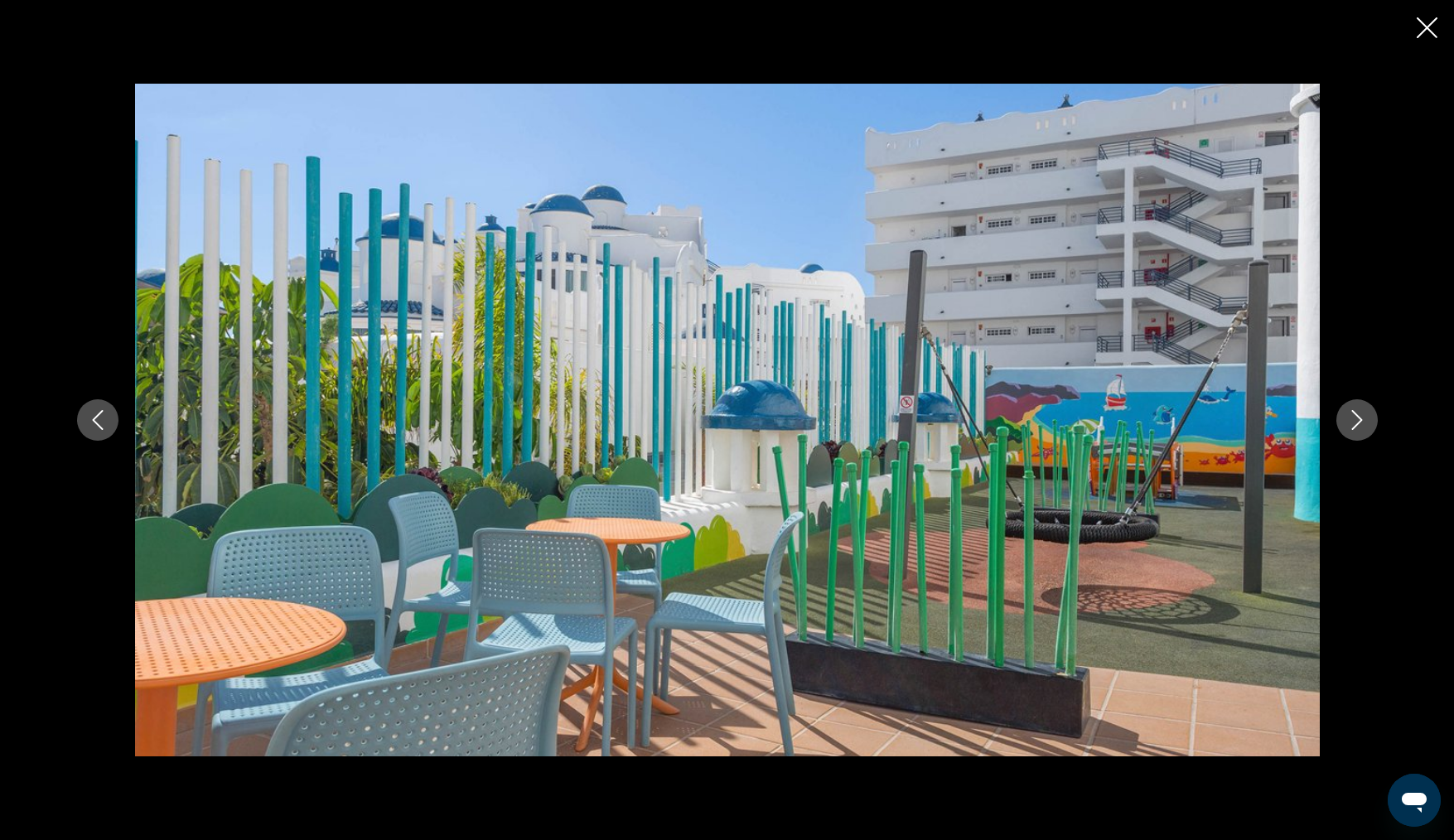
click at [1356, 420] on icon "Next image" at bounding box center [1357, 419] width 20 height 20
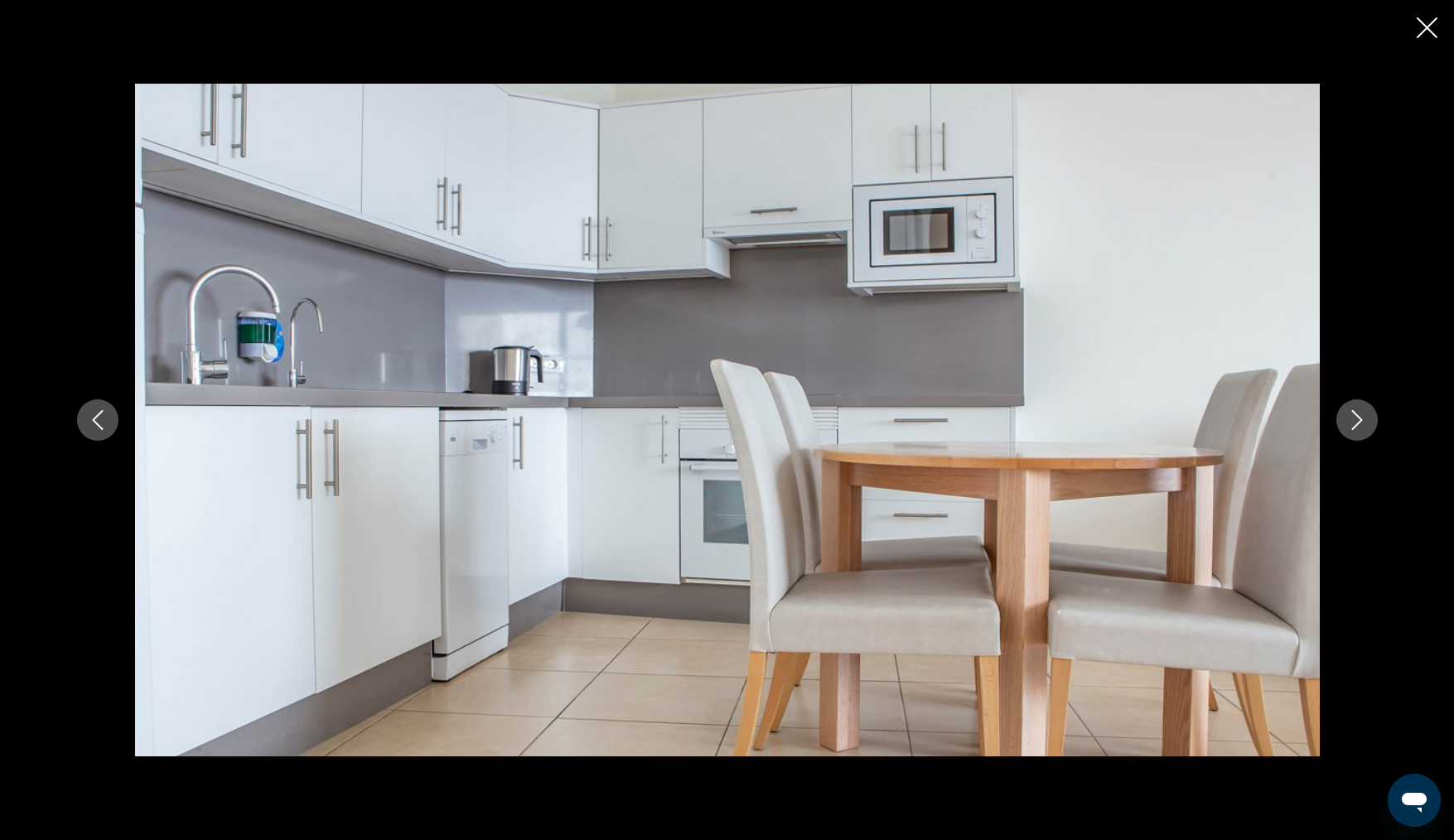
click at [1329, 428] on div "prev next" at bounding box center [727, 419] width 1334 height 672
click at [1348, 429] on icon "Next image" at bounding box center [1357, 419] width 20 height 20
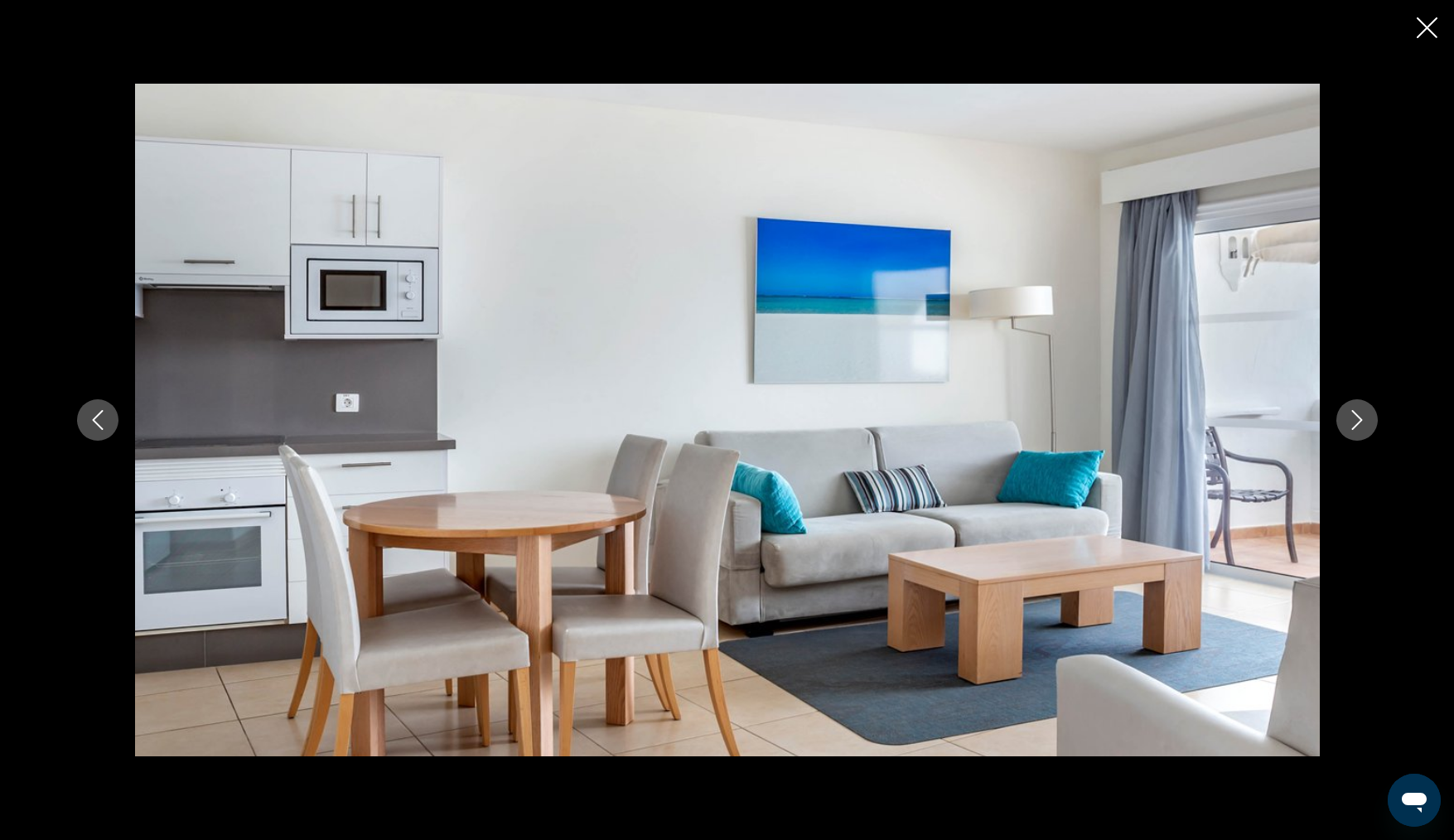
click at [1426, 354] on div "prev next" at bounding box center [727, 420] width 1454 height 840
click at [1425, 32] on icon "Close slideshow" at bounding box center [1427, 28] width 21 height 21
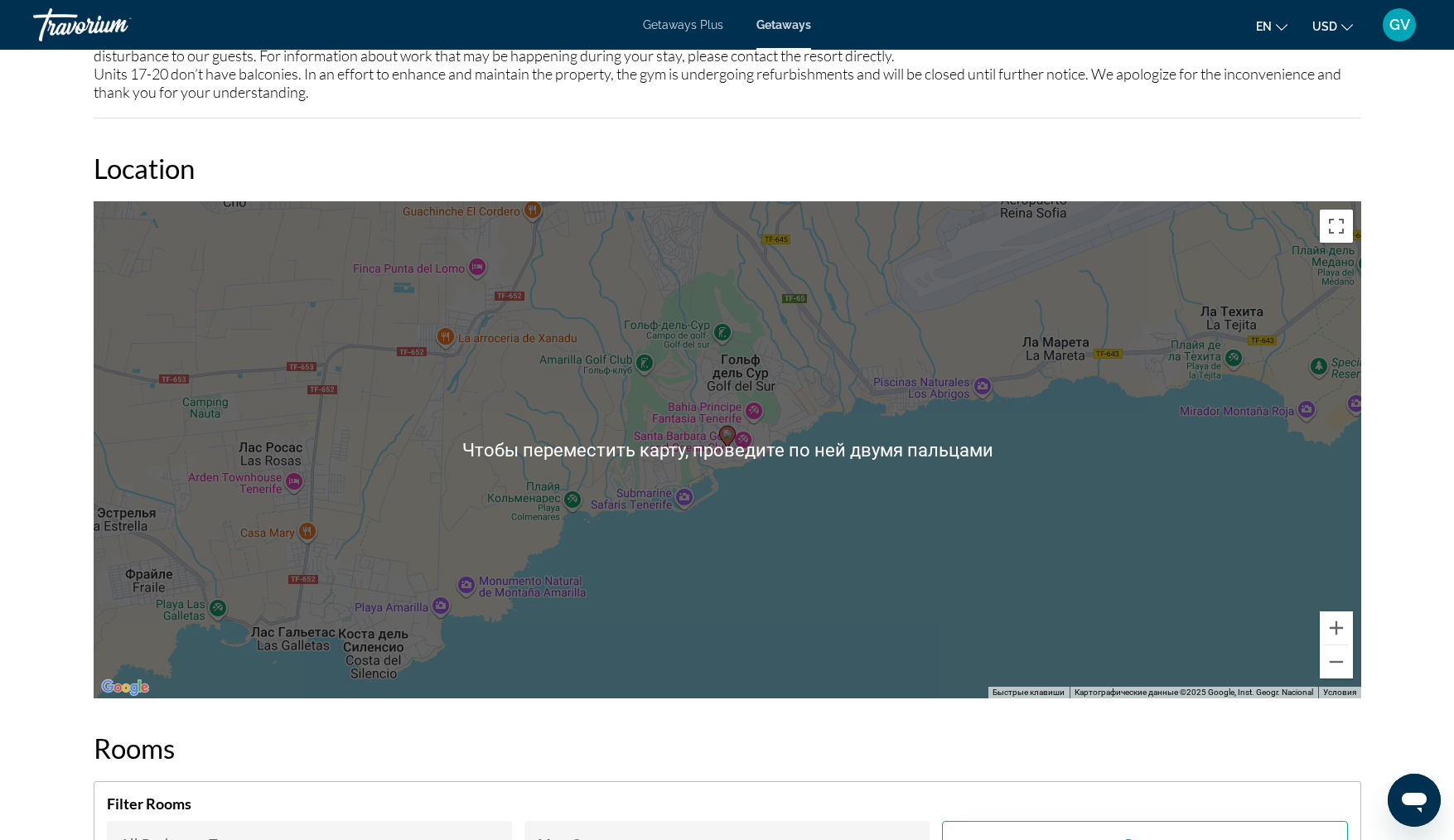
scroll to position [2191, 0]
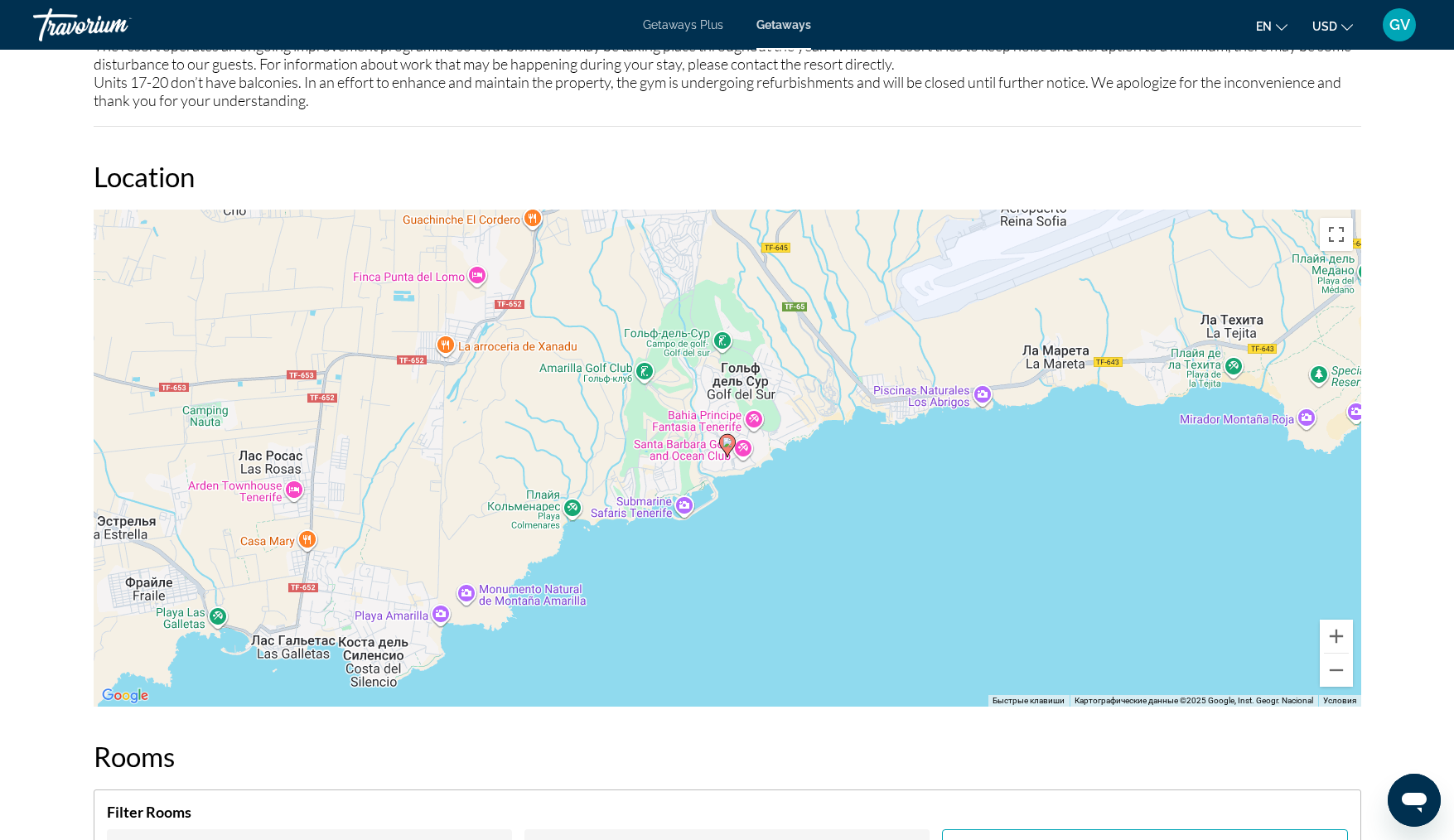
click at [260, 160] on h2 "Location" at bounding box center [727, 176] width 1267 height 33
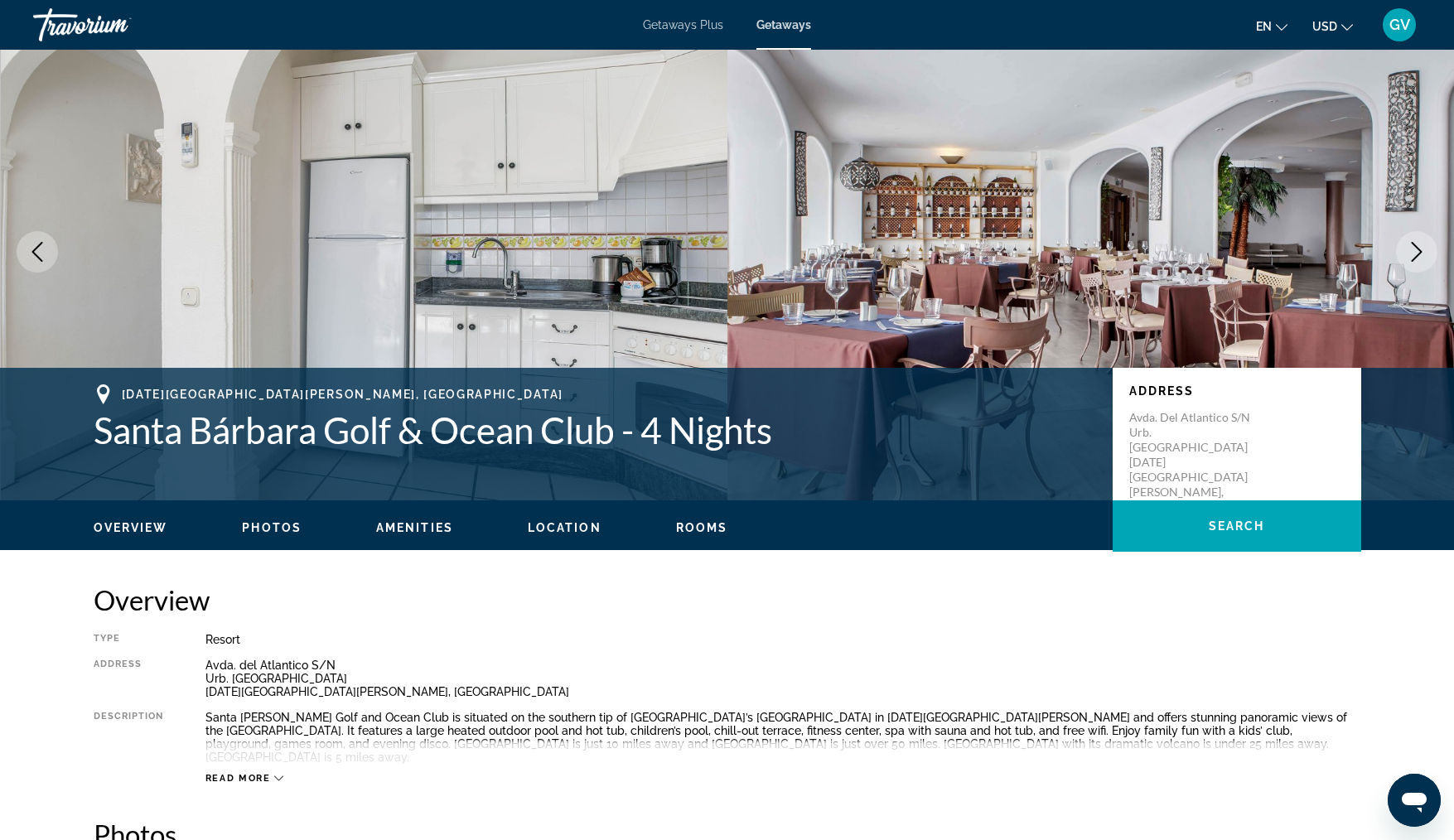
scroll to position [0, 0]
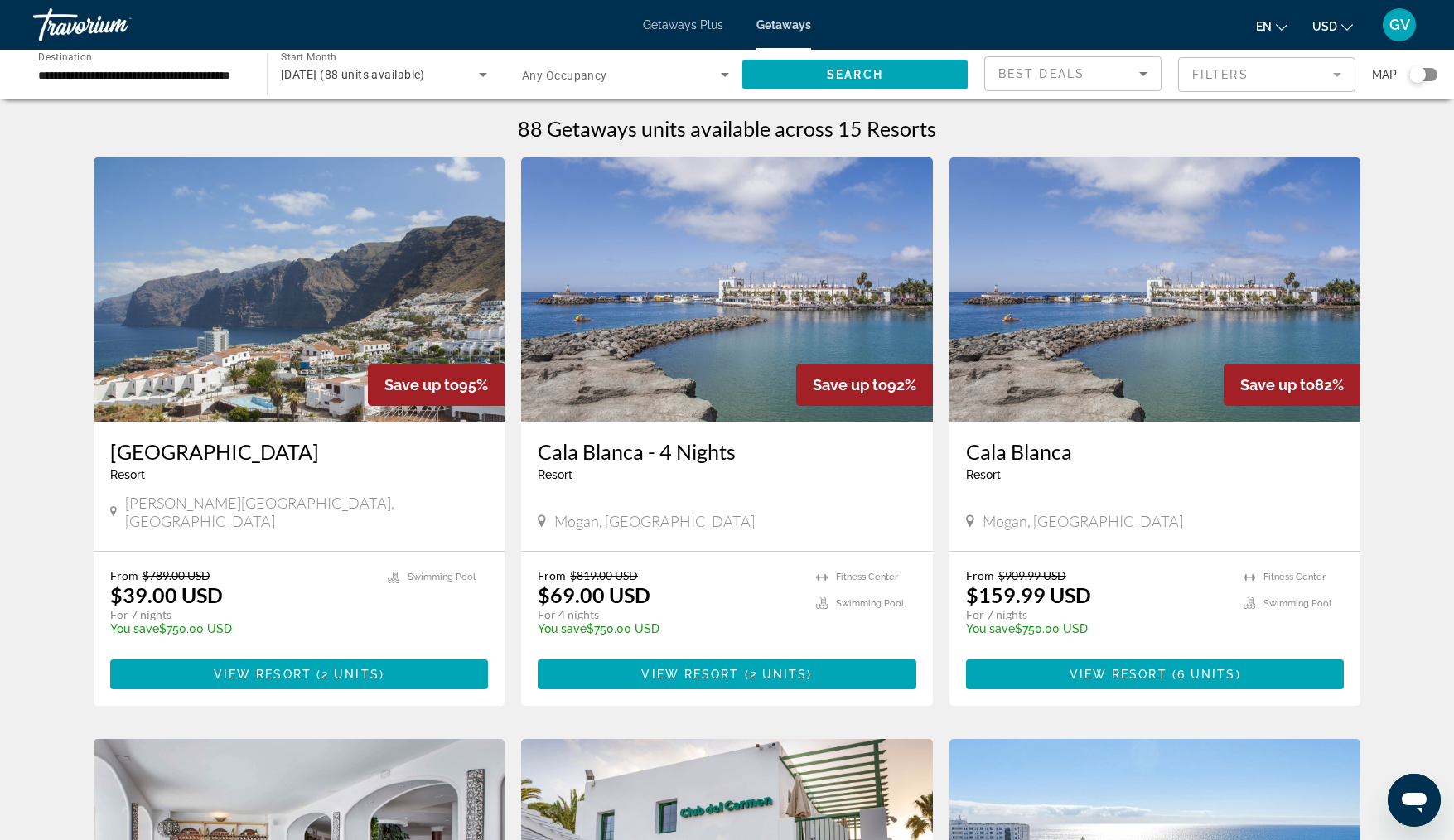
click at [1127, 511] on div "Mogan, [GEOGRAPHIC_DATA]" at bounding box center [1156, 520] width 379 height 18
click at [1044, 326] on img "Main content" at bounding box center [1155, 290] width 412 height 265
